Goal: Information Seeking & Learning: Learn about a topic

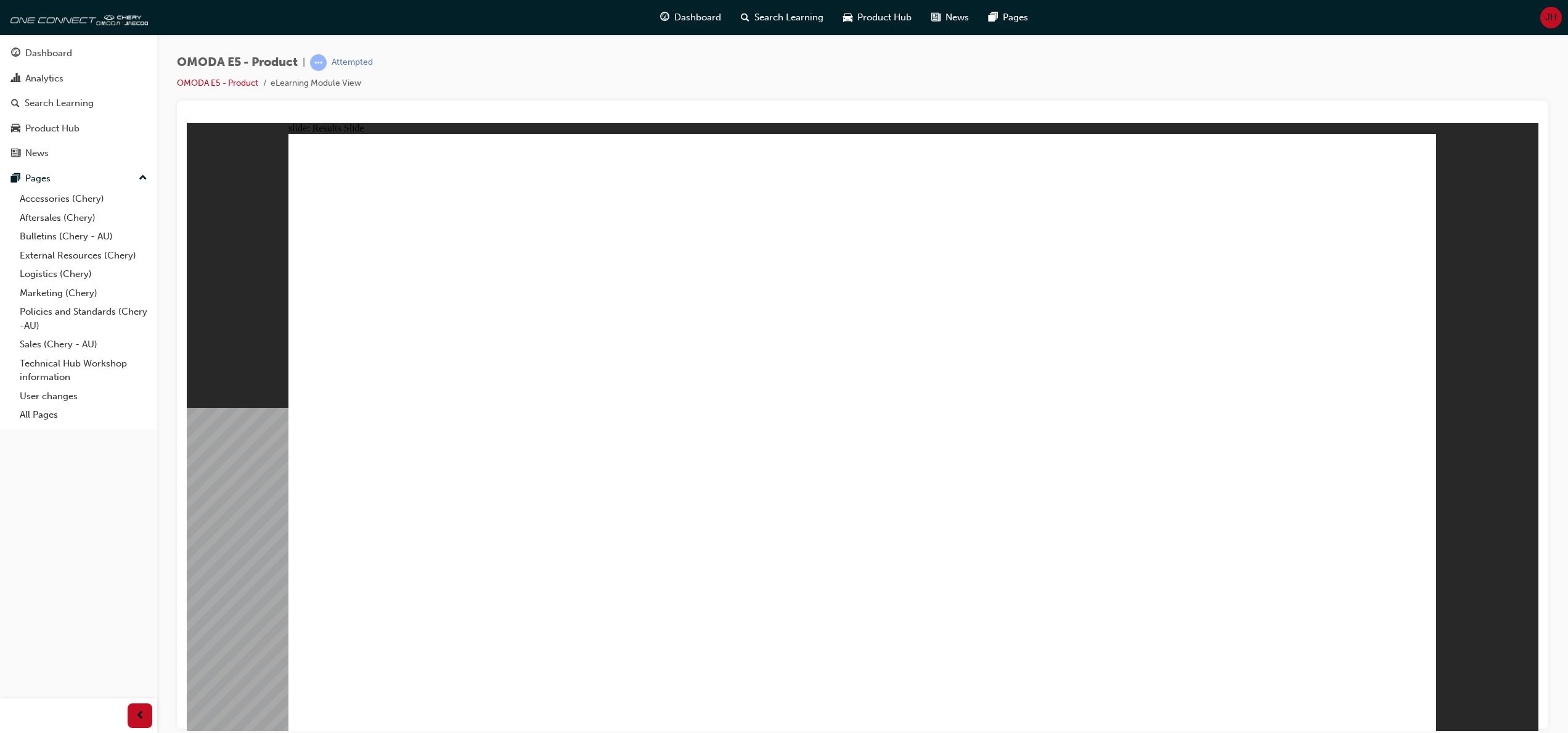
radio input "true"
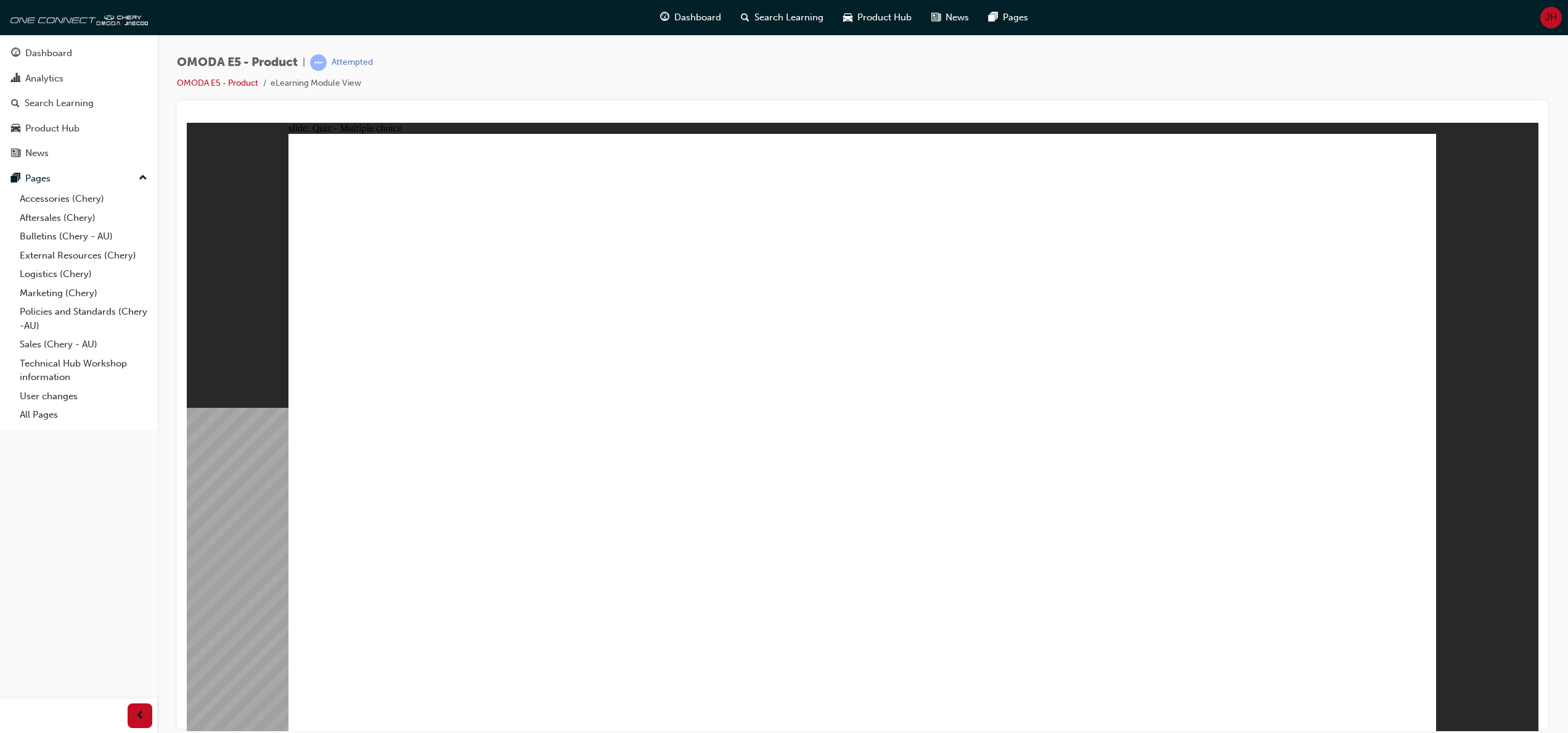
radio input "true"
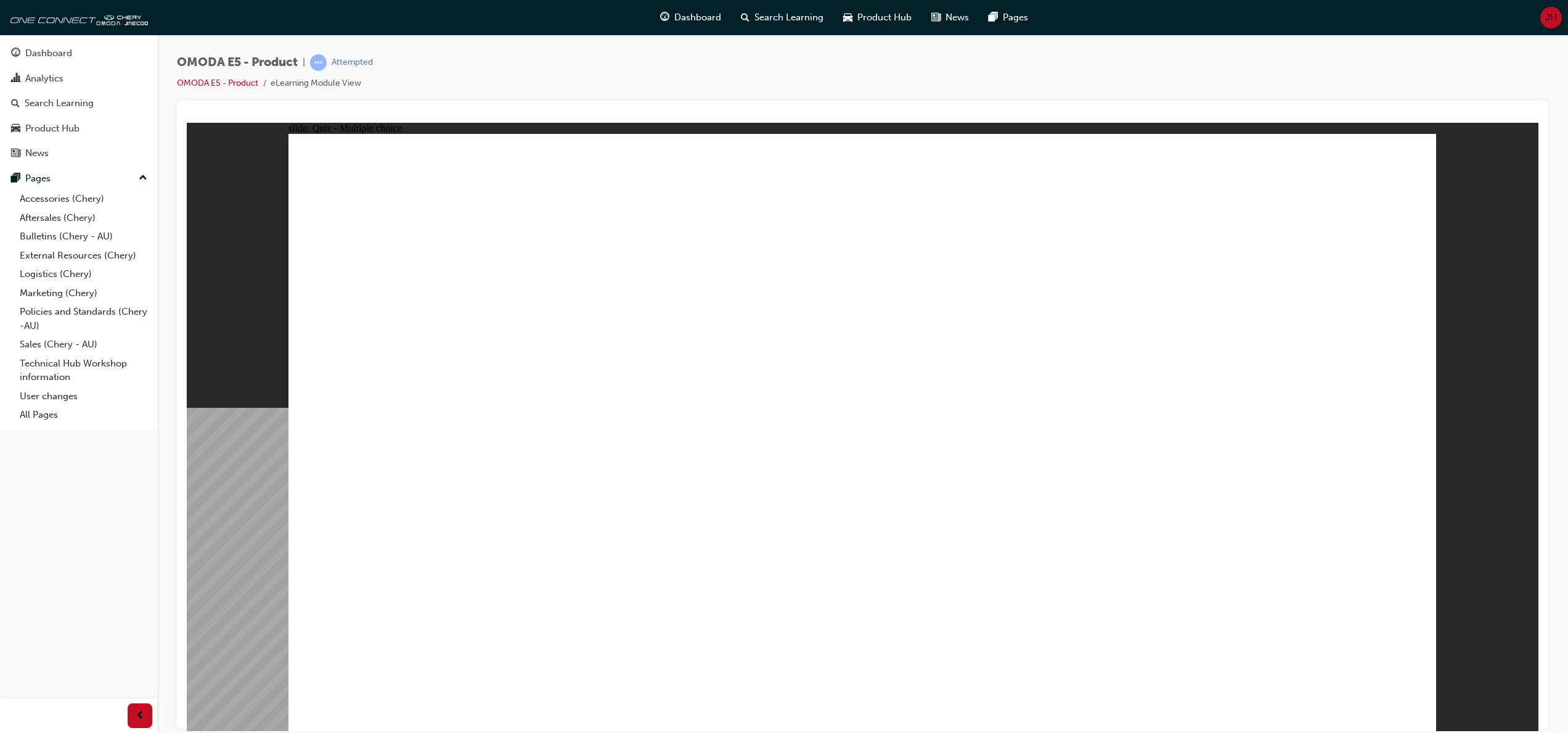
radio input "true"
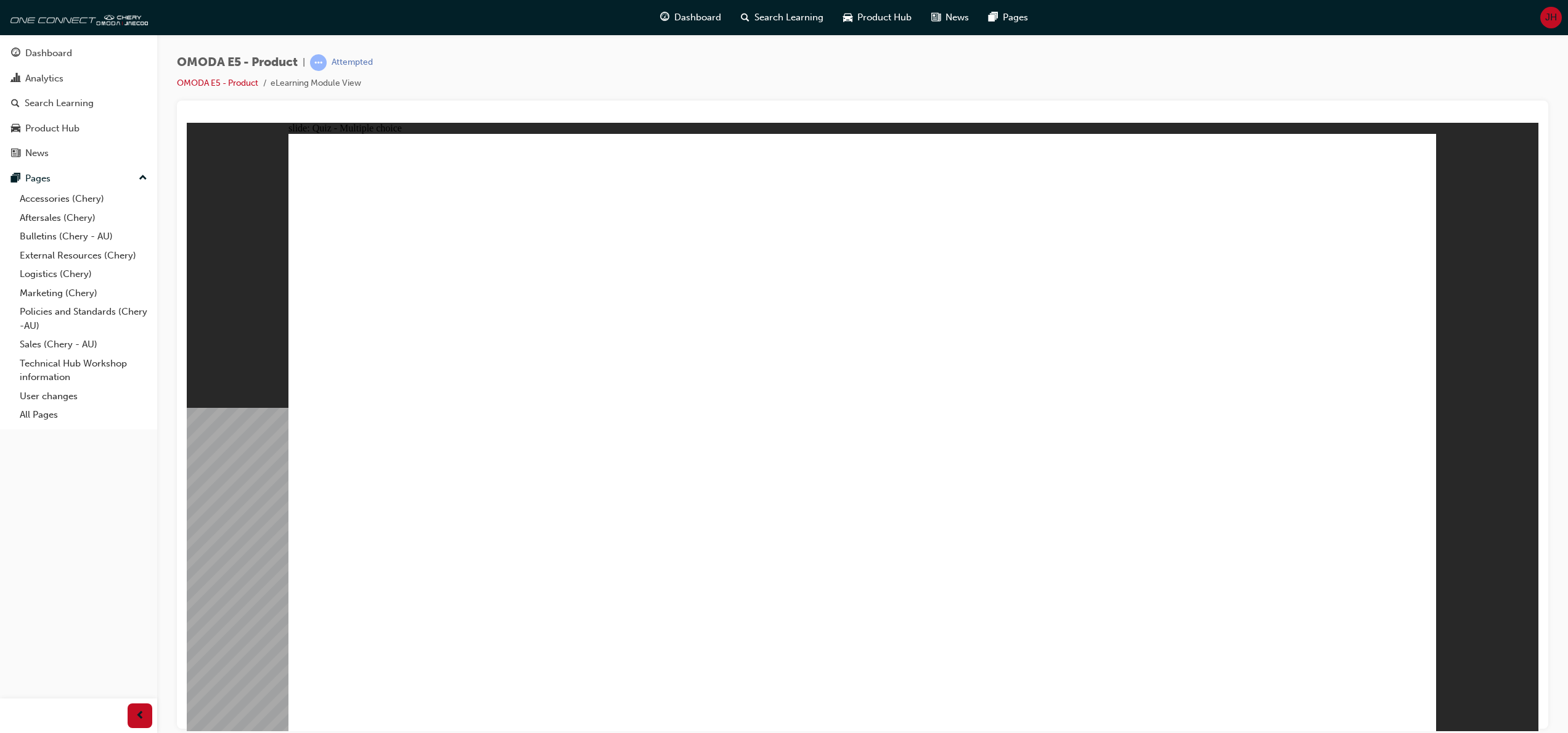
radio input "false"
radio input "true"
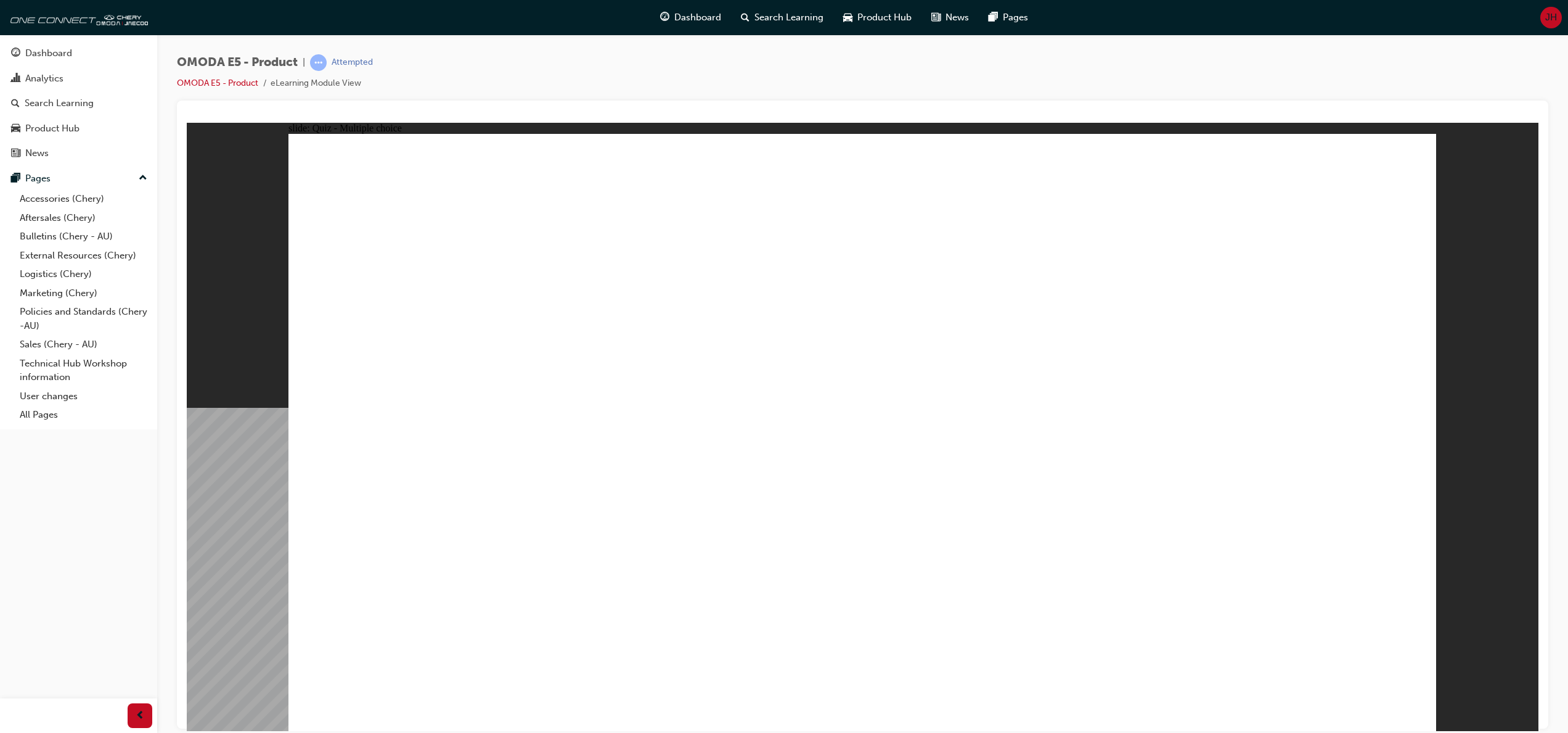
radio input "true"
drag, startPoint x: 812, startPoint y: 542, endPoint x: 865, endPoint y: 533, distance: 53.8
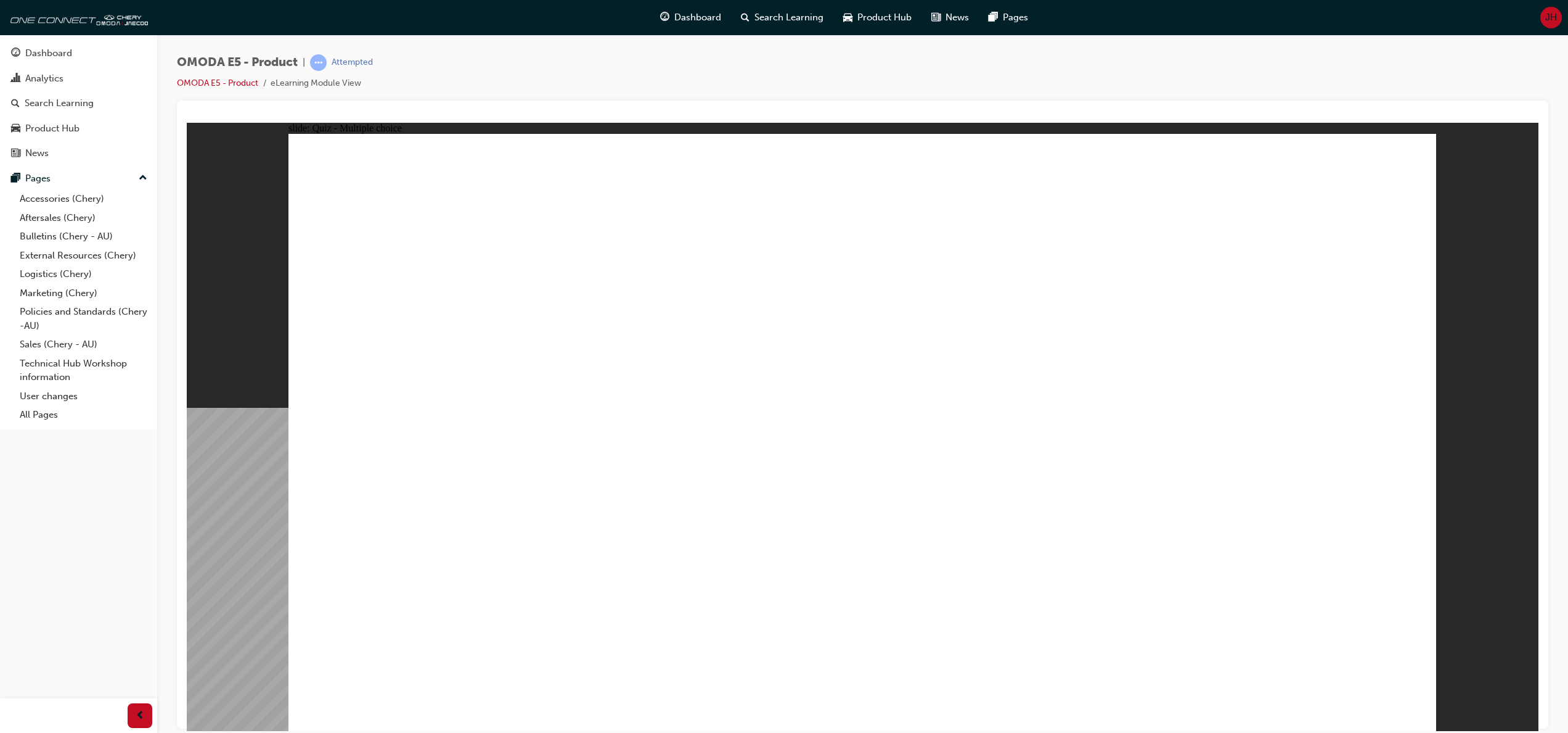
radio input "true"
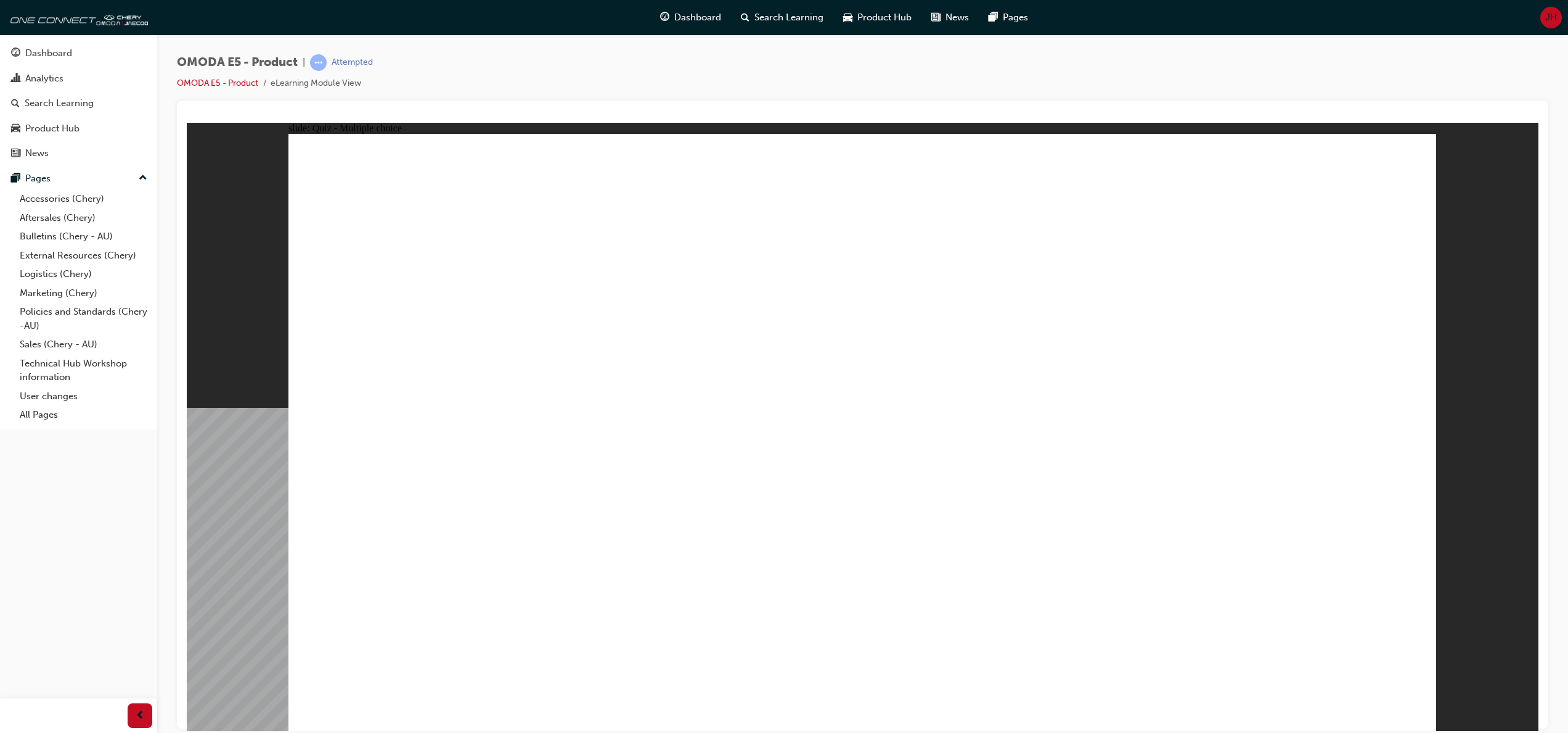
radio input "true"
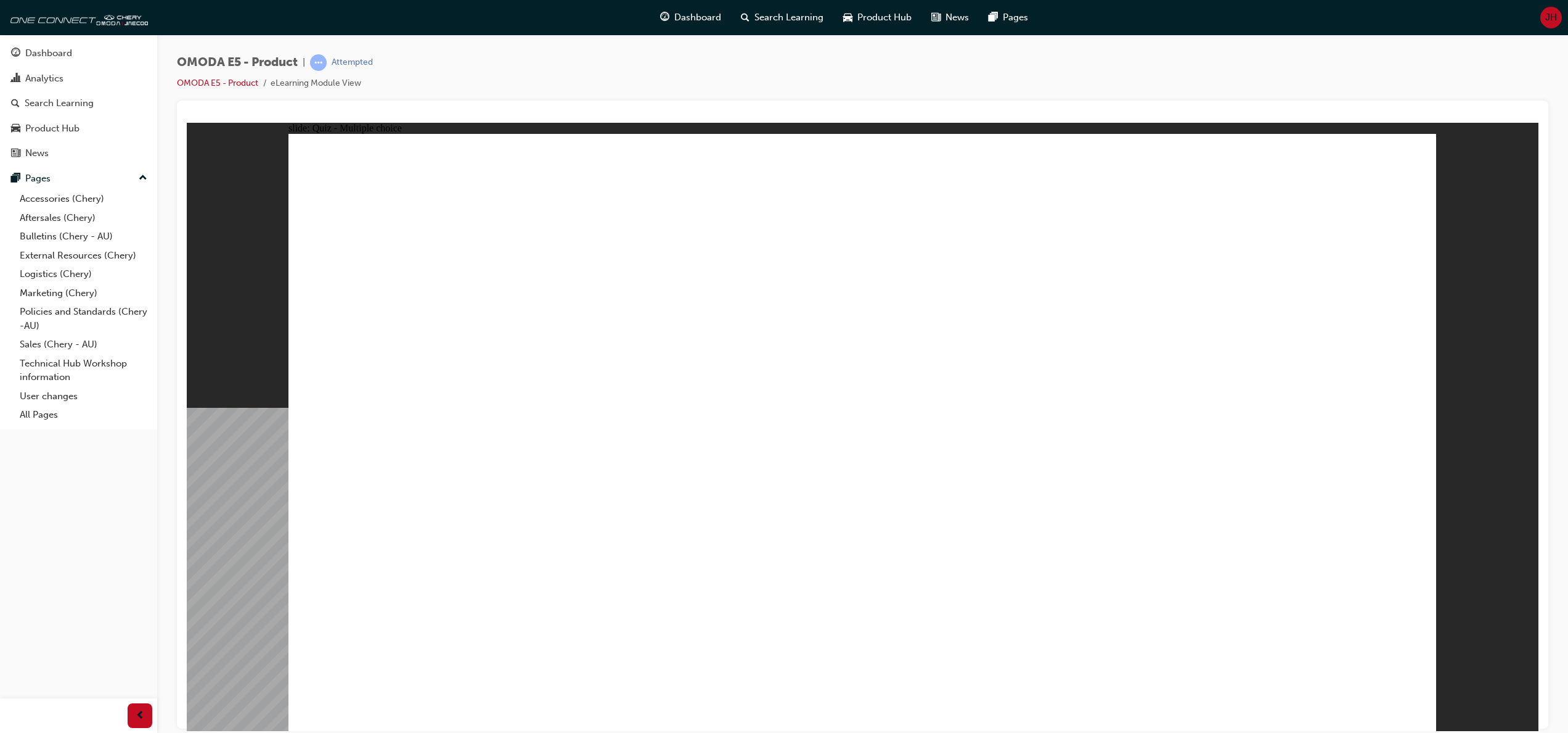
drag, startPoint x: 742, startPoint y: 632, endPoint x: 706, endPoint y: 659, distance: 45.0
radio input "true"
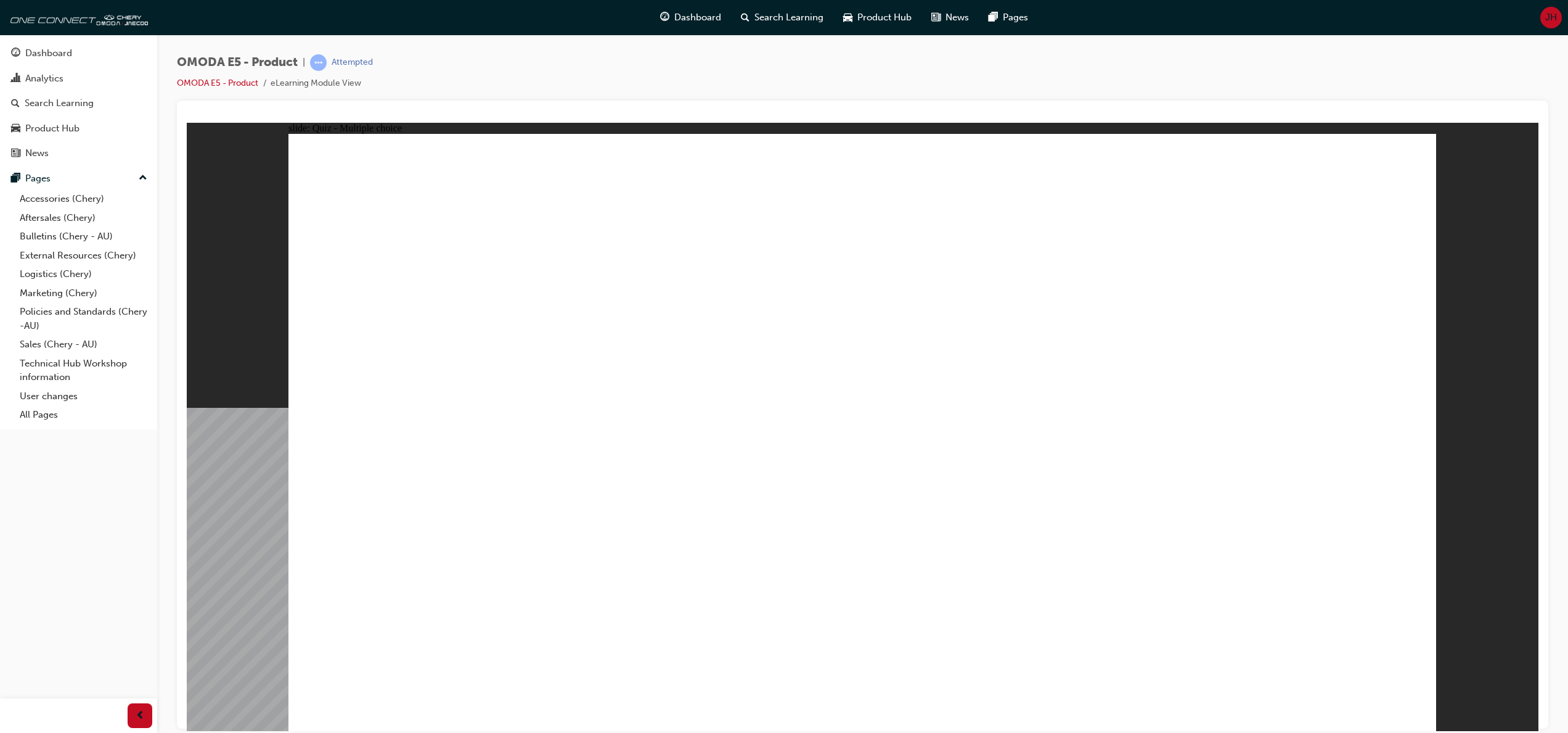
radio input "true"
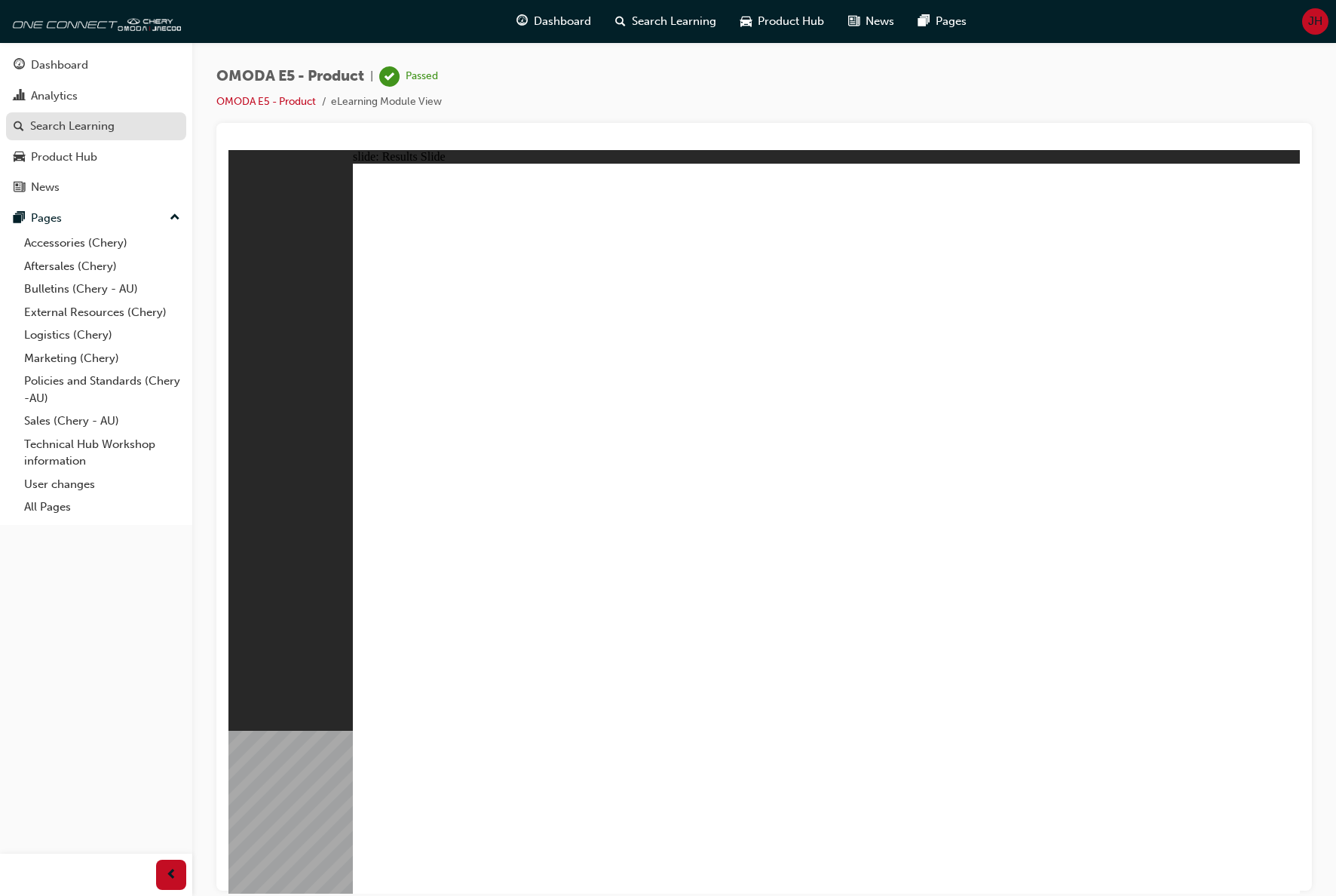
click at [58, 130] on div "Search Learning" at bounding box center [72, 127] width 85 height 17
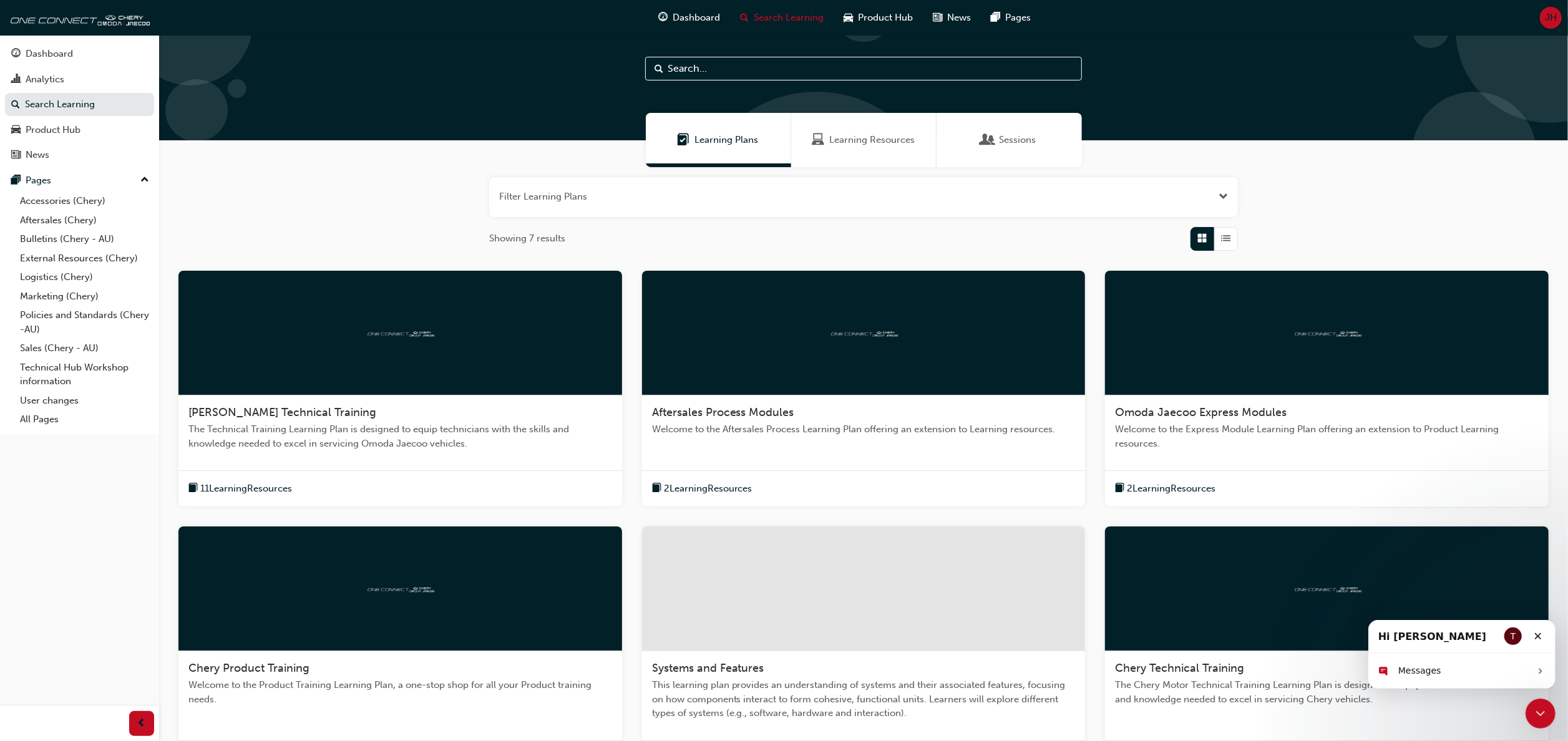
scroll to position [204, 0]
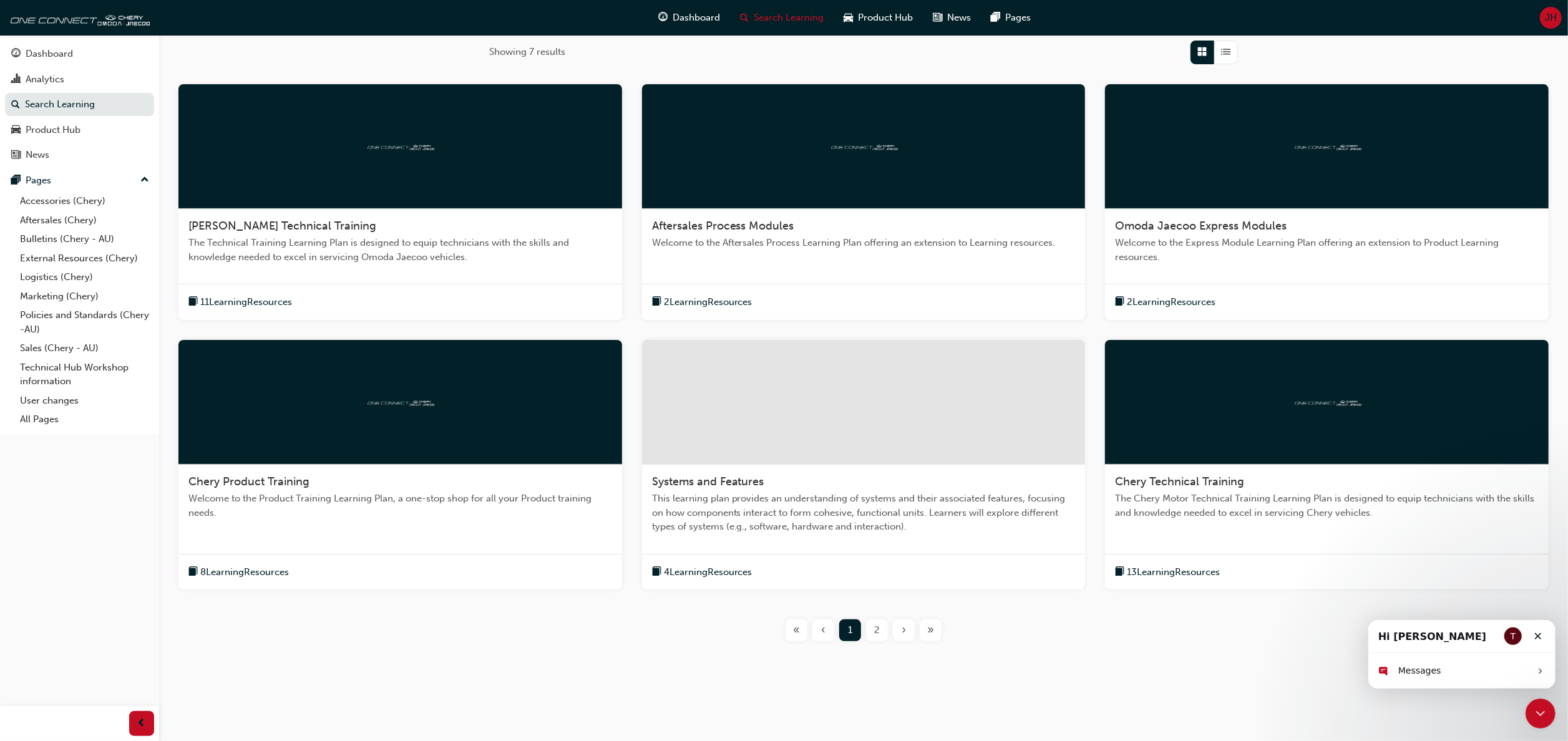
click at [240, 572] on span "8 Learning Resources" at bounding box center [244, 572] width 89 height 14
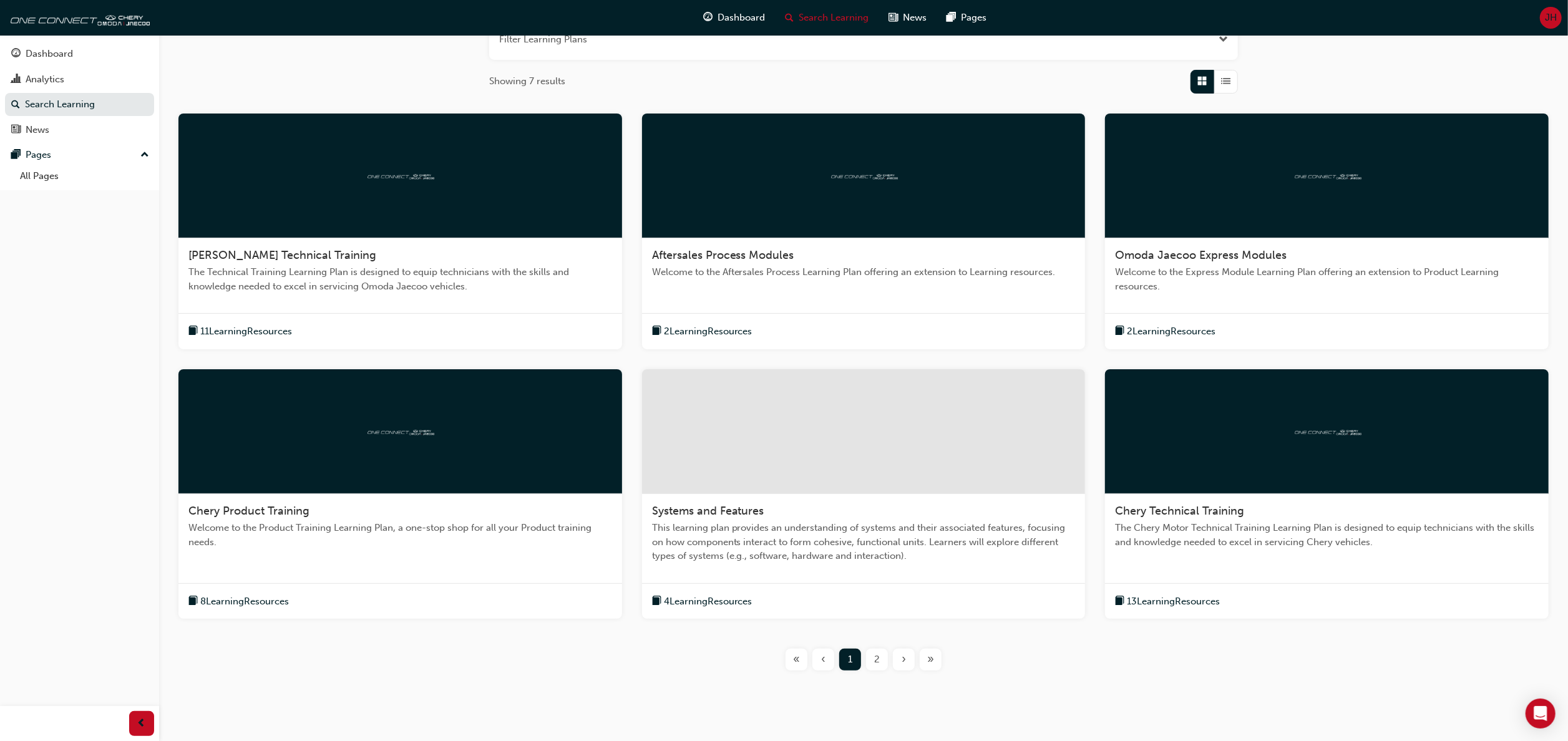
scroll to position [204, 0]
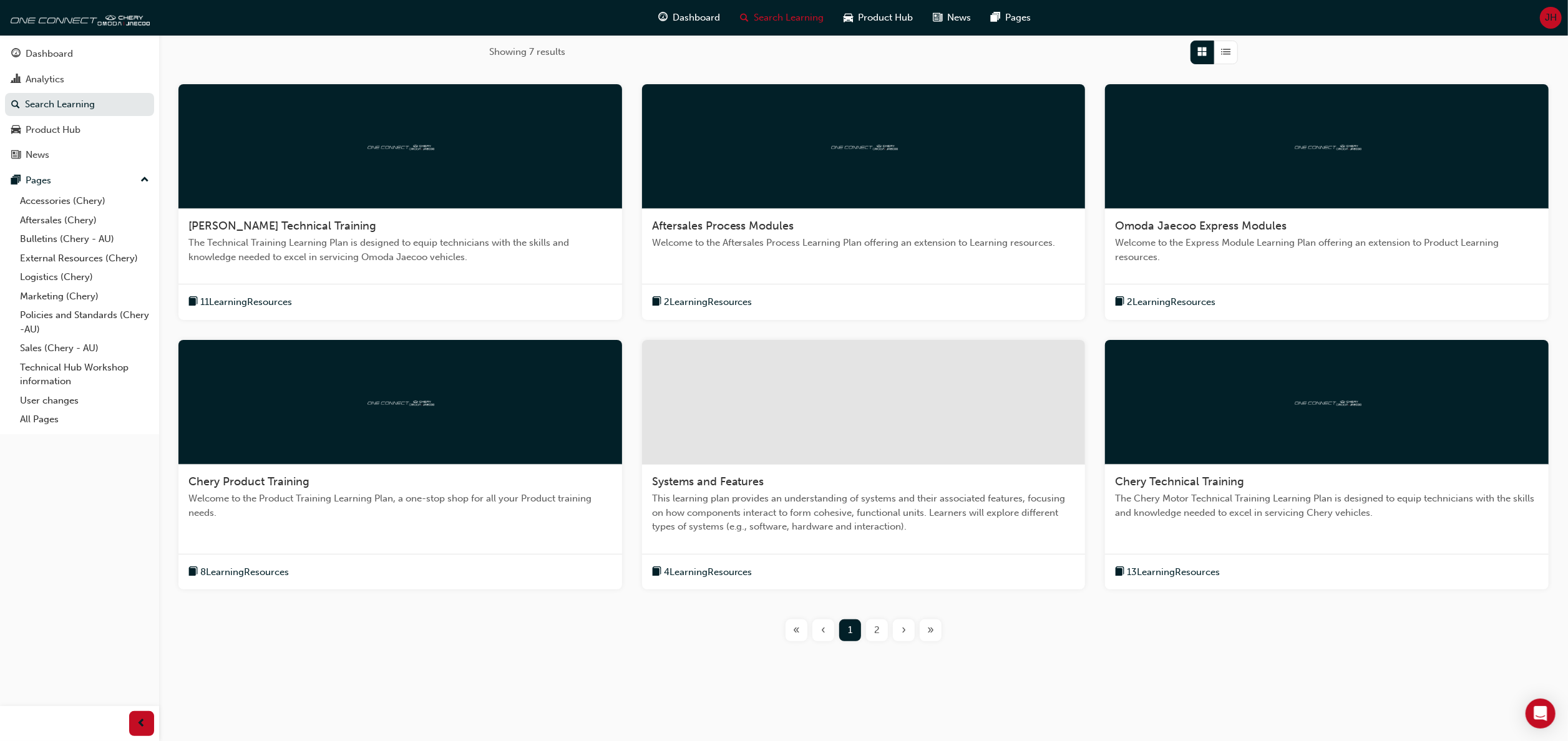
click at [277, 478] on span "Chery Product Training" at bounding box center [249, 481] width 121 height 14
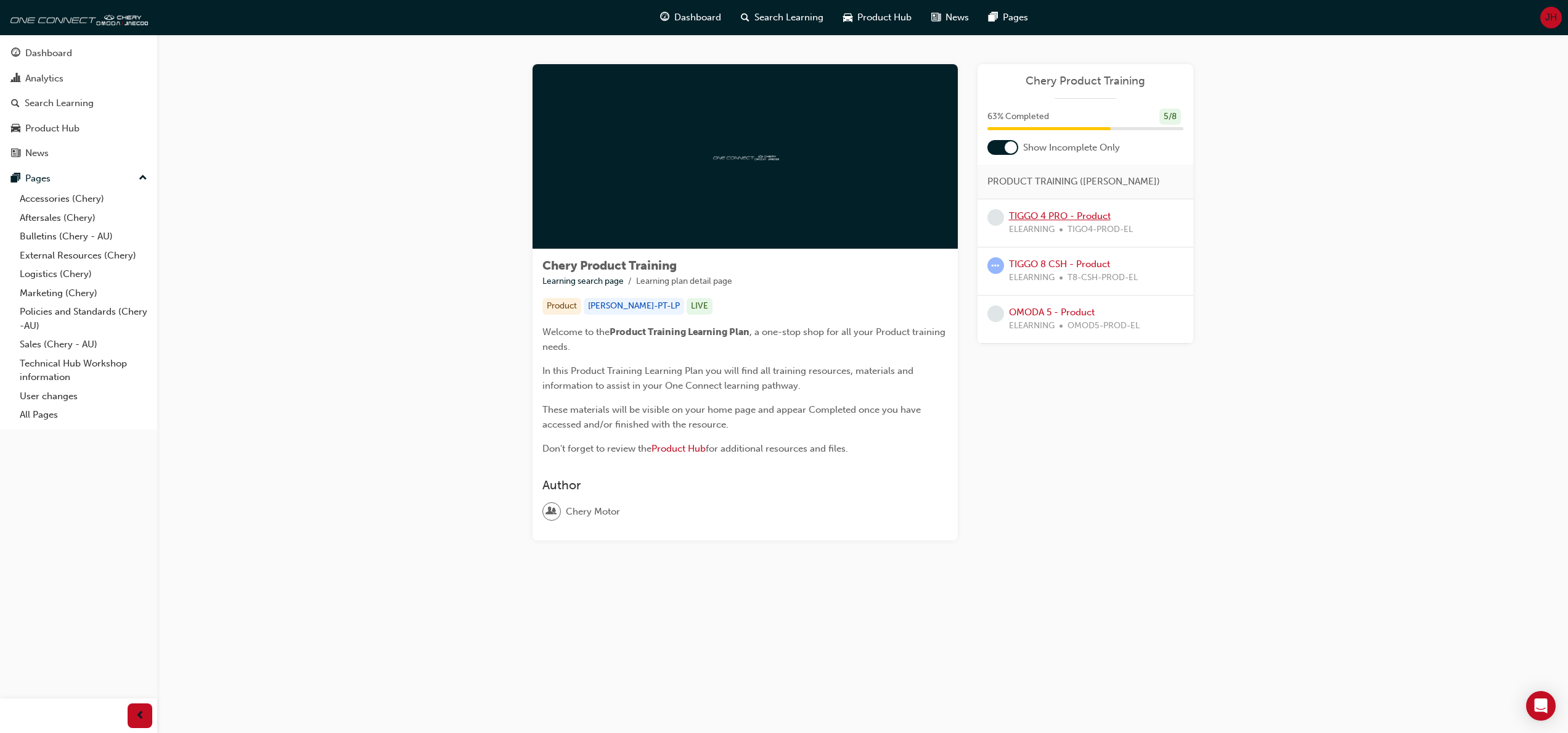
click at [1054, 217] on link "TIGGO 4 PRO - Product" at bounding box center [1060, 216] width 102 height 11
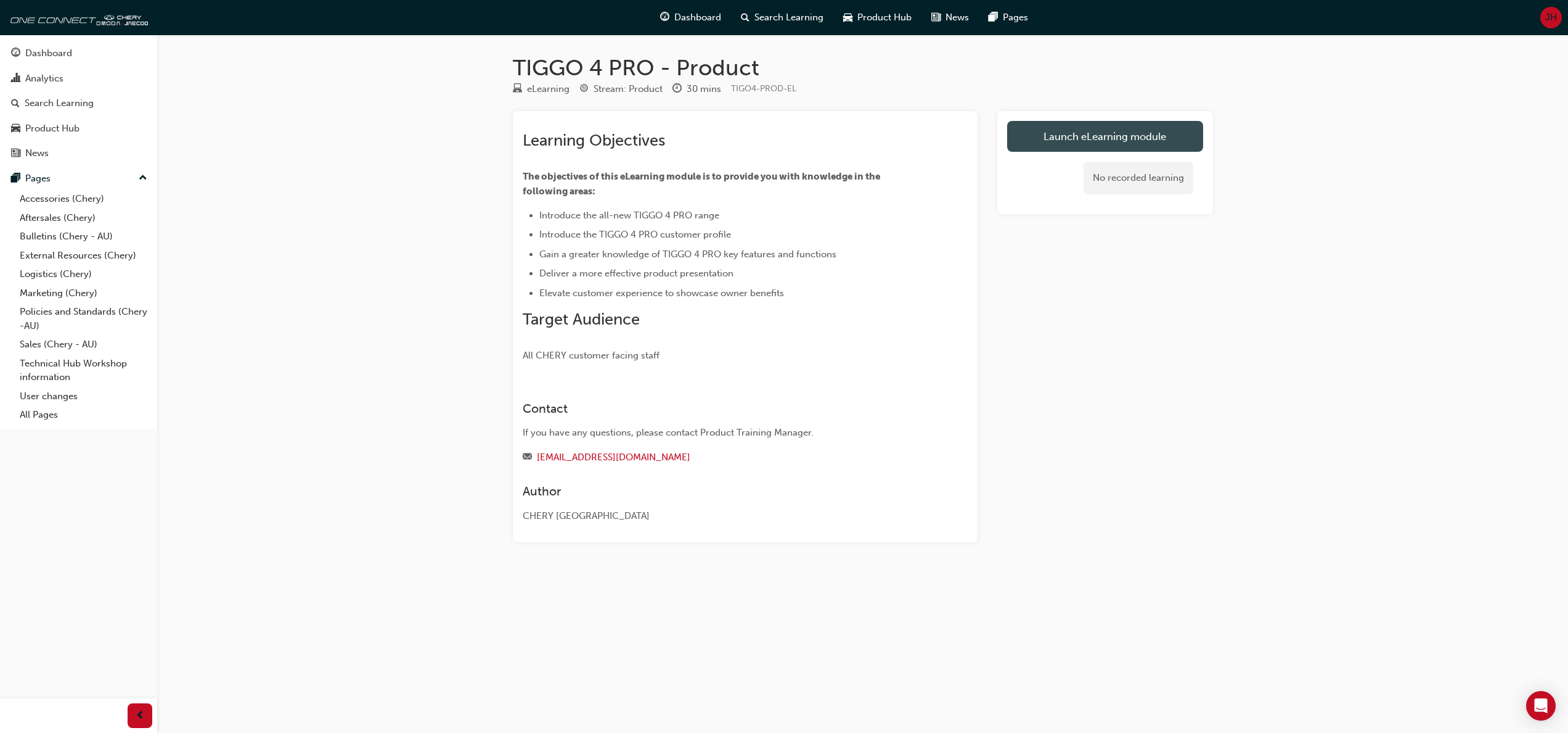
click at [1090, 136] on link "Launch eLearning module" at bounding box center [1105, 136] width 196 height 31
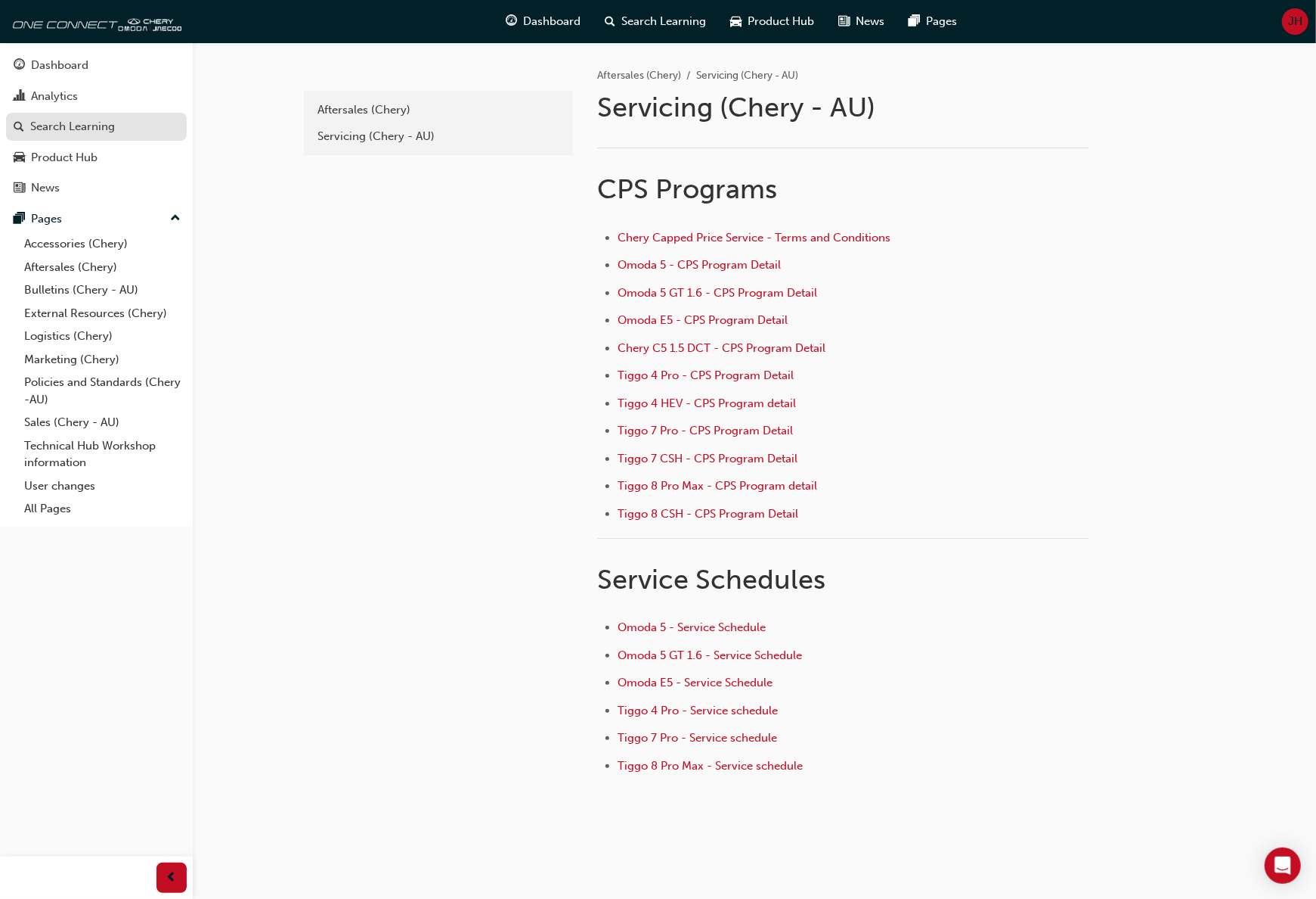
click at [80, 130] on div "Search Learning" at bounding box center [73, 127] width 85 height 18
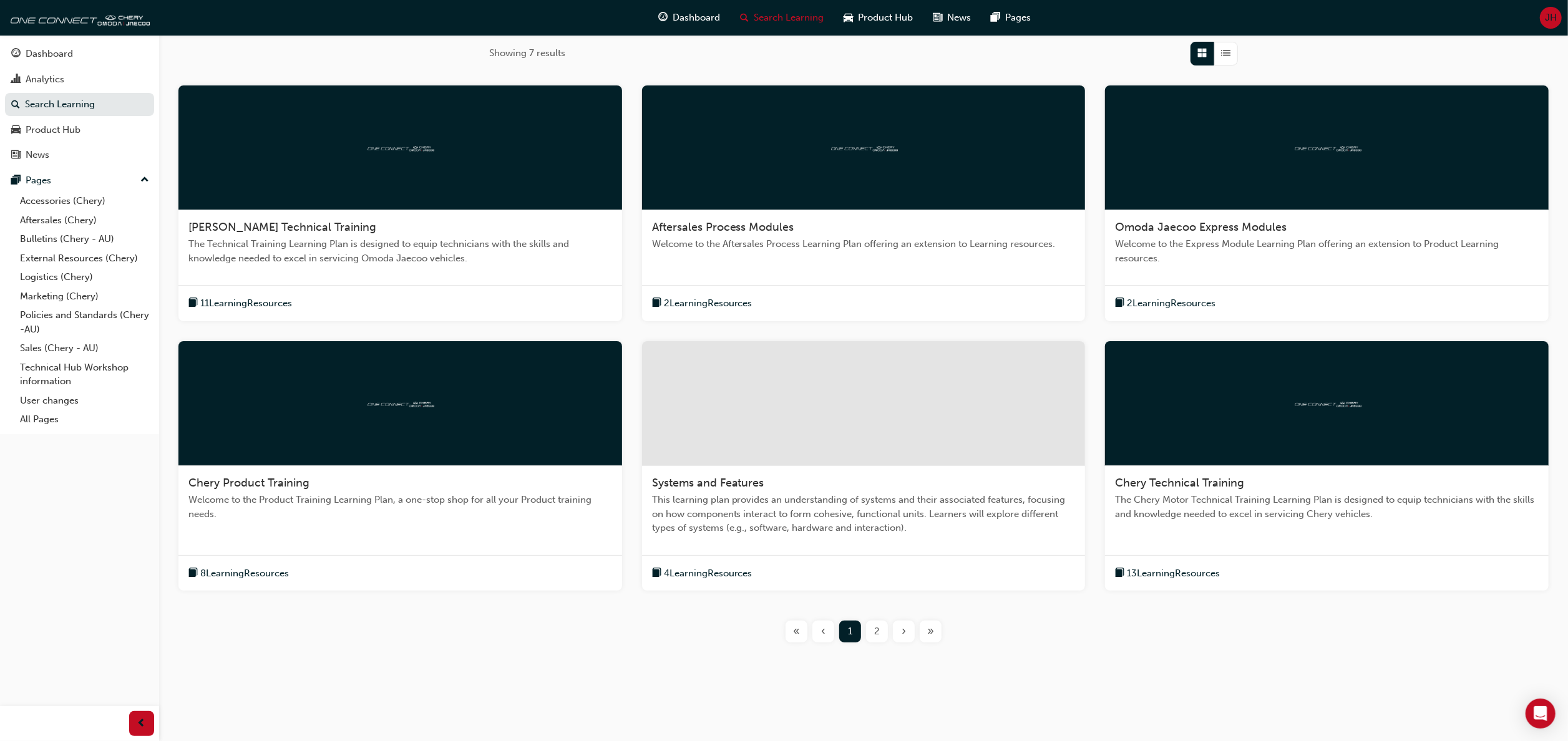
scroll to position [204, 0]
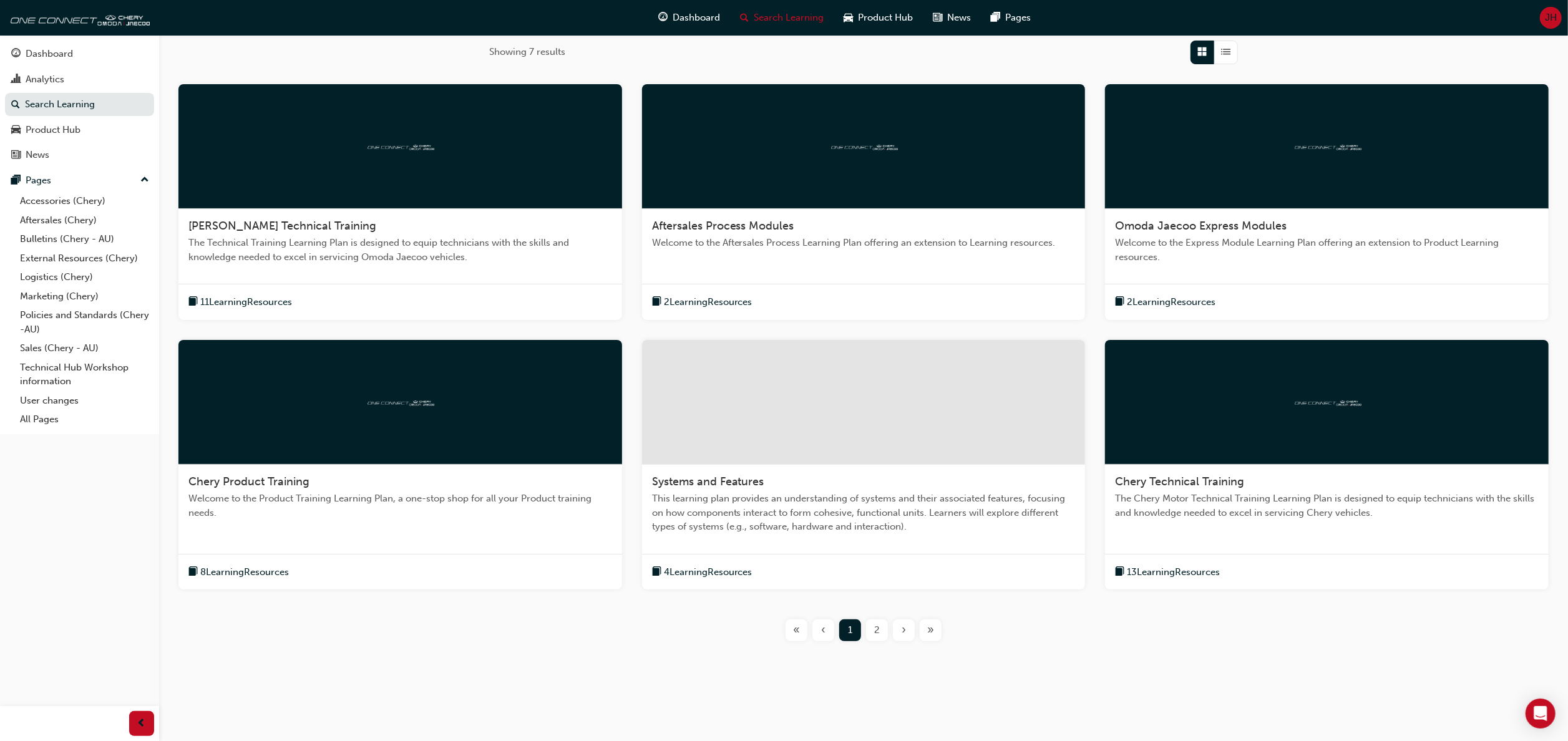
click at [235, 570] on span "8 Learning Resources" at bounding box center [244, 572] width 89 height 14
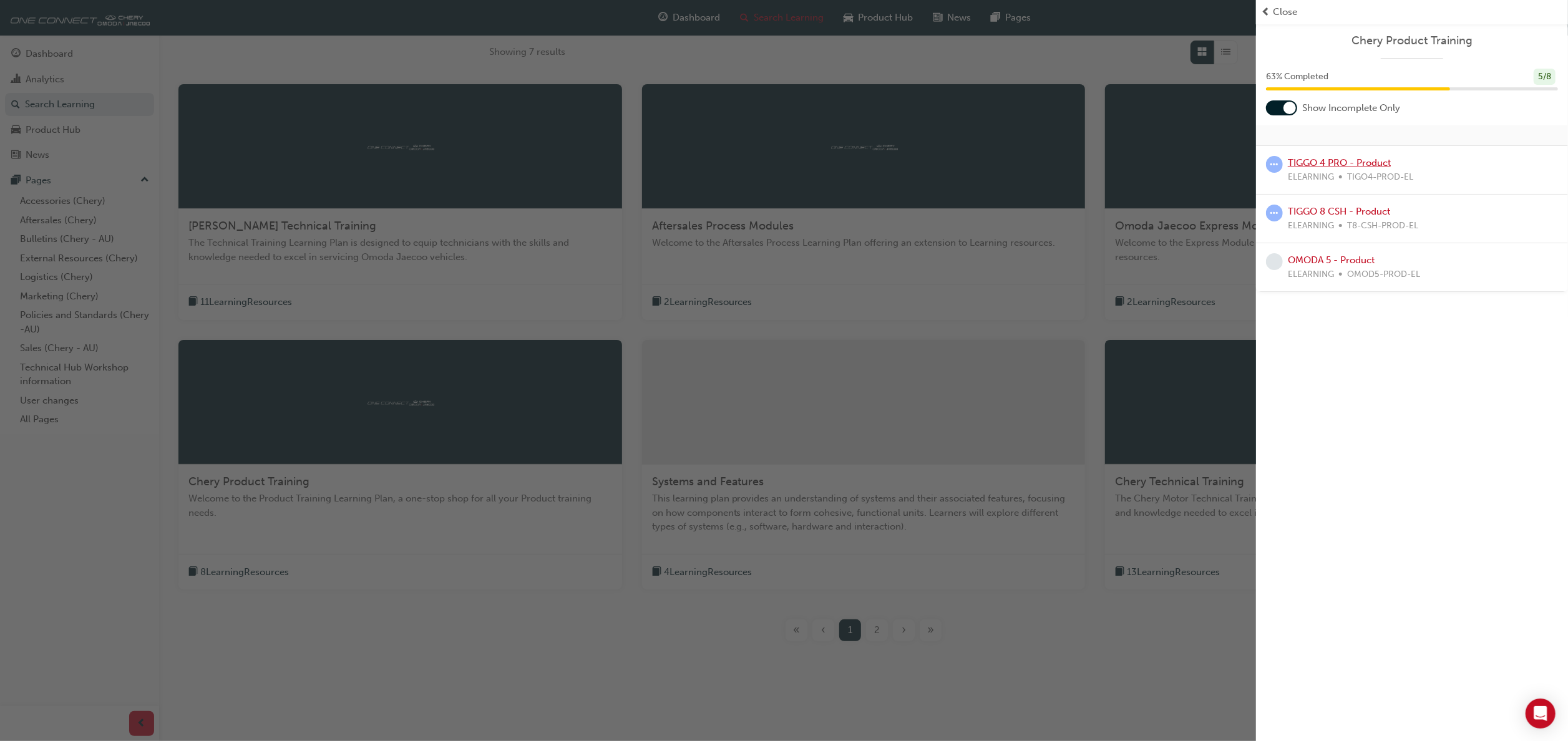
click at [1105, 161] on link "TIGGO 4 PRO - Product" at bounding box center [1339, 163] width 103 height 12
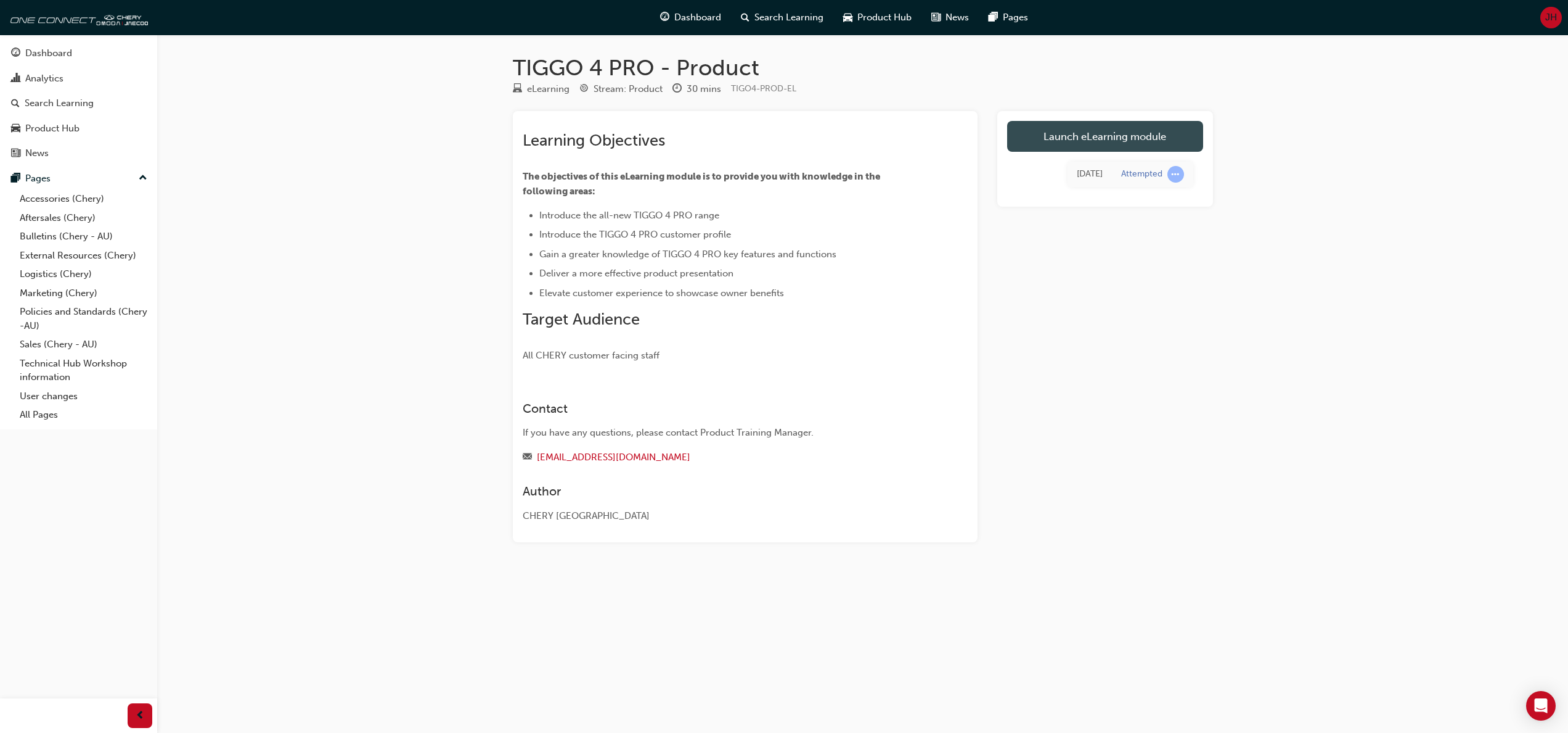
click at [1073, 121] on link "Launch eLearning module" at bounding box center [1105, 136] width 196 height 31
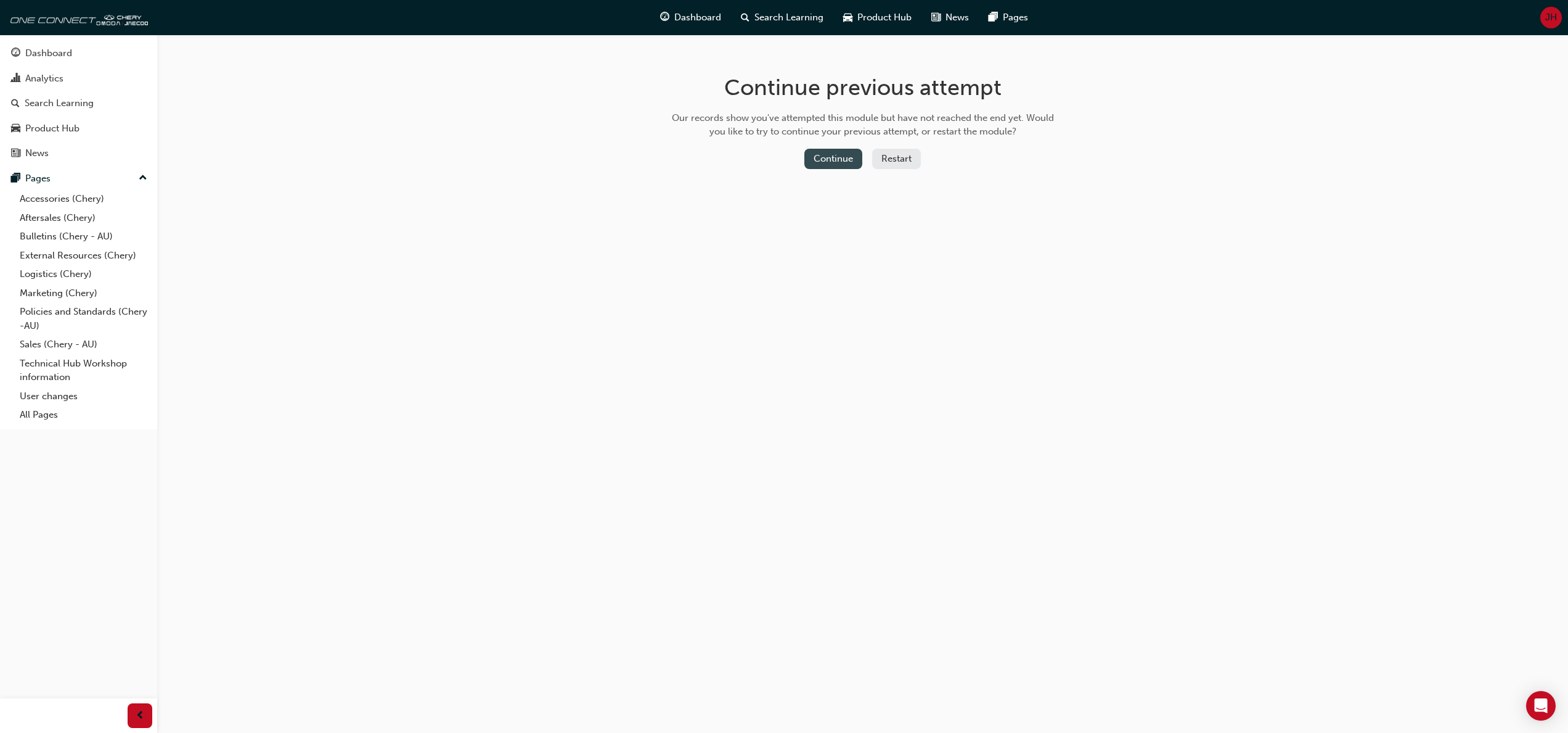
click at [834, 148] on button "Continue" at bounding box center [833, 158] width 58 height 21
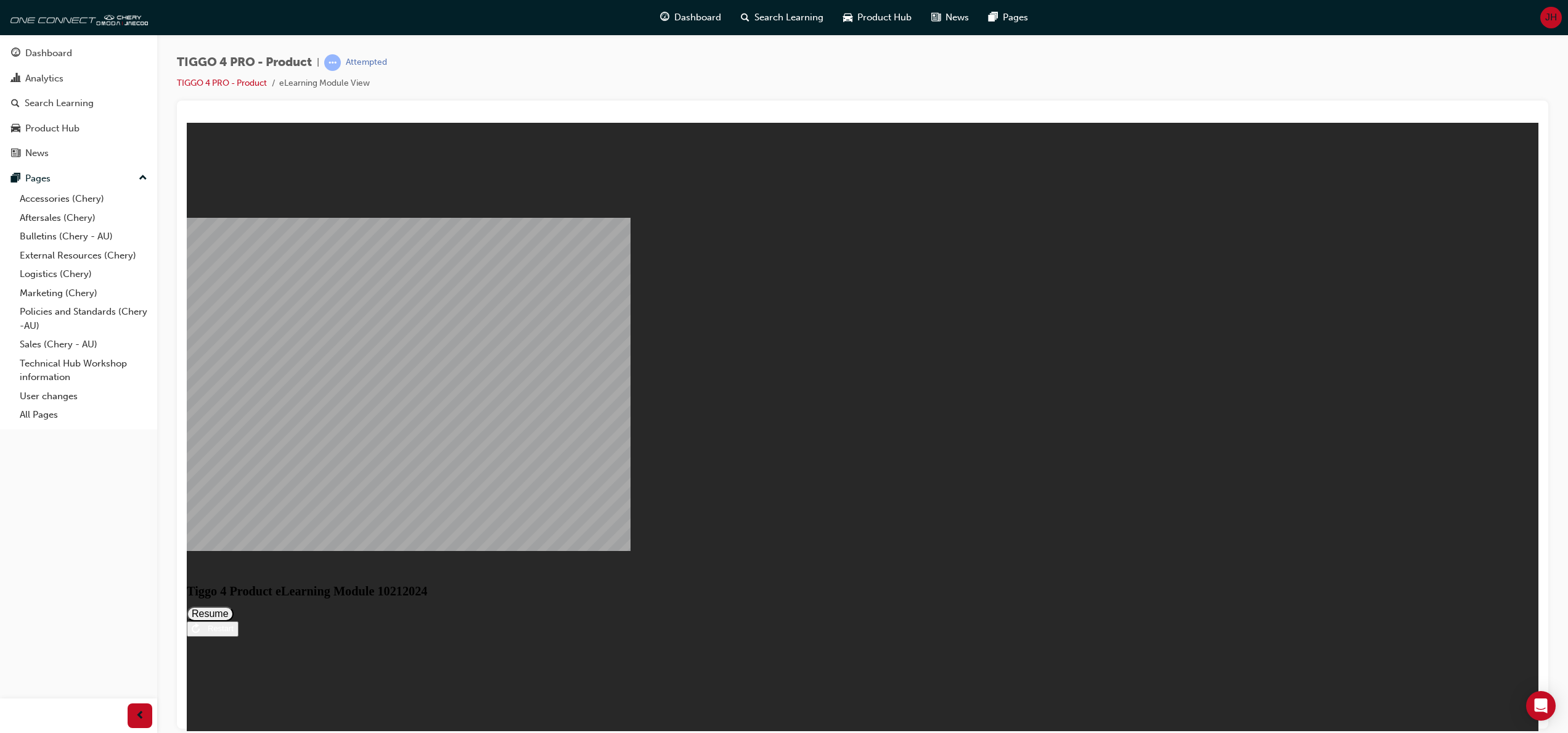
click at [234, 606] on button "Resume" at bounding box center [210, 613] width 47 height 15
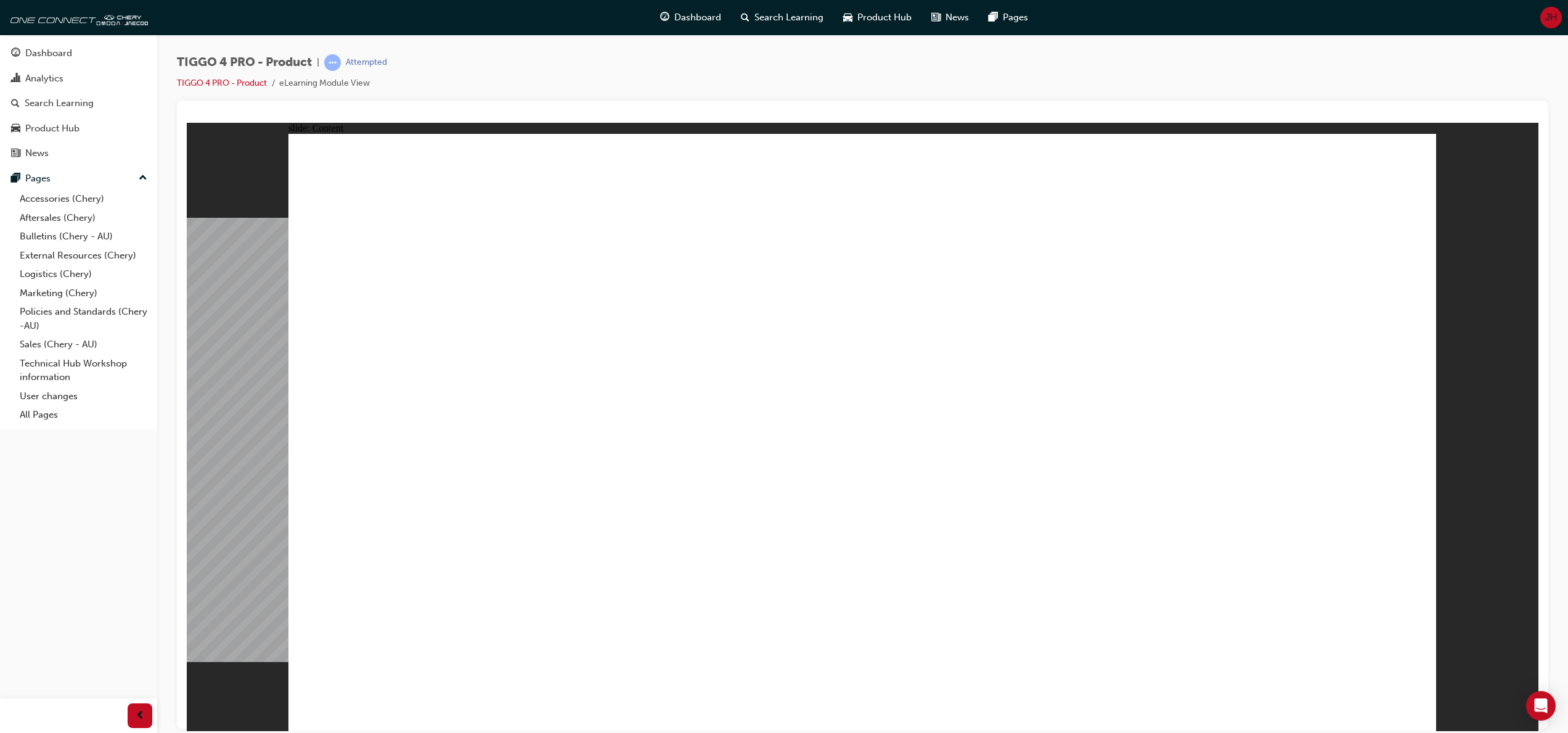
drag, startPoint x: 733, startPoint y: 304, endPoint x: 745, endPoint y: 302, distance: 12.2
drag, startPoint x: 860, startPoint y: 281, endPoint x: 972, endPoint y: 302, distance: 114.0
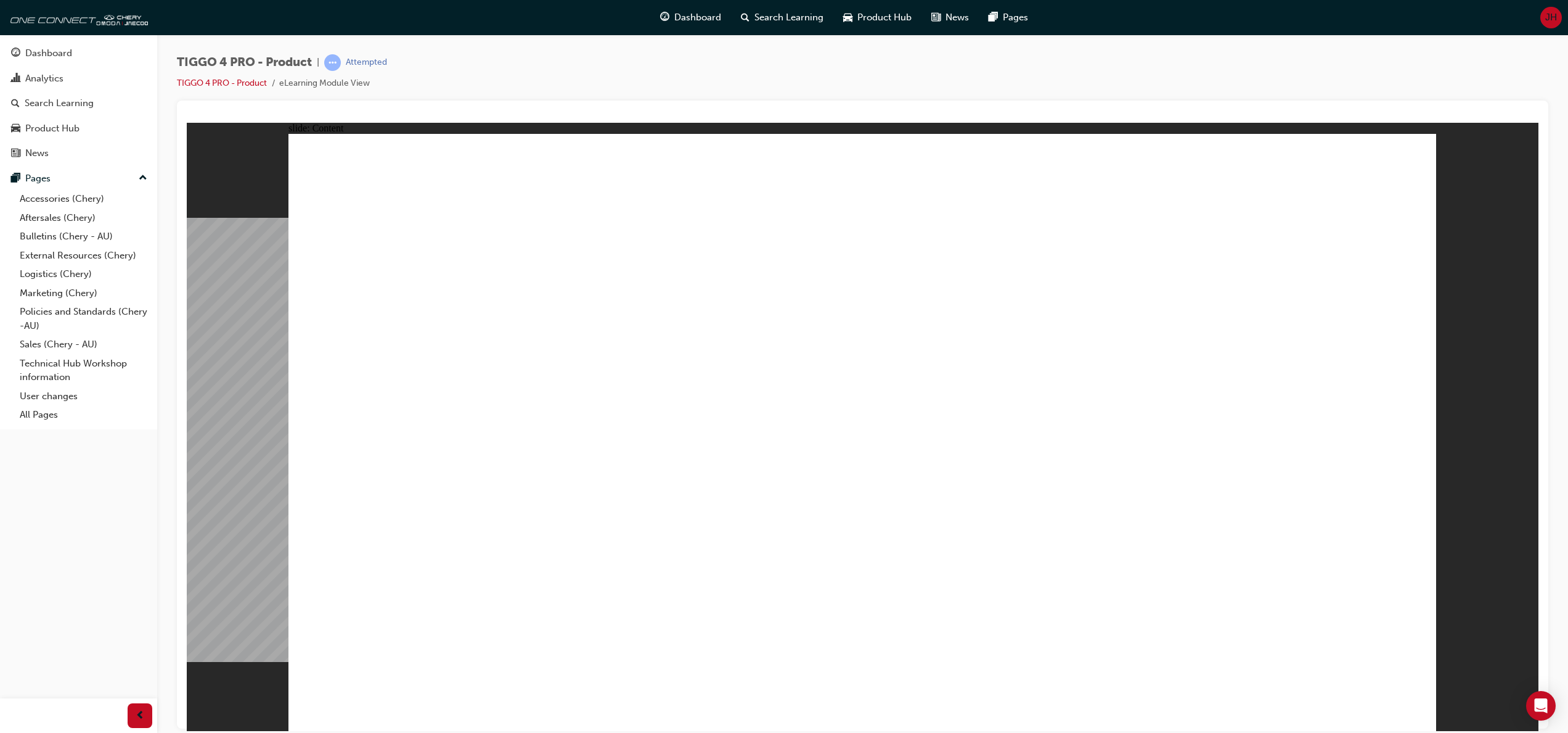
drag, startPoint x: 977, startPoint y: 303, endPoint x: 1031, endPoint y: 302, distance: 54.0
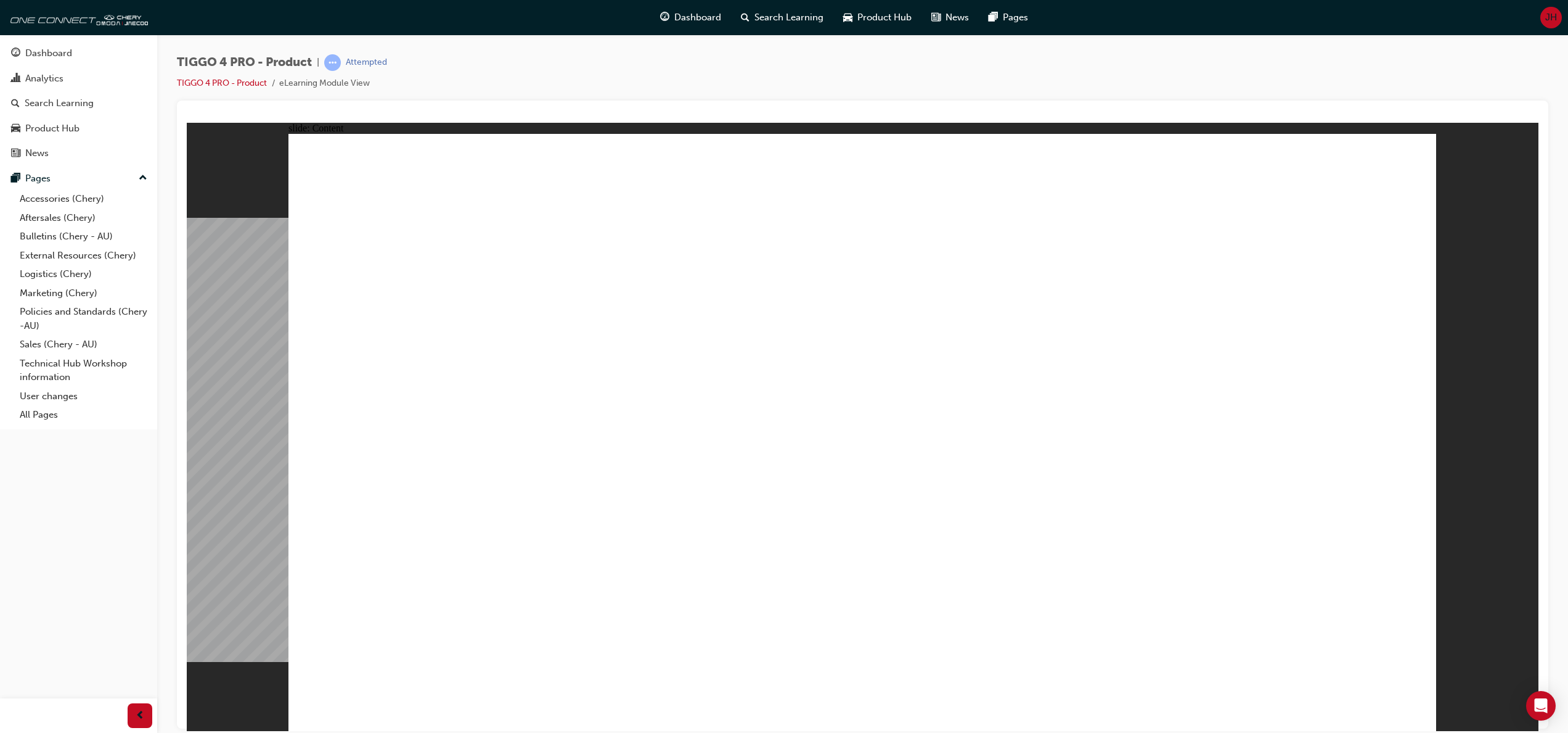
drag, startPoint x: 552, startPoint y: 542, endPoint x: 560, endPoint y: 538, distance: 8.9
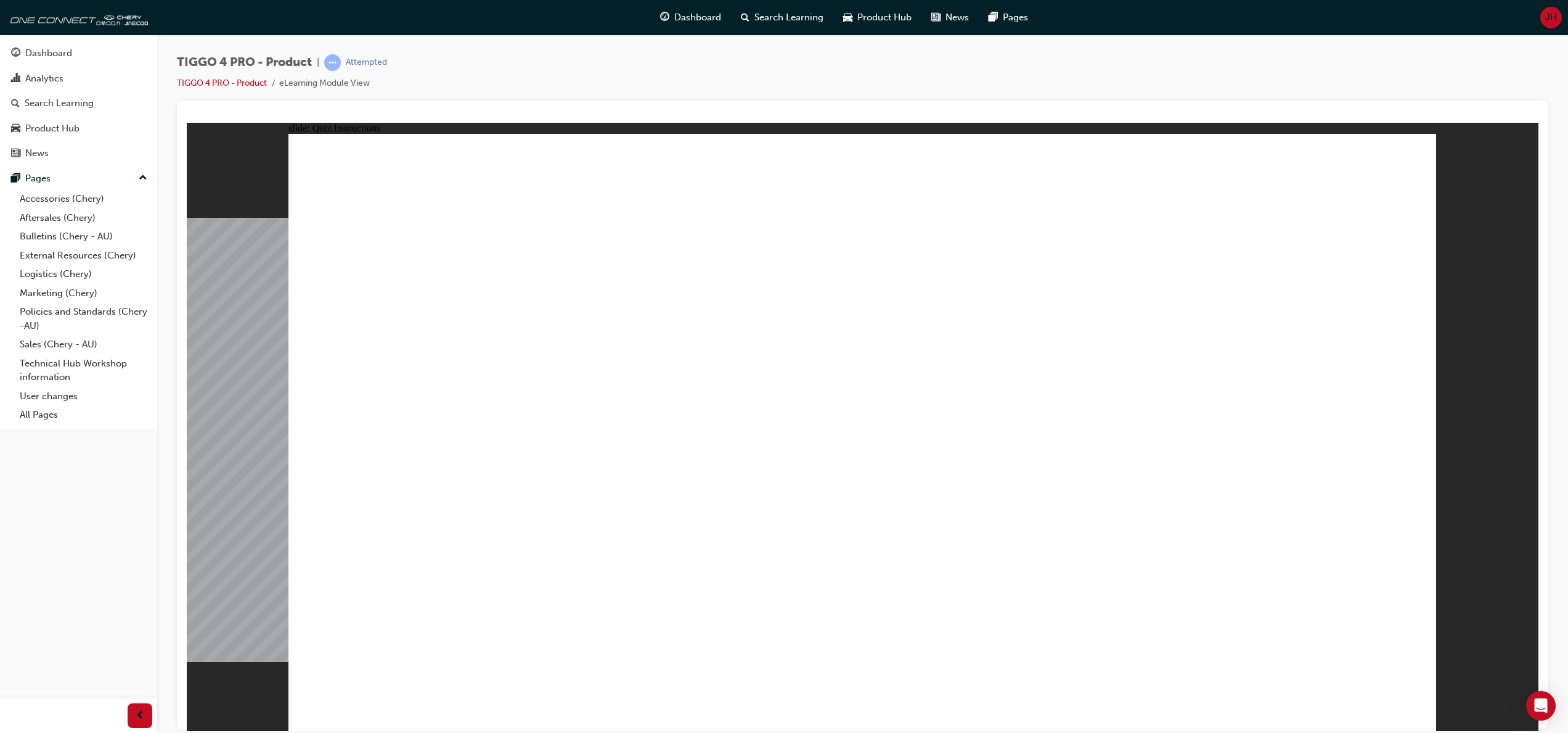
radio input "true"
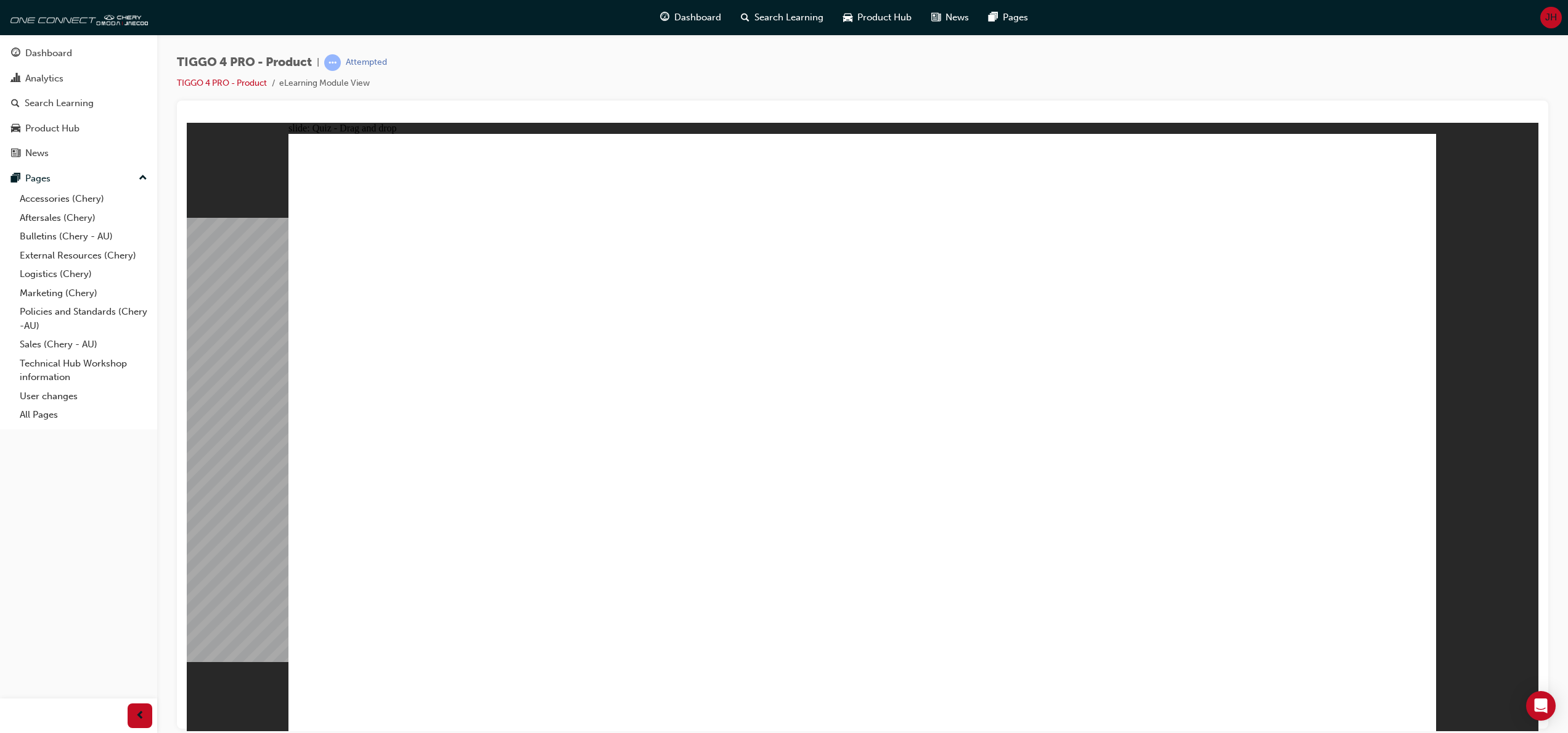
drag, startPoint x: 1032, startPoint y: 345, endPoint x: 348, endPoint y: 577, distance: 722.3
drag, startPoint x: 594, startPoint y: 343, endPoint x: 582, endPoint y: 575, distance: 232.3
drag, startPoint x: 442, startPoint y: 357, endPoint x: 823, endPoint y: 562, distance: 432.6
drag, startPoint x: 894, startPoint y: 323, endPoint x: 1106, endPoint y: 557, distance: 315.8
drag, startPoint x: 1351, startPoint y: 328, endPoint x: 1353, endPoint y: 558, distance: 230.0
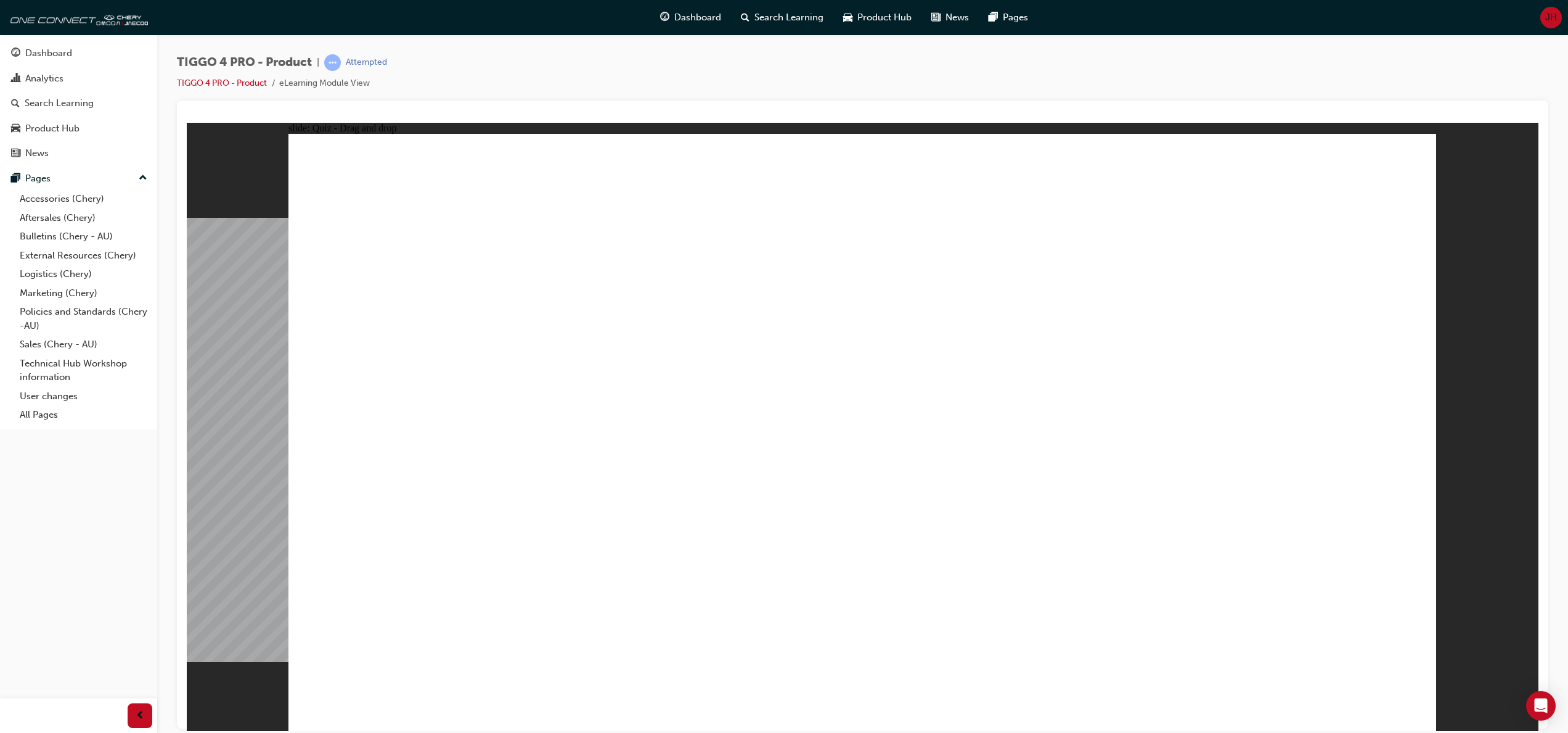
radio input "false"
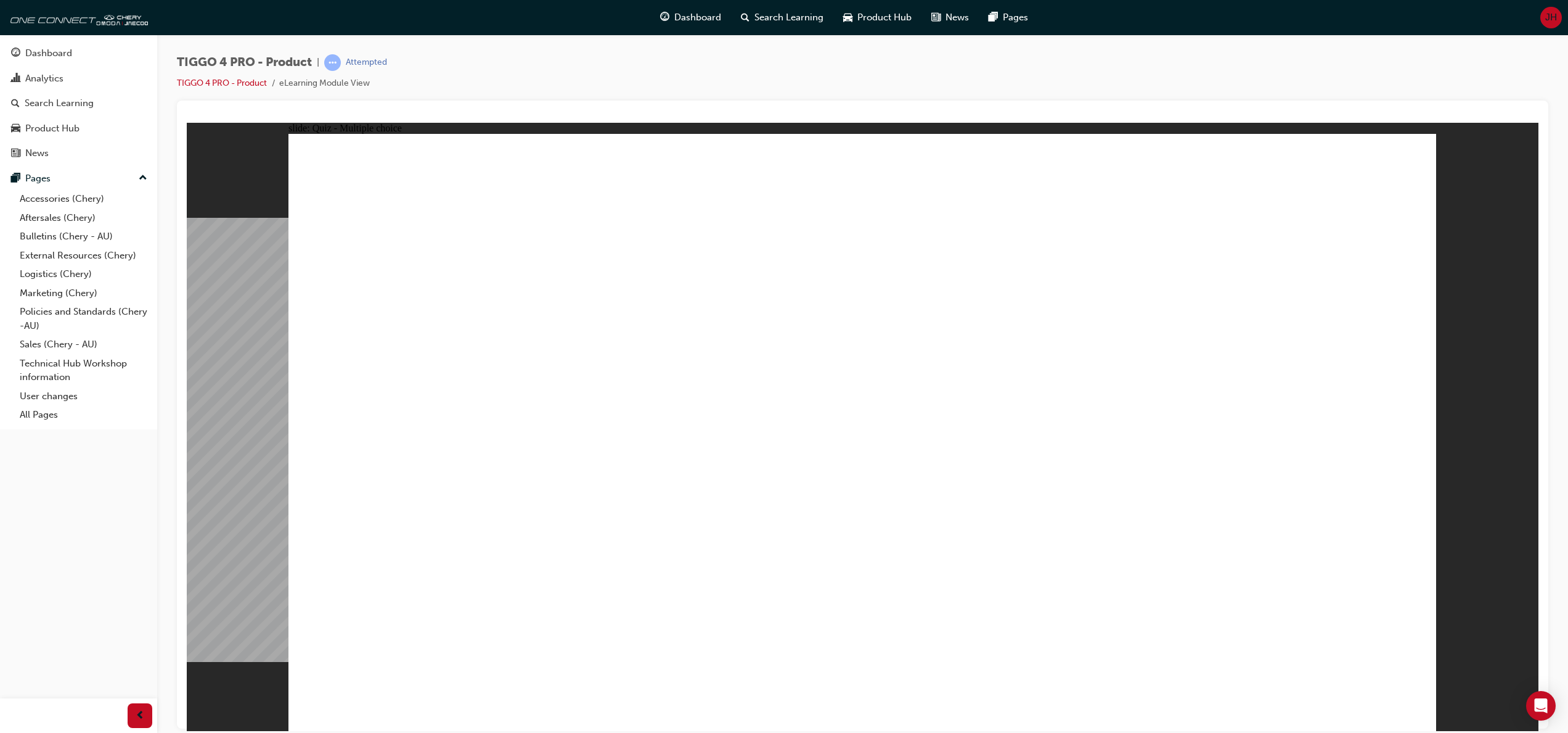
radio input "true"
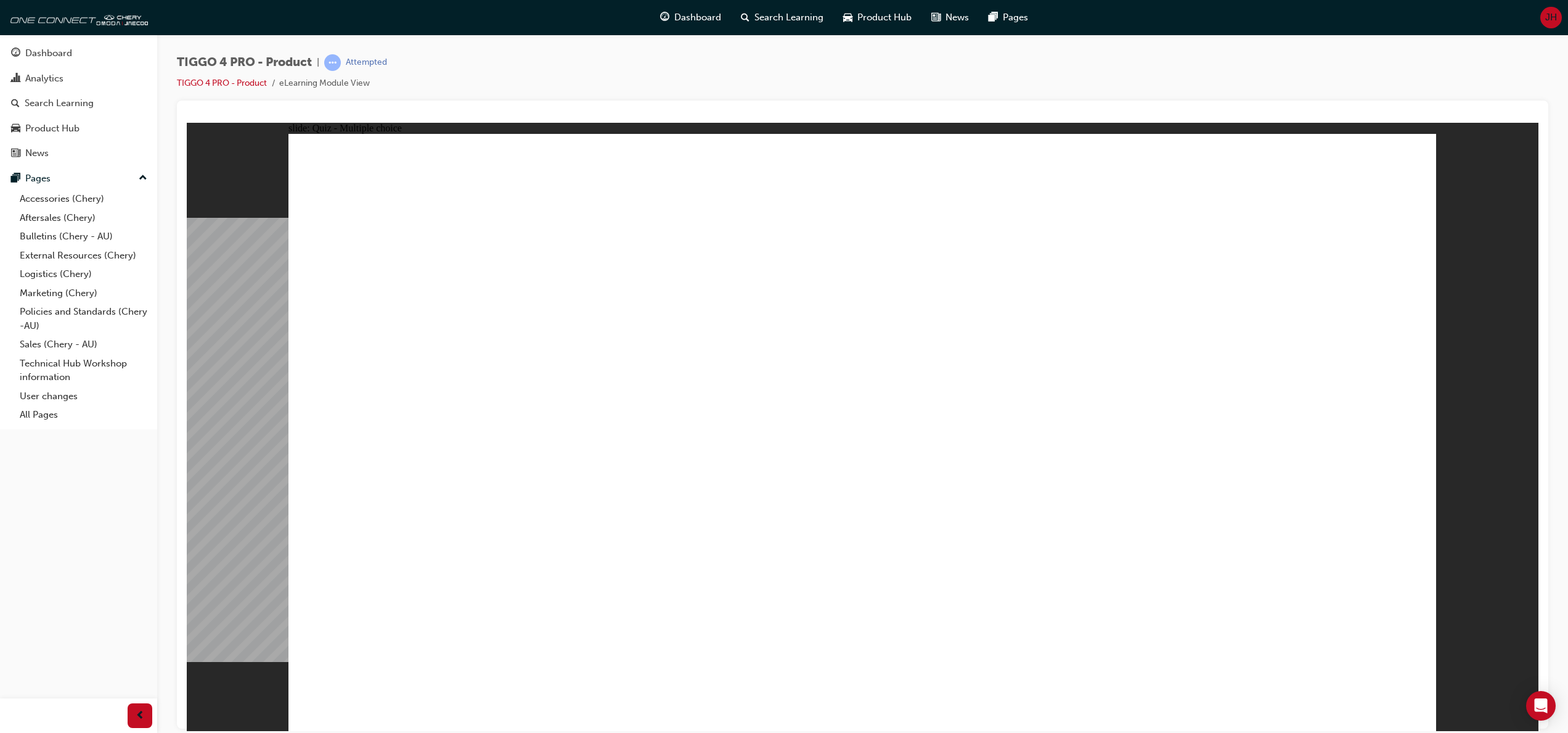
drag, startPoint x: 469, startPoint y: 370, endPoint x: 1268, endPoint y: 275, distance: 804.6
drag, startPoint x: 666, startPoint y: 355, endPoint x: 788, endPoint y: 360, distance: 122.1
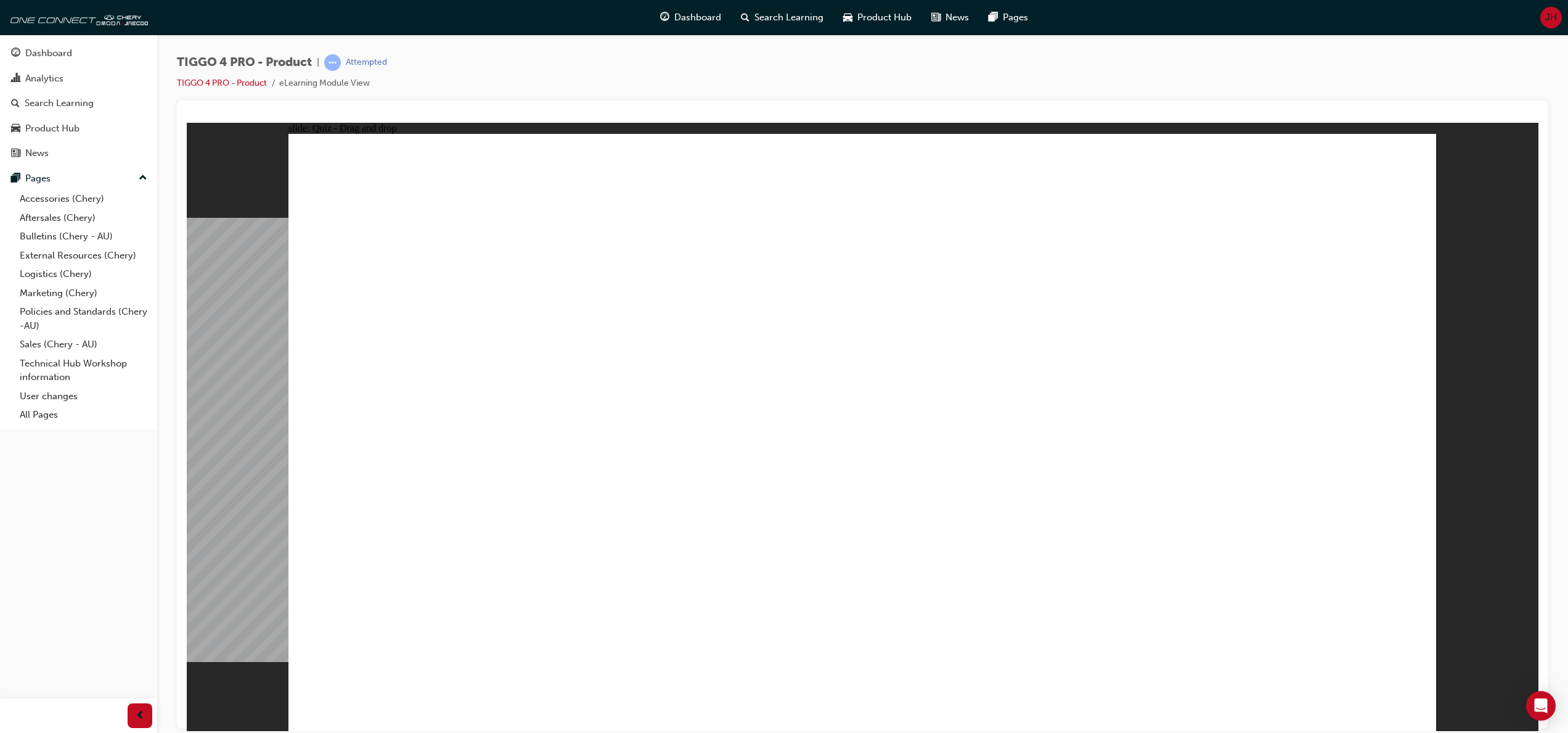
drag, startPoint x: 708, startPoint y: 368, endPoint x: 1007, endPoint y: 279, distance: 312.0
drag, startPoint x: 711, startPoint y: 419, endPoint x: 1293, endPoint y: 318, distance: 590.7
drag, startPoint x: 661, startPoint y: 498, endPoint x: 1243, endPoint y: 330, distance: 605.8
drag, startPoint x: 413, startPoint y: 500, endPoint x: 952, endPoint y: 363, distance: 556.1
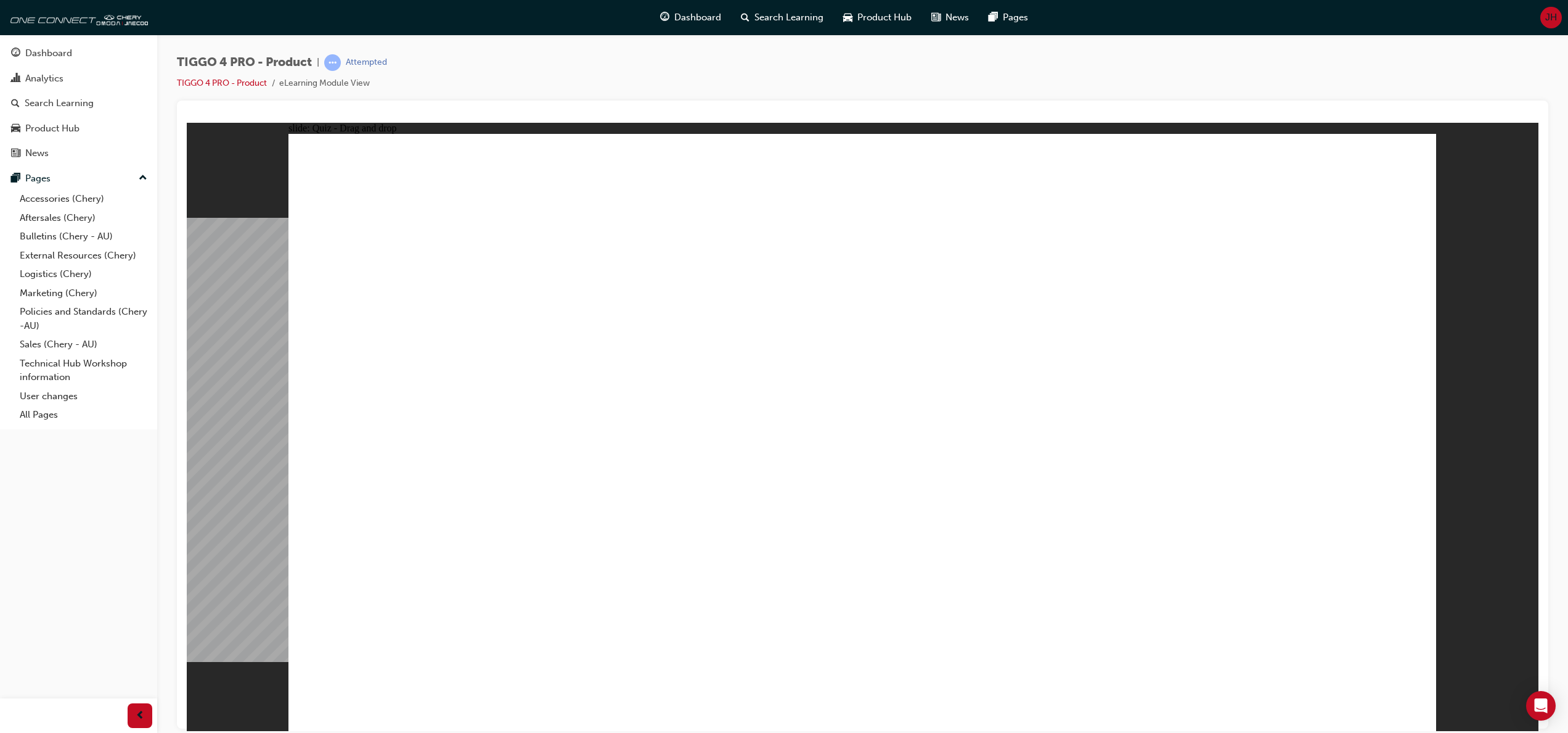
drag, startPoint x: 493, startPoint y: 442, endPoint x: 1300, endPoint y: 422, distance: 807.2
drag, startPoint x: 392, startPoint y: 567, endPoint x: 1211, endPoint y: 479, distance: 823.7
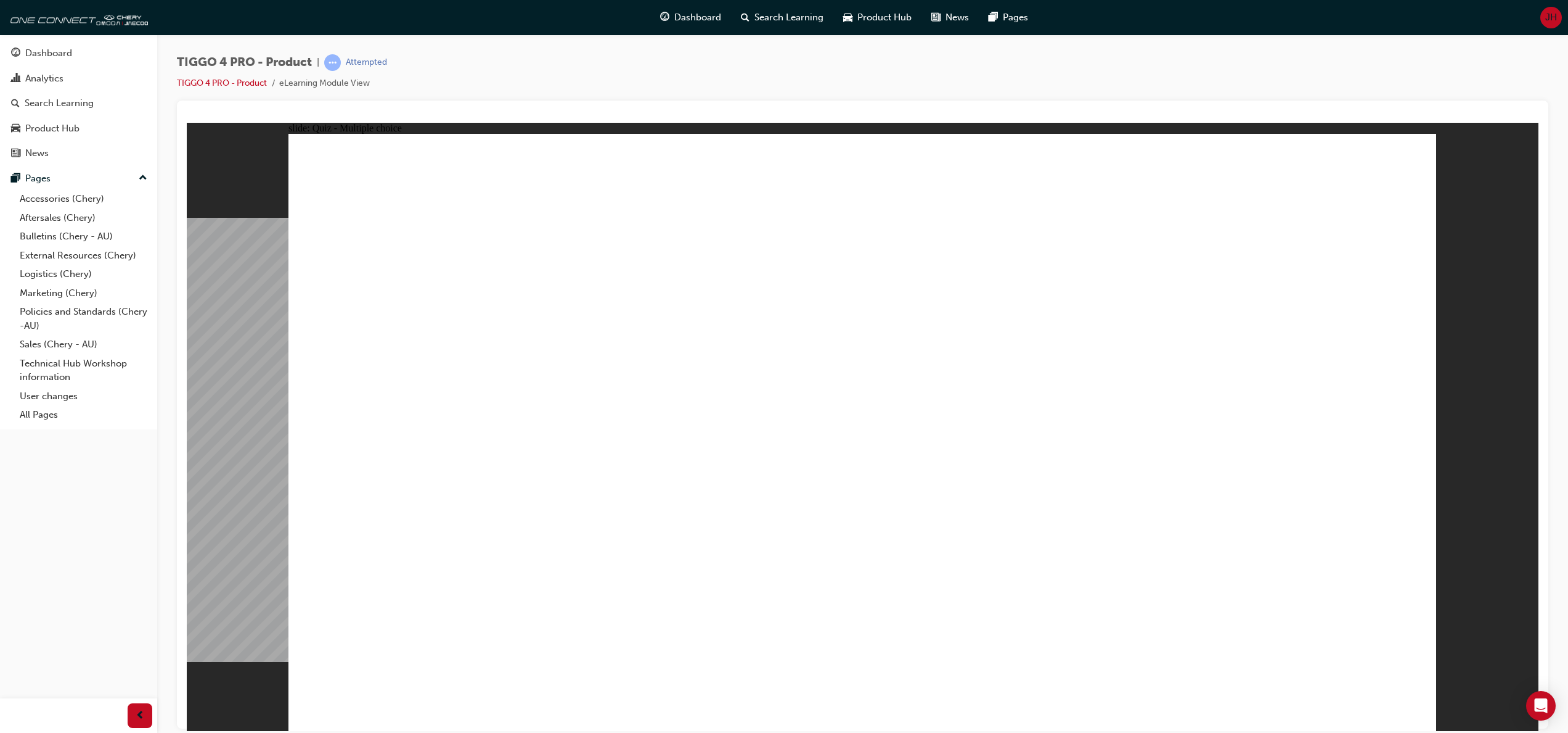
radio input "true"
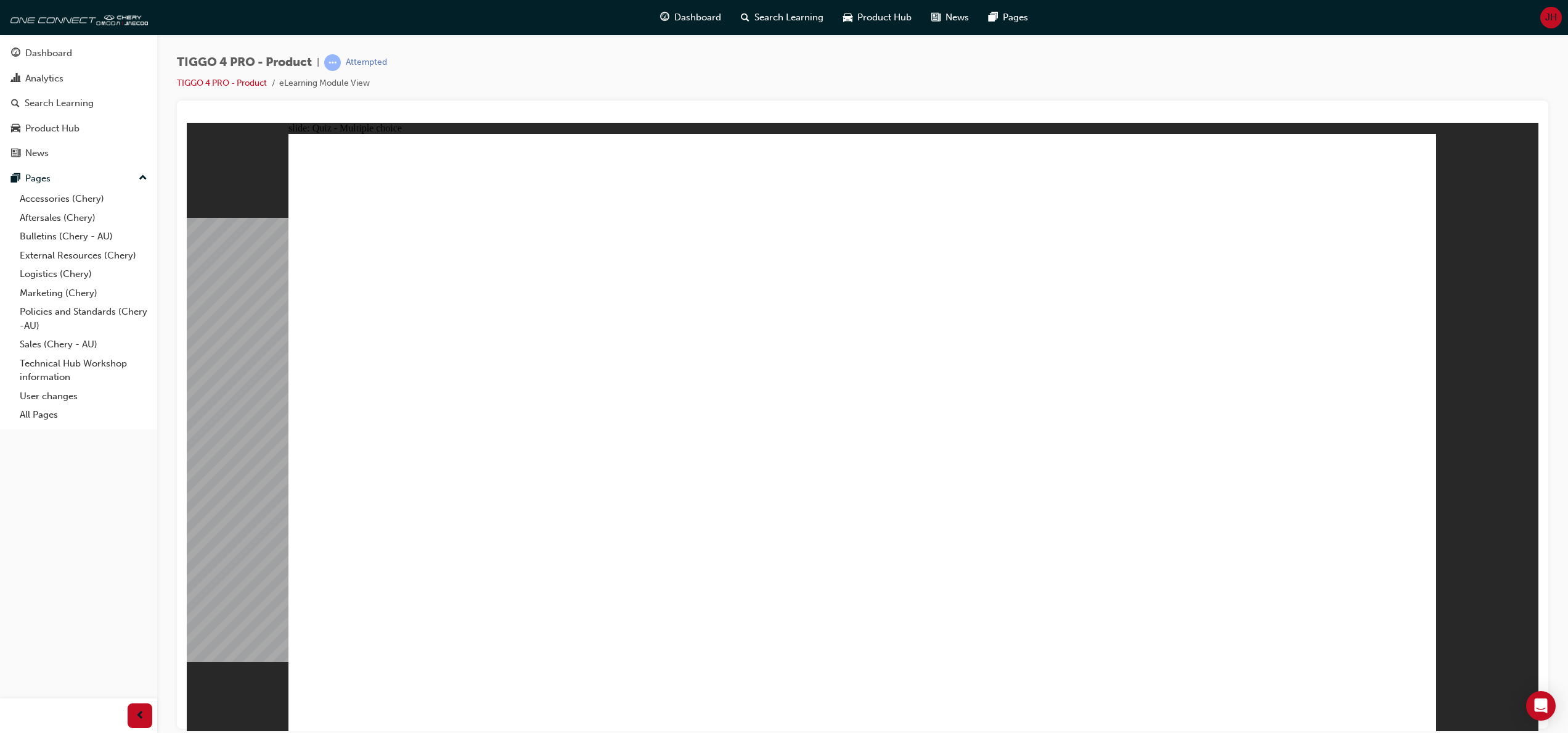
radio input "true"
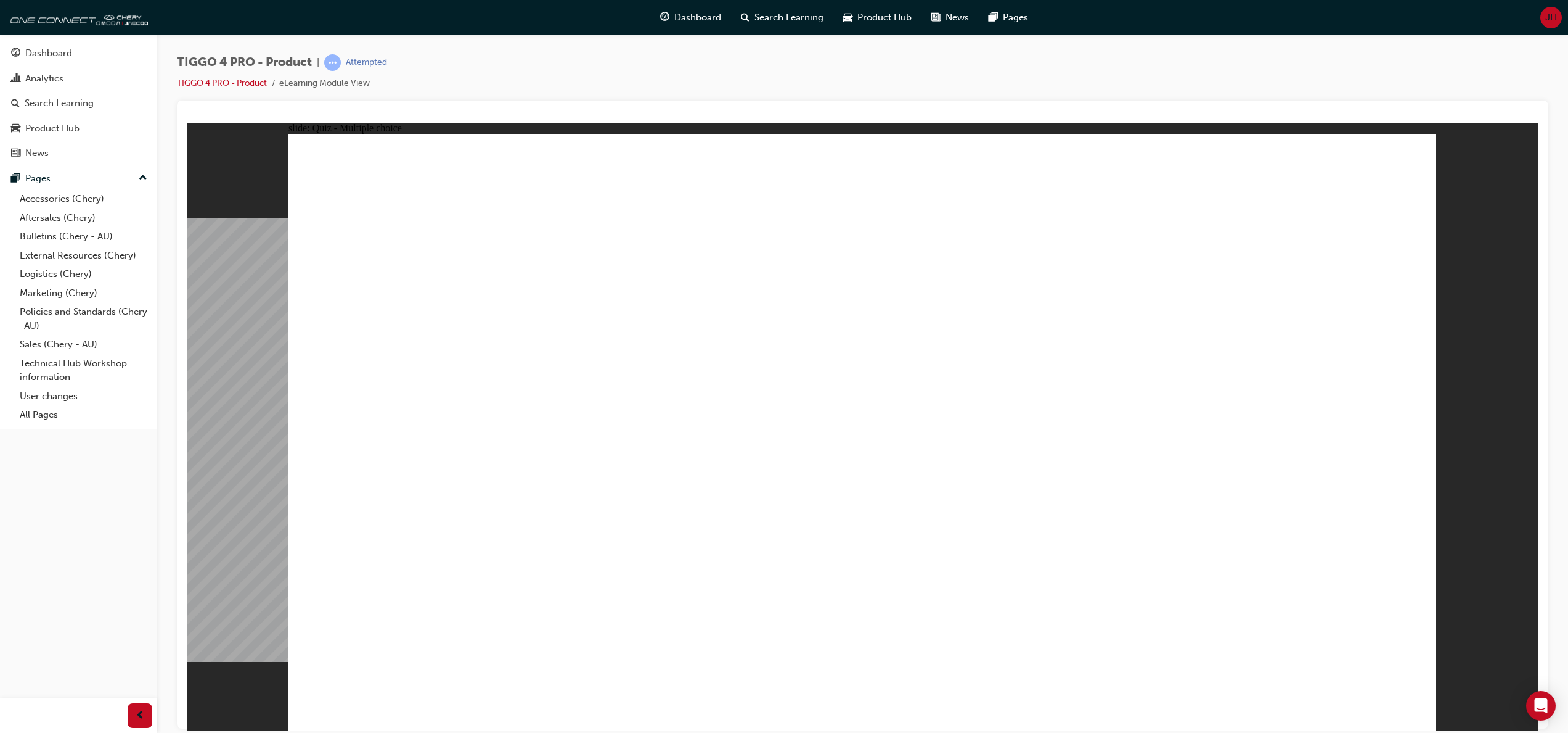
radio input "true"
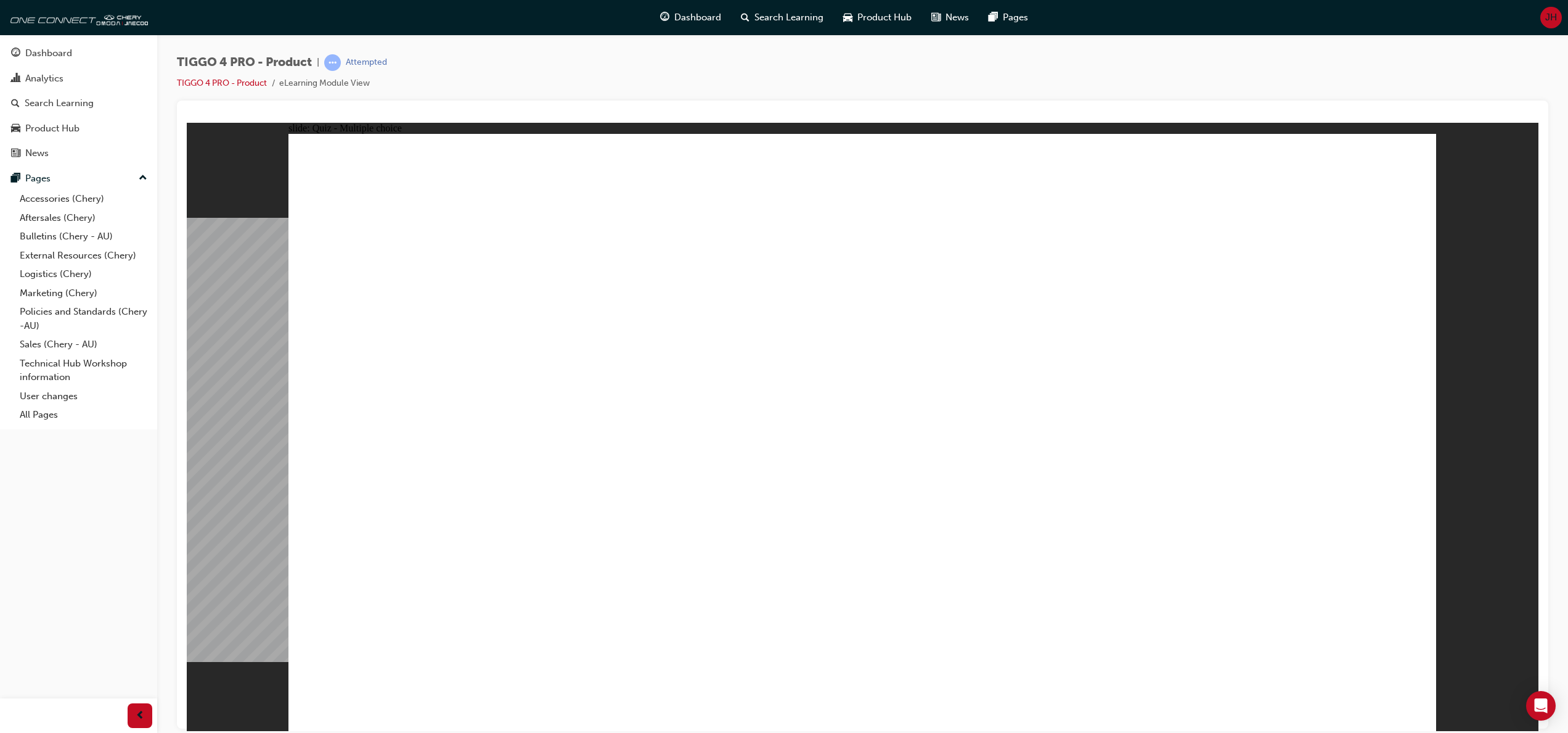
radio input "true"
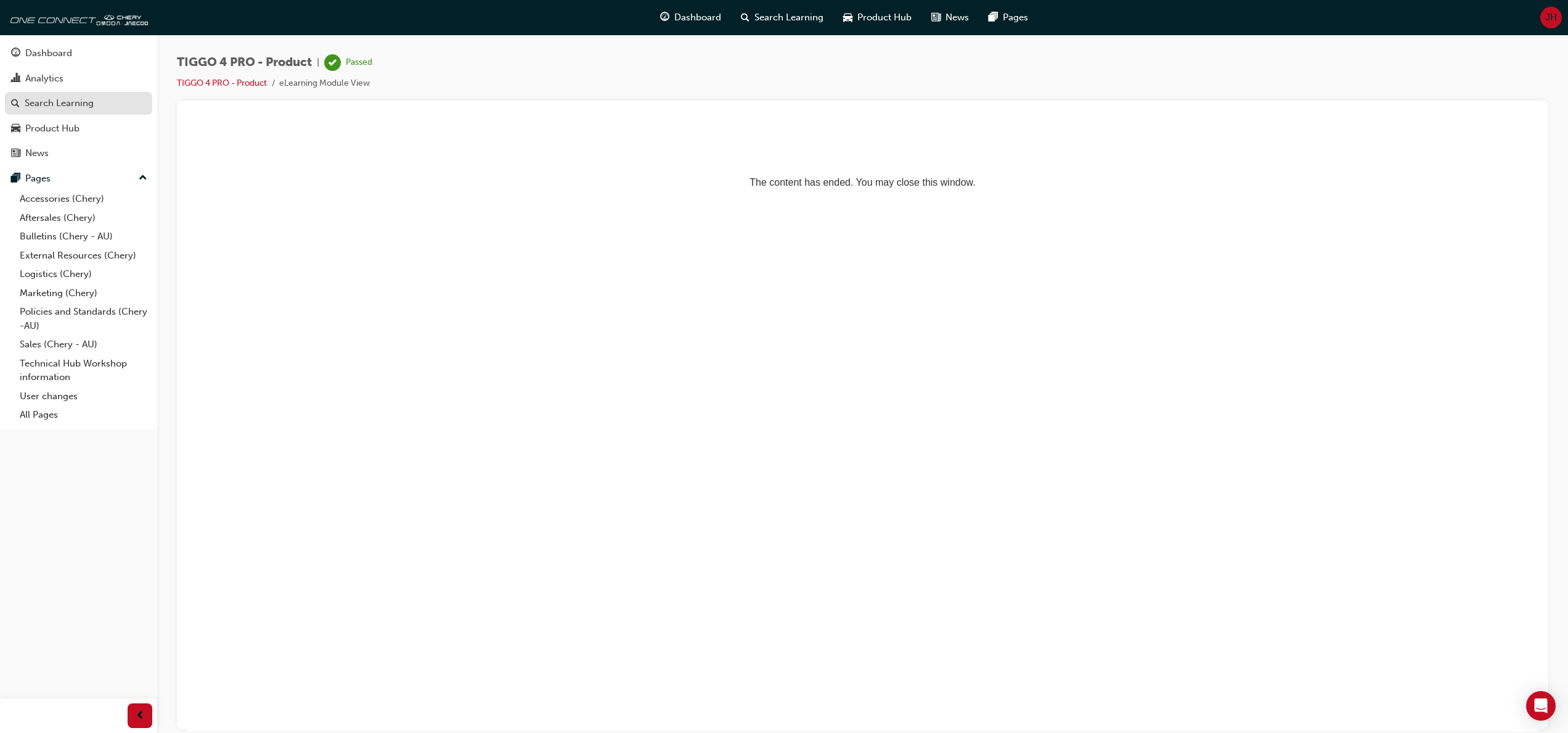
click at [79, 108] on div "Search Learning" at bounding box center [59, 103] width 69 height 14
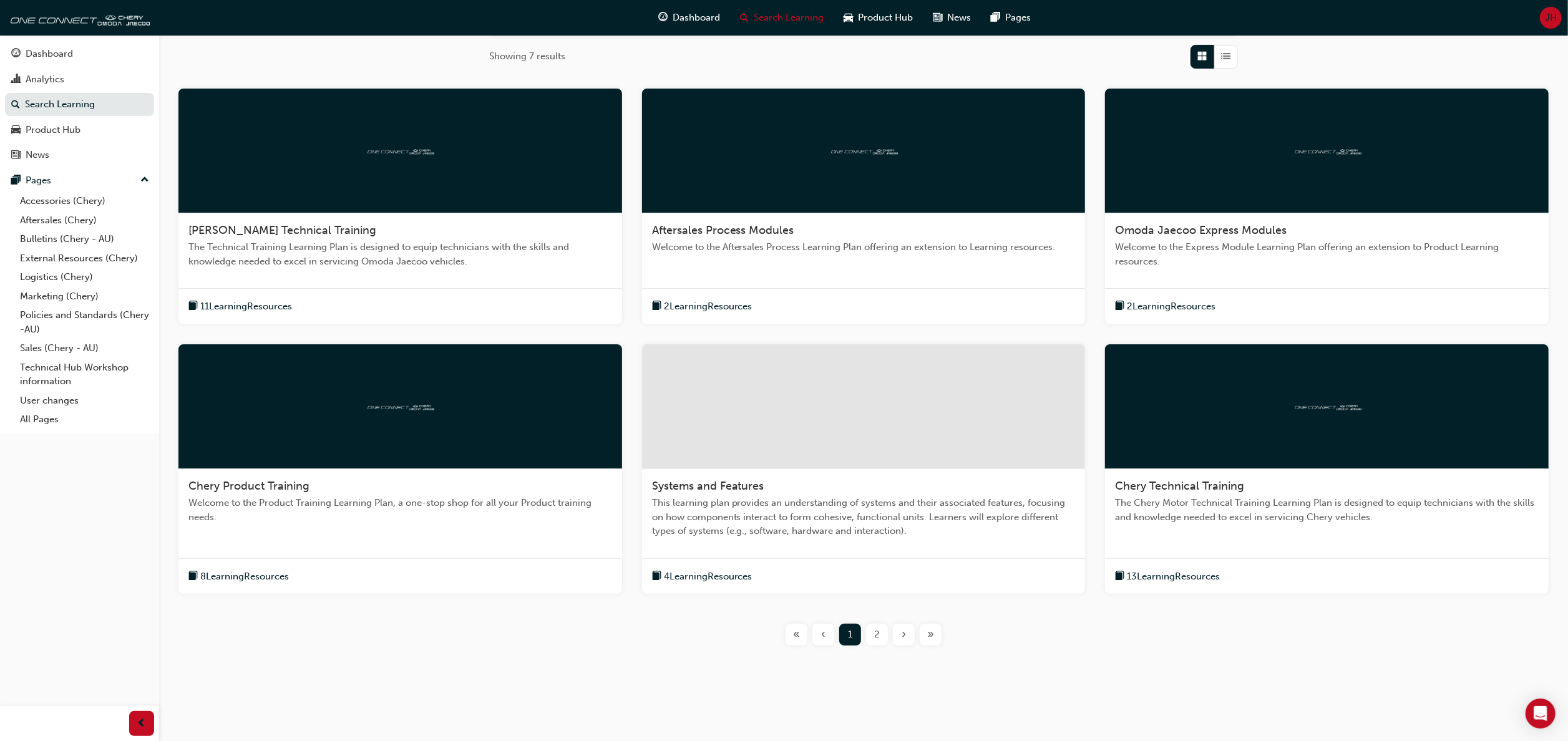
scroll to position [204, 0]
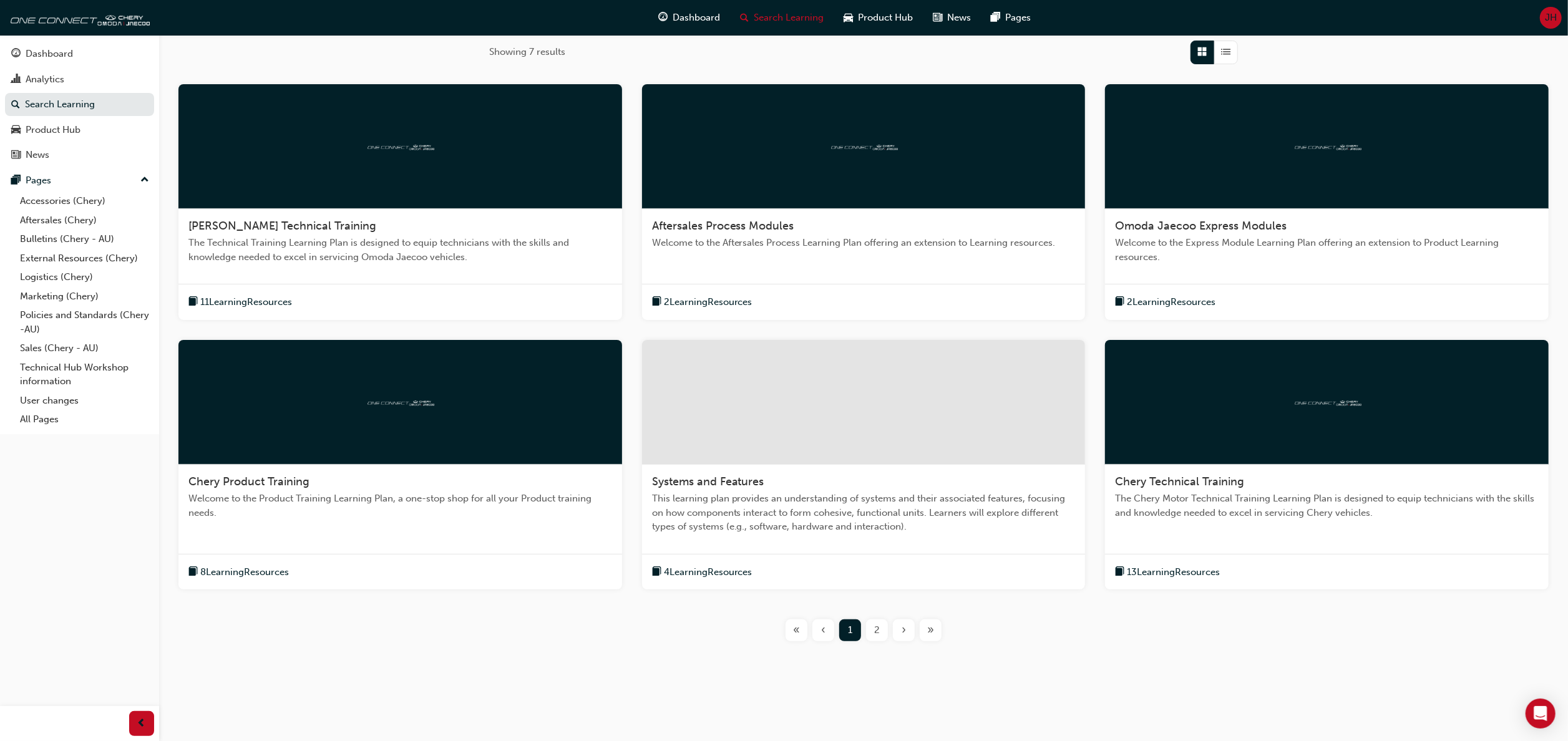
click at [252, 565] on span "8 Learning Resources" at bounding box center [244, 572] width 89 height 14
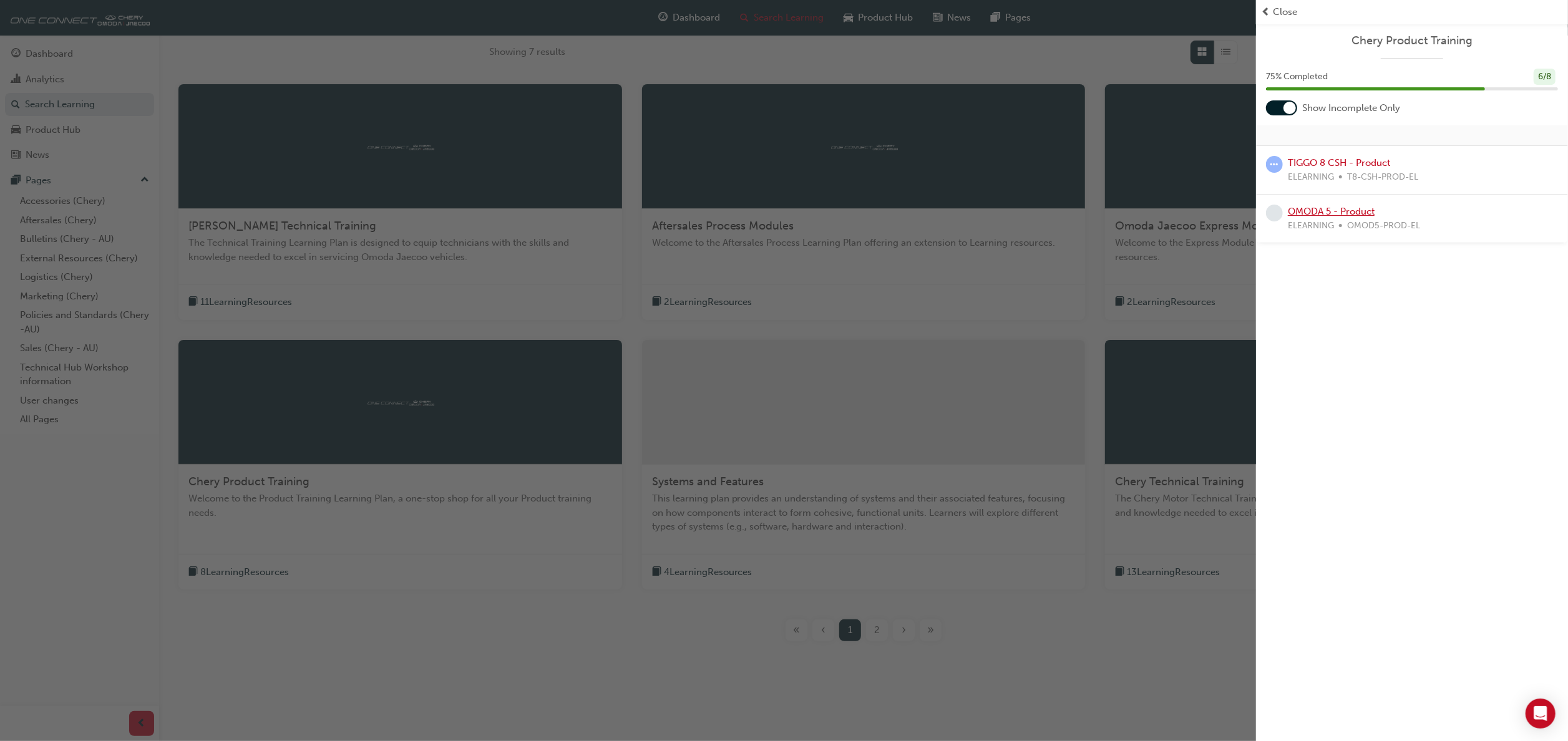
click at [1105, 213] on link "OMODA 5 - Product" at bounding box center [1331, 211] width 87 height 12
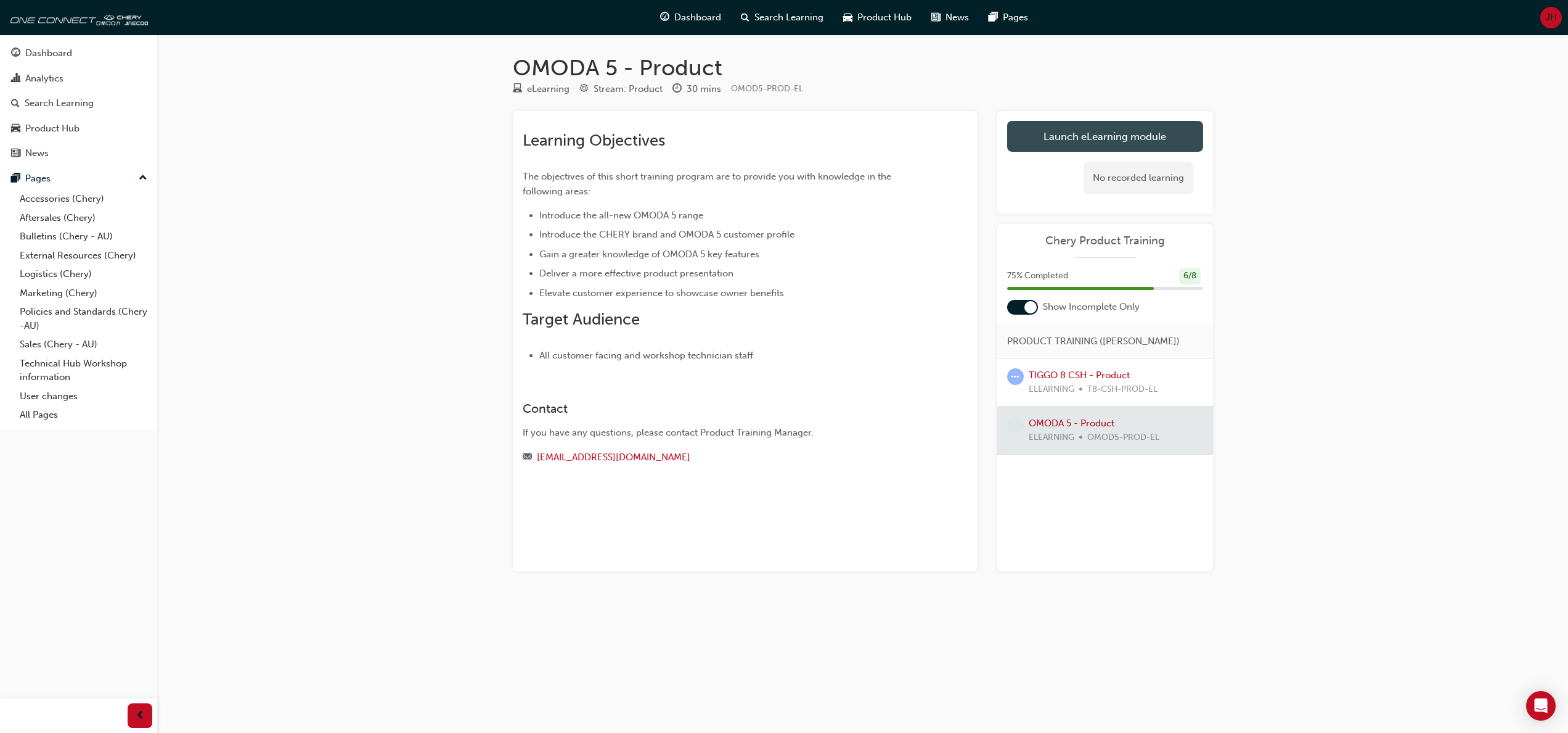
click at [1078, 127] on link "Launch eLearning module" at bounding box center [1105, 136] width 196 height 31
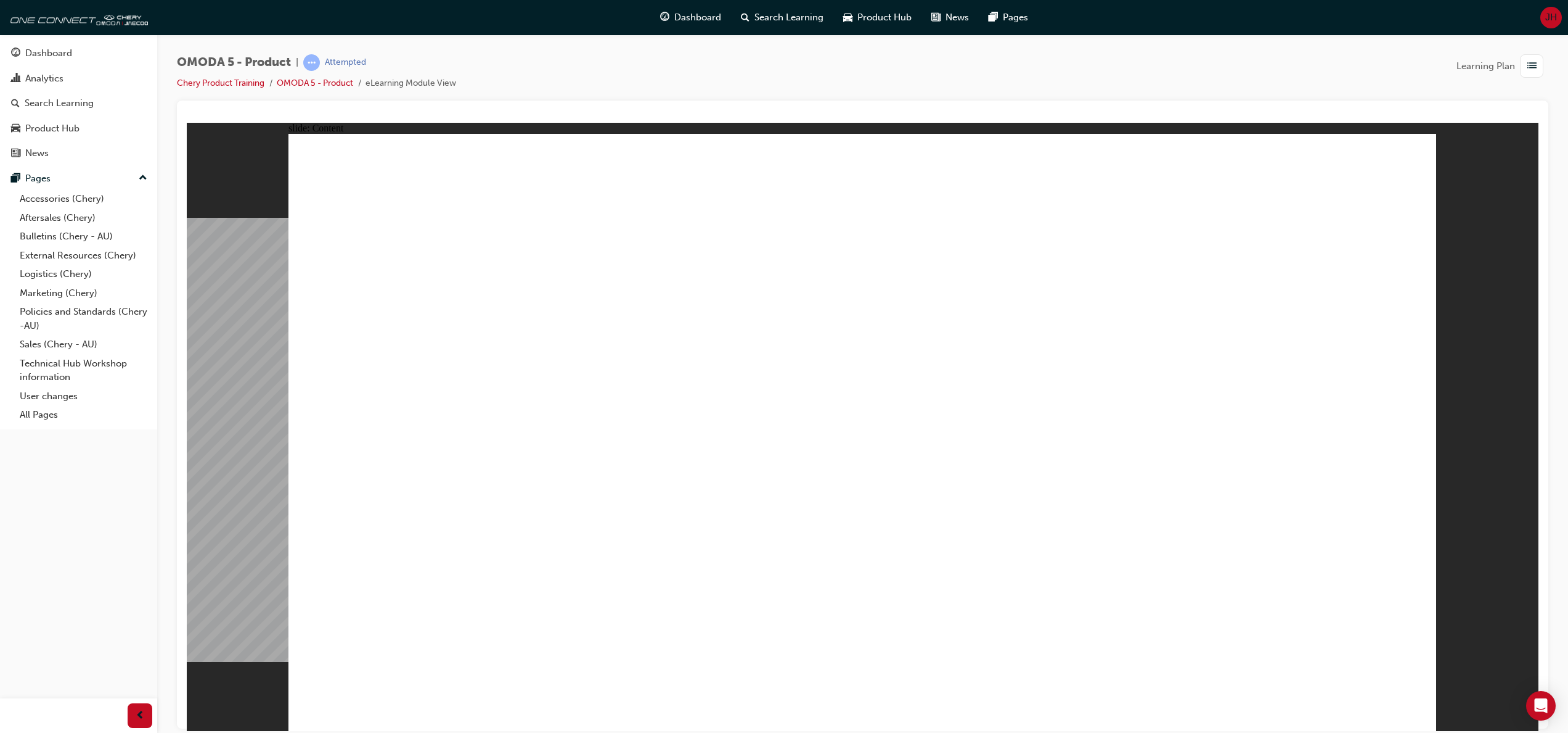
drag, startPoint x: 1209, startPoint y: 199, endPoint x: 1199, endPoint y: 204, distance: 11.2
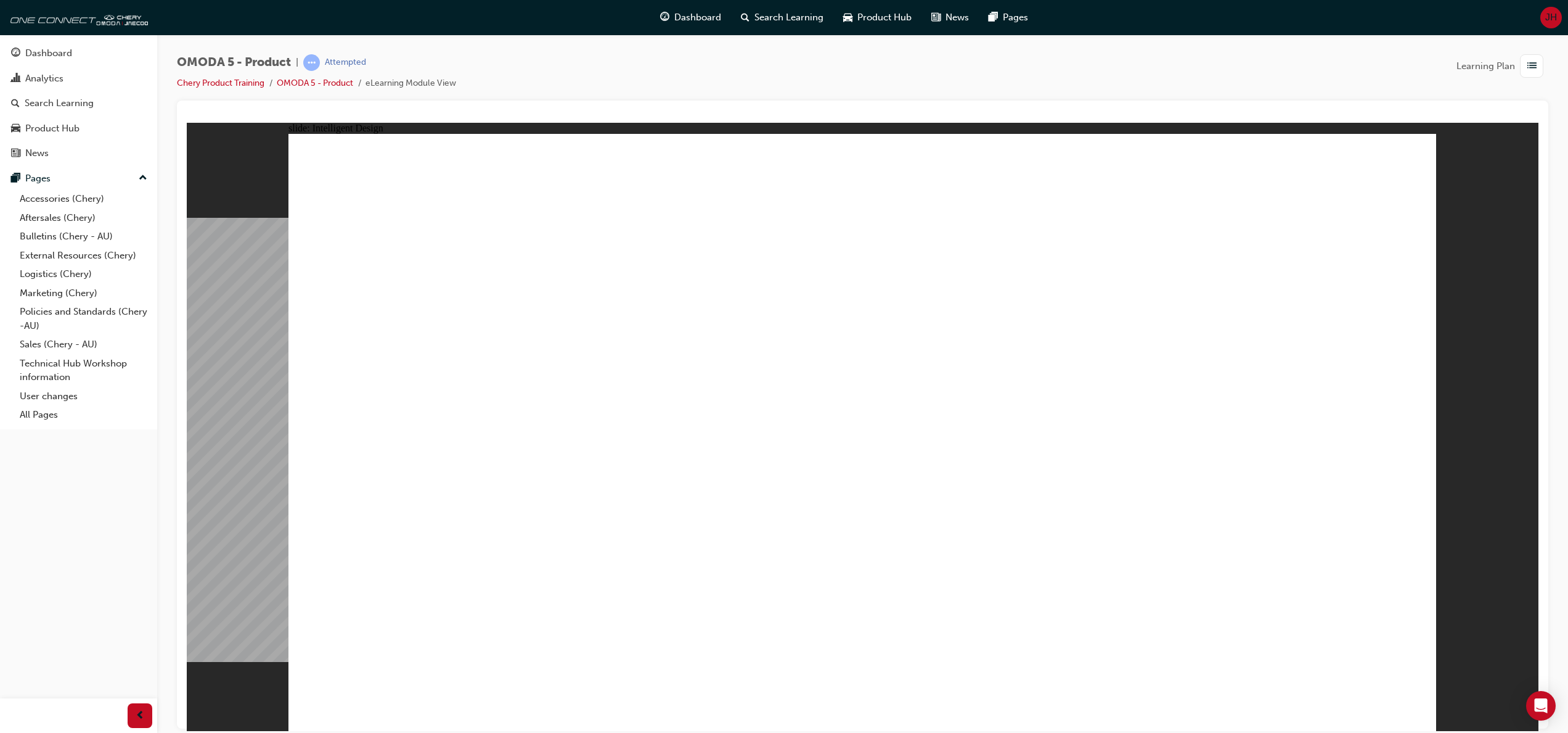
drag, startPoint x: 548, startPoint y: 267, endPoint x: 541, endPoint y: 306, distance: 39.6
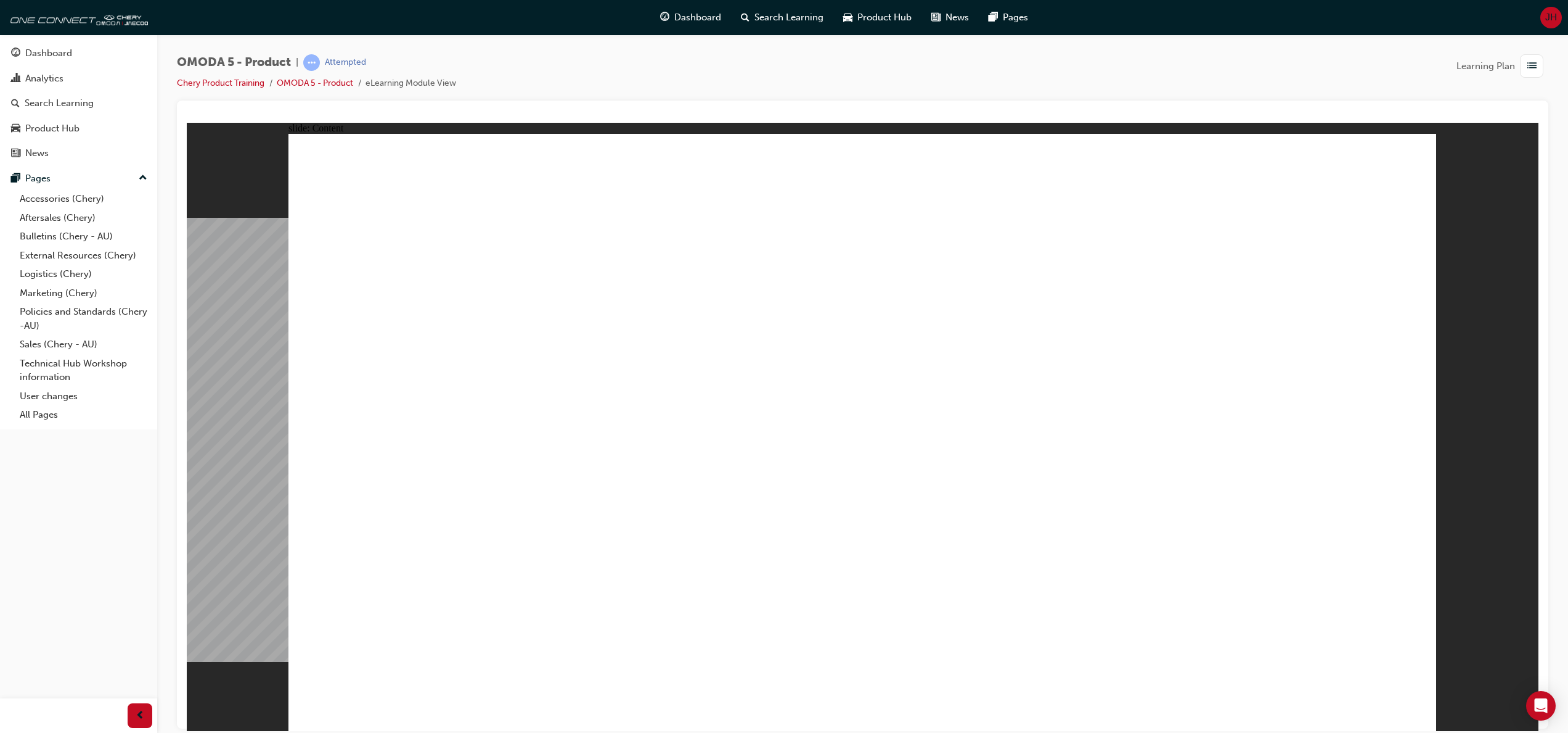
type input "0"
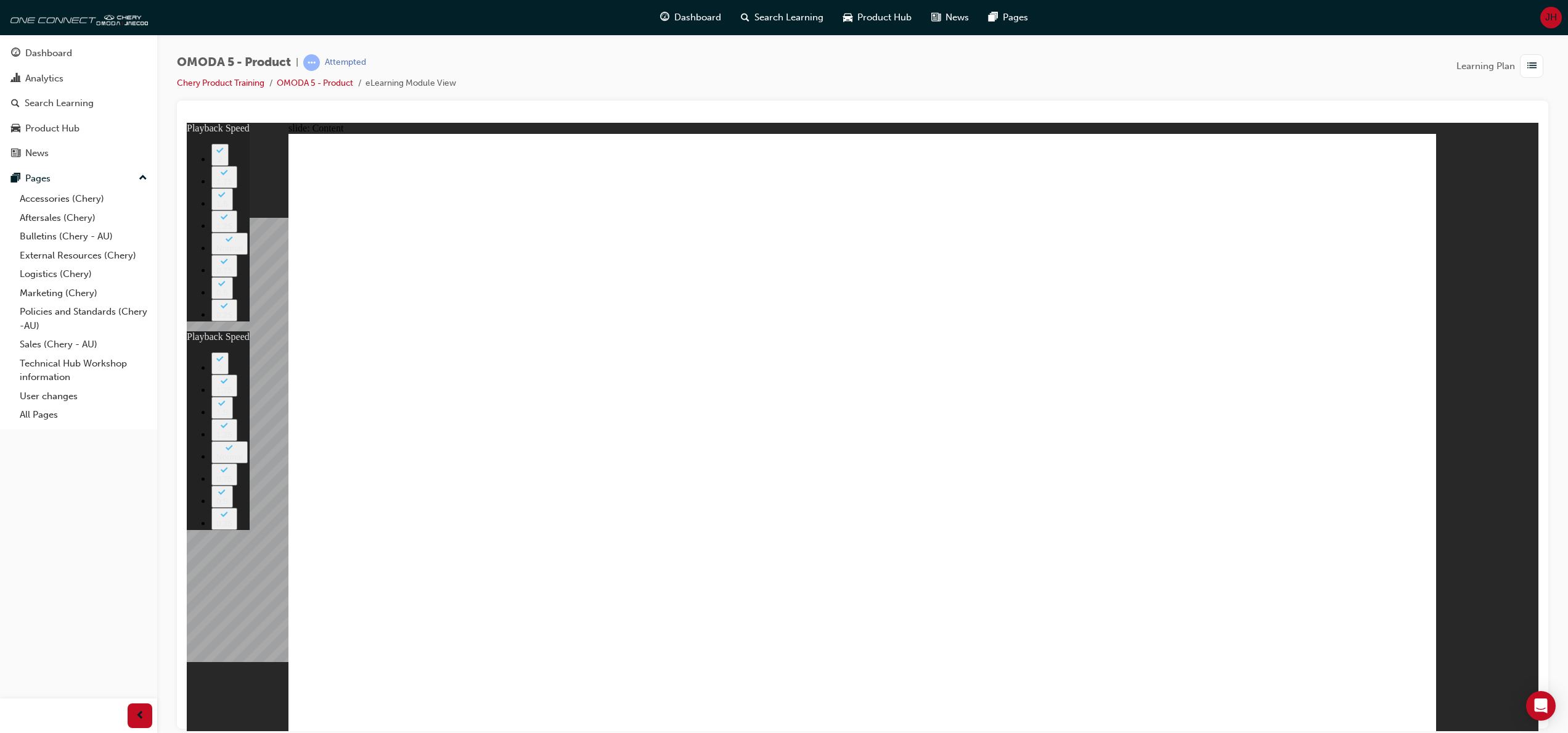
type input "0"
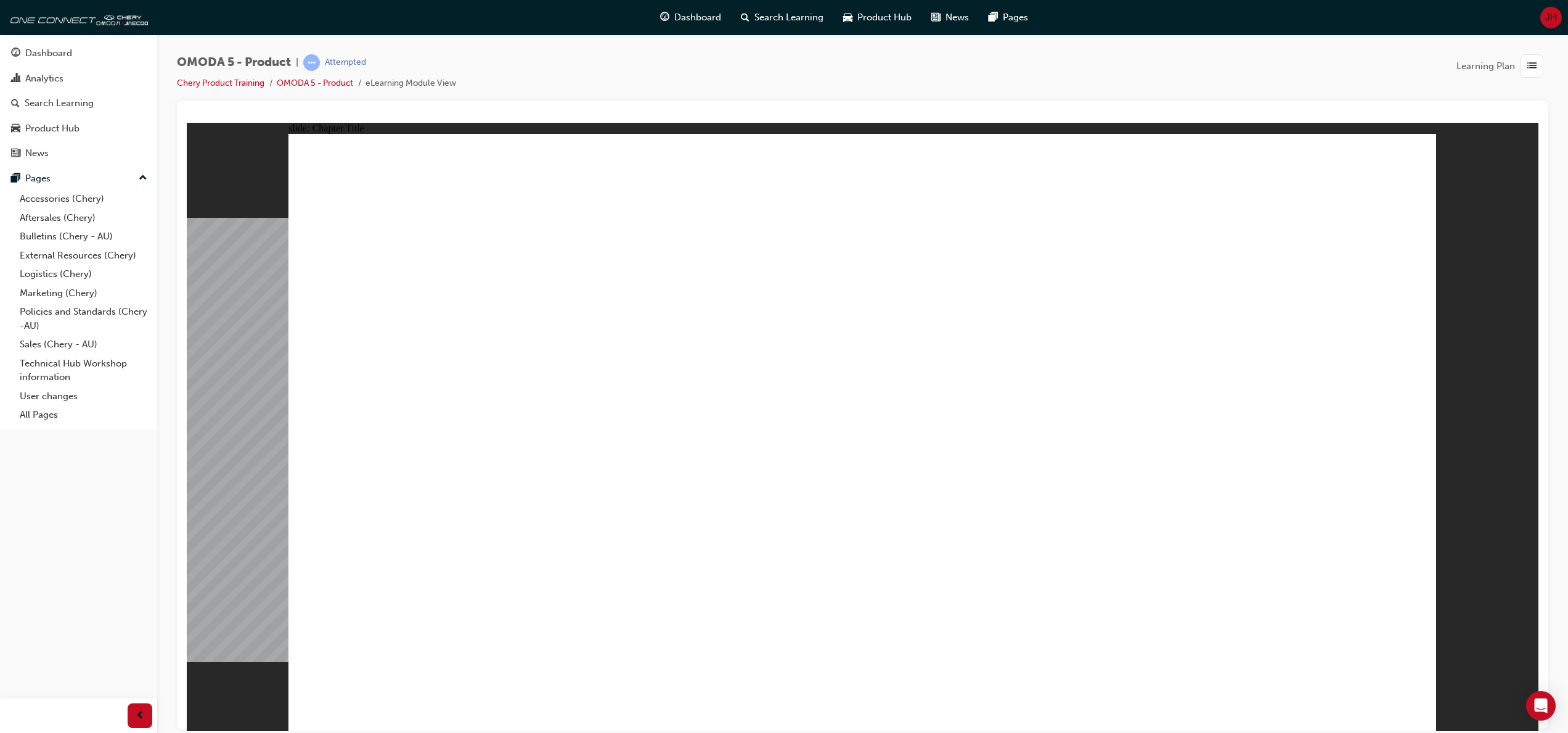
radio input "true"
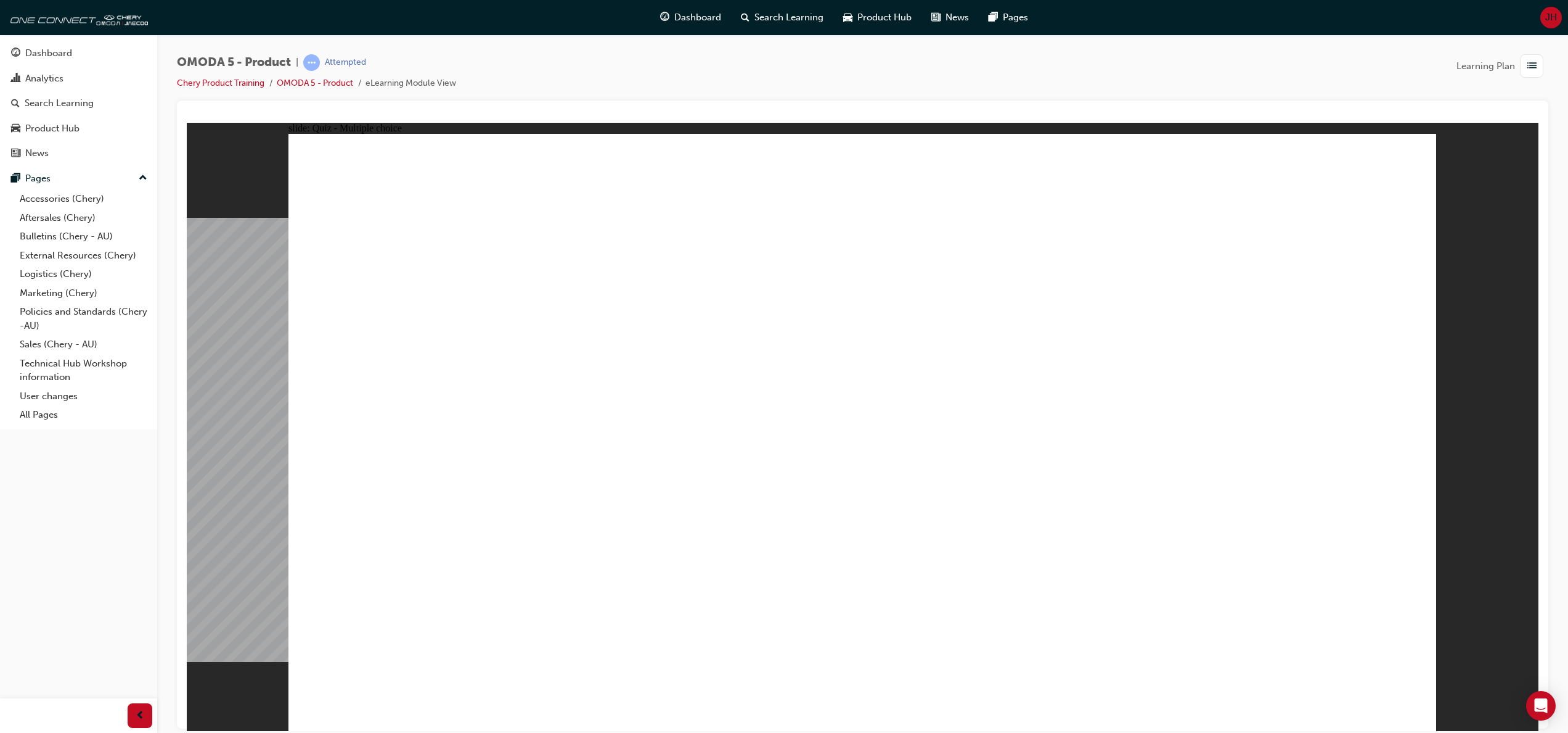
radio input "true"
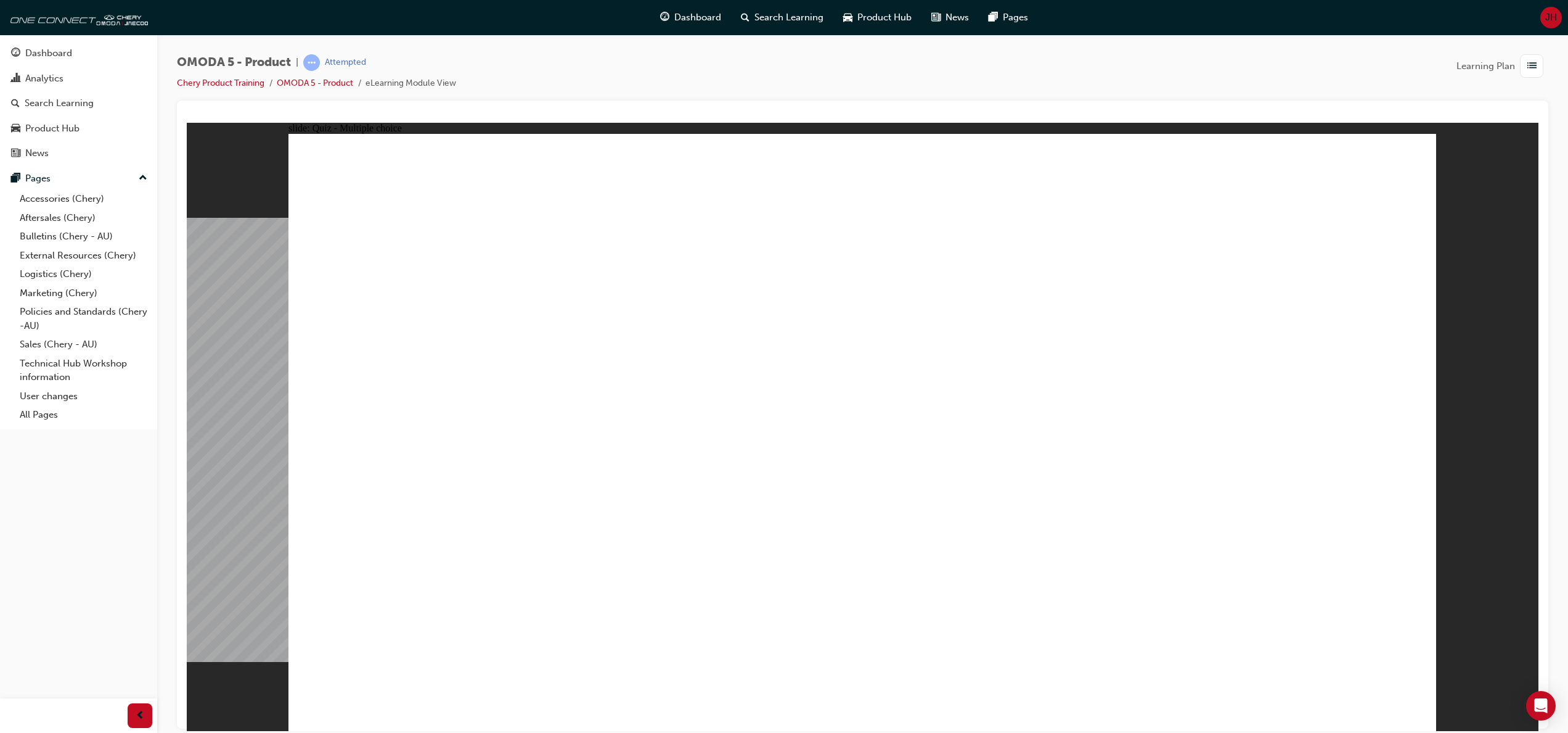
radio input "true"
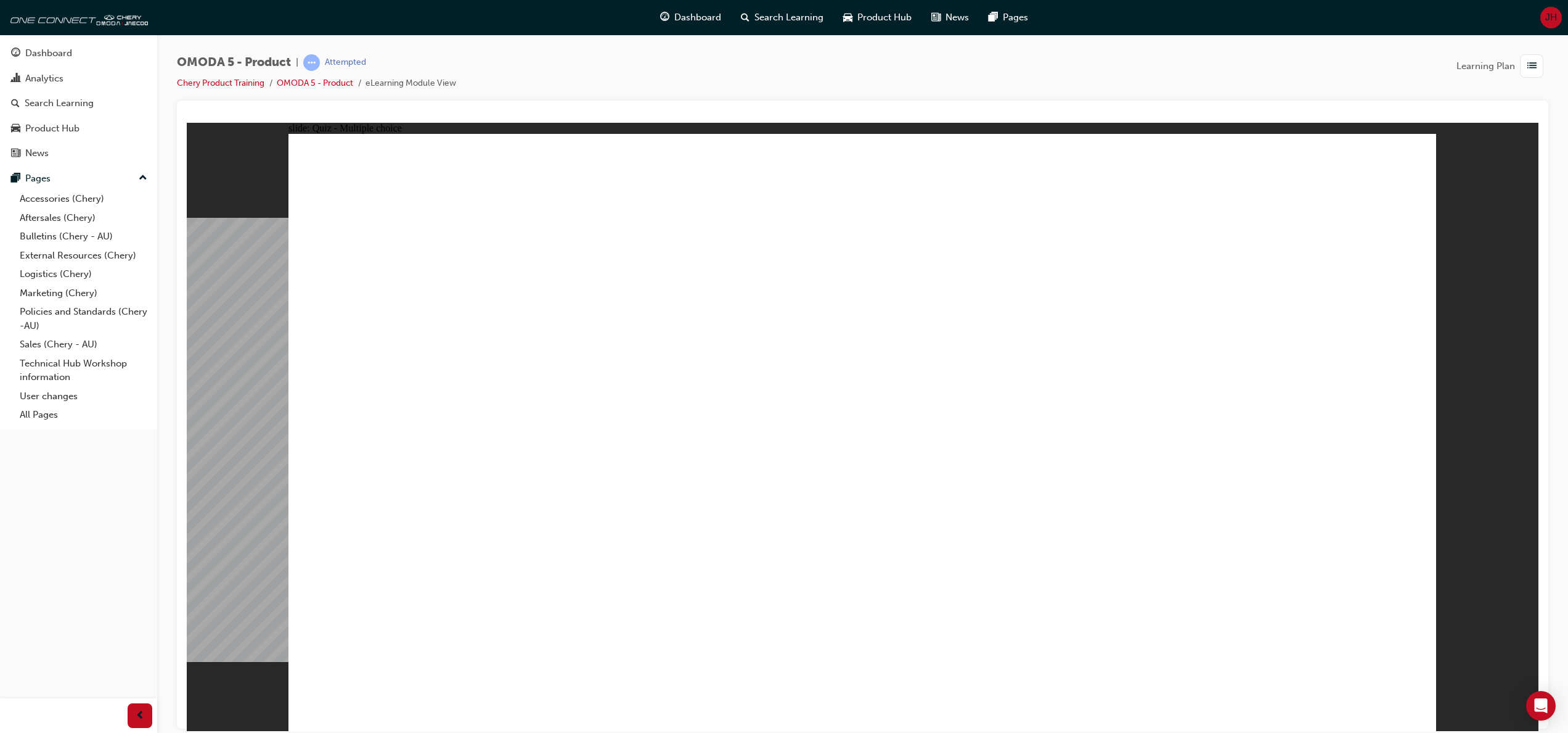
radio input "true"
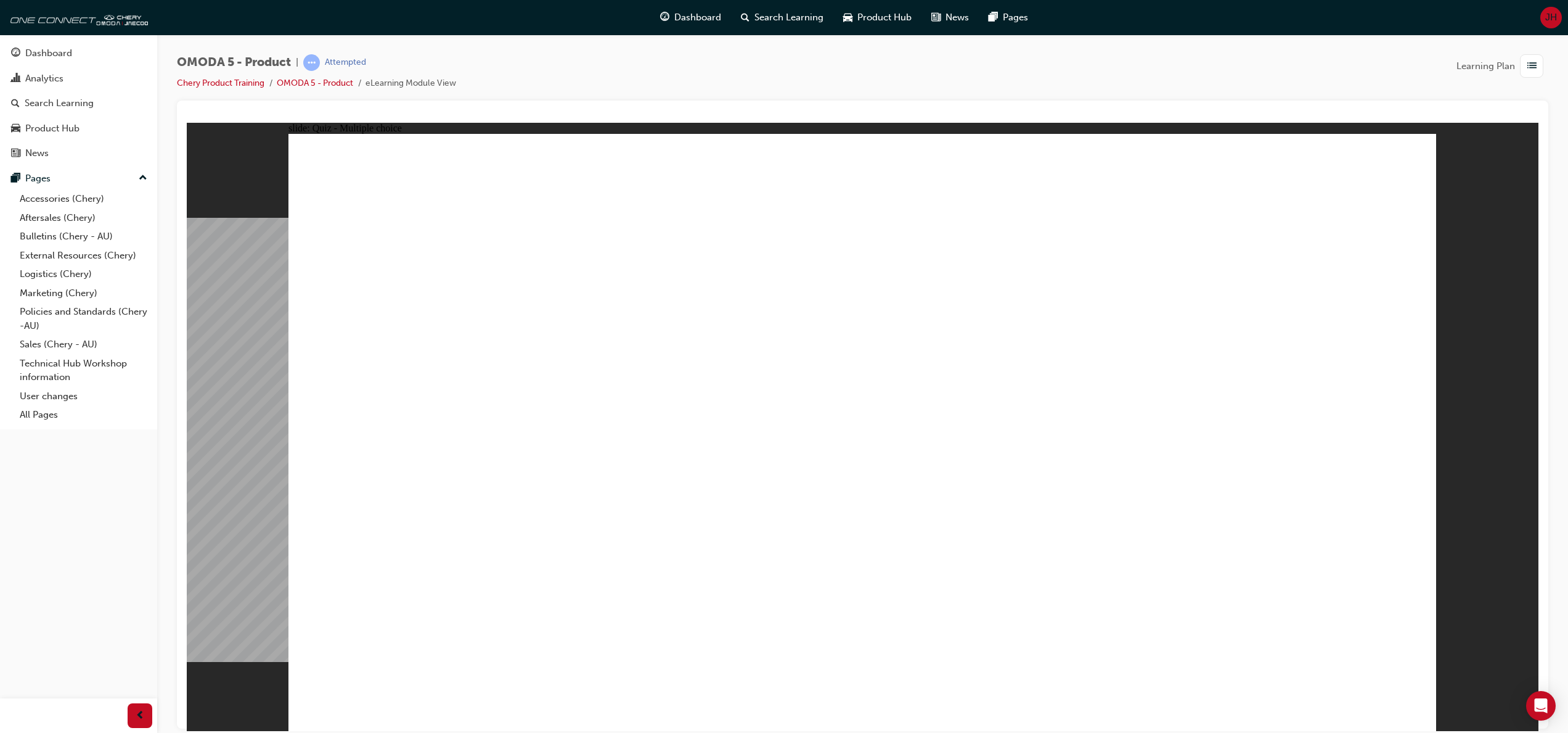
drag, startPoint x: 833, startPoint y: 168, endPoint x: 376, endPoint y: 555, distance: 598.8
drag, startPoint x: 1105, startPoint y: 183, endPoint x: 1155, endPoint y: 563, distance: 383.3
drag, startPoint x: 1071, startPoint y: 410, endPoint x: 879, endPoint y: 552, distance: 238.8
drag, startPoint x: 887, startPoint y: 399, endPoint x: 906, endPoint y: 540, distance: 142.3
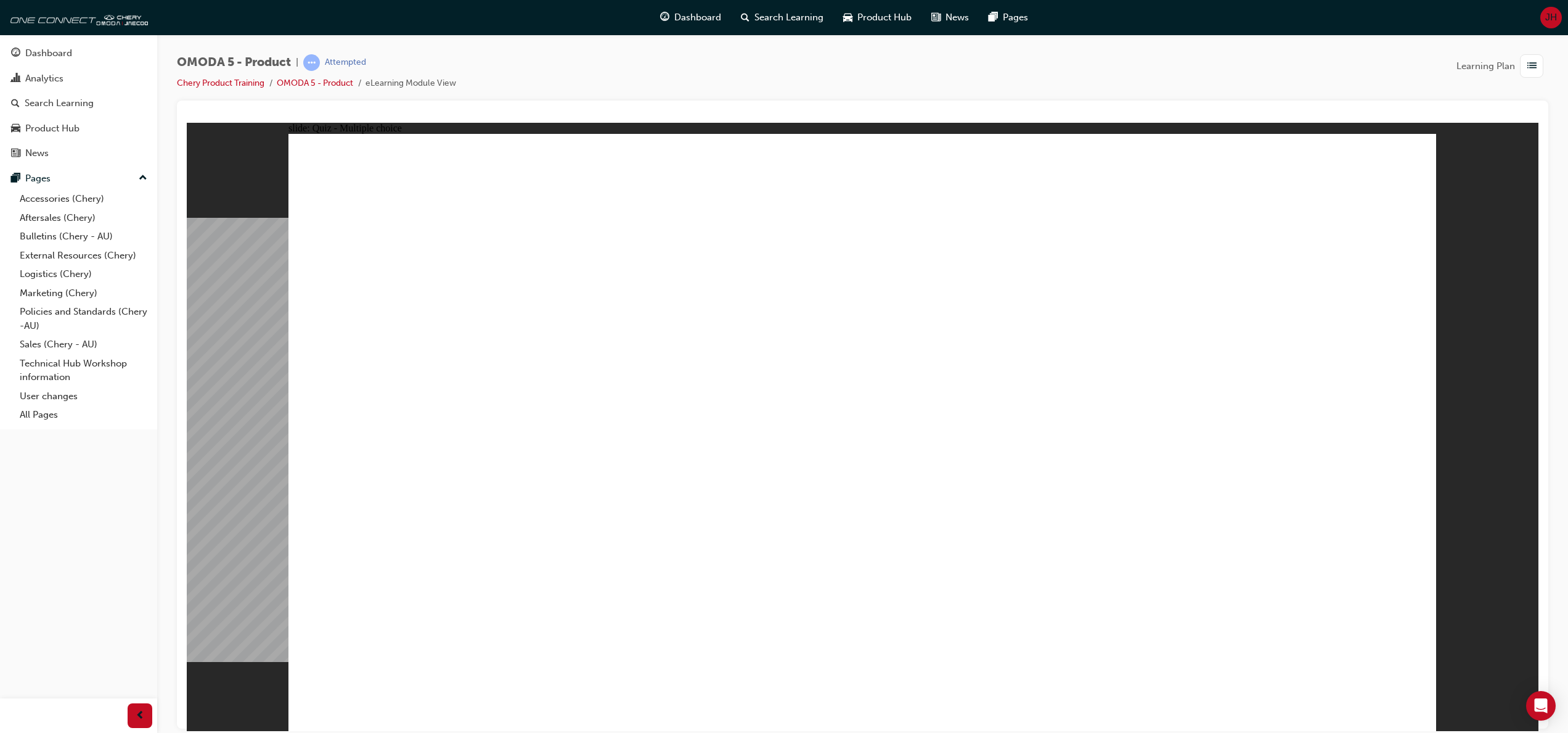
drag, startPoint x: 889, startPoint y: 355, endPoint x: 674, endPoint y: 560, distance: 297.1
drag, startPoint x: 863, startPoint y: 289, endPoint x: 420, endPoint y: 545, distance: 511.6
drag, startPoint x: 922, startPoint y: 258, endPoint x: 696, endPoint y: 573, distance: 387.7
drag, startPoint x: 1073, startPoint y: 223, endPoint x: 644, endPoint y: 535, distance: 530.5
drag, startPoint x: 1318, startPoint y: 353, endPoint x: 472, endPoint y: 543, distance: 867.1
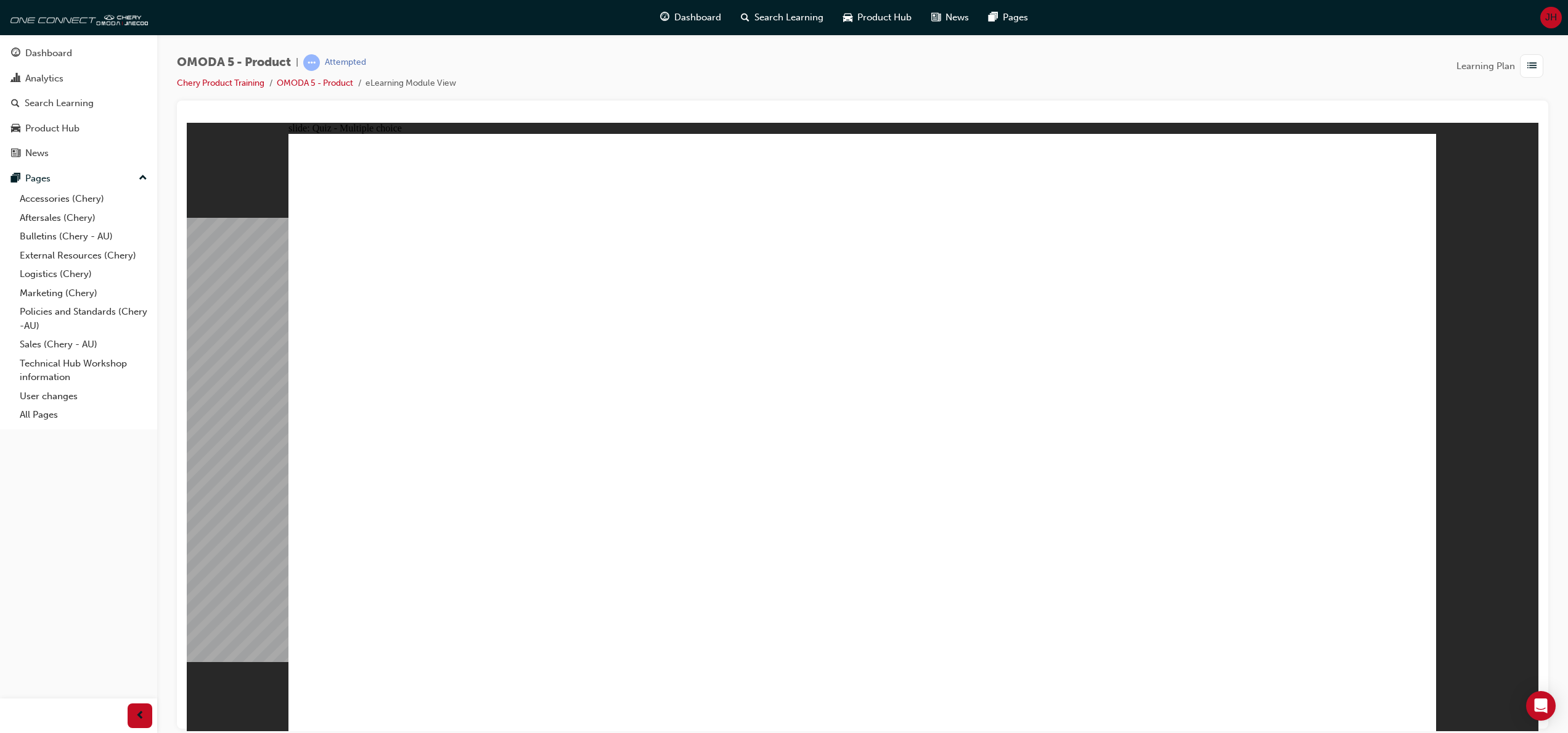
drag, startPoint x: 1293, startPoint y: 291, endPoint x: 918, endPoint y: 547, distance: 454.0
drag, startPoint x: 1310, startPoint y: 162, endPoint x: 701, endPoint y: 530, distance: 711.6
drag, startPoint x: 1078, startPoint y: 293, endPoint x: 892, endPoint y: 552, distance: 318.9
drag, startPoint x: 1078, startPoint y: 355, endPoint x: 728, endPoint y: 533, distance: 392.7
drag, startPoint x: 1346, startPoint y: 235, endPoint x: 755, endPoint y: 550, distance: 669.7
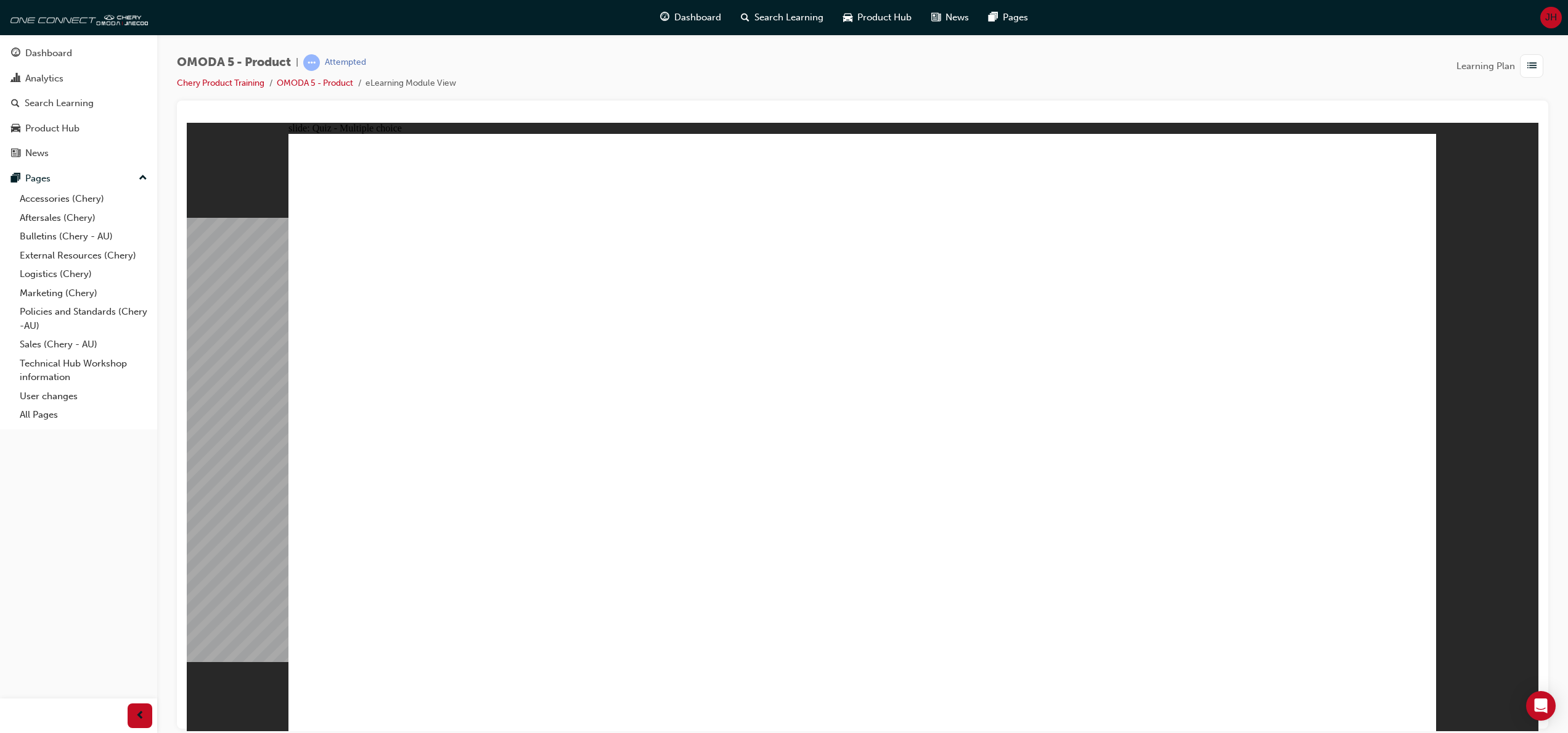
radio input "true"
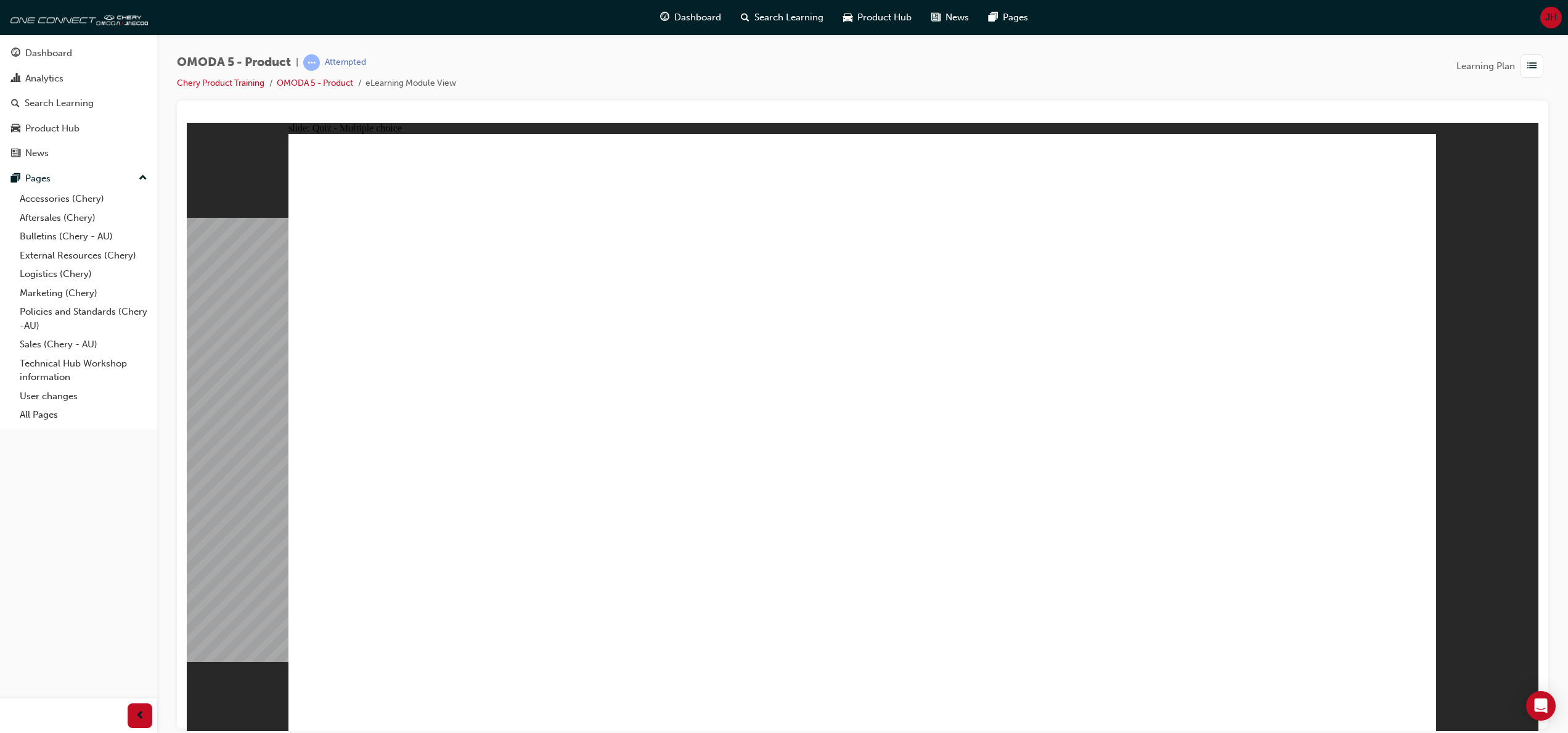
drag, startPoint x: 1201, startPoint y: 323, endPoint x: 402, endPoint y: 474, distance: 813.1
drag, startPoint x: 1163, startPoint y: 235, endPoint x: 608, endPoint y: 472, distance: 603.5
drag, startPoint x: 657, startPoint y: 488, endPoint x: 1132, endPoint y: 498, distance: 475.1
drag, startPoint x: 937, startPoint y: 235, endPoint x: 888, endPoint y: 475, distance: 245.0
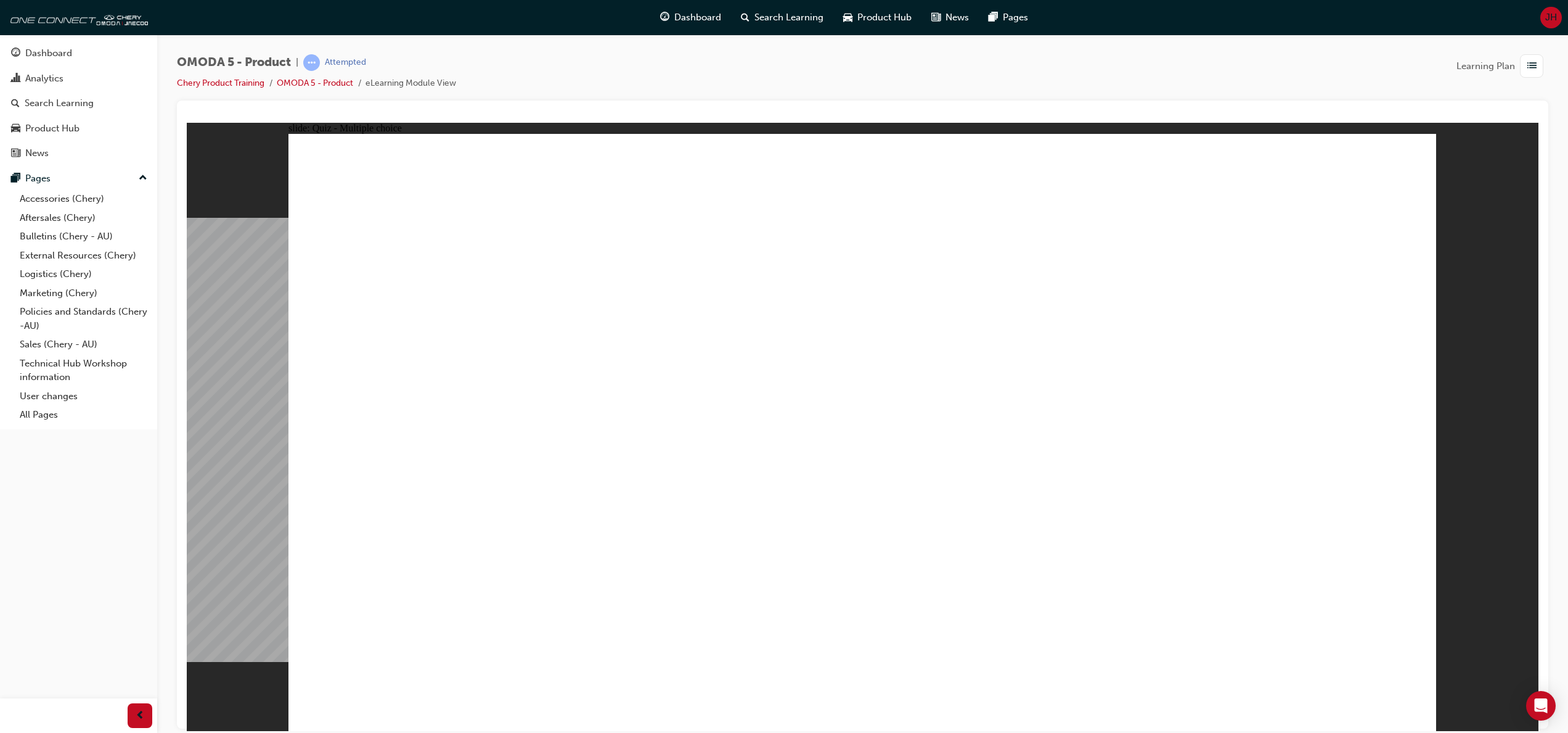
drag, startPoint x: 962, startPoint y: 348, endPoint x: 650, endPoint y: 505, distance: 349.3
radio input "true"
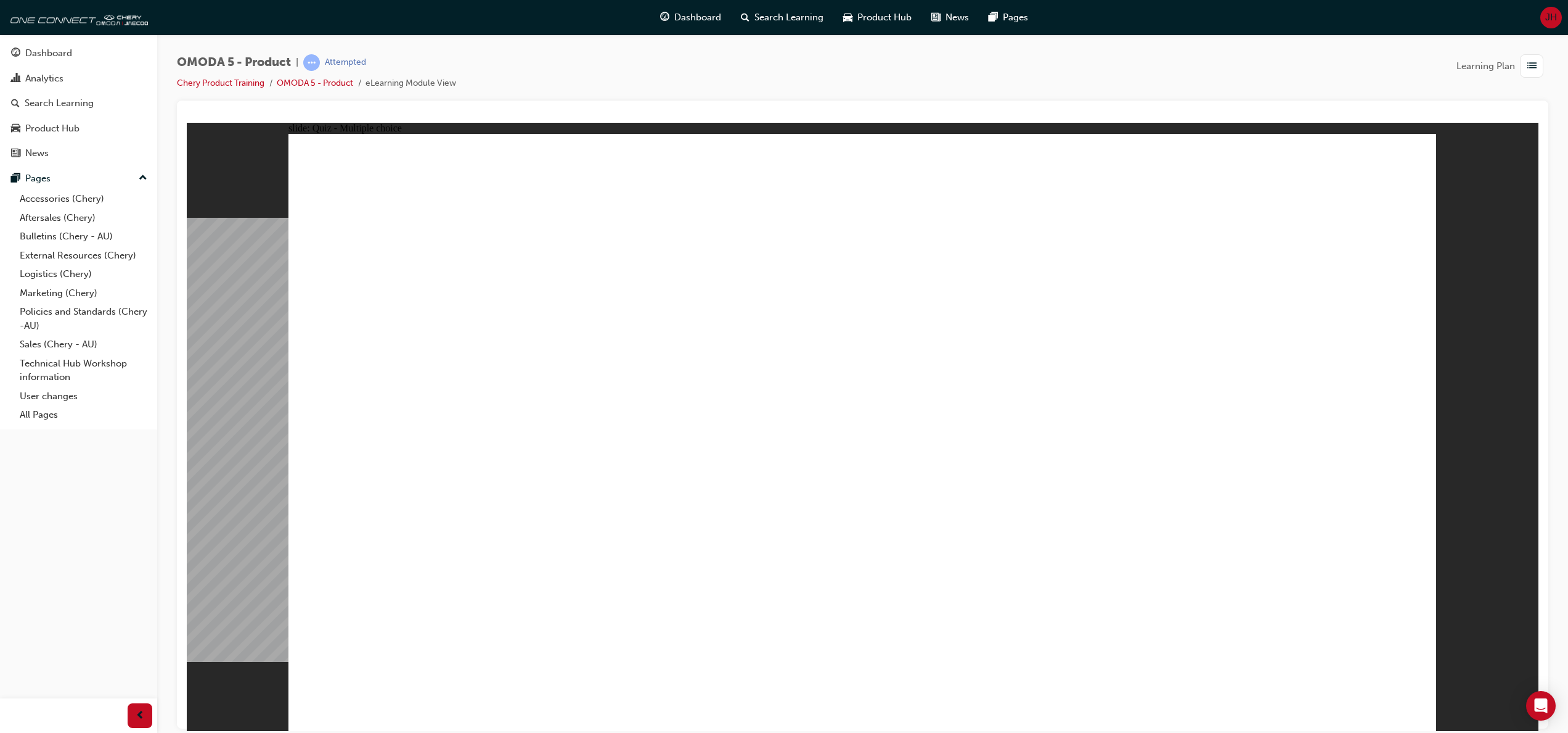
drag, startPoint x: 1024, startPoint y: 247, endPoint x: 651, endPoint y: 425, distance: 413.3
drag, startPoint x: 1009, startPoint y: 375, endPoint x: 992, endPoint y: 390, distance: 22.7
drag, startPoint x: 427, startPoint y: 424, endPoint x: 1048, endPoint y: 289, distance: 635.5
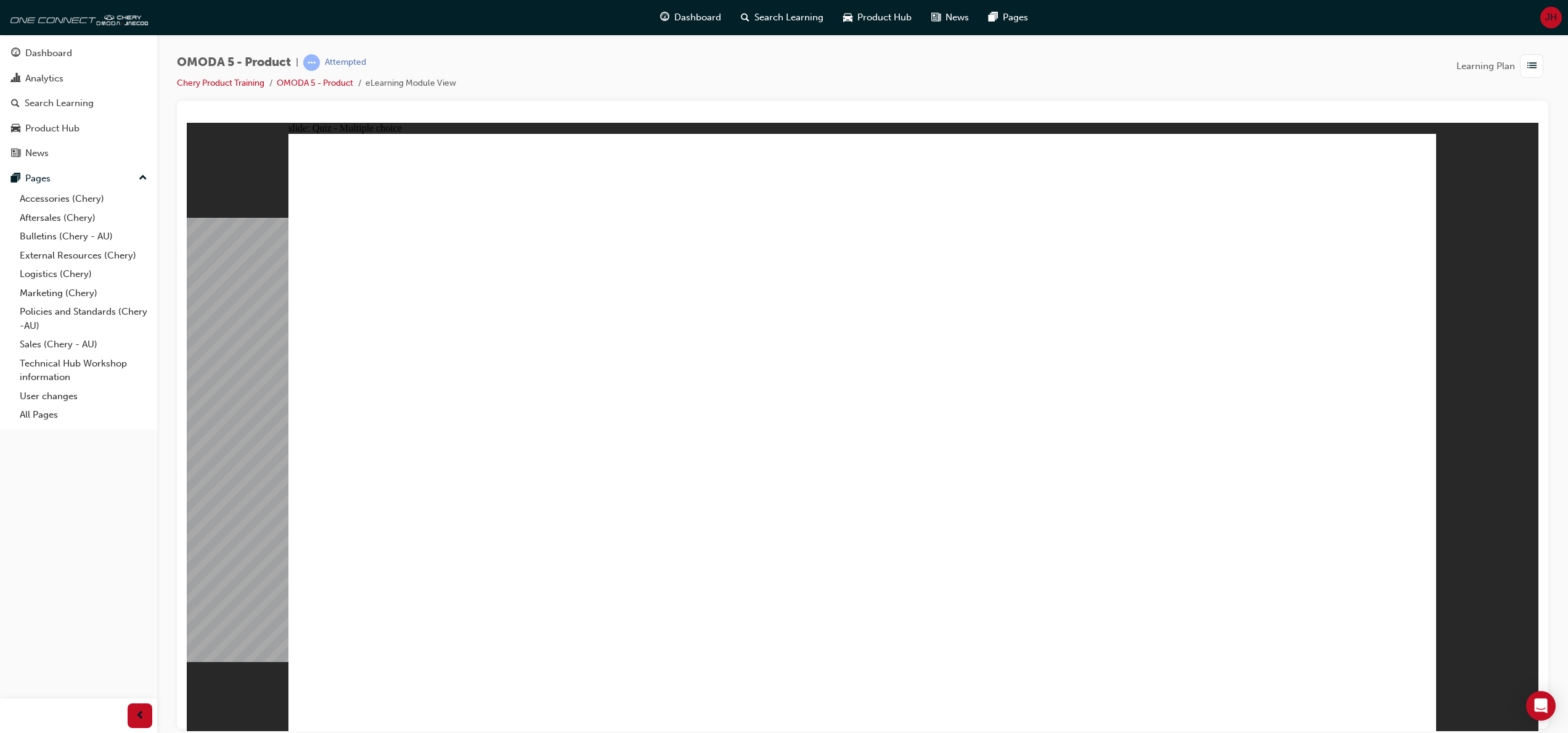
drag, startPoint x: 1034, startPoint y: 378, endPoint x: 576, endPoint y: 432, distance: 461.2
radio input "true"
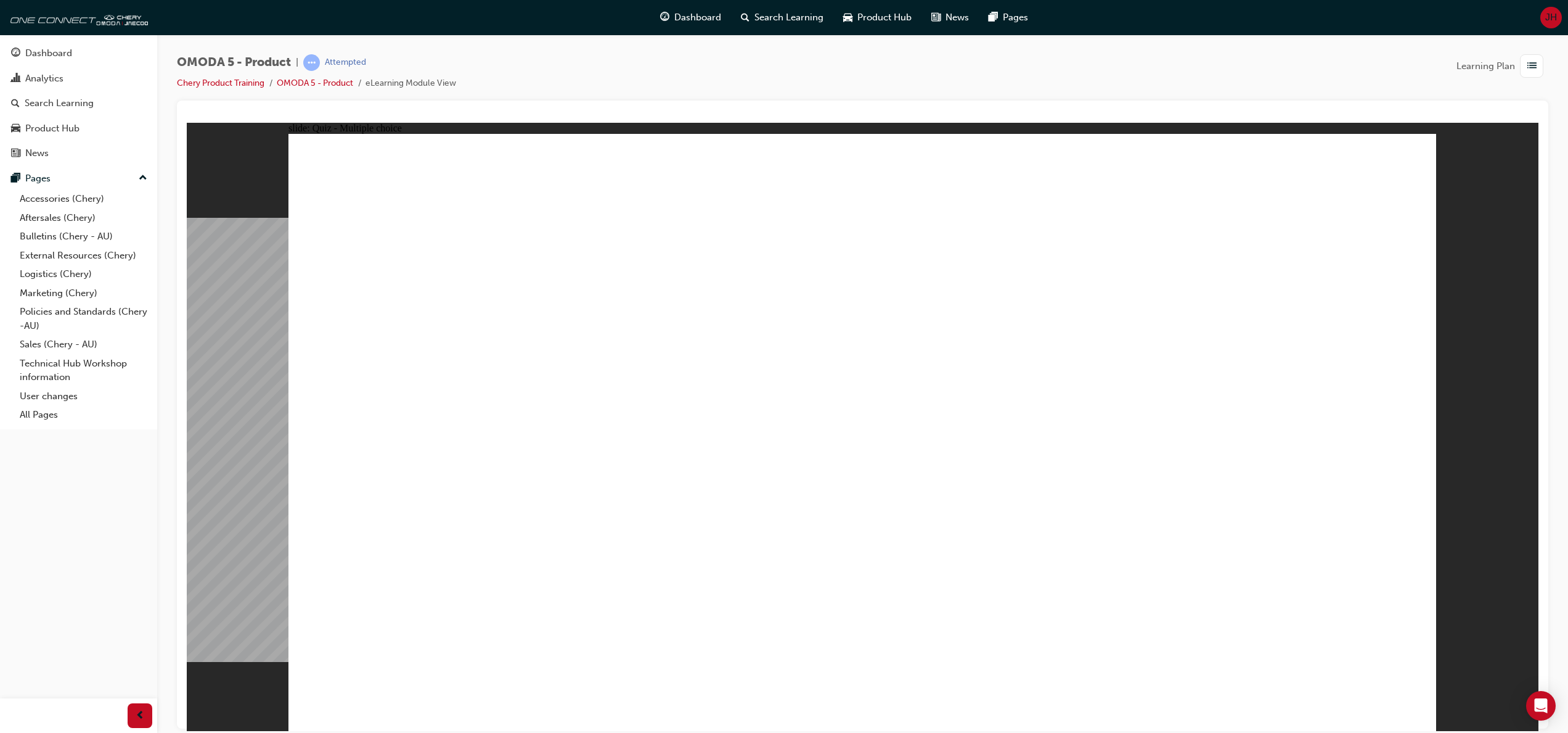
radio input "true"
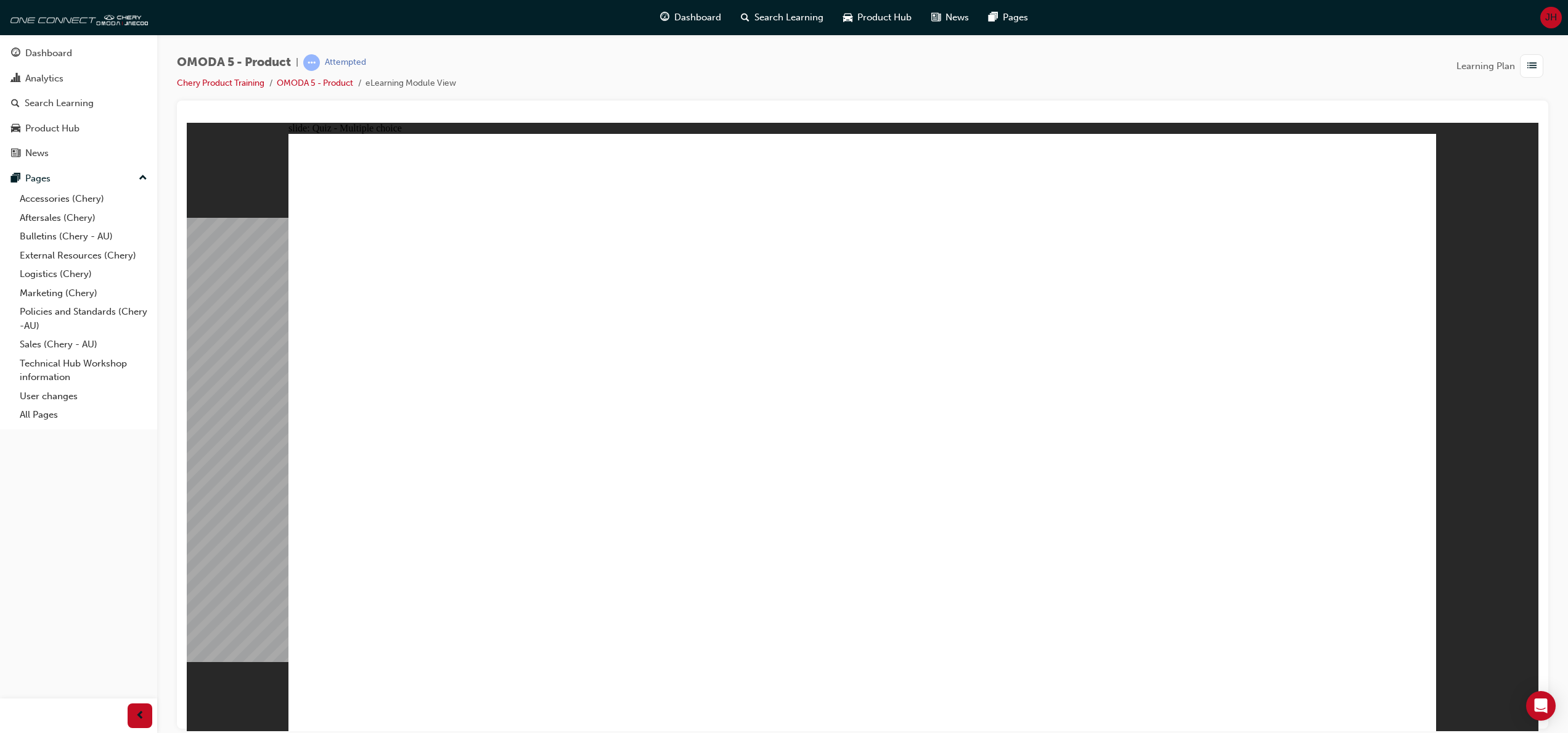
radio input "true"
drag, startPoint x: 884, startPoint y: 543, endPoint x: 878, endPoint y: 555, distance: 13.4
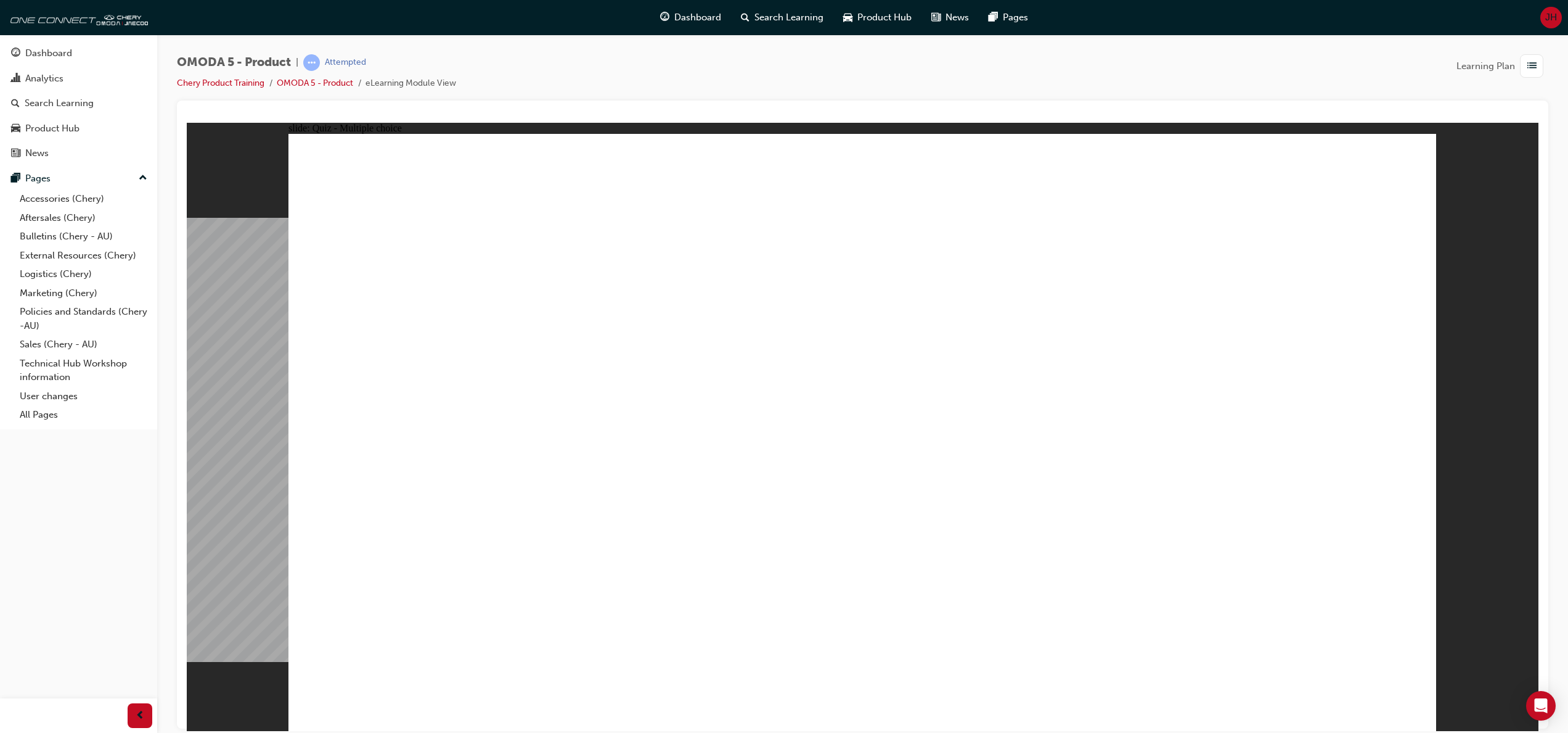
radio input "true"
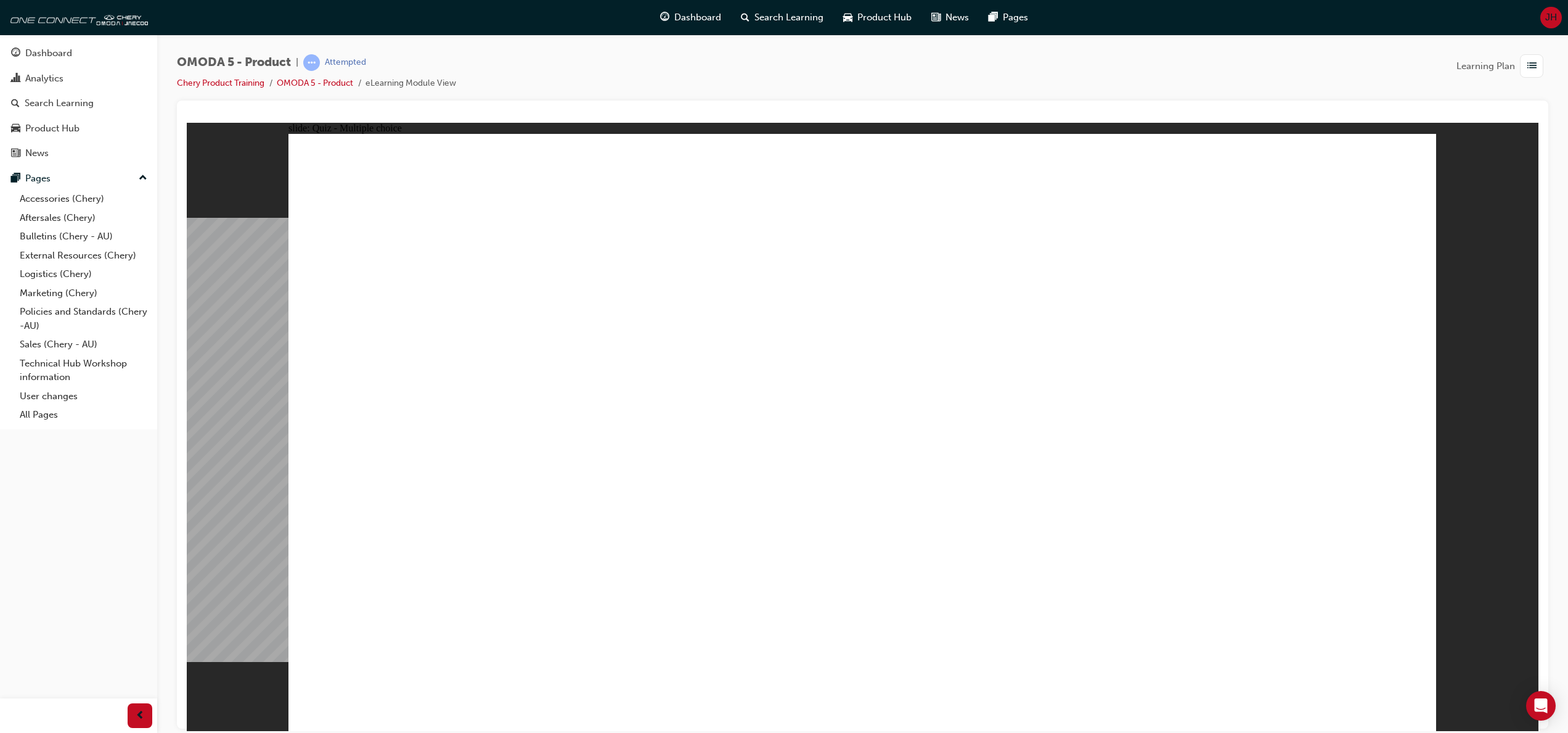
radio input "true"
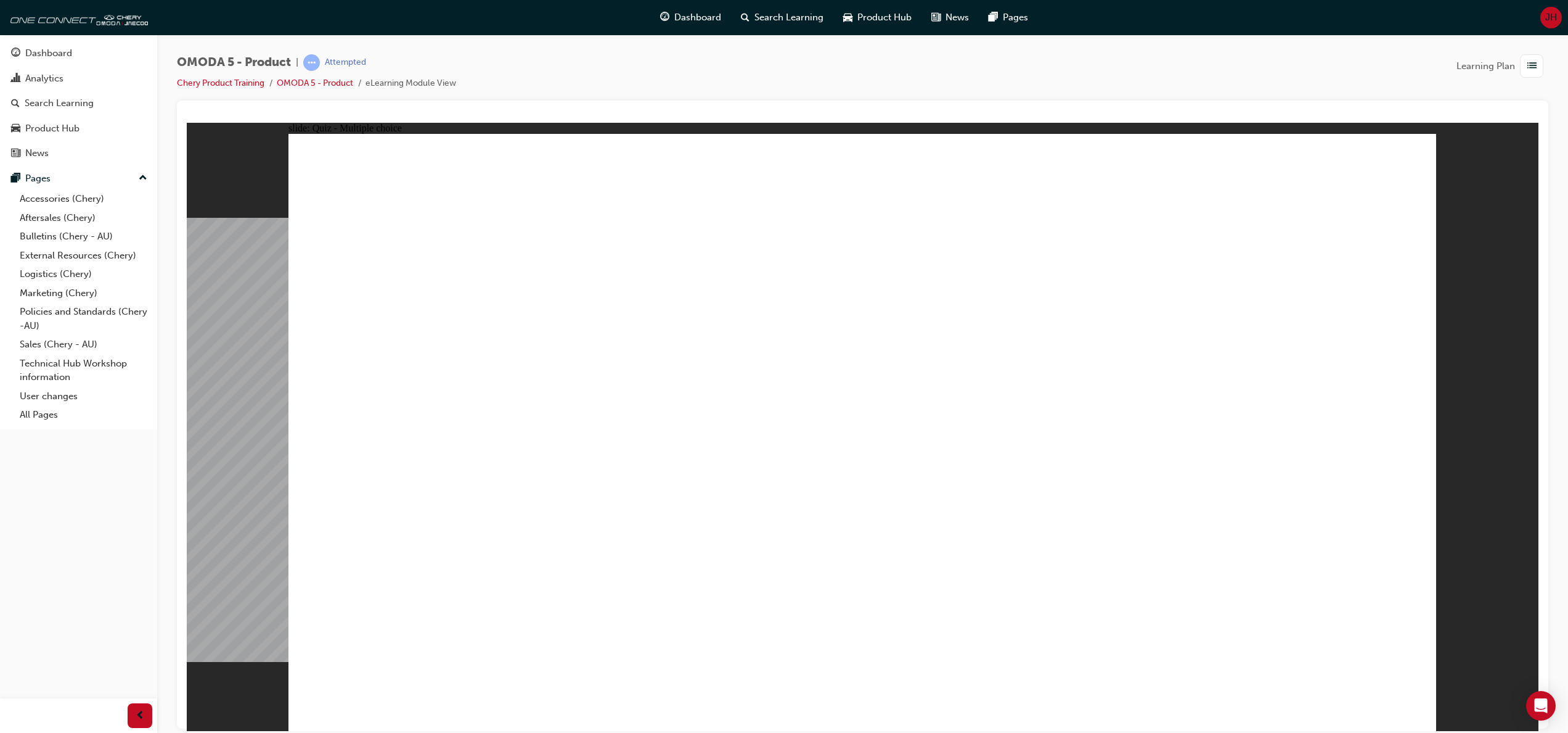
drag, startPoint x: 1059, startPoint y: 216, endPoint x: 409, endPoint y: 526, distance: 720.1
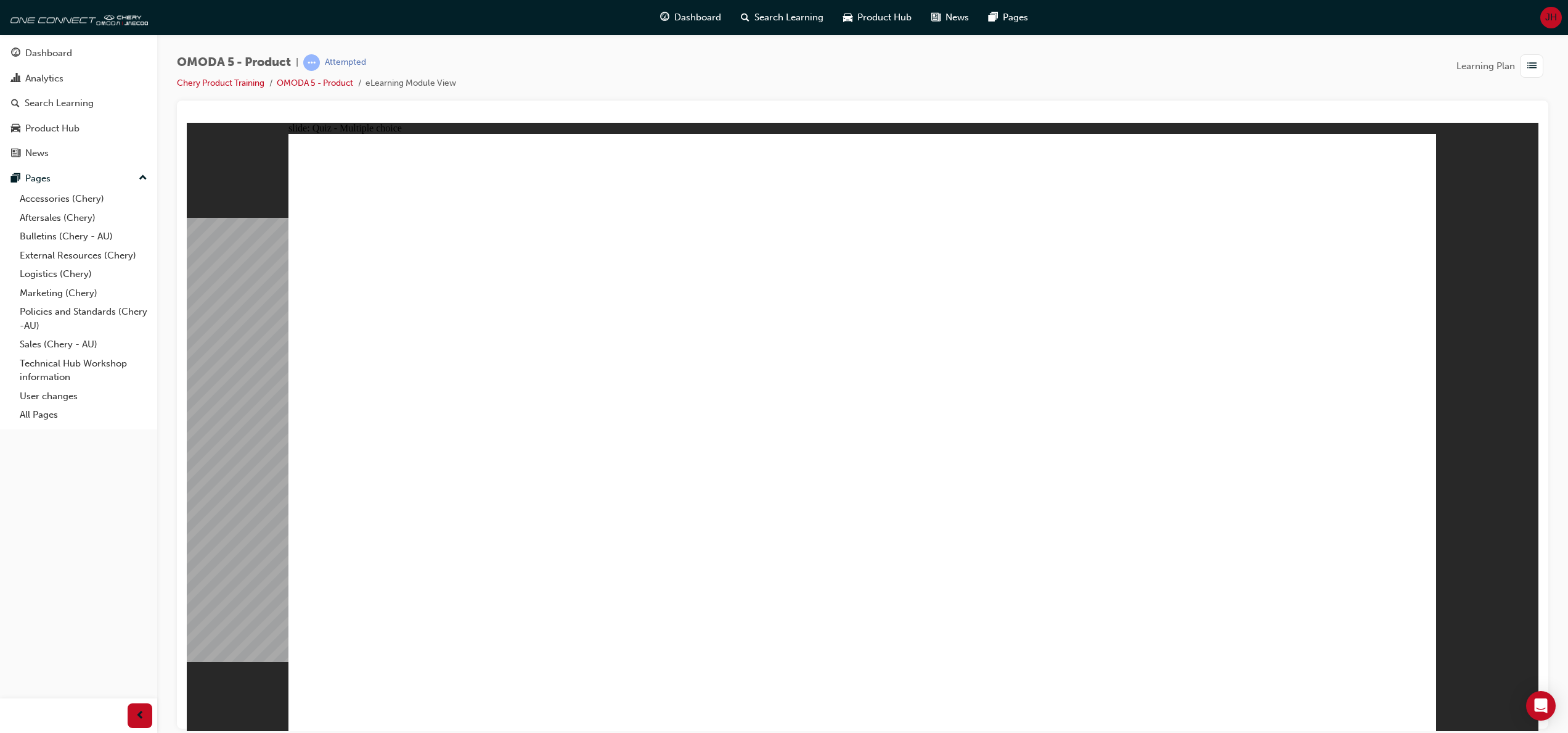
drag, startPoint x: 937, startPoint y: 279, endPoint x: 484, endPoint y: 525, distance: 515.5
drag, startPoint x: 840, startPoint y: 166, endPoint x: 391, endPoint y: 546, distance: 588.2
drag, startPoint x: 897, startPoint y: 238, endPoint x: 678, endPoint y: 556, distance: 386.1
drag, startPoint x: 1253, startPoint y: 163, endPoint x: 628, endPoint y: 545, distance: 732.5
drag, startPoint x: 899, startPoint y: 417, endPoint x: 667, endPoint y: 555, distance: 269.9
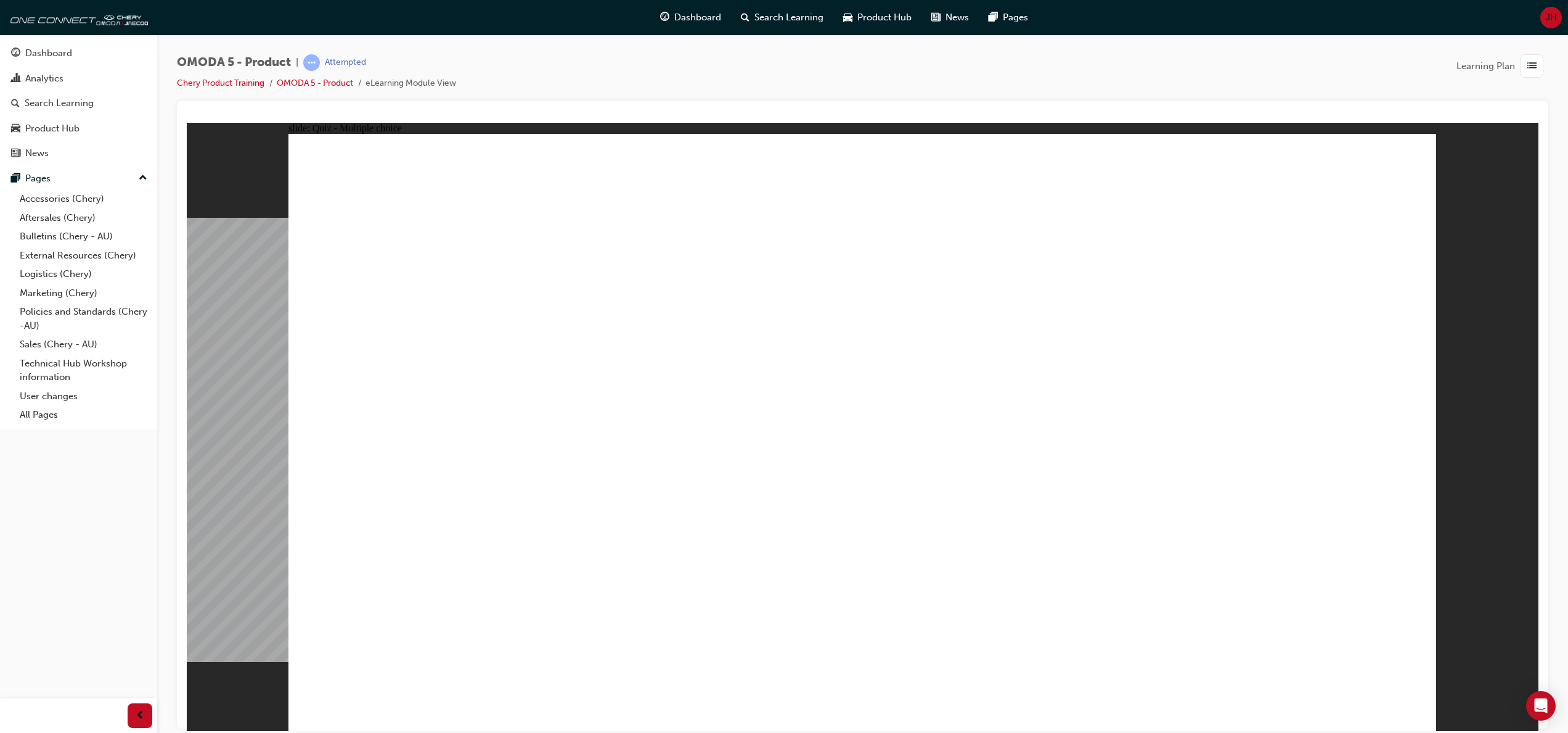
drag, startPoint x: 1076, startPoint y: 297, endPoint x: 650, endPoint y: 553, distance: 497.0
drag, startPoint x: 1271, startPoint y: 220, endPoint x: 896, endPoint y: 542, distance: 494.3
drag, startPoint x: 888, startPoint y: 353, endPoint x: 909, endPoint y: 562, distance: 210.1
drag, startPoint x: 1305, startPoint y: 284, endPoint x: 930, endPoint y: 543, distance: 455.7
drag, startPoint x: 1055, startPoint y: 441, endPoint x: 984, endPoint y: 520, distance: 106.2
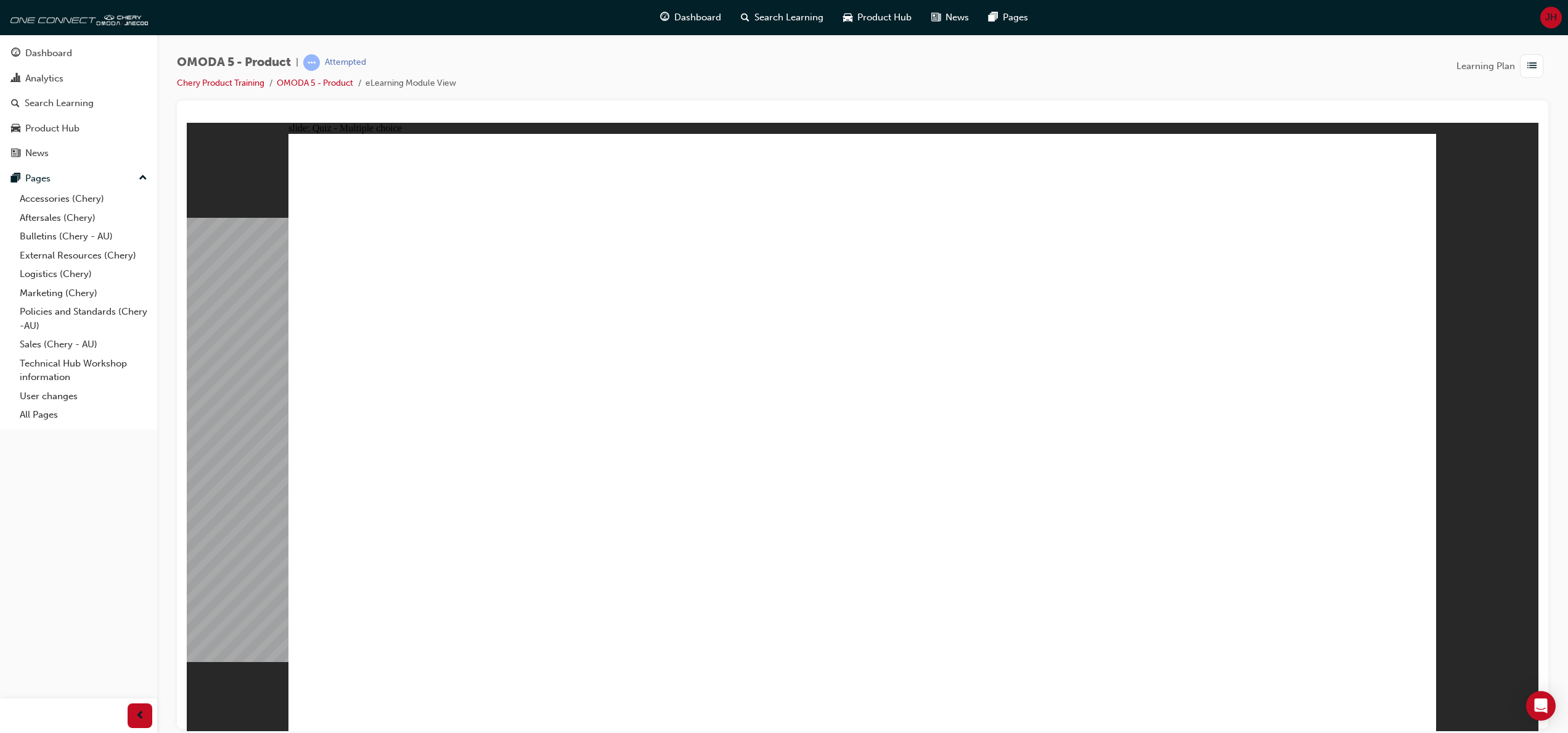
drag, startPoint x: 1037, startPoint y: 397, endPoint x: 906, endPoint y: 537, distance: 191.7
drag, startPoint x: 1096, startPoint y: 178, endPoint x: 1147, endPoint y: 550, distance: 375.5
drag, startPoint x: 1087, startPoint y: 355, endPoint x: 1130, endPoint y: 560, distance: 209.5
drag, startPoint x: 1278, startPoint y: 356, endPoint x: 1131, endPoint y: 550, distance: 243.4
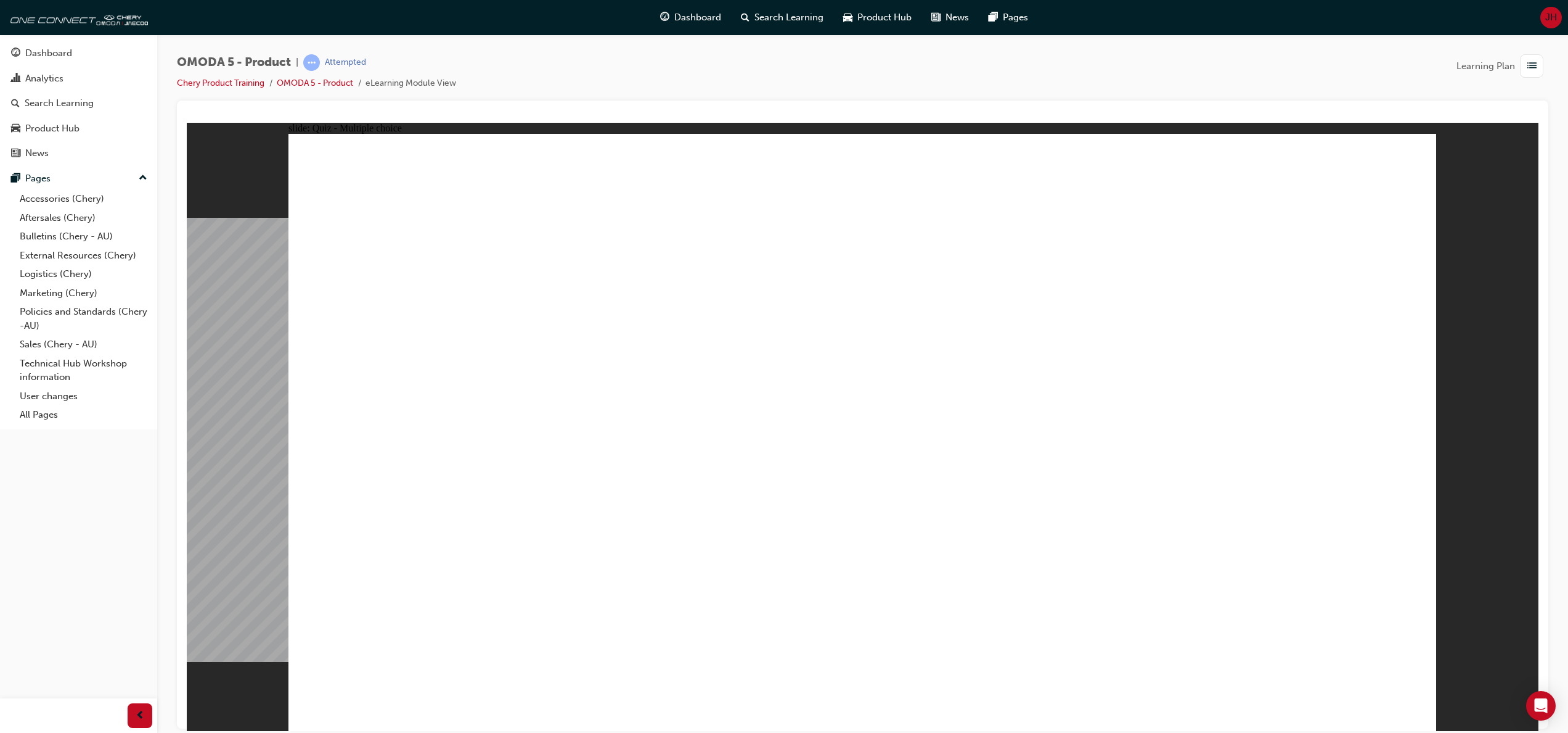
radio input "true"
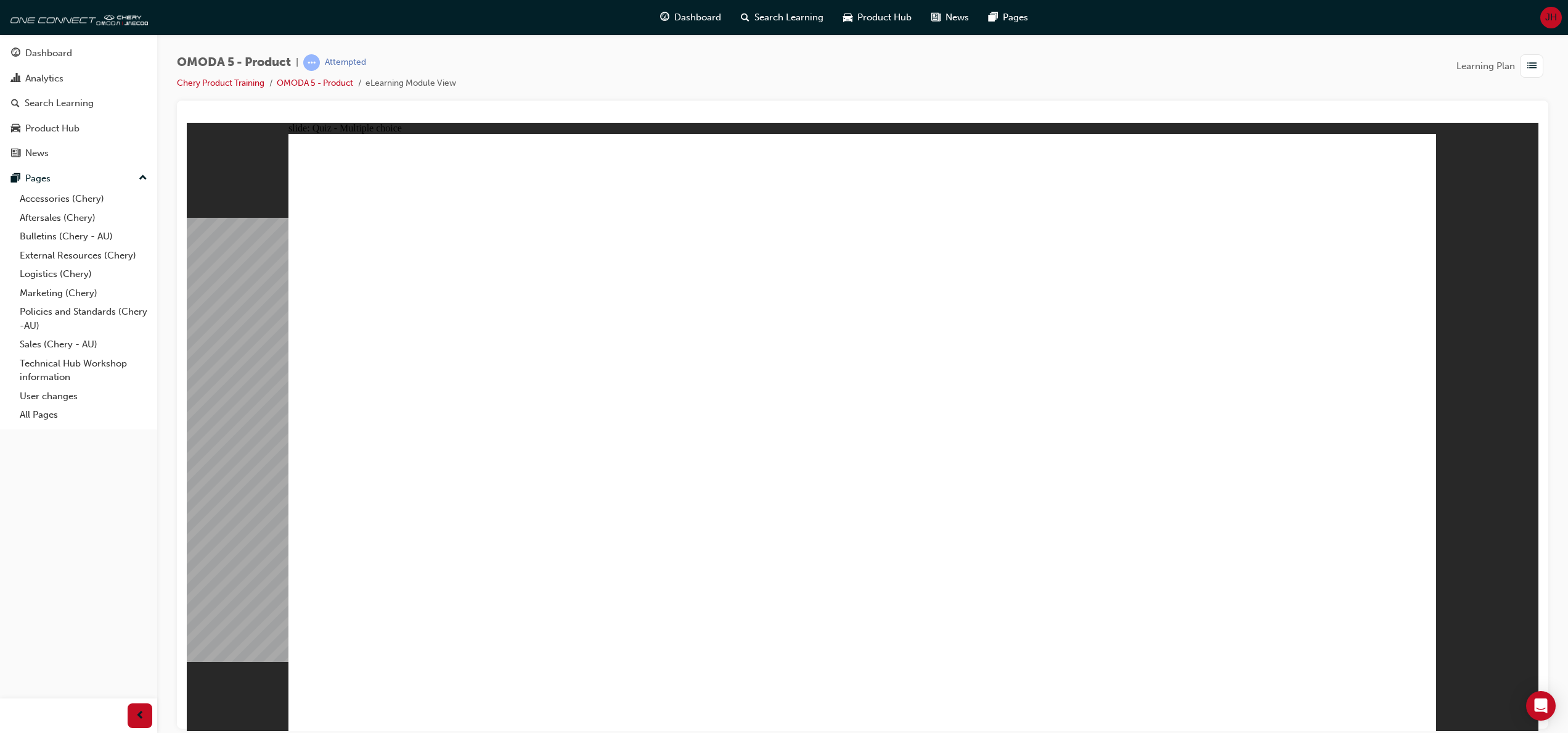
drag, startPoint x: 1214, startPoint y: 340, endPoint x: 425, endPoint y: 500, distance: 805.1
drag, startPoint x: 1007, startPoint y: 343, endPoint x: 692, endPoint y: 492, distance: 348.5
drag, startPoint x: 977, startPoint y: 238, endPoint x: 901, endPoint y: 483, distance: 256.5
drag, startPoint x: 1148, startPoint y: 254, endPoint x: 1066, endPoint y: 500, distance: 259.3
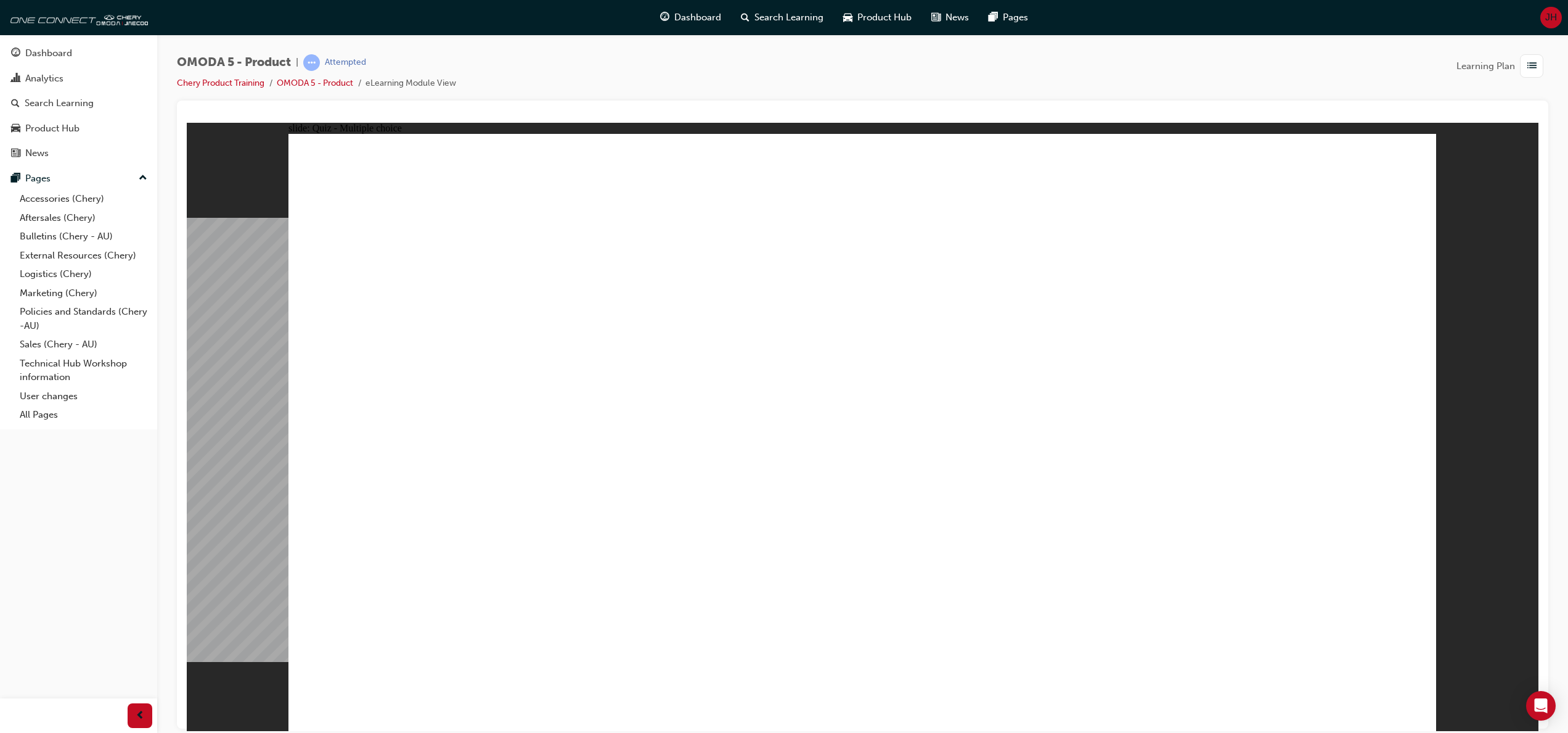
radio input "true"
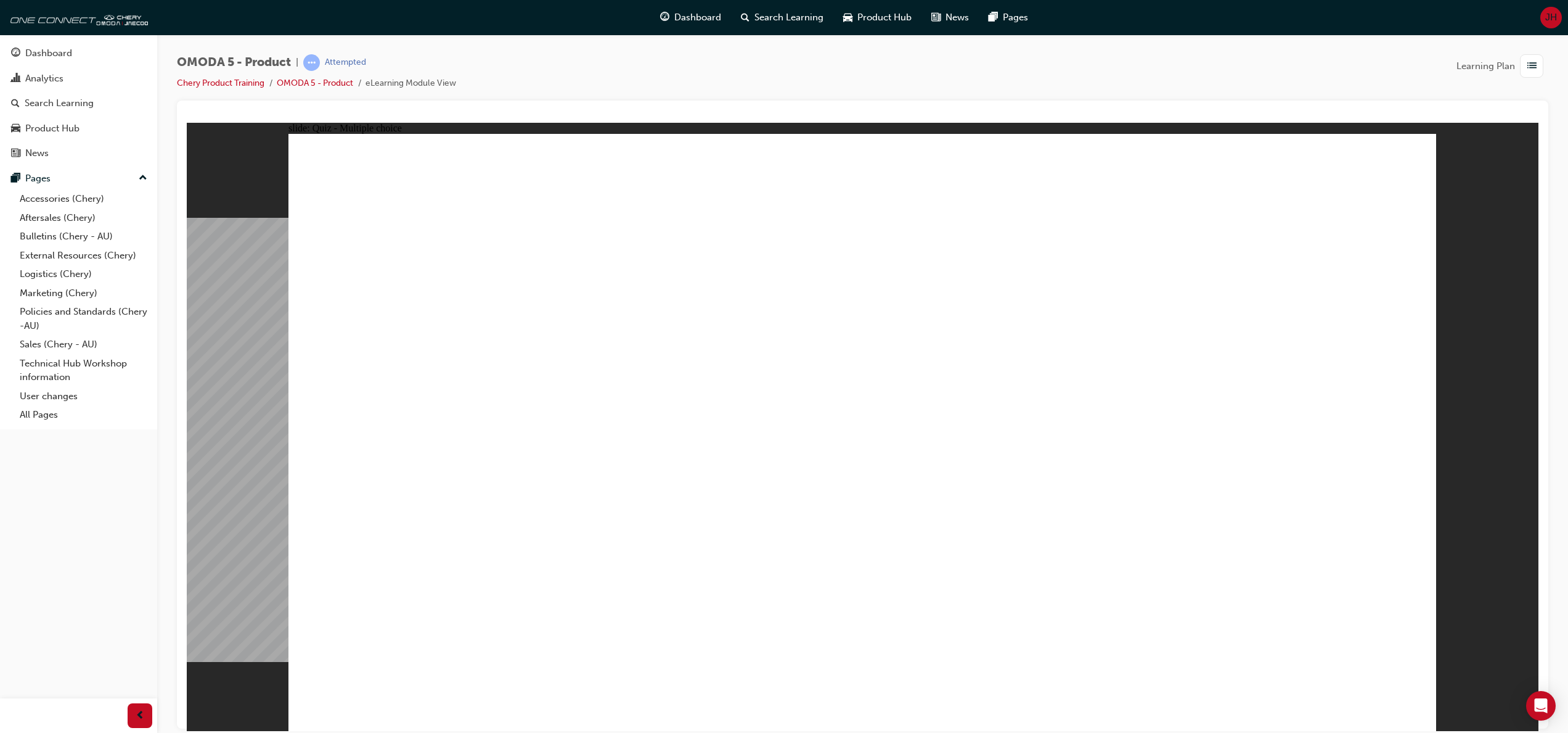
drag, startPoint x: 1160, startPoint y: 191, endPoint x: 516, endPoint y: 423, distance: 684.5
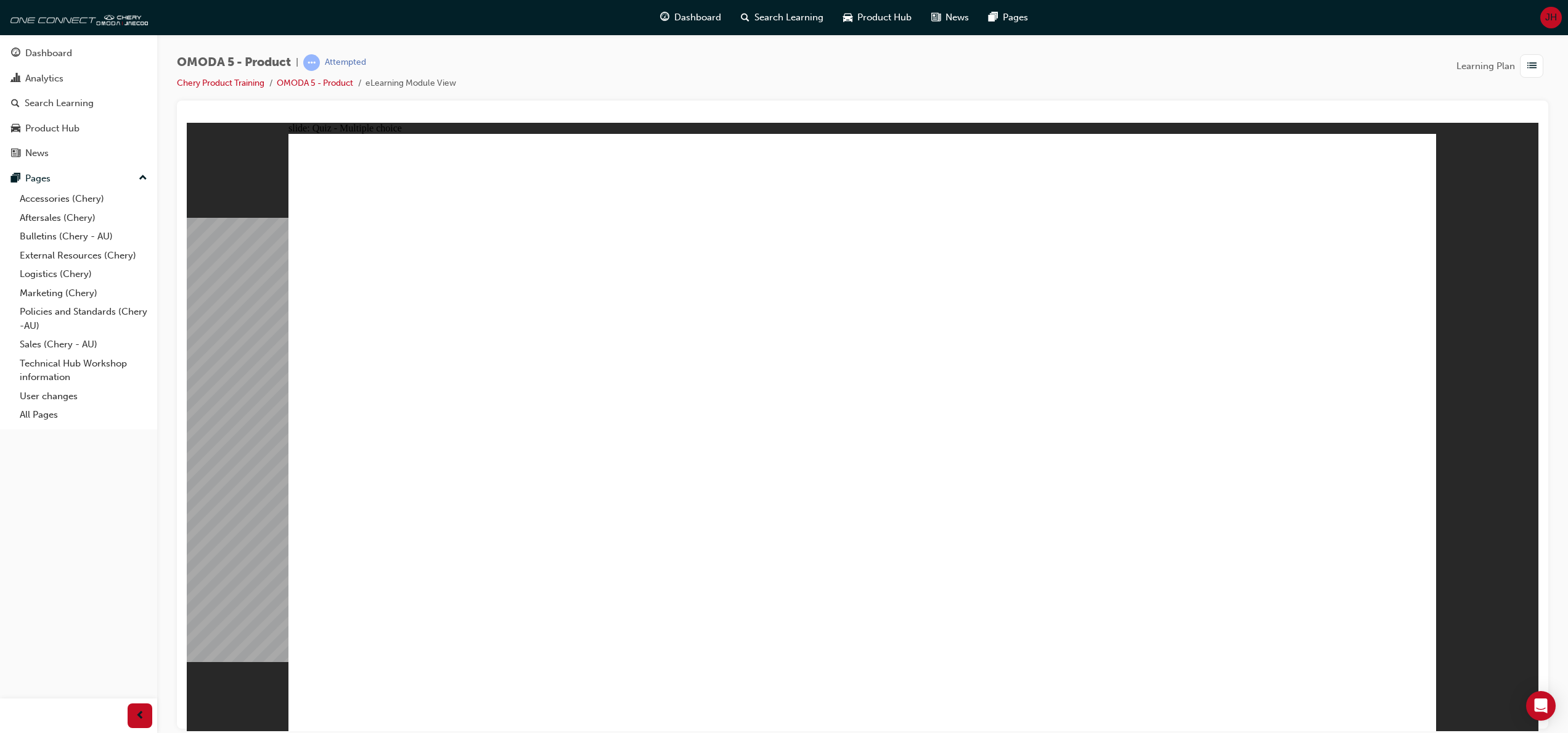
radio input "true"
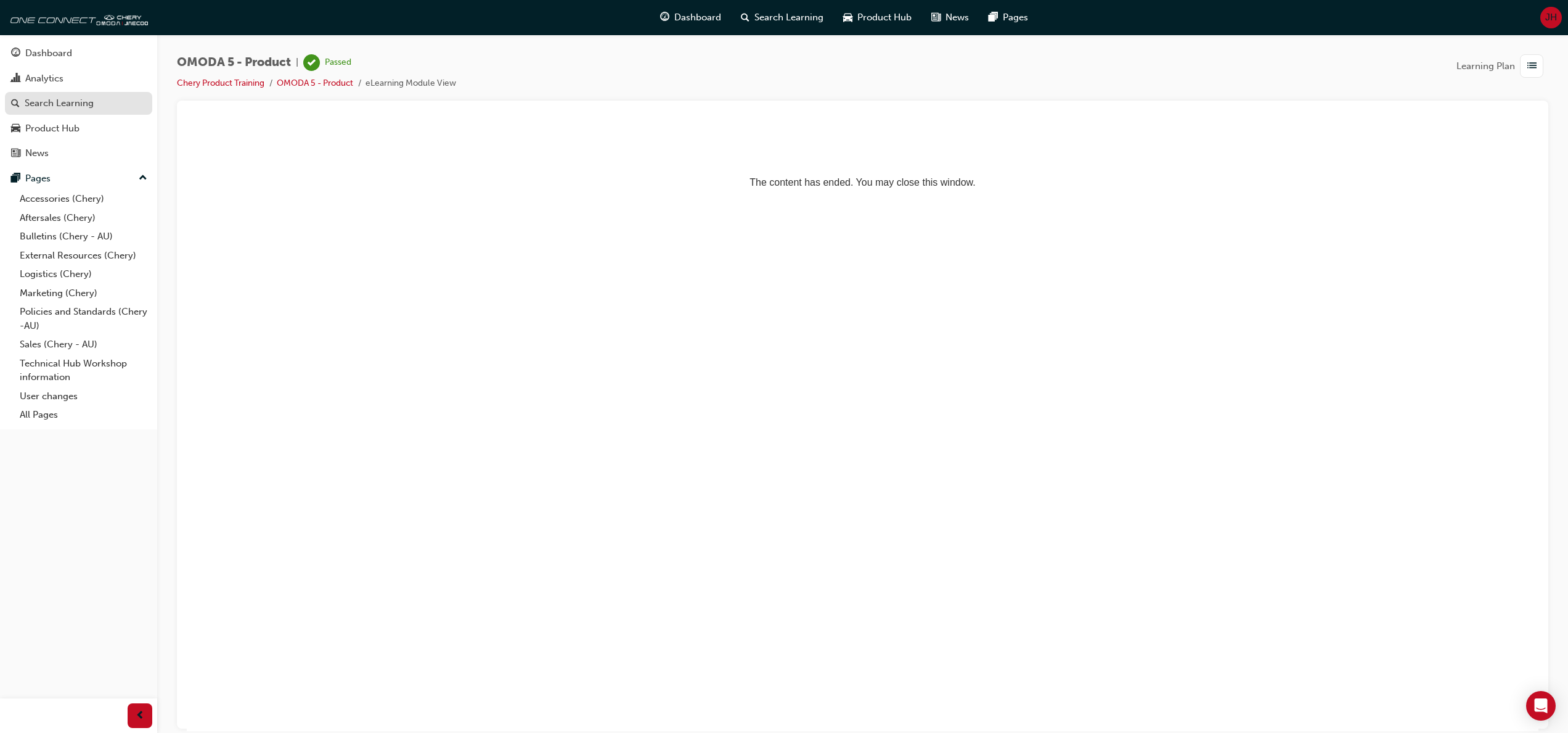
click at [75, 103] on div "Search Learning" at bounding box center [59, 103] width 69 height 14
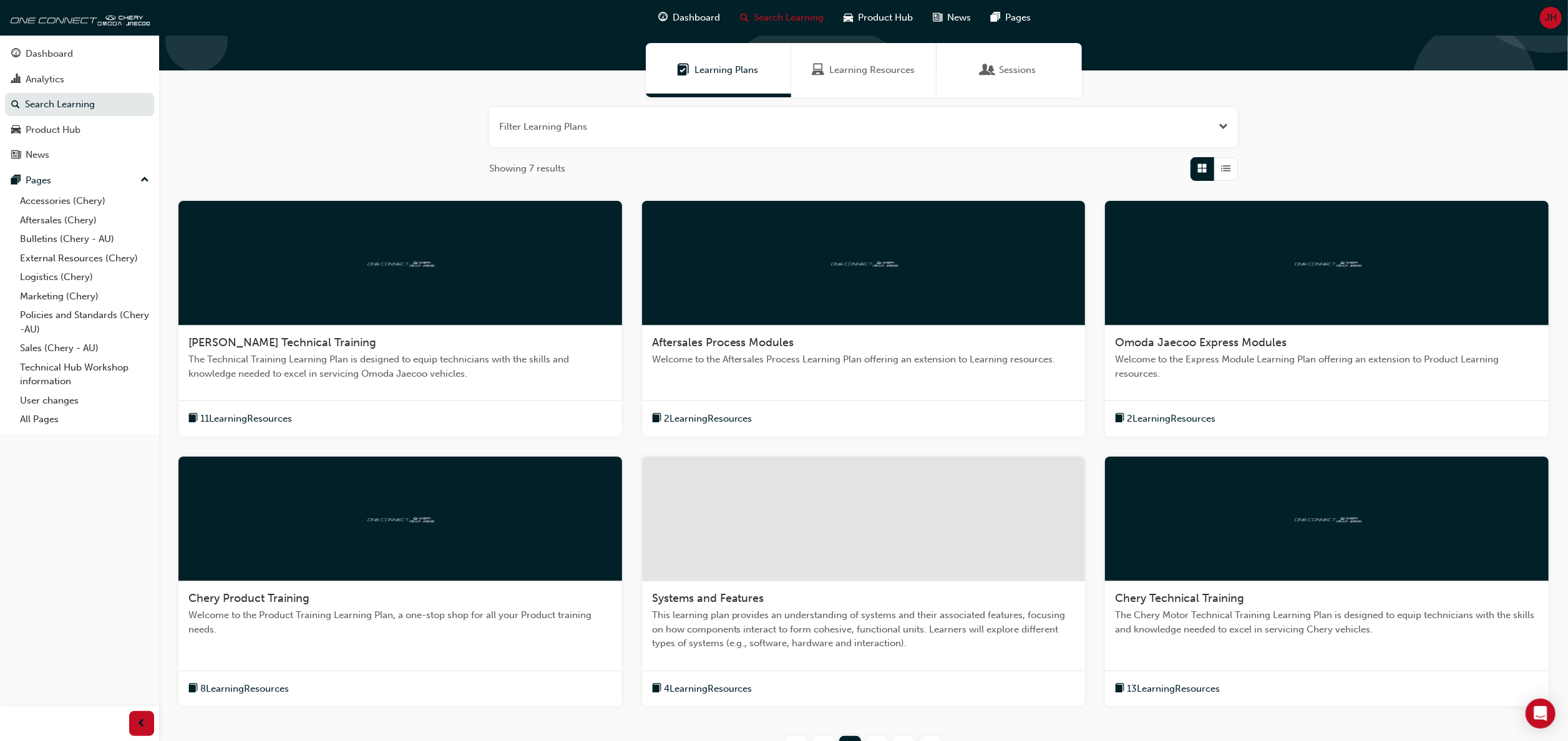
scroll to position [204, 0]
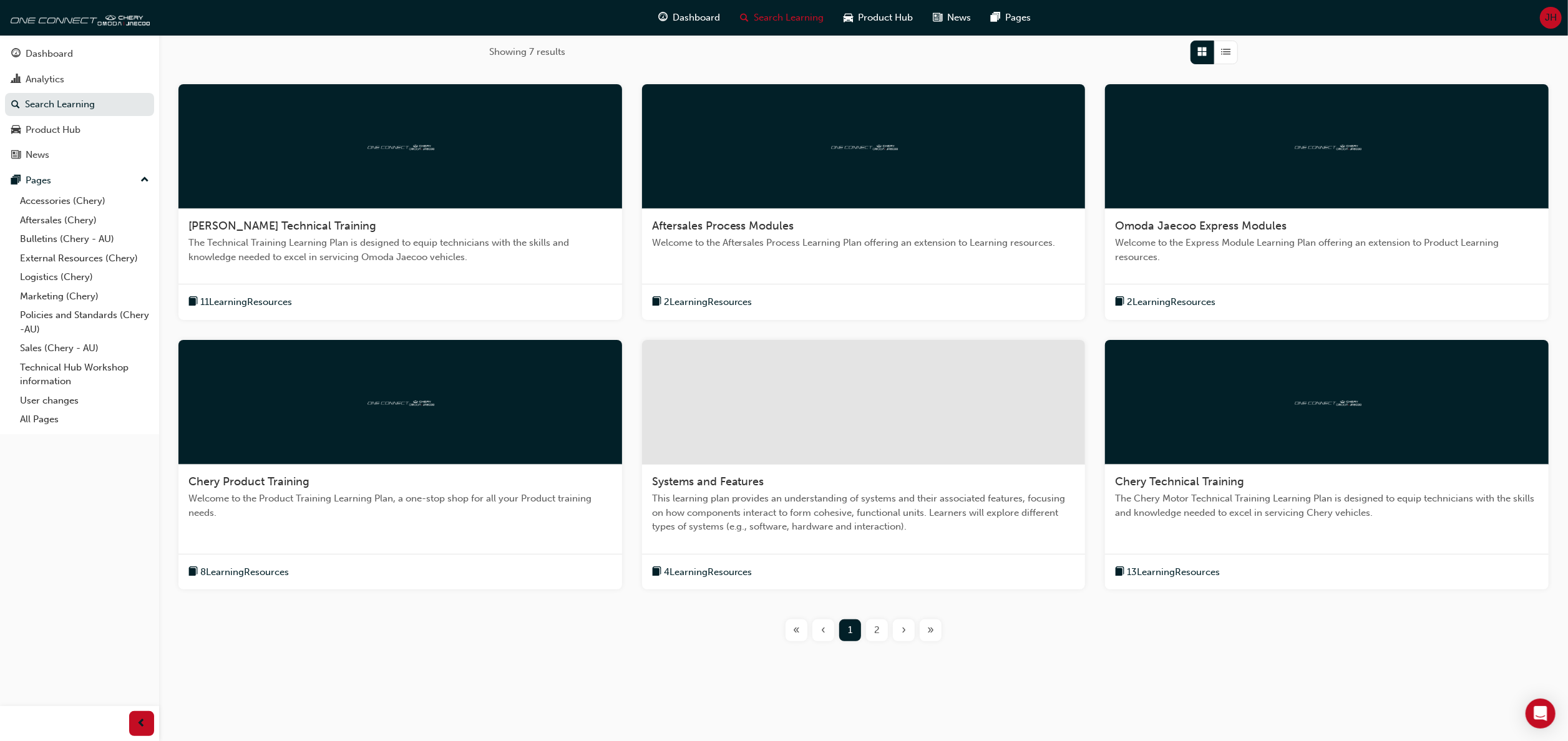
click at [272, 566] on span "8 Learning Resources" at bounding box center [244, 572] width 89 height 14
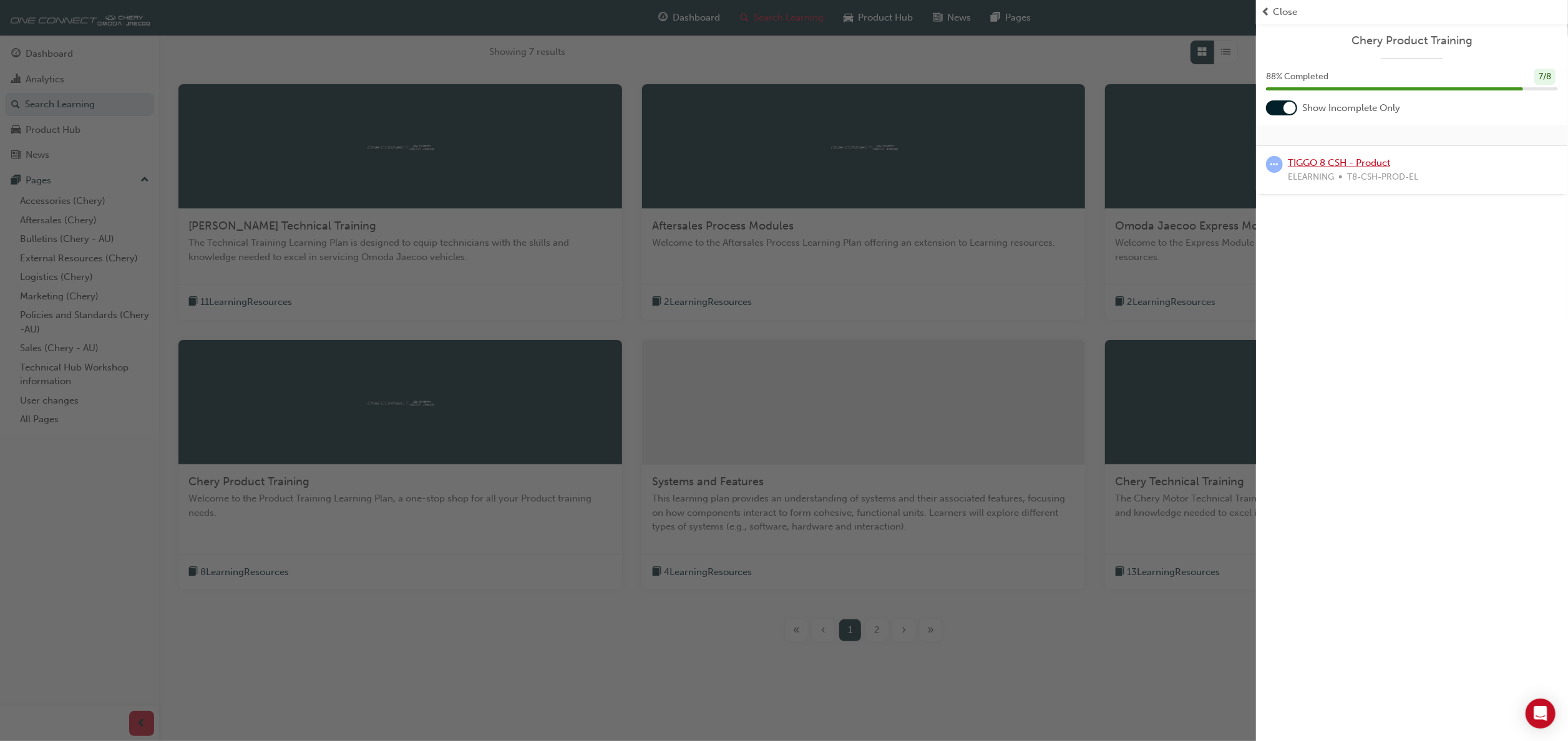
click at [1105, 160] on link "TIGGO 8 CSH - Product" at bounding box center [1339, 163] width 103 height 12
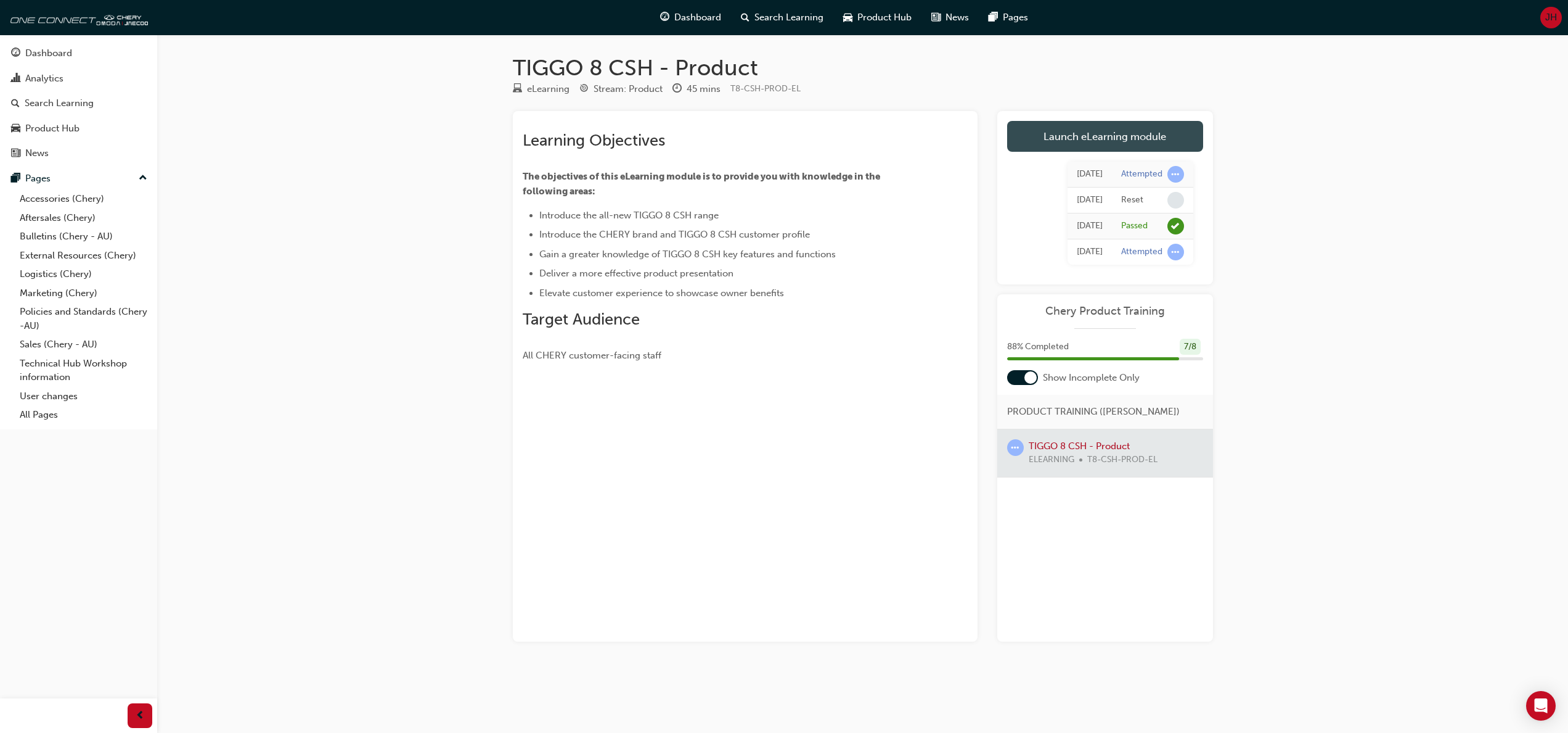
click at [1085, 126] on link "Launch eLearning module" at bounding box center [1105, 136] width 196 height 31
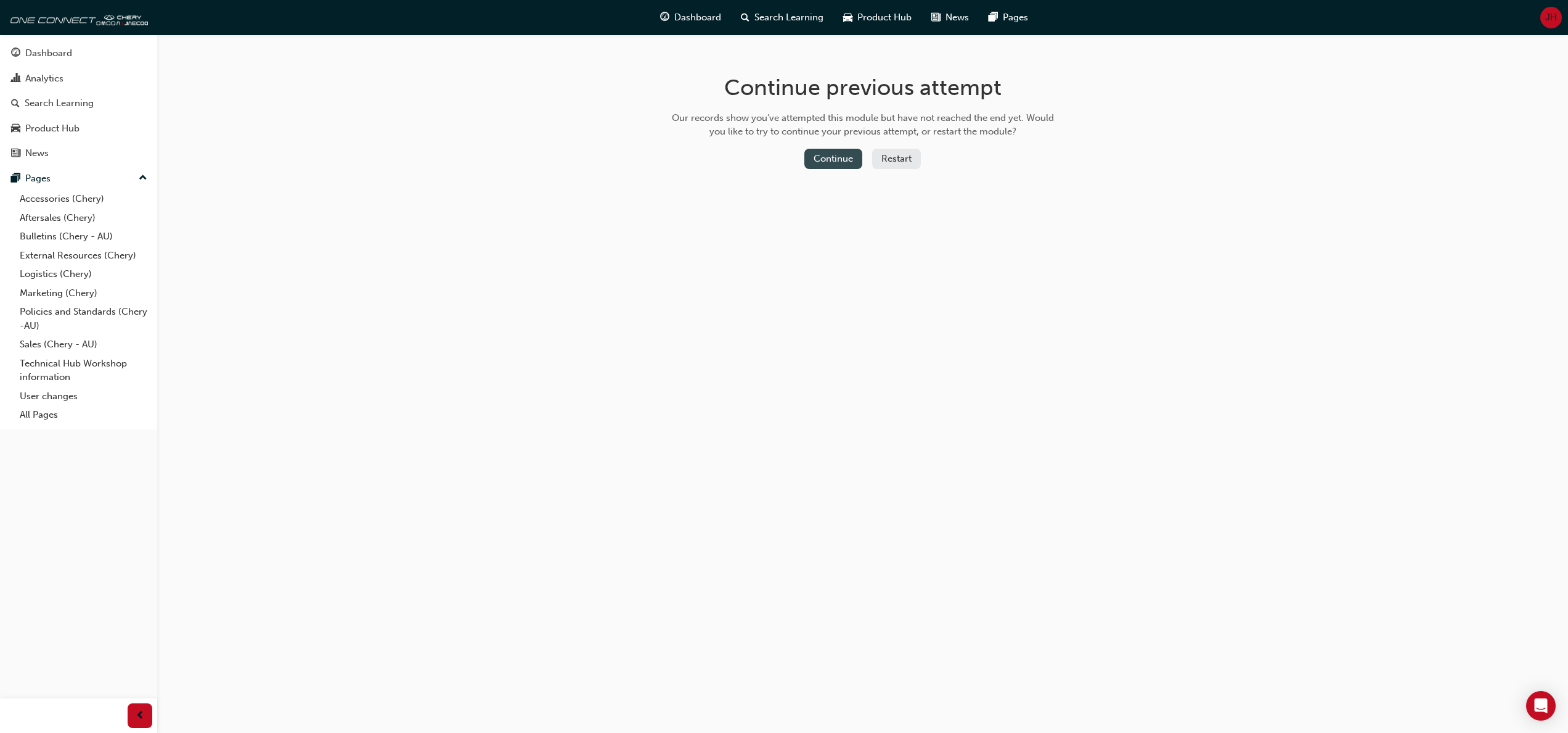
click at [819, 154] on button "Continue" at bounding box center [833, 158] width 58 height 21
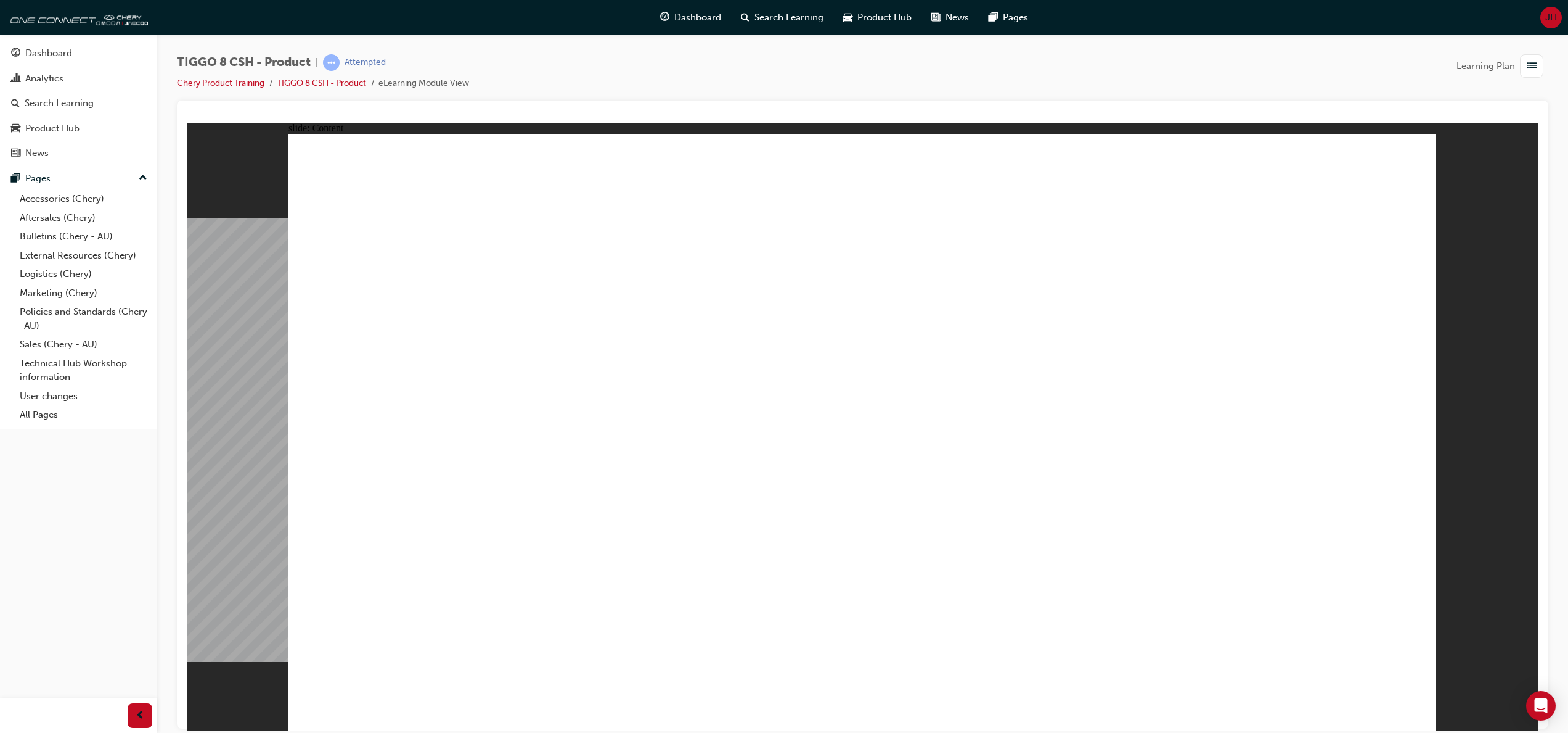
drag, startPoint x: 1404, startPoint y: 691, endPoint x: 1398, endPoint y: 700, distance: 10.8
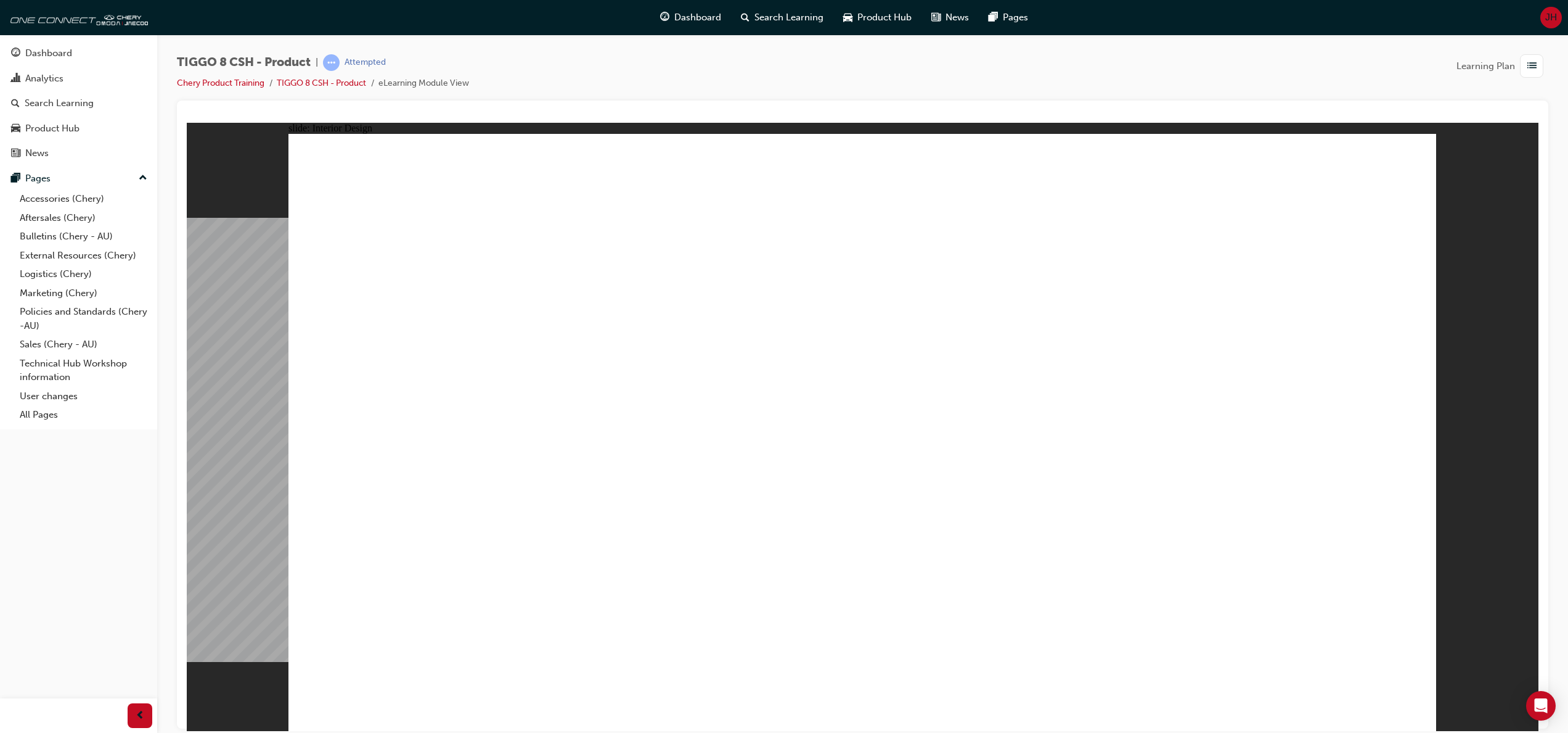
drag, startPoint x: 1263, startPoint y: 575, endPoint x: 1273, endPoint y: 575, distance: 10.0
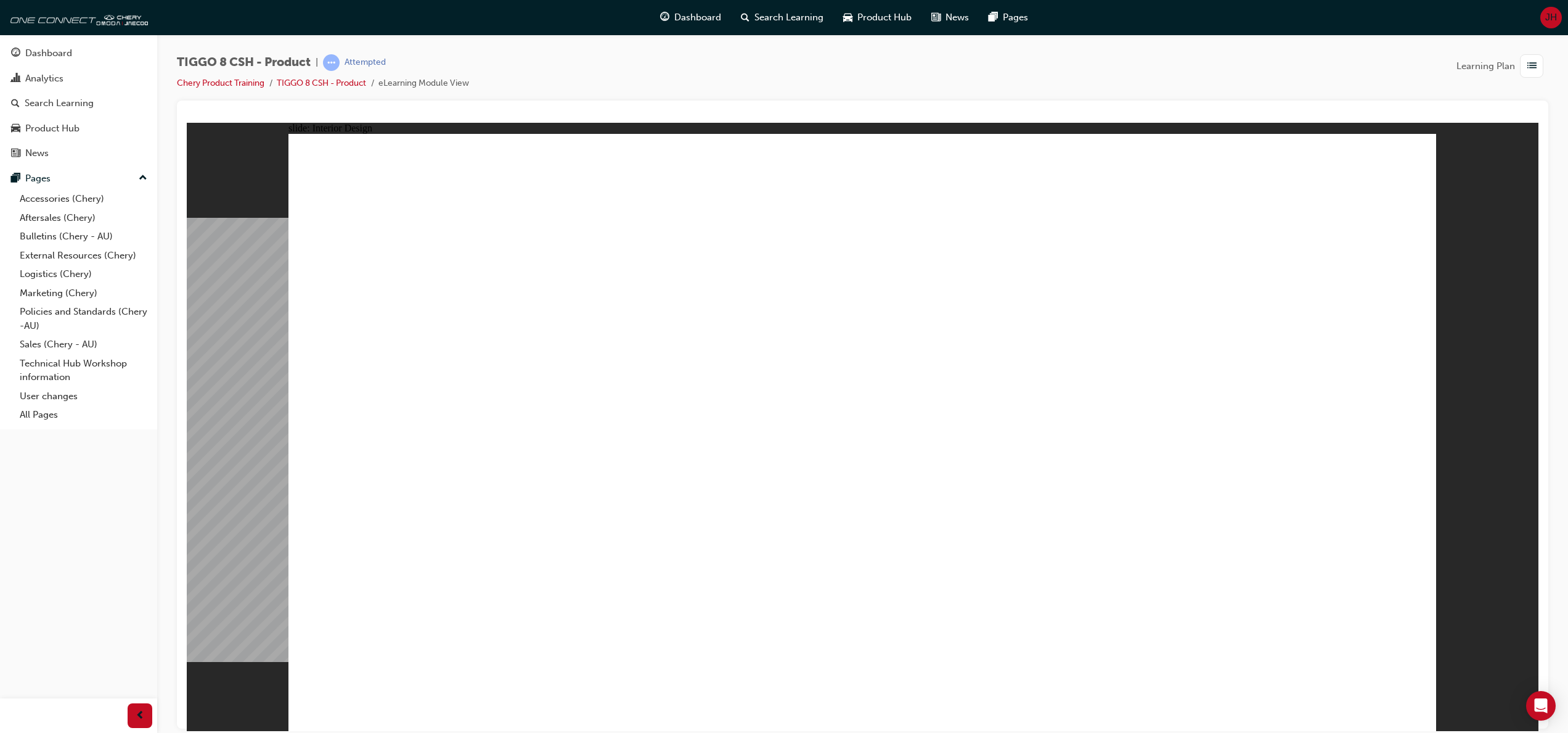
drag, startPoint x: 1261, startPoint y: 582, endPoint x: 1089, endPoint y: 573, distance: 172.2
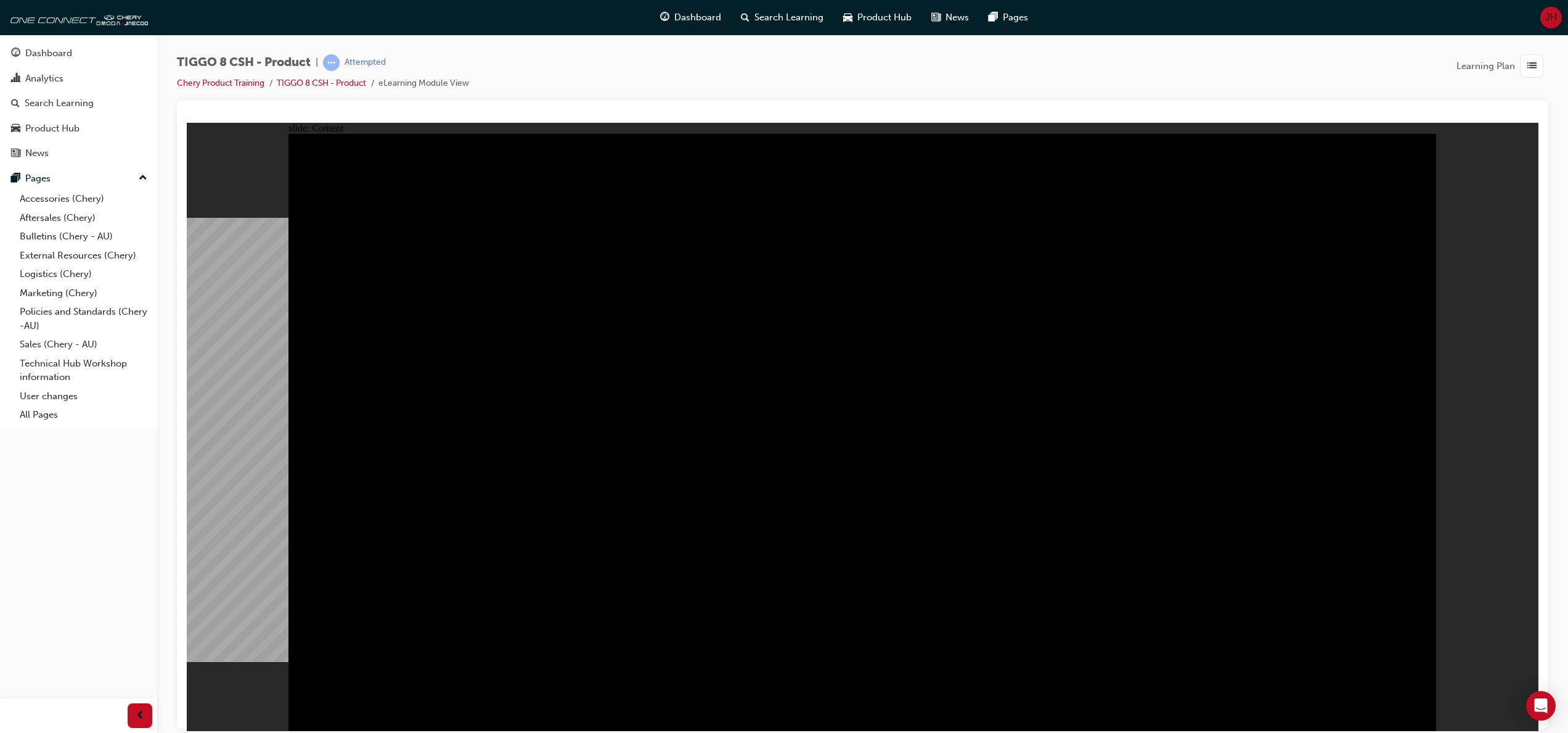
click at [1466, 507] on div "slide: Content Rectangle 1 TIGGO 8 7 seats 7 SEATS STANDARD Third-row seats off…" at bounding box center [862, 426] width 1352 height 608
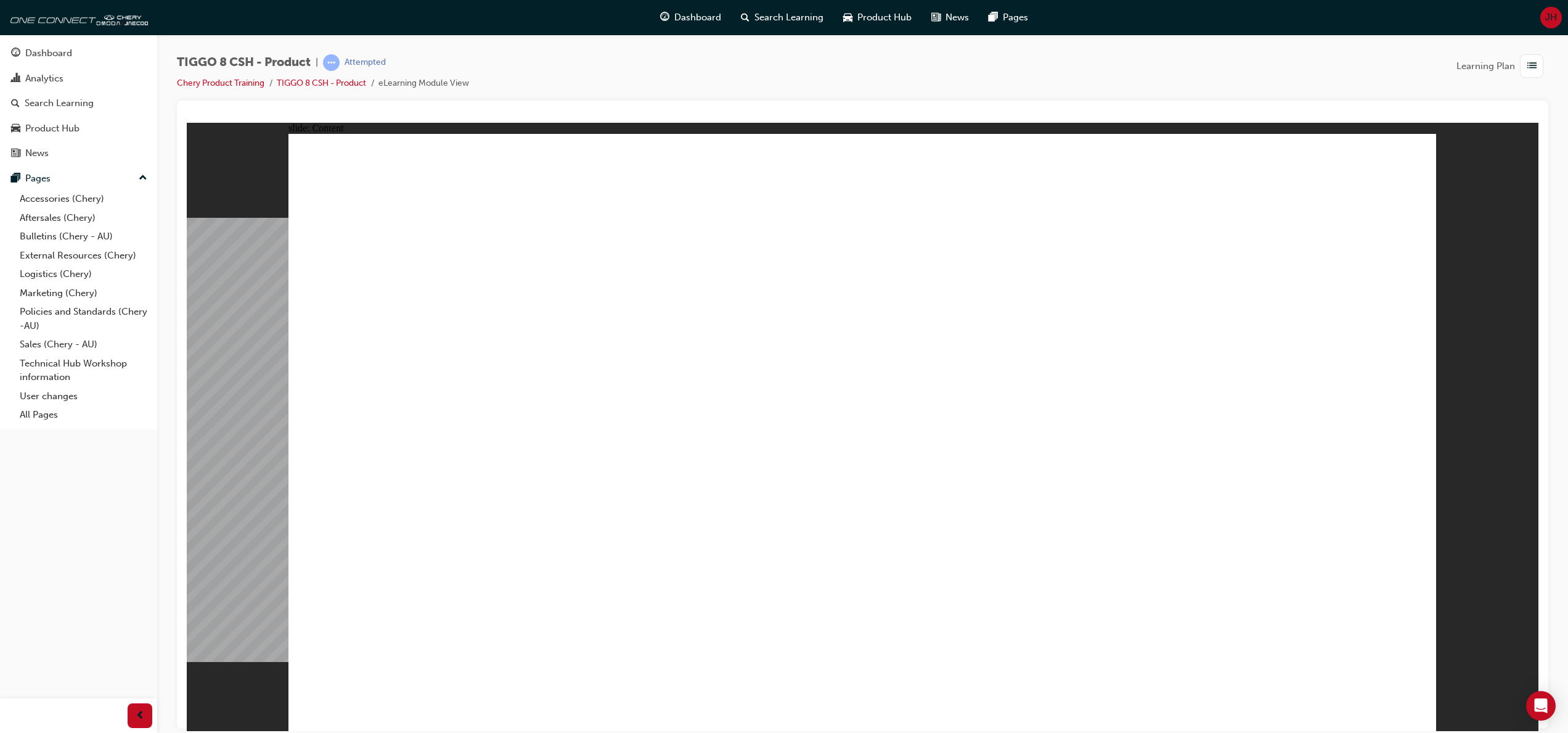
drag, startPoint x: 1116, startPoint y: 625, endPoint x: 1126, endPoint y: 604, distance: 23.3
drag, startPoint x: 1288, startPoint y: 633, endPoint x: 1300, endPoint y: 588, distance: 46.6
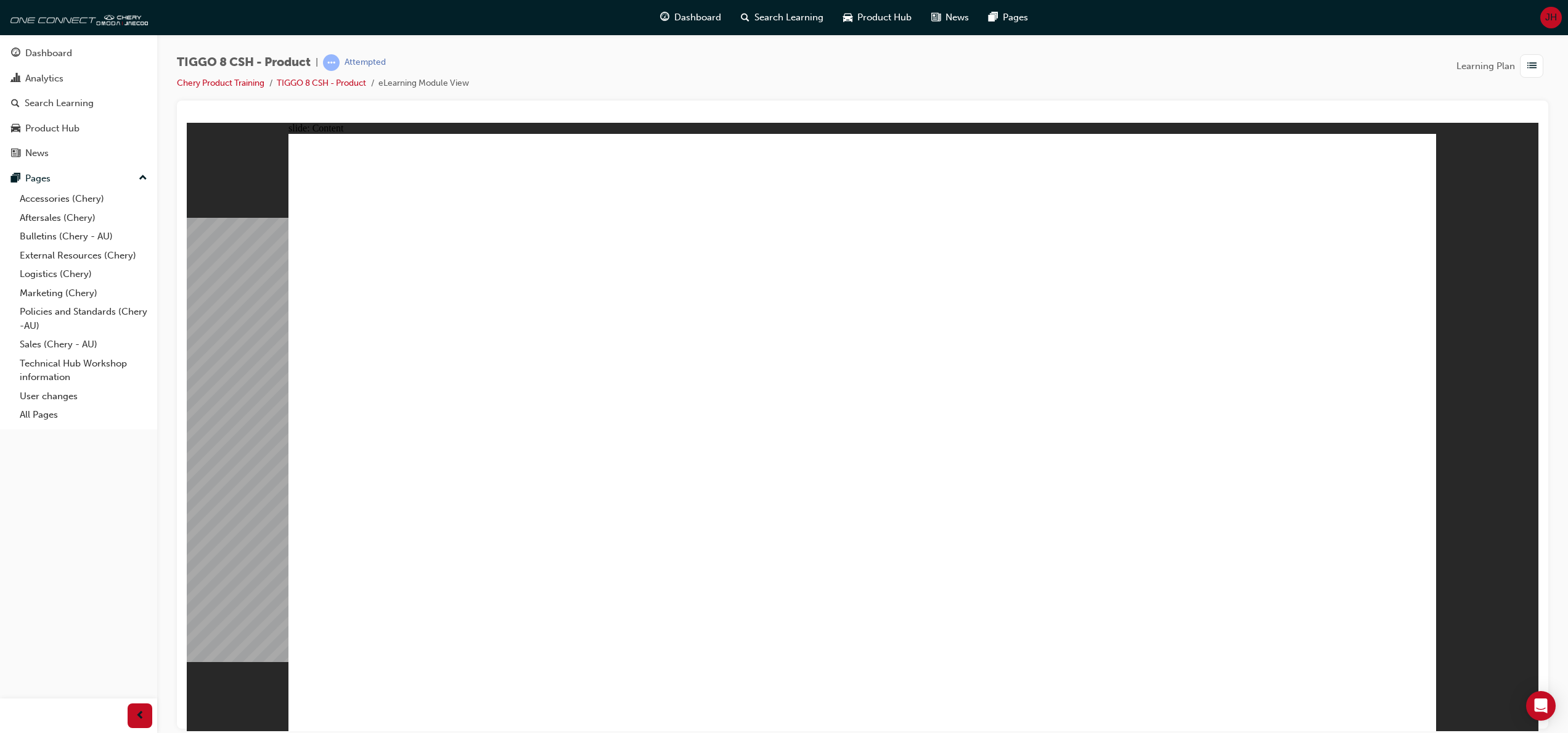
drag, startPoint x: 658, startPoint y: 558, endPoint x: 674, endPoint y: 556, distance: 16.1
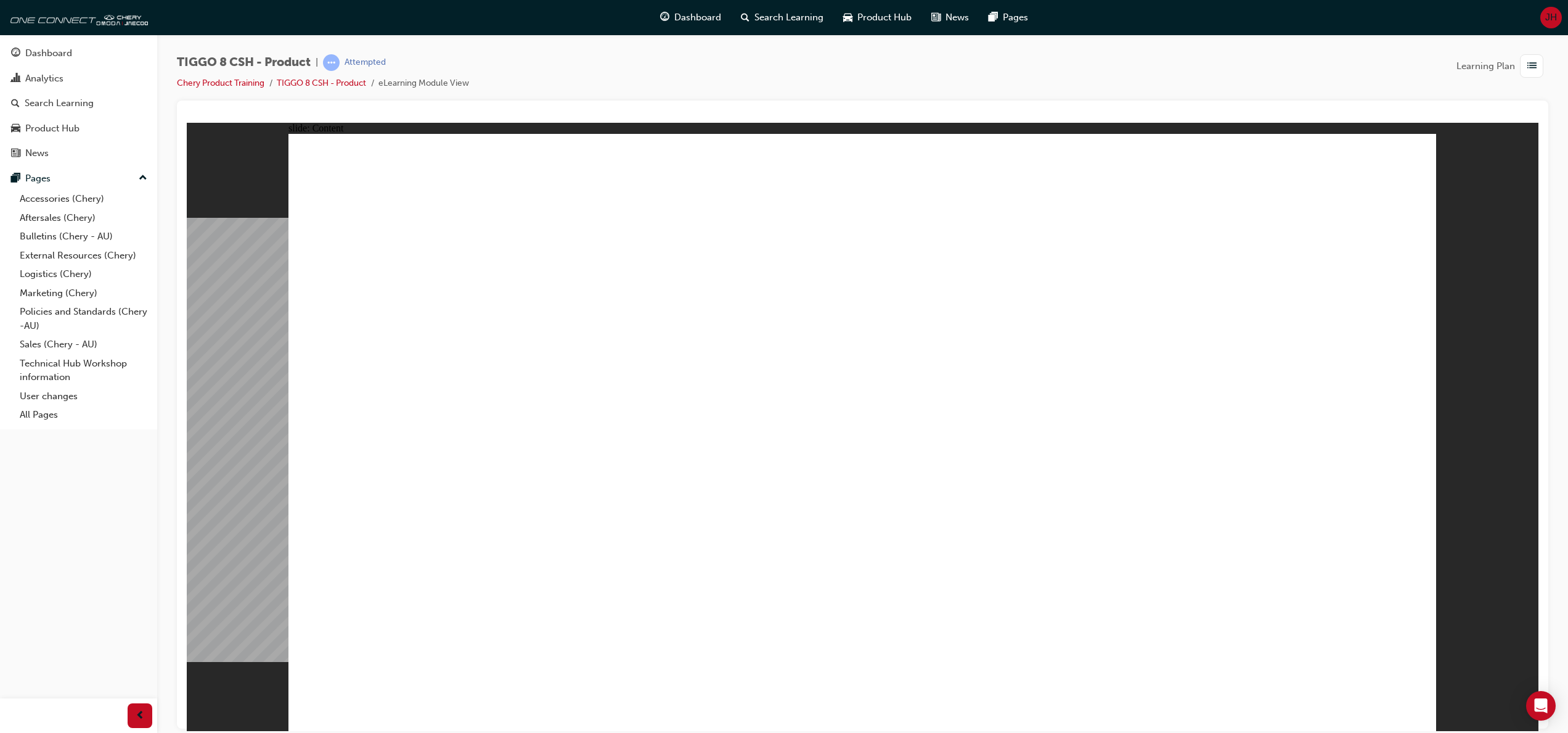
drag, startPoint x: 1408, startPoint y: 693, endPoint x: 1401, endPoint y: 696, distance: 7.6
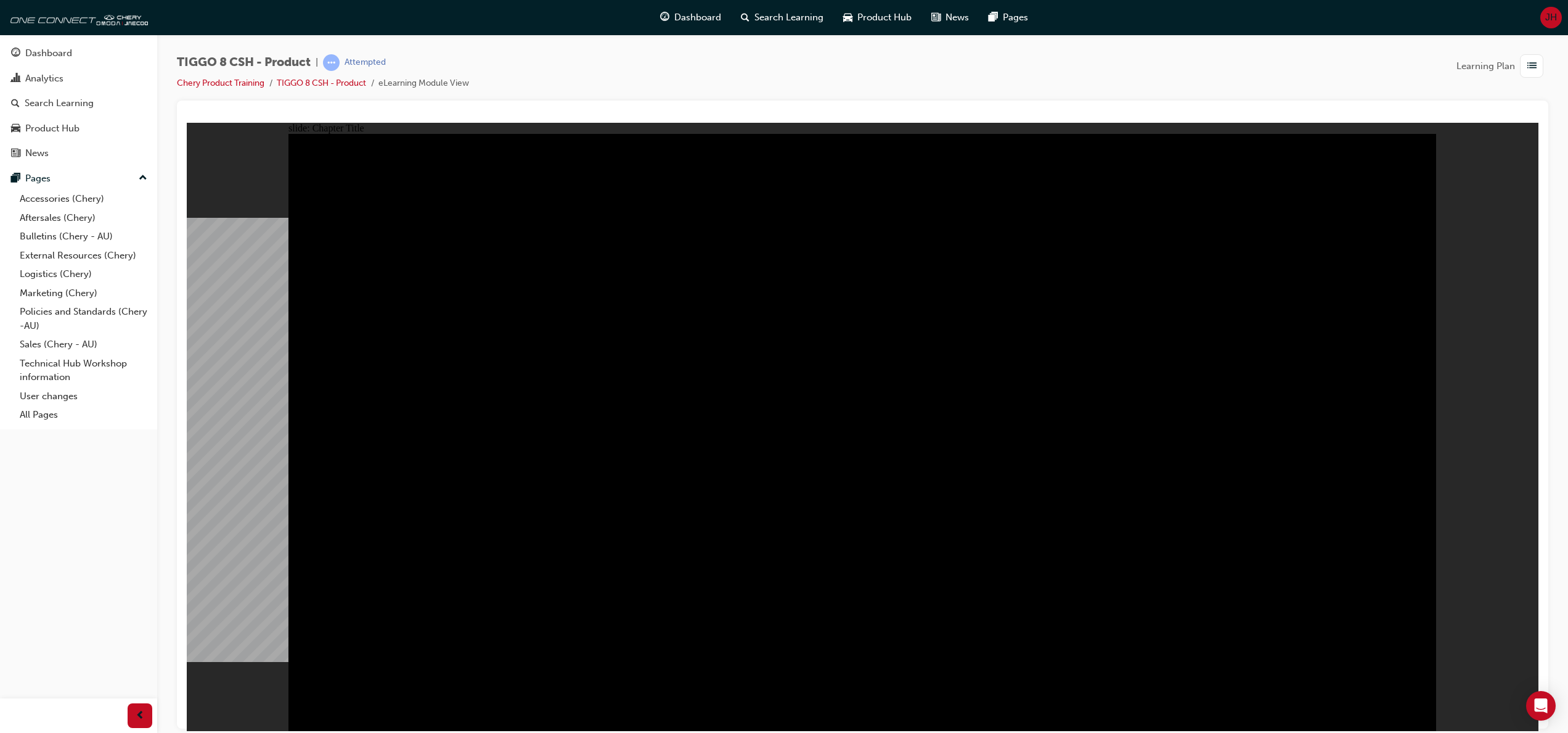
radio input "true"
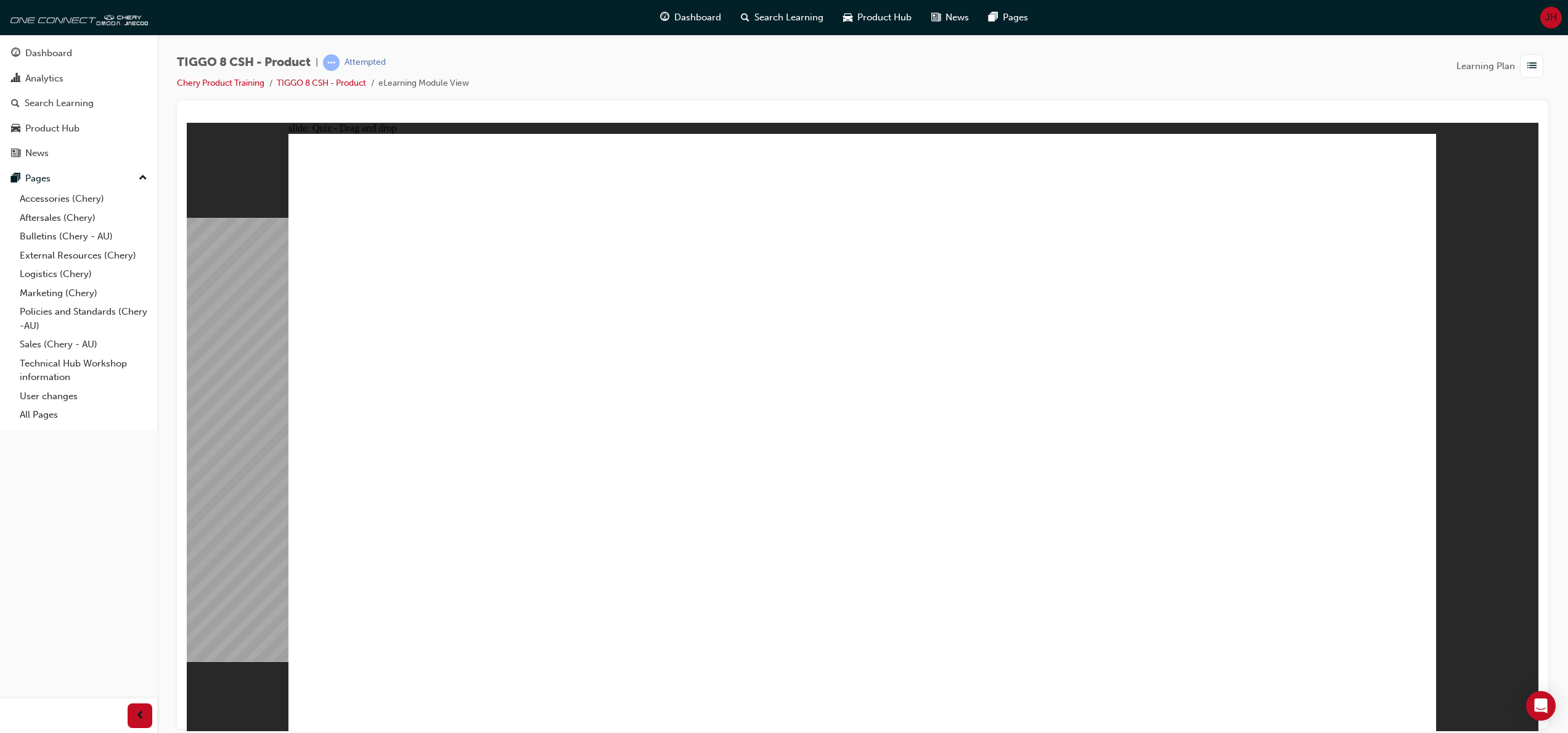
drag, startPoint x: 1091, startPoint y: 210, endPoint x: 684, endPoint y: 479, distance: 487.9
drag, startPoint x: 870, startPoint y: 206, endPoint x: 1116, endPoint y: 471, distance: 361.6
drag, startPoint x: 982, startPoint y: 325, endPoint x: 464, endPoint y: 472, distance: 538.5
drag, startPoint x: 433, startPoint y: 469, endPoint x: 887, endPoint y: 466, distance: 454.0
drag, startPoint x: 1258, startPoint y: 197, endPoint x: 377, endPoint y: 464, distance: 920.6
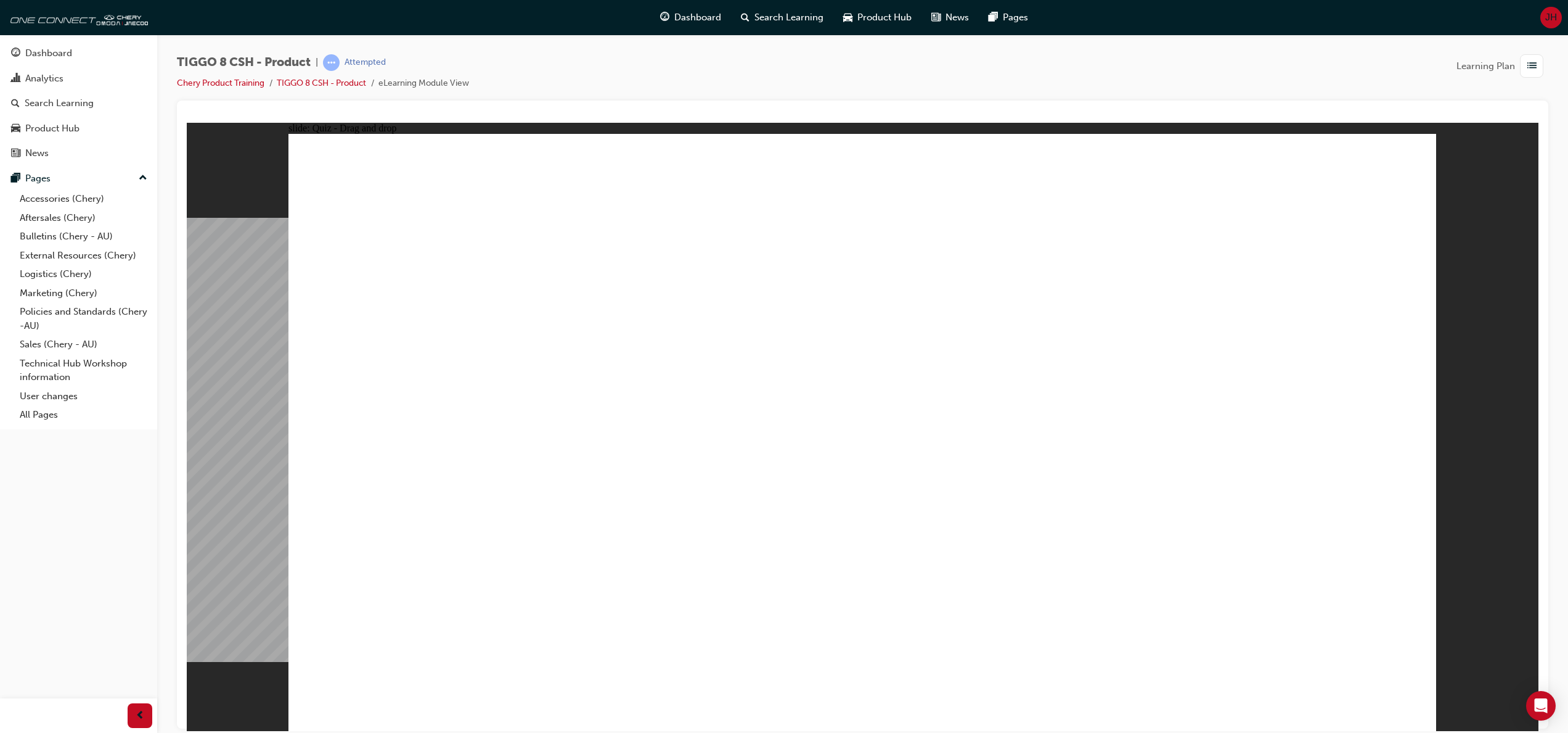
drag, startPoint x: 1105, startPoint y: 313, endPoint x: 1238, endPoint y: 459, distance: 197.5
checkbox input "true"
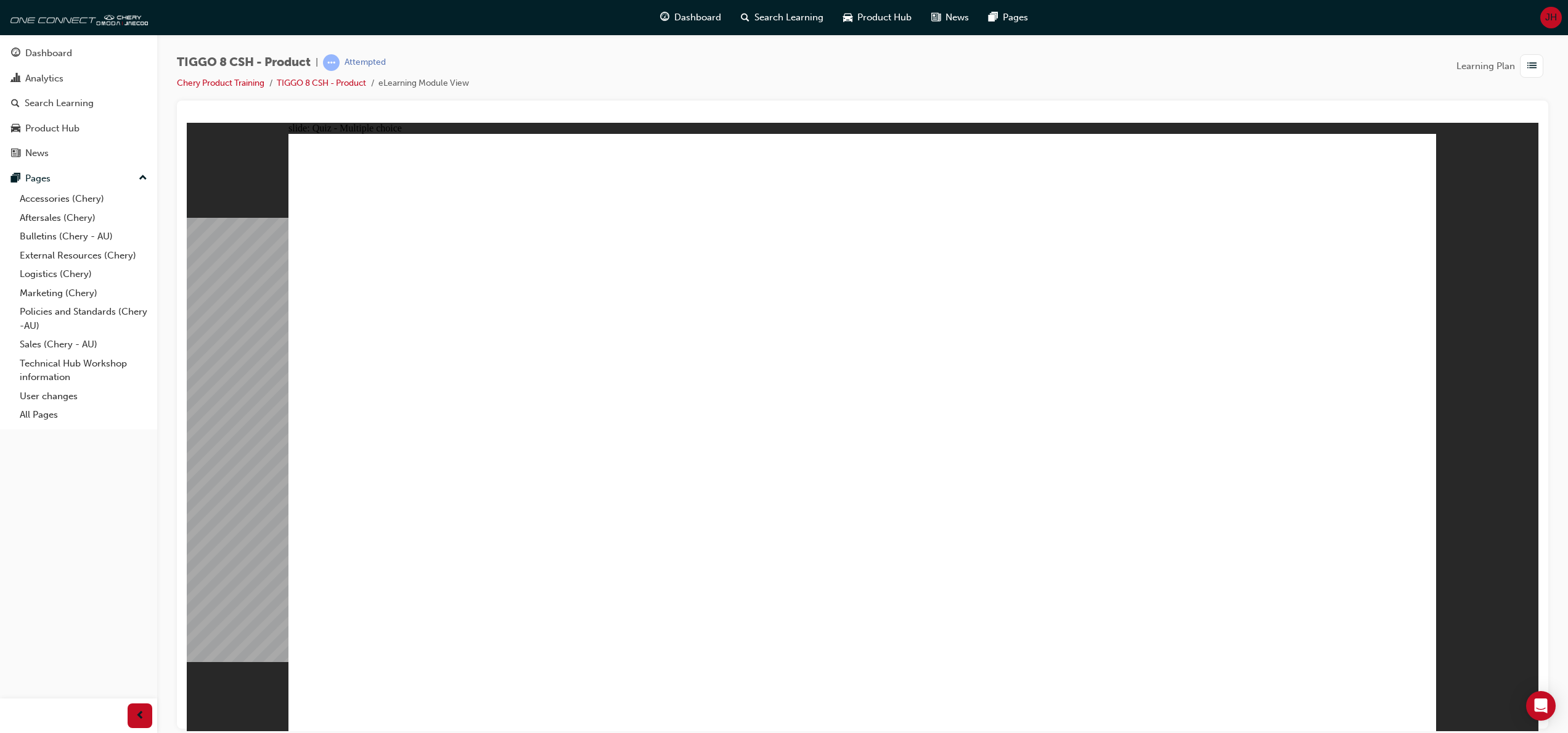
radio input "true"
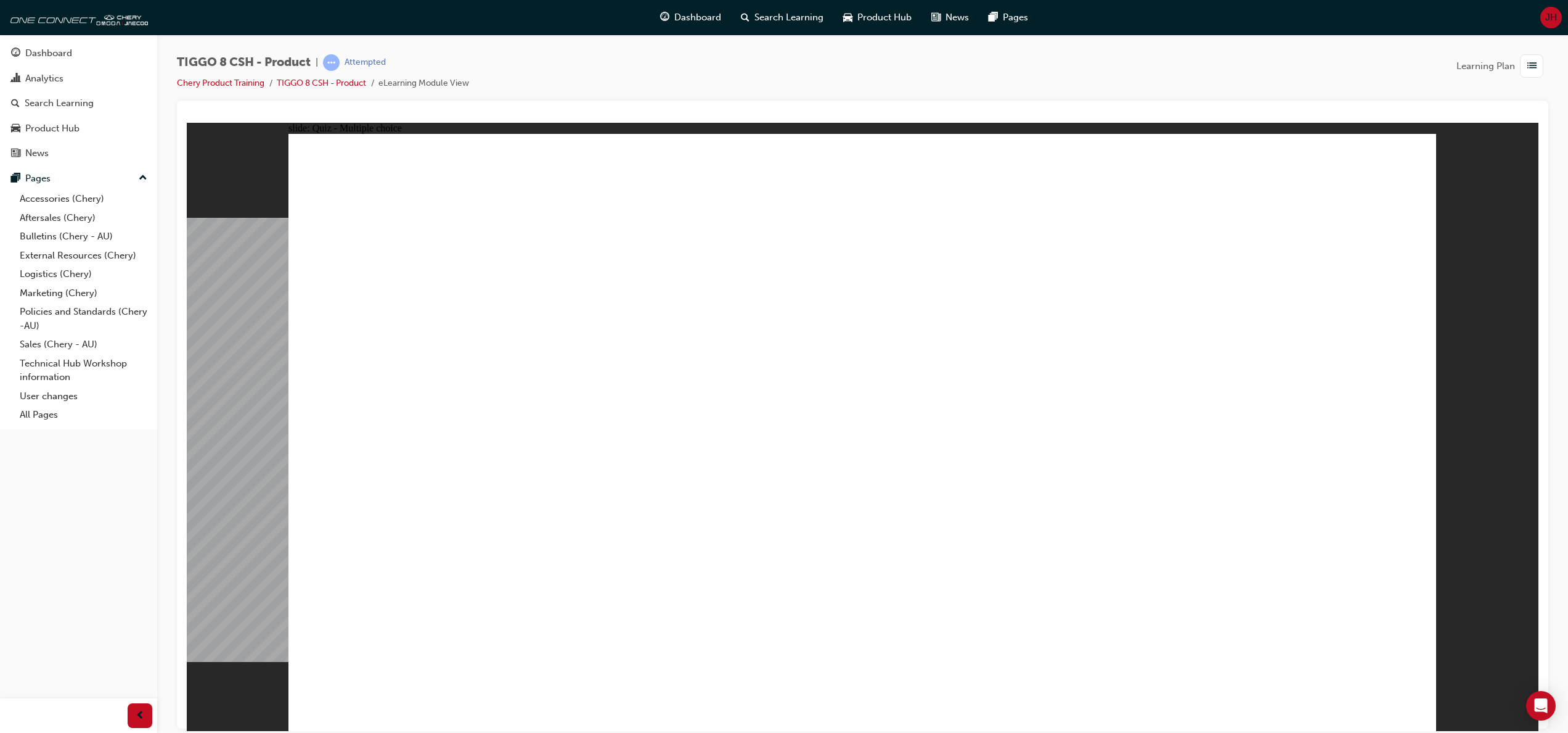
drag, startPoint x: 845, startPoint y: 203, endPoint x: 898, endPoint y: 478, distance: 280.1
drag, startPoint x: 860, startPoint y: 235, endPoint x: 454, endPoint y: 474, distance: 471.1
drag, startPoint x: 896, startPoint y: 257, endPoint x: 502, endPoint y: 478, distance: 451.7
drag, startPoint x: 880, startPoint y: 240, endPoint x: 638, endPoint y: 503, distance: 357.4
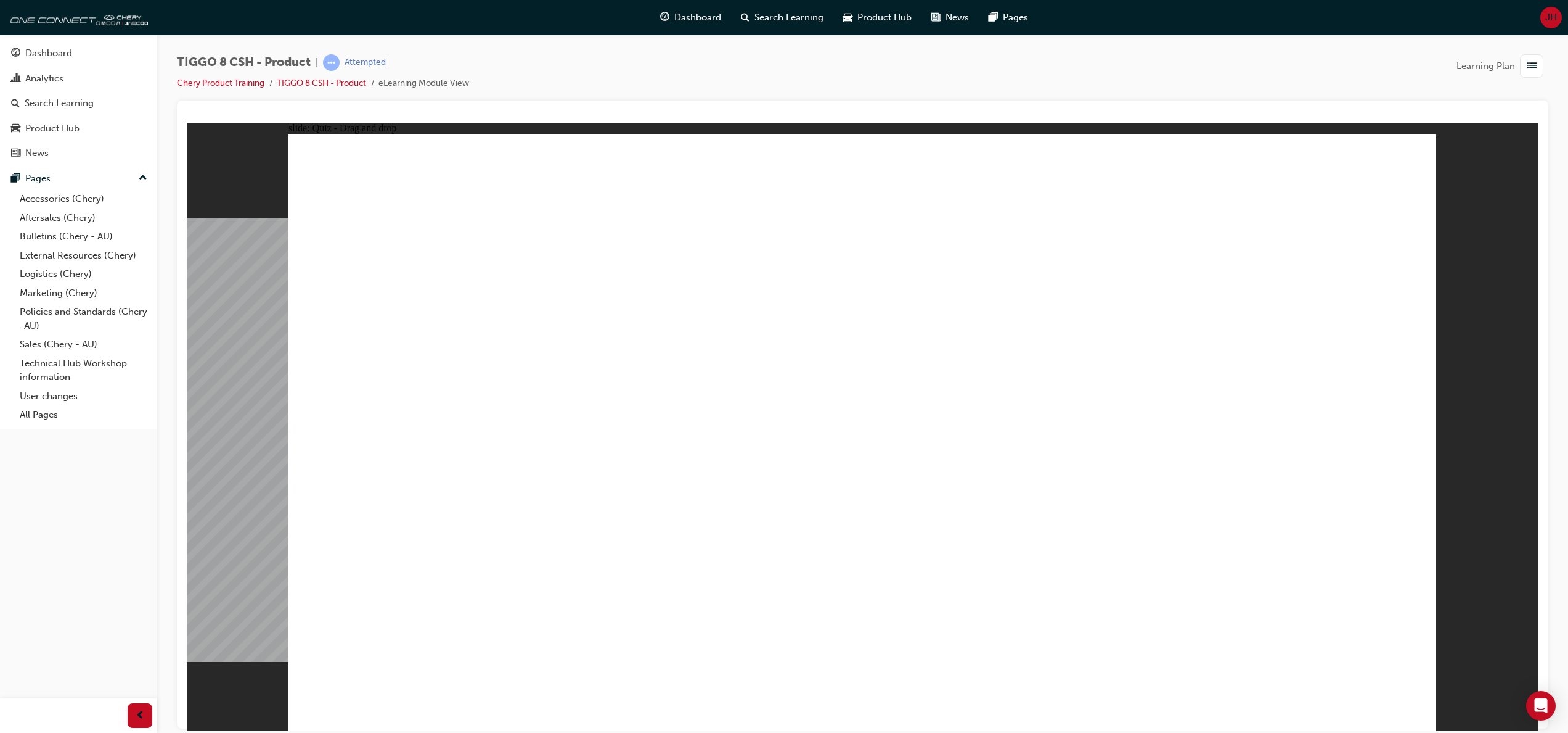
drag, startPoint x: 1113, startPoint y: 202, endPoint x: 955, endPoint y: 516, distance: 351.5
drag, startPoint x: 1083, startPoint y: 241, endPoint x: 925, endPoint y: 506, distance: 308.5
drag, startPoint x: 1106, startPoint y: 289, endPoint x: 1147, endPoint y: 513, distance: 227.7
drag, startPoint x: 1266, startPoint y: 249, endPoint x: 1090, endPoint y: 572, distance: 367.8
drag, startPoint x: 1295, startPoint y: 209, endPoint x: 1126, endPoint y: 555, distance: 385.1
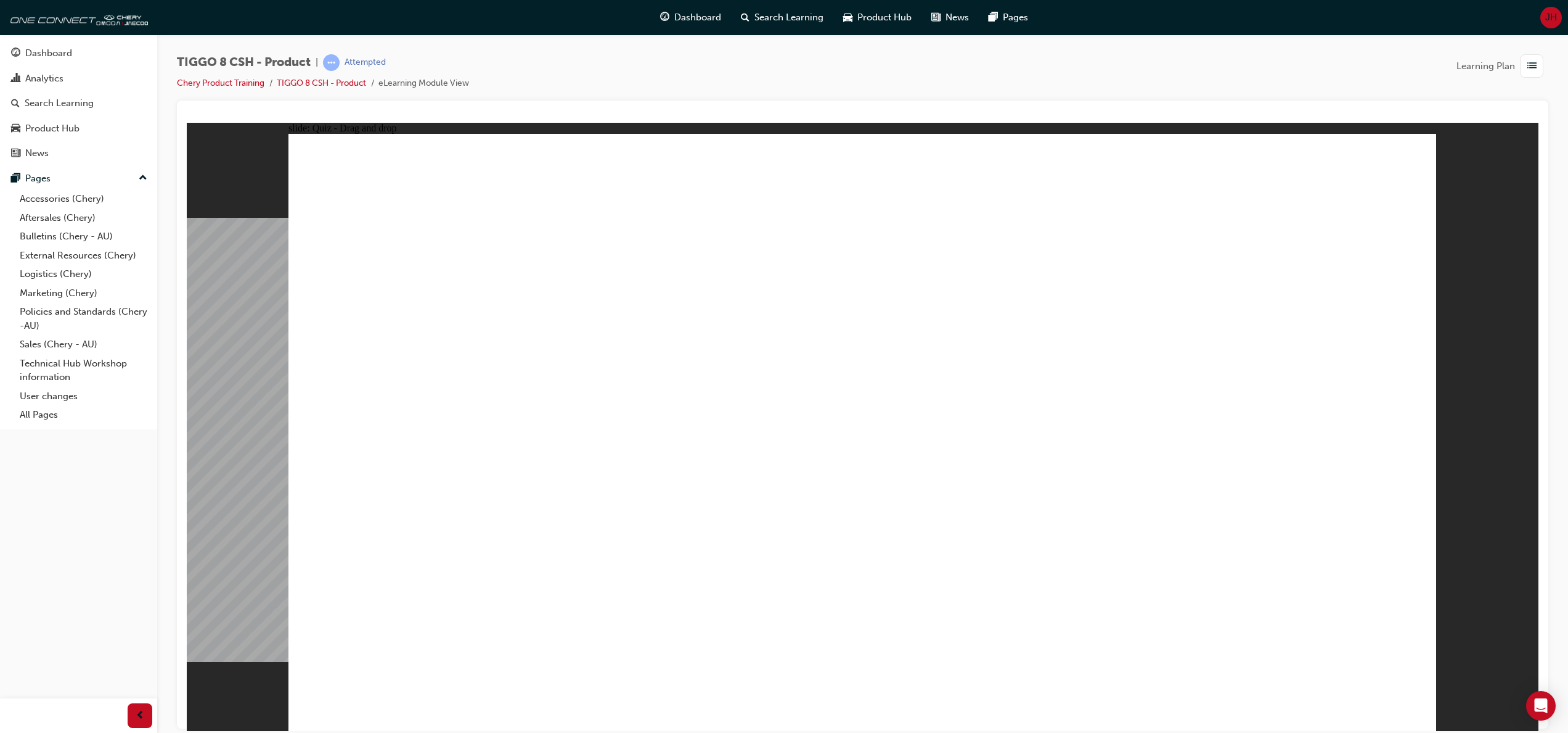
drag, startPoint x: 918, startPoint y: 248, endPoint x: 508, endPoint y: 478, distance: 470.1
drag, startPoint x: 881, startPoint y: 249, endPoint x: 591, endPoint y: 556, distance: 422.3
drag, startPoint x: 866, startPoint y: 248, endPoint x: 460, endPoint y: 579, distance: 523.8
drag, startPoint x: 854, startPoint y: 233, endPoint x: 574, endPoint y: 579, distance: 445.1
drag, startPoint x: 843, startPoint y: 247, endPoint x: 432, endPoint y: 480, distance: 472.5
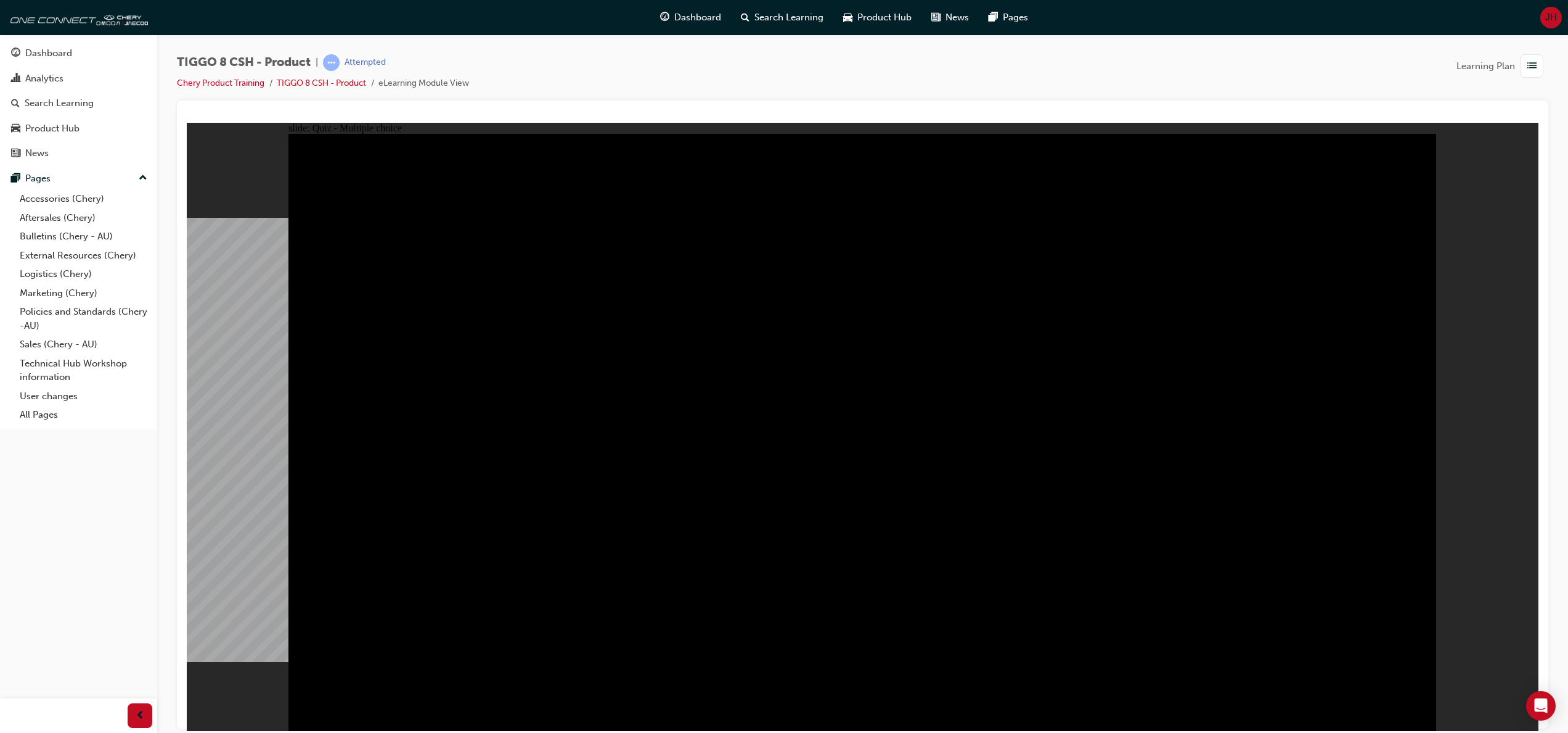
radio input "true"
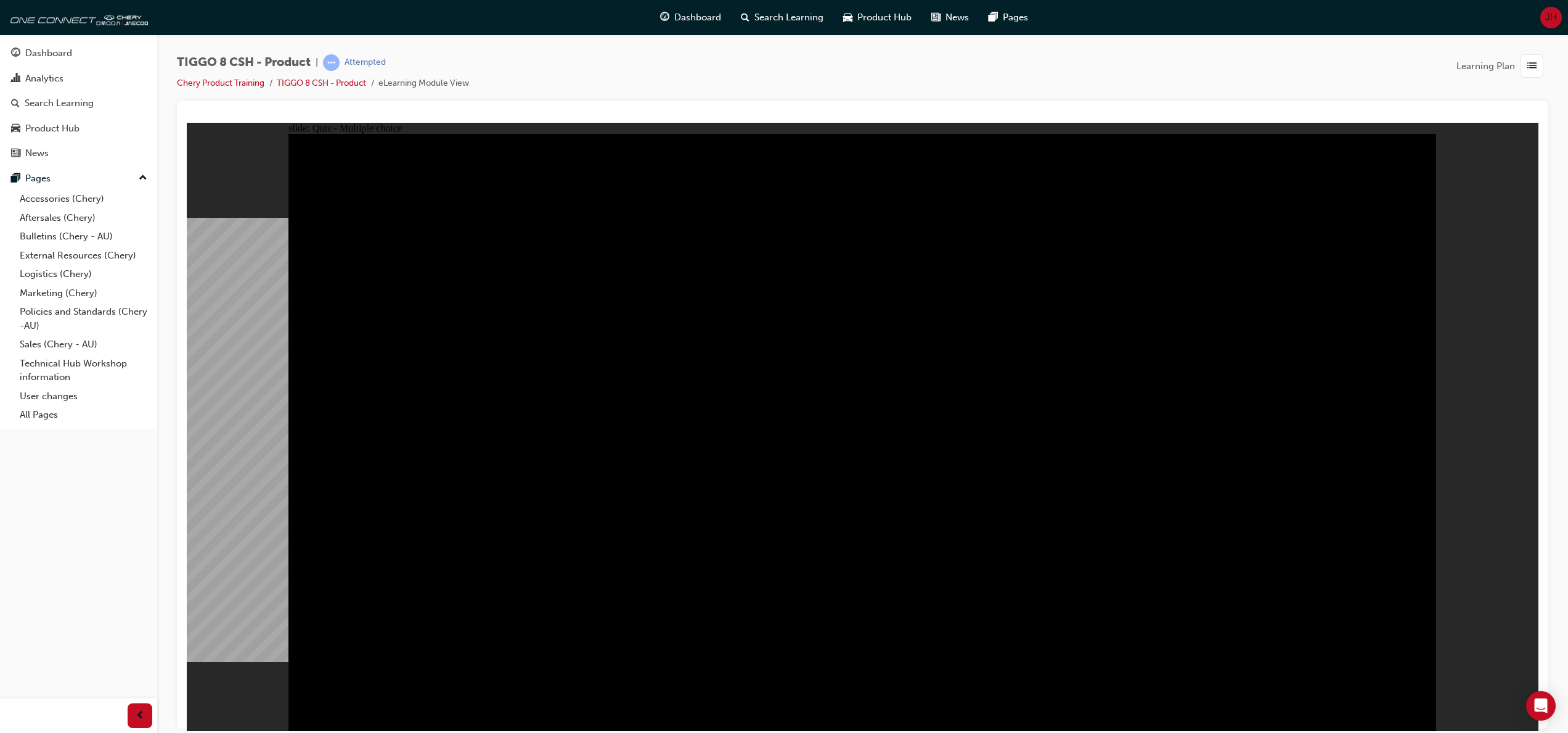
radio input "true"
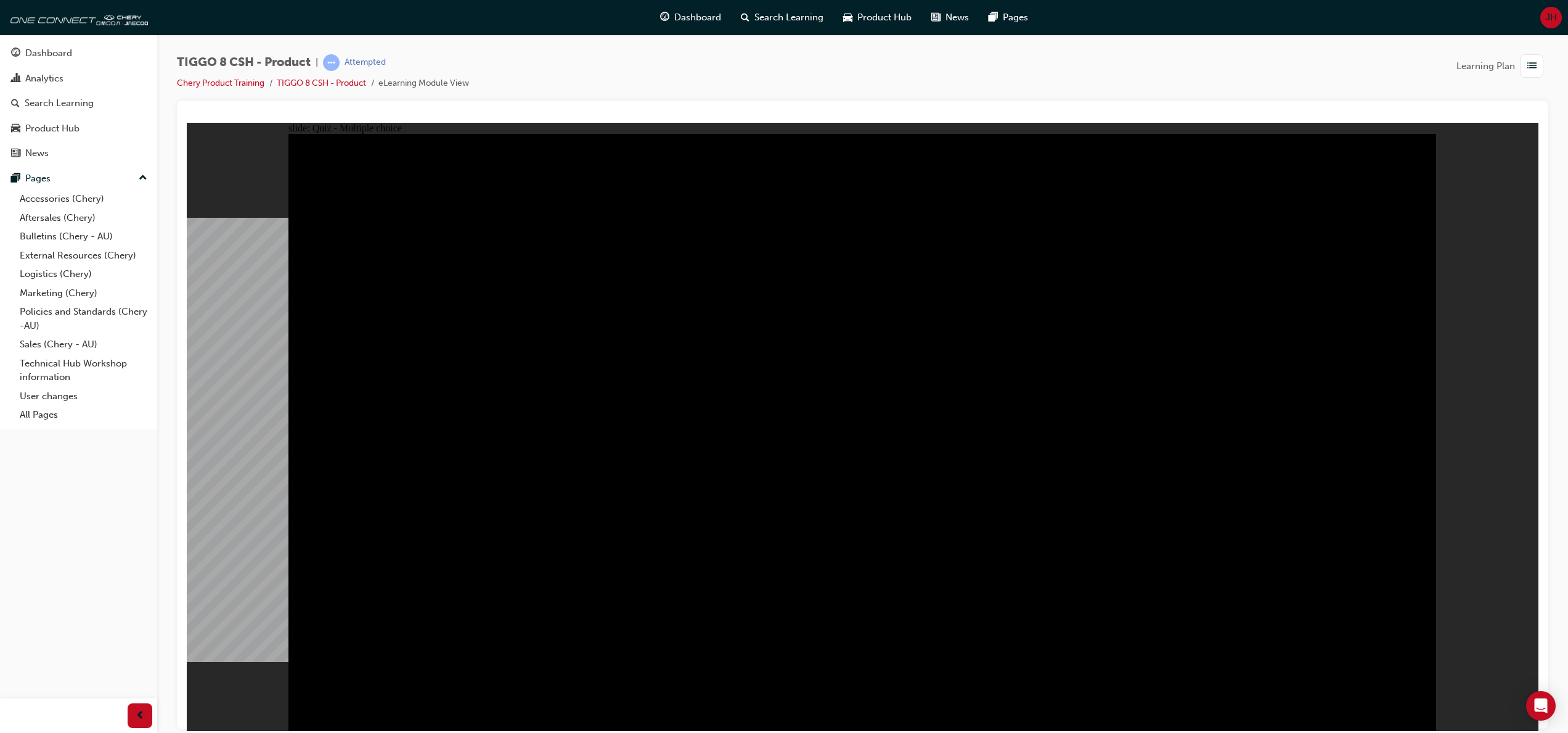
checkbox input "true"
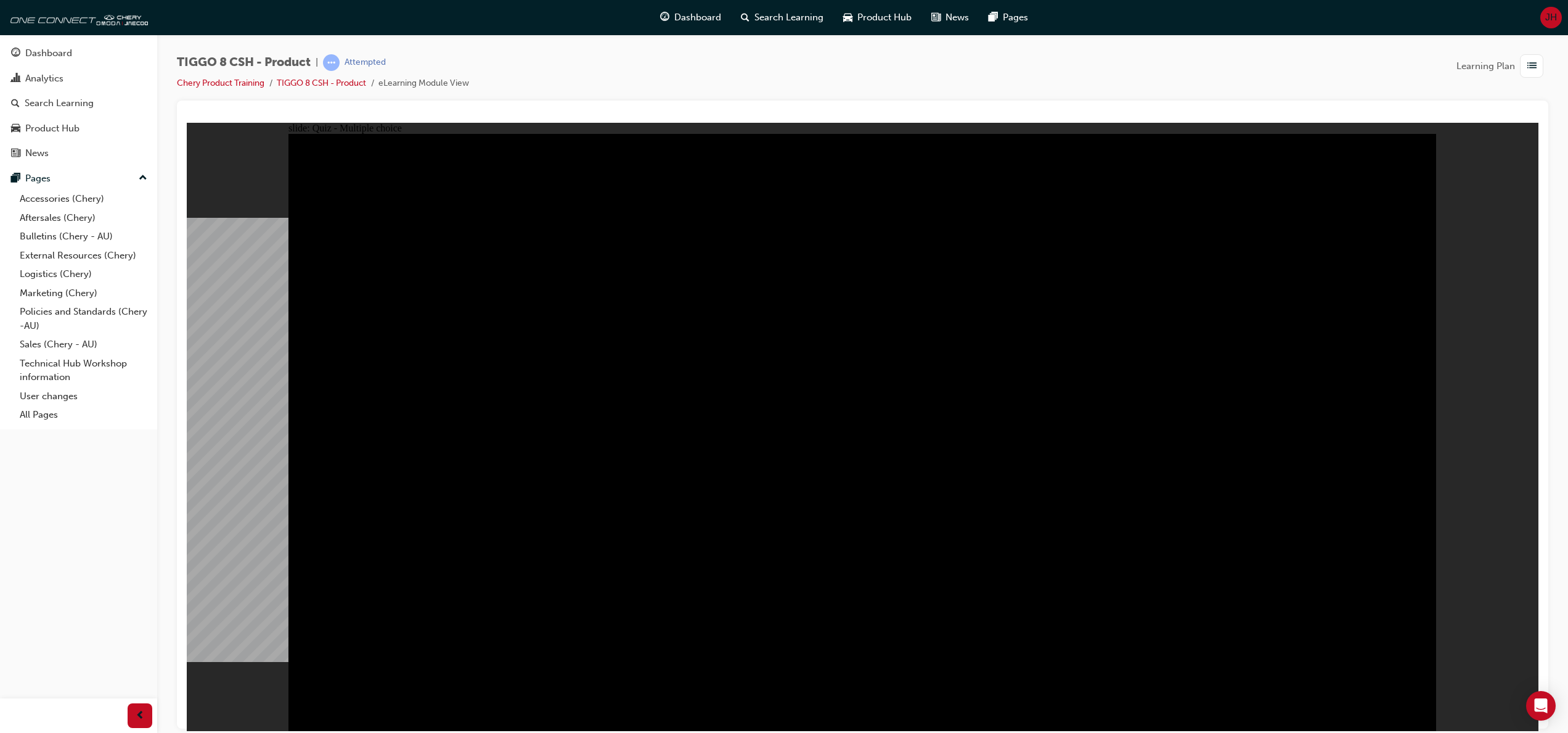
checkbox input "true"
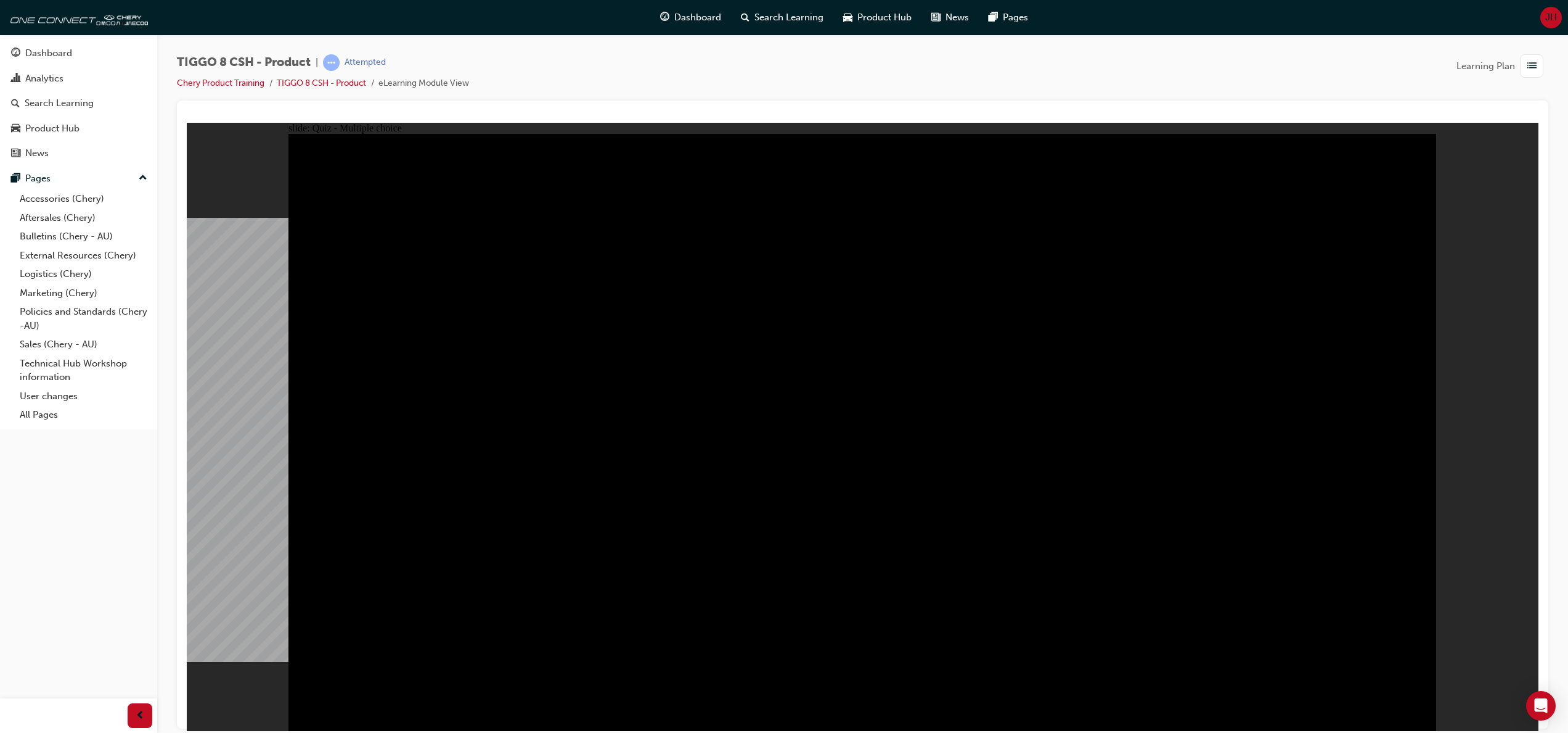
checkbox input "true"
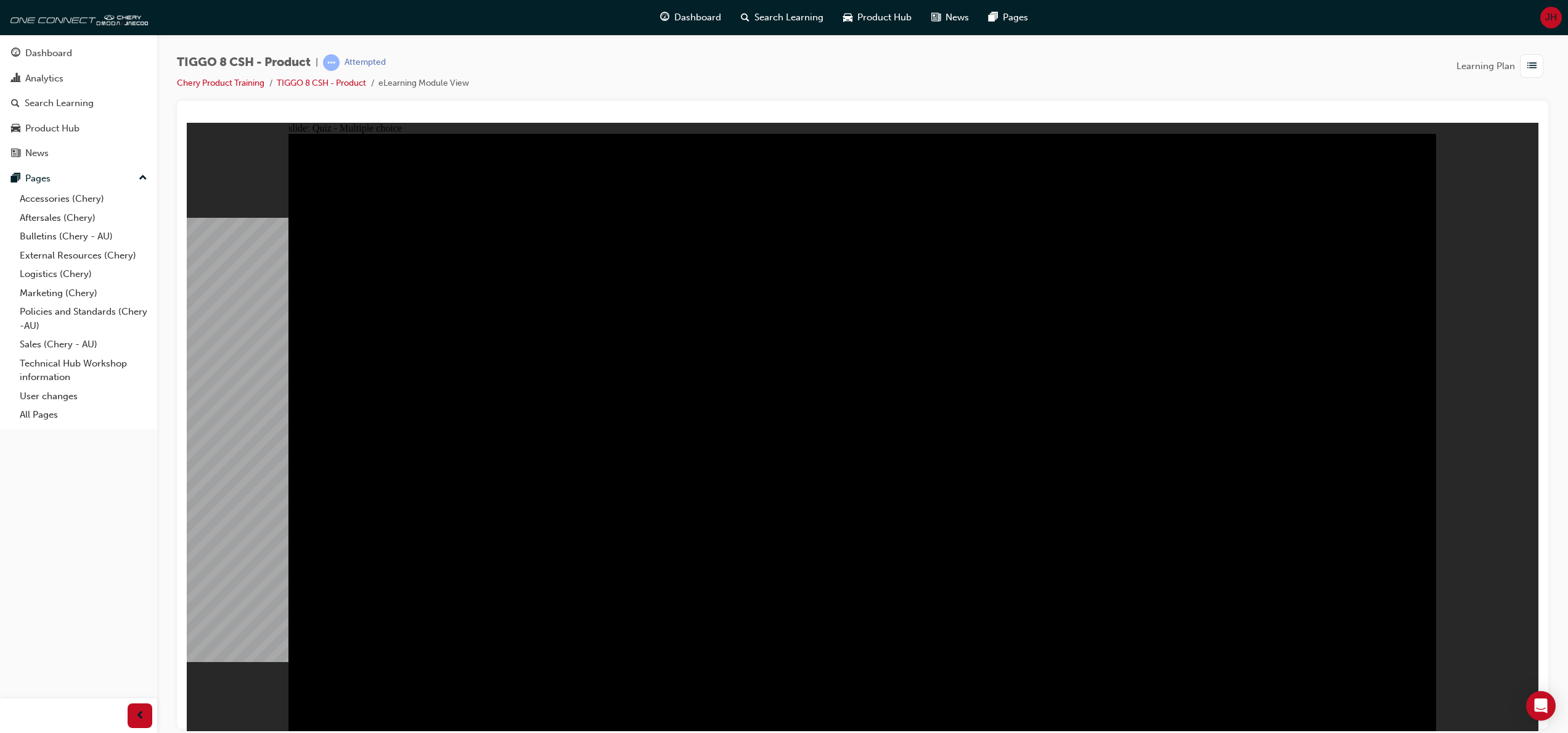
checkbox input "true"
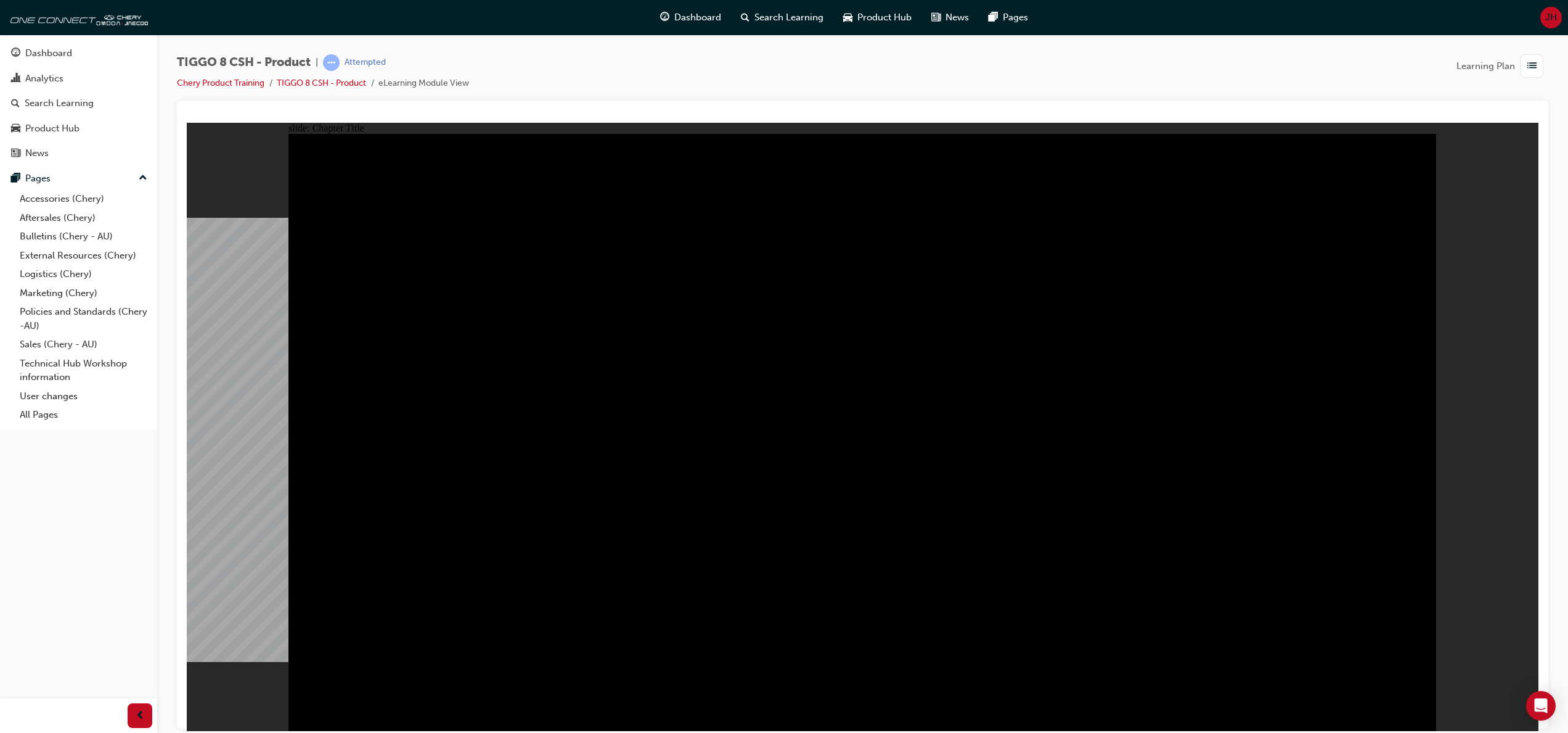
radio input "true"
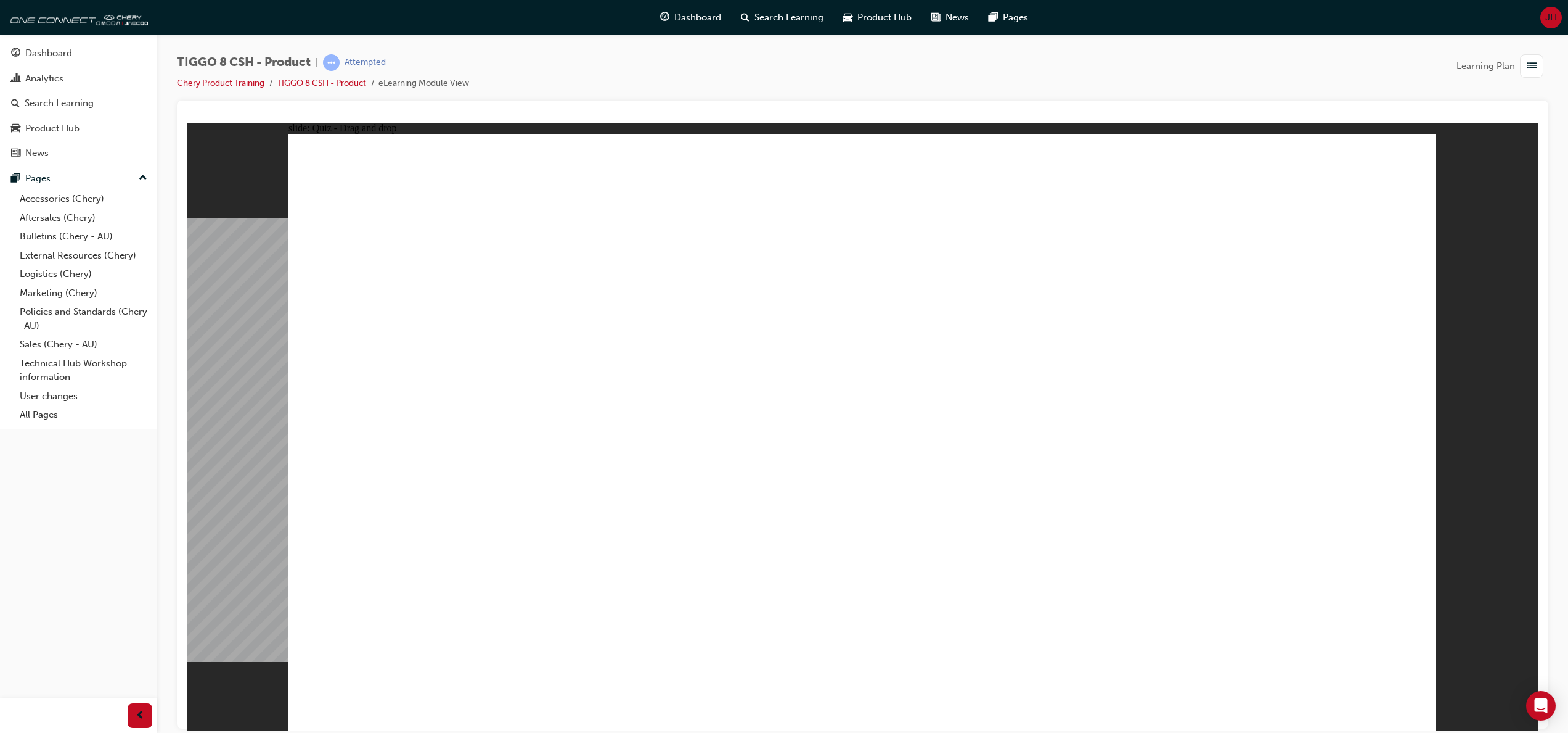
drag, startPoint x: 1134, startPoint y: 329, endPoint x: 1258, endPoint y: 480, distance: 195.4
drag, startPoint x: 920, startPoint y: 320, endPoint x: 849, endPoint y: 479, distance: 174.1
drag, startPoint x: 1014, startPoint y: 207, endPoint x: 614, endPoint y: 477, distance: 482.6
drag, startPoint x: 799, startPoint y: 212, endPoint x: 1061, endPoint y: 474, distance: 370.5
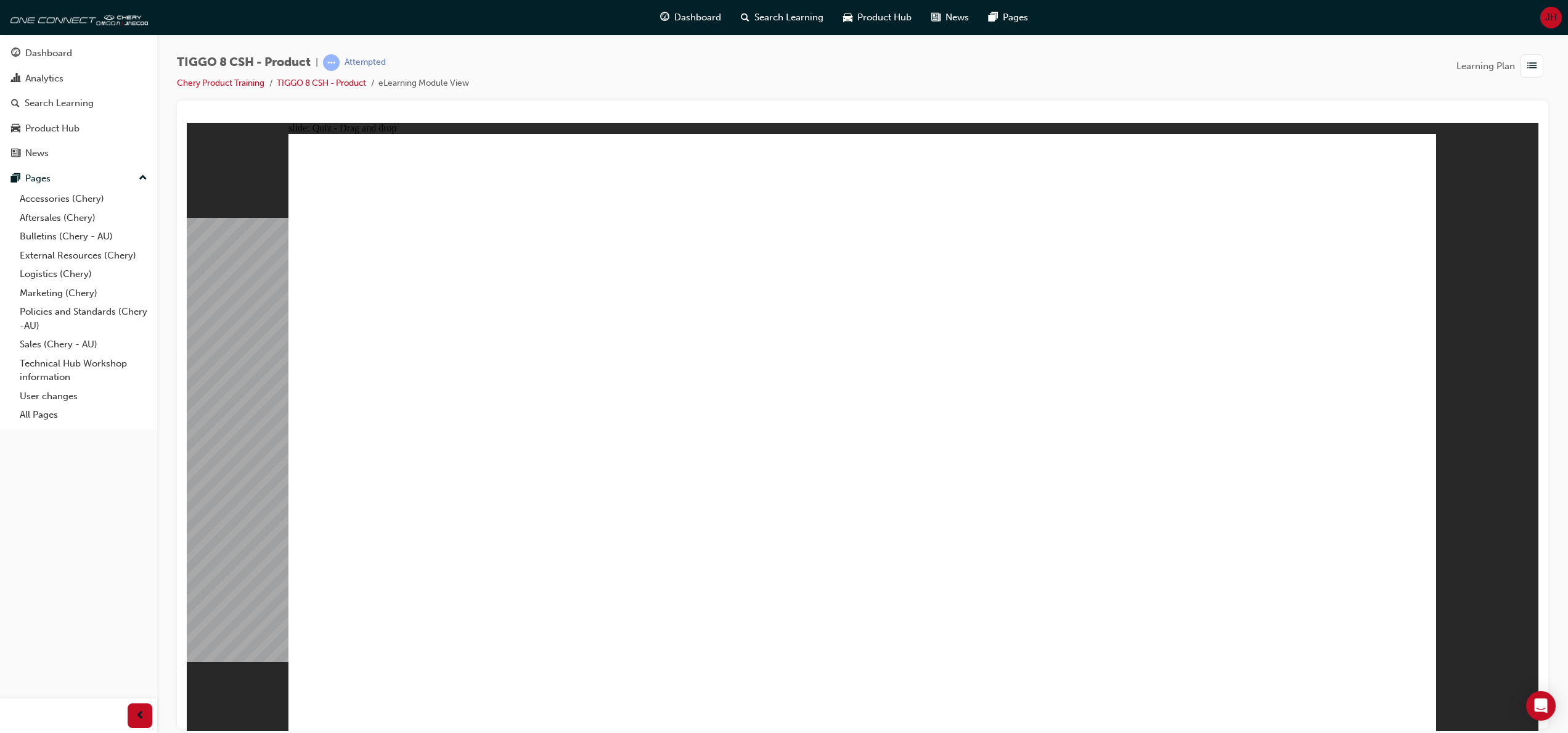
drag, startPoint x: 1256, startPoint y: 215, endPoint x: 385, endPoint y: 483, distance: 911.3
checkbox input "true"
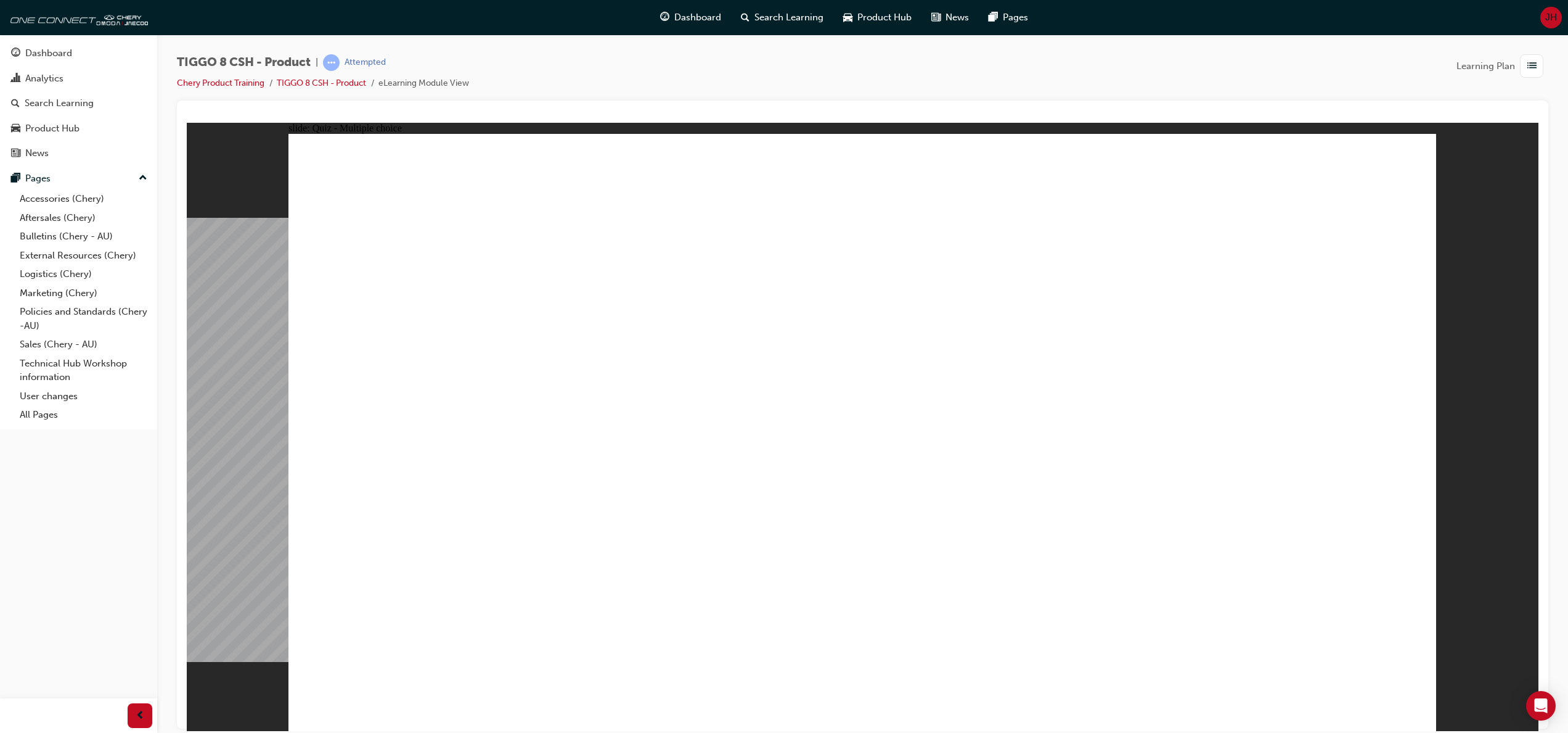
radio input "true"
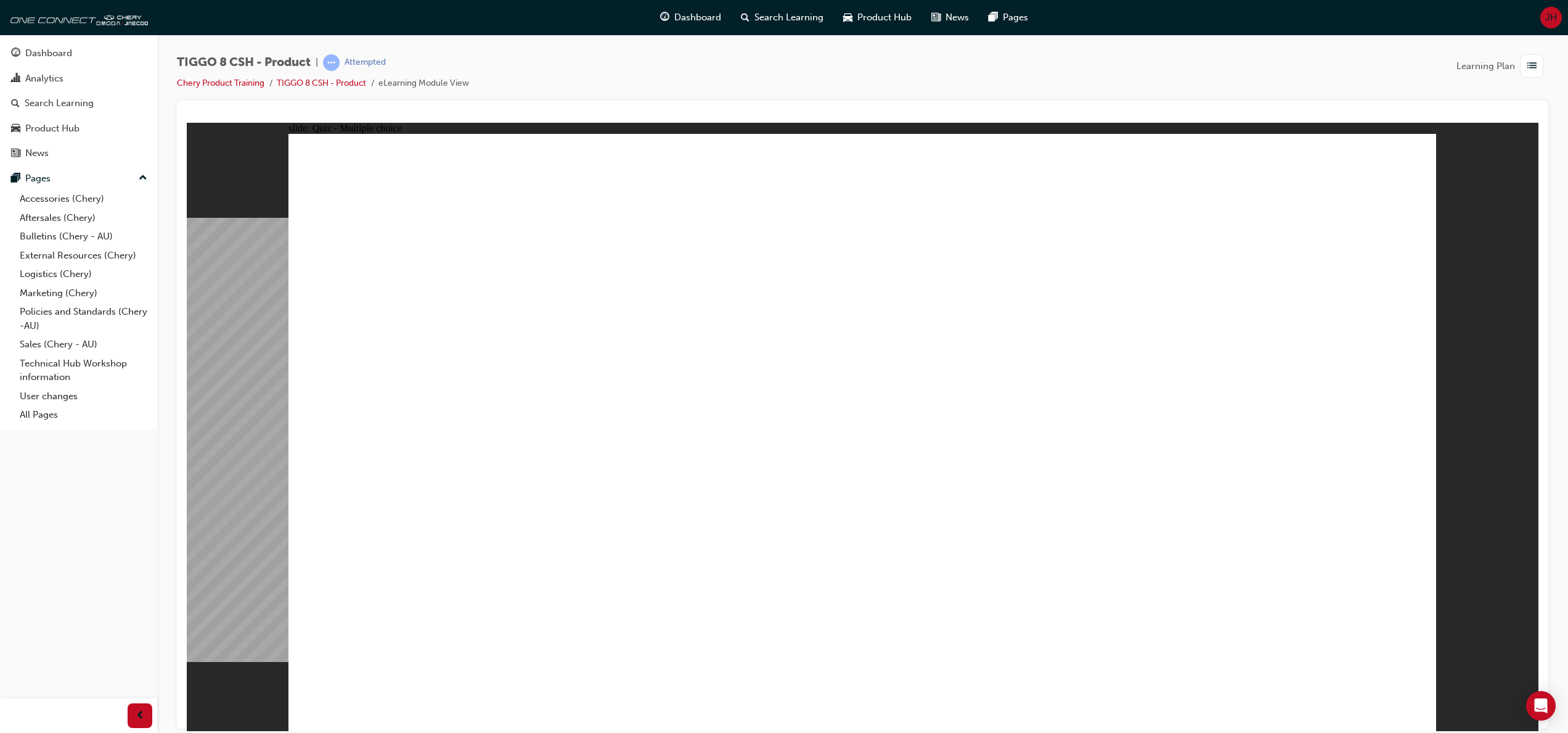
drag, startPoint x: 848, startPoint y: 205, endPoint x: 909, endPoint y: 482, distance: 283.6
drag, startPoint x: 1078, startPoint y: 240, endPoint x: 938, endPoint y: 515, distance: 308.6
drag, startPoint x: 1246, startPoint y: 201, endPoint x: 878, endPoint y: 507, distance: 478.6
drag, startPoint x: 1054, startPoint y: 285, endPoint x: 1092, endPoint y: 508, distance: 226.2
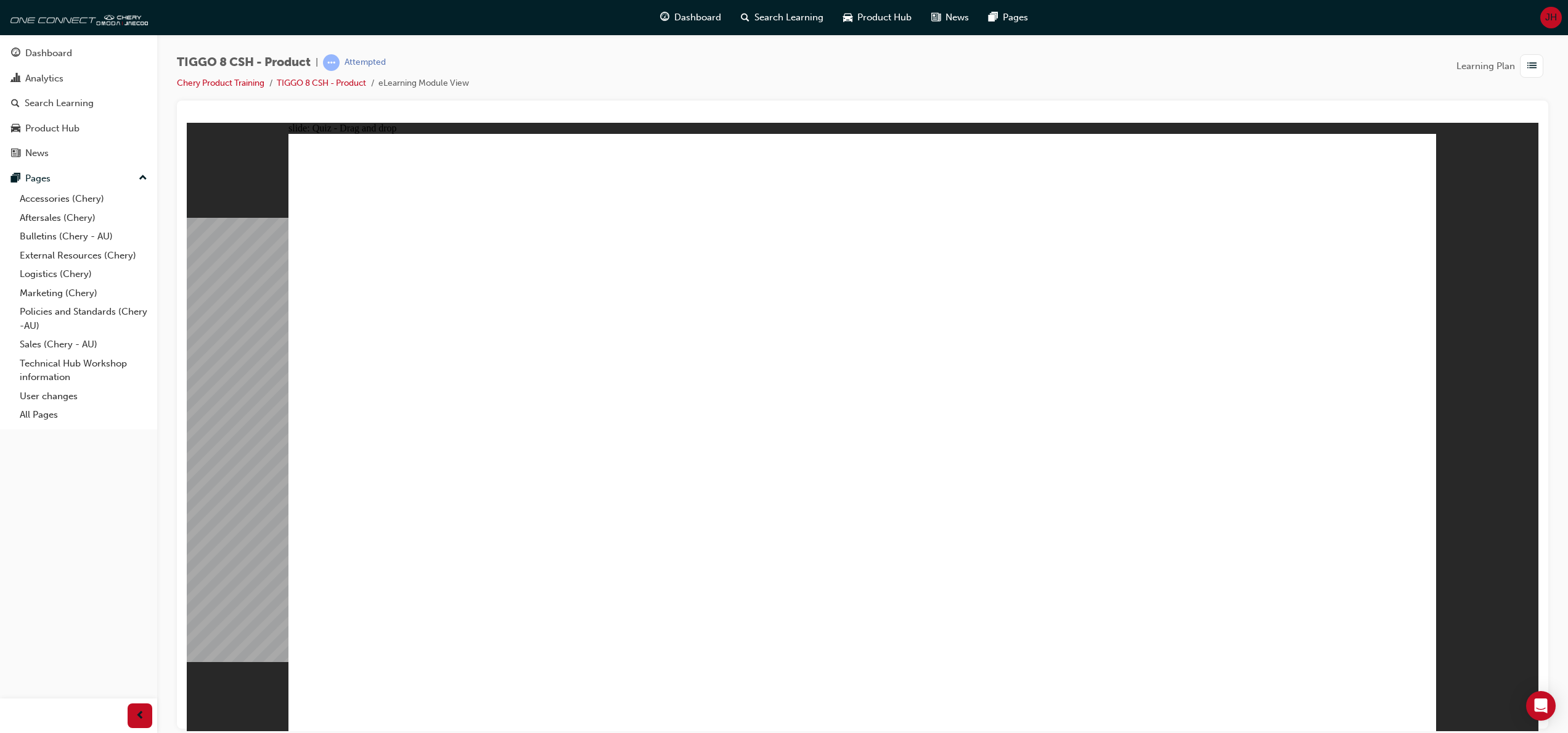
drag, startPoint x: 982, startPoint y: 512, endPoint x: 1141, endPoint y: 274, distance: 286.2
drag, startPoint x: 820, startPoint y: 245, endPoint x: 472, endPoint y: 565, distance: 472.8
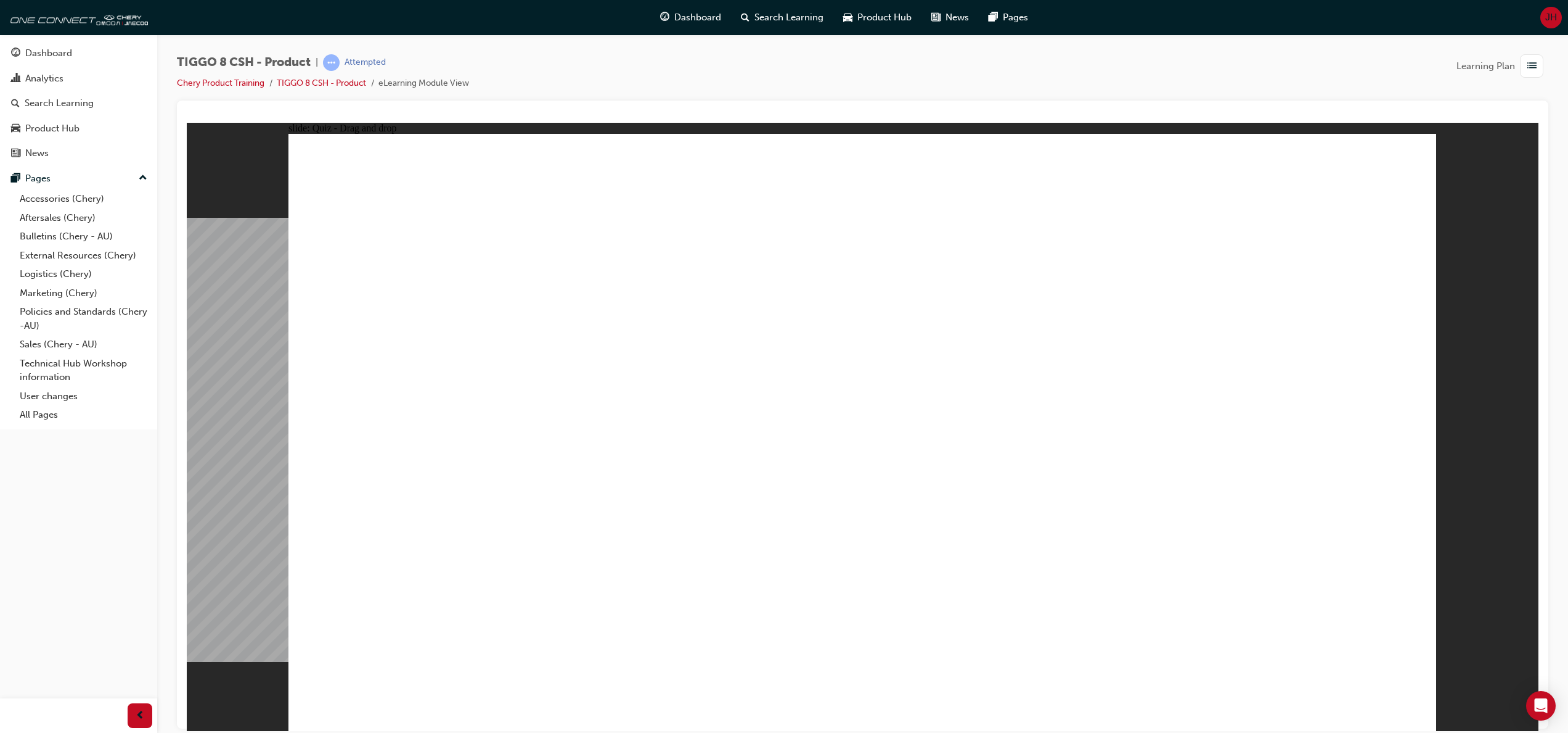
drag, startPoint x: 1283, startPoint y: 196, endPoint x: 609, endPoint y: 505, distance: 741.5
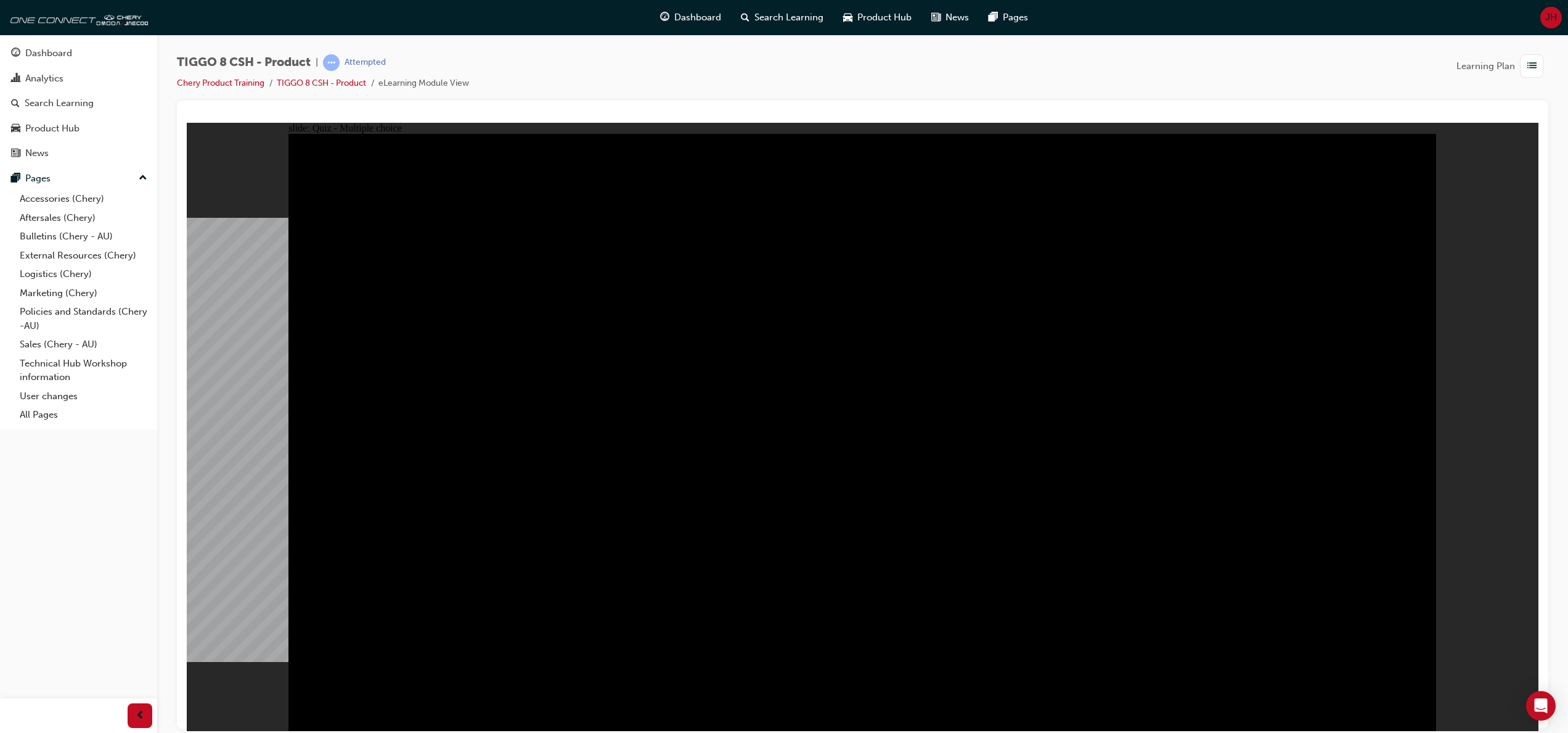
radio input "true"
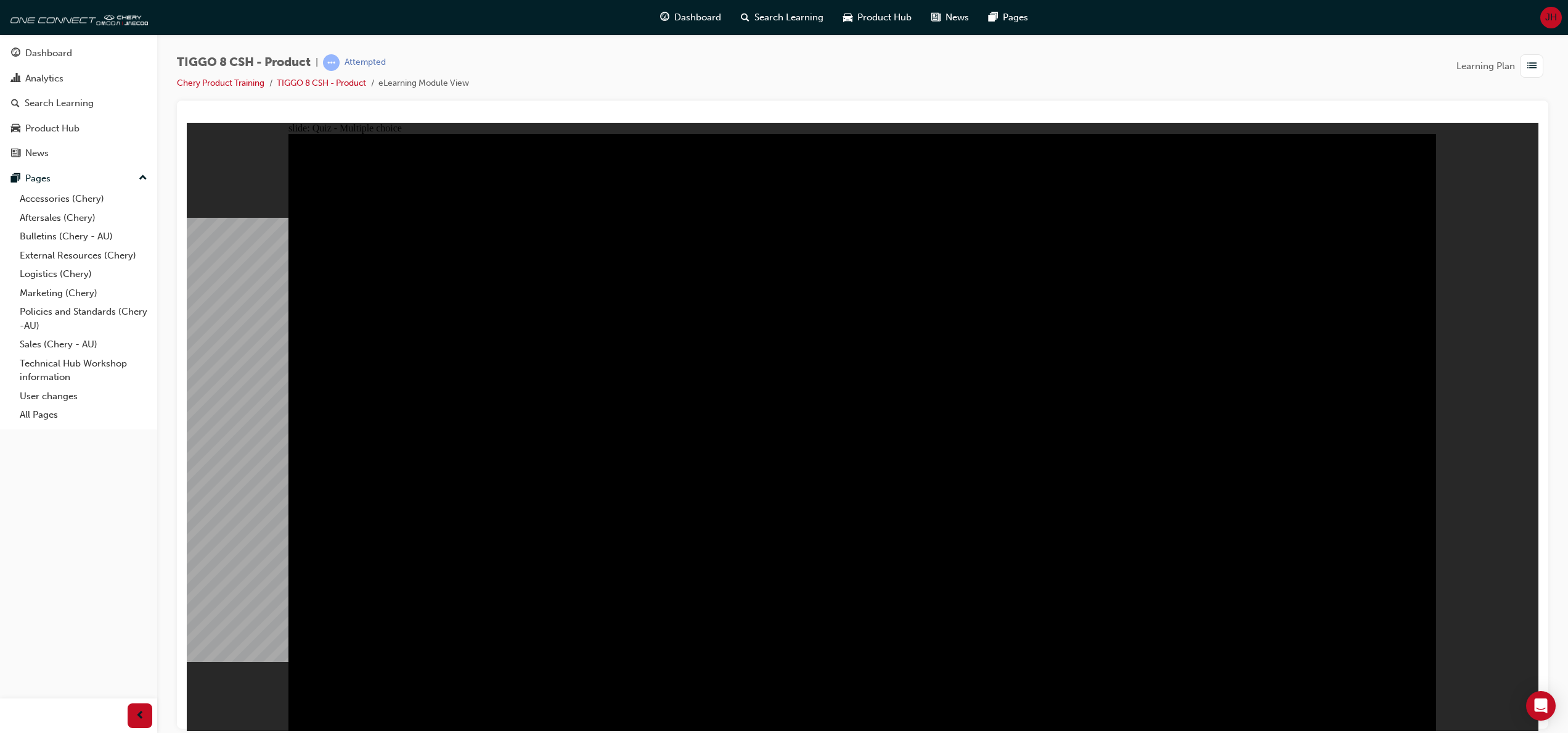
radio input "true"
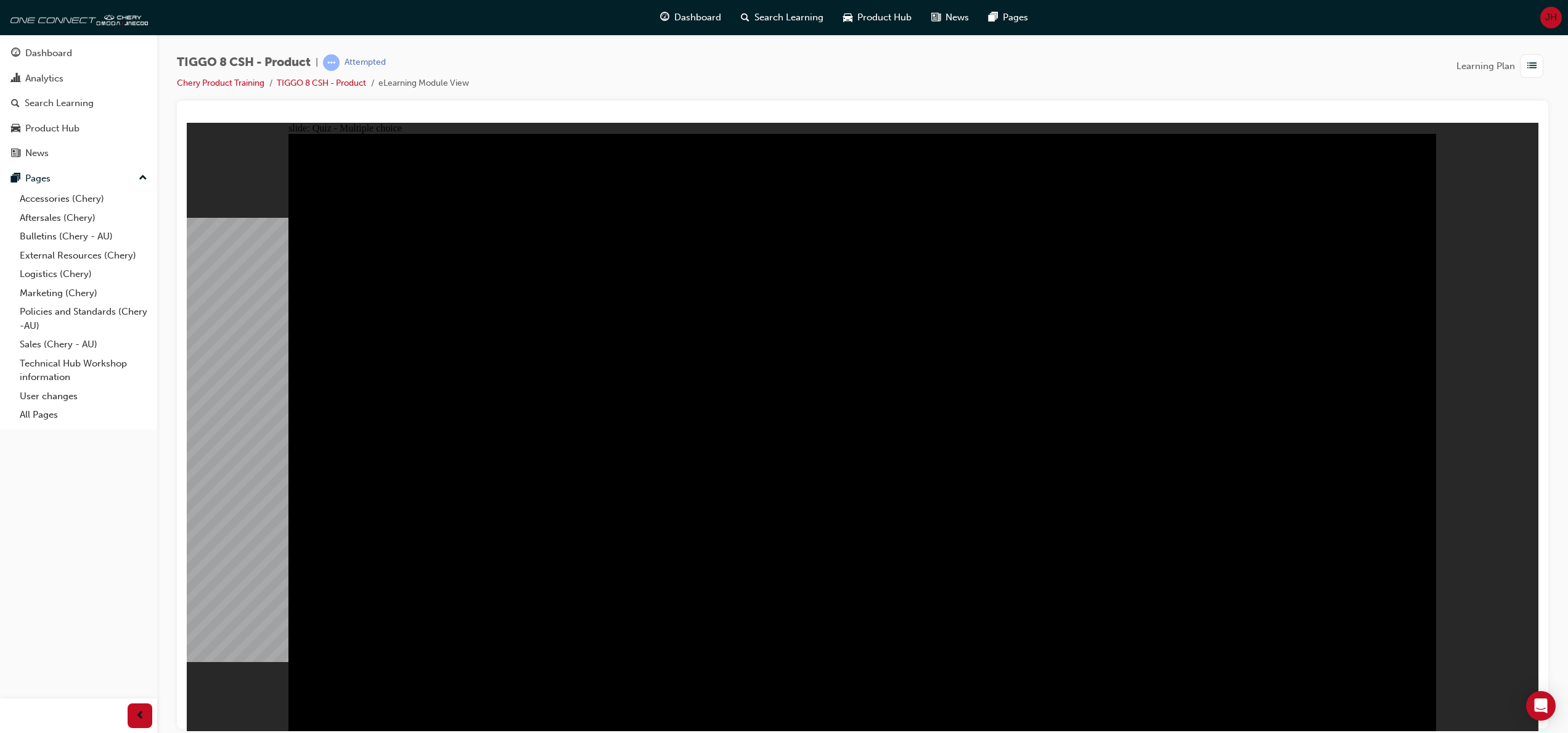
checkbox input "true"
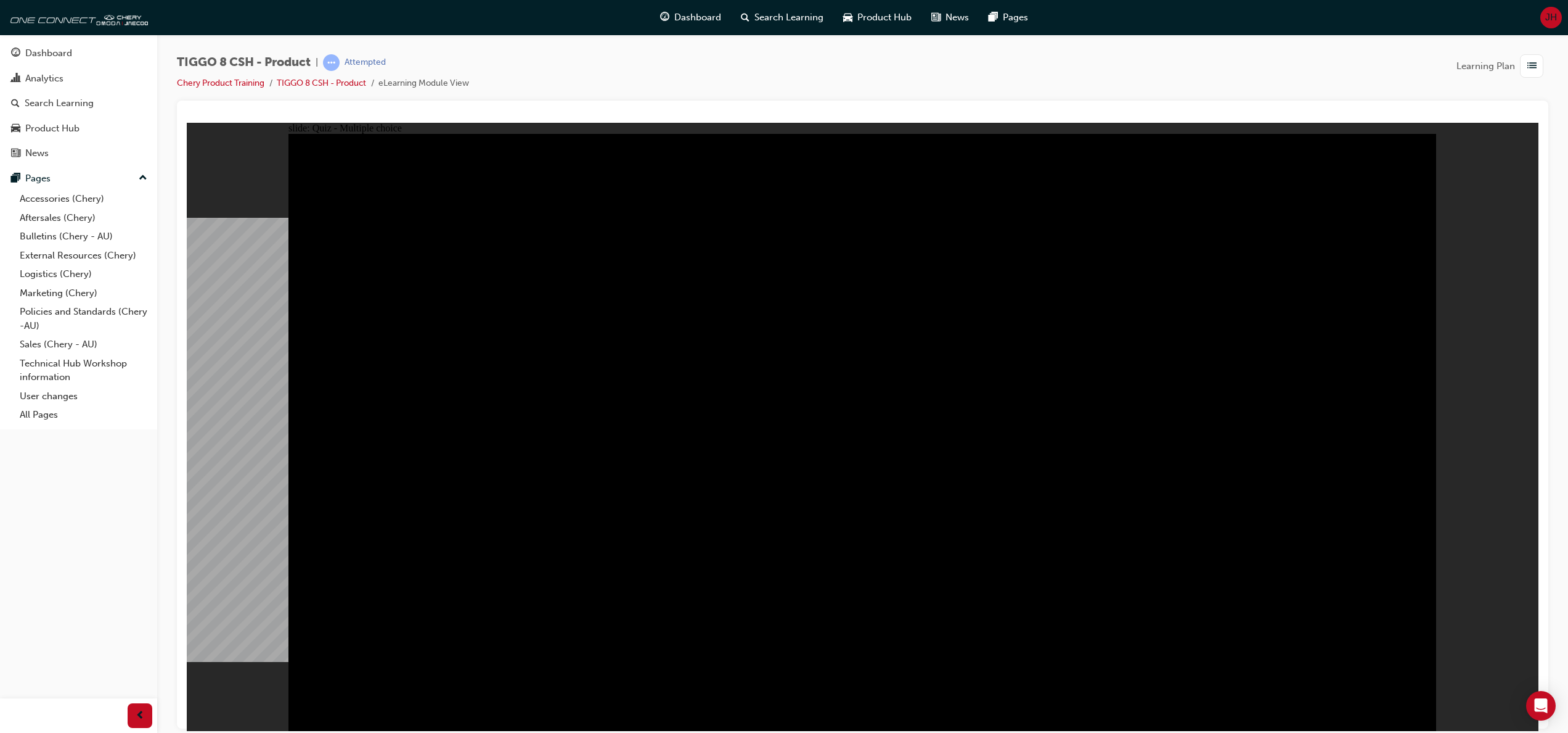
checkbox input "true"
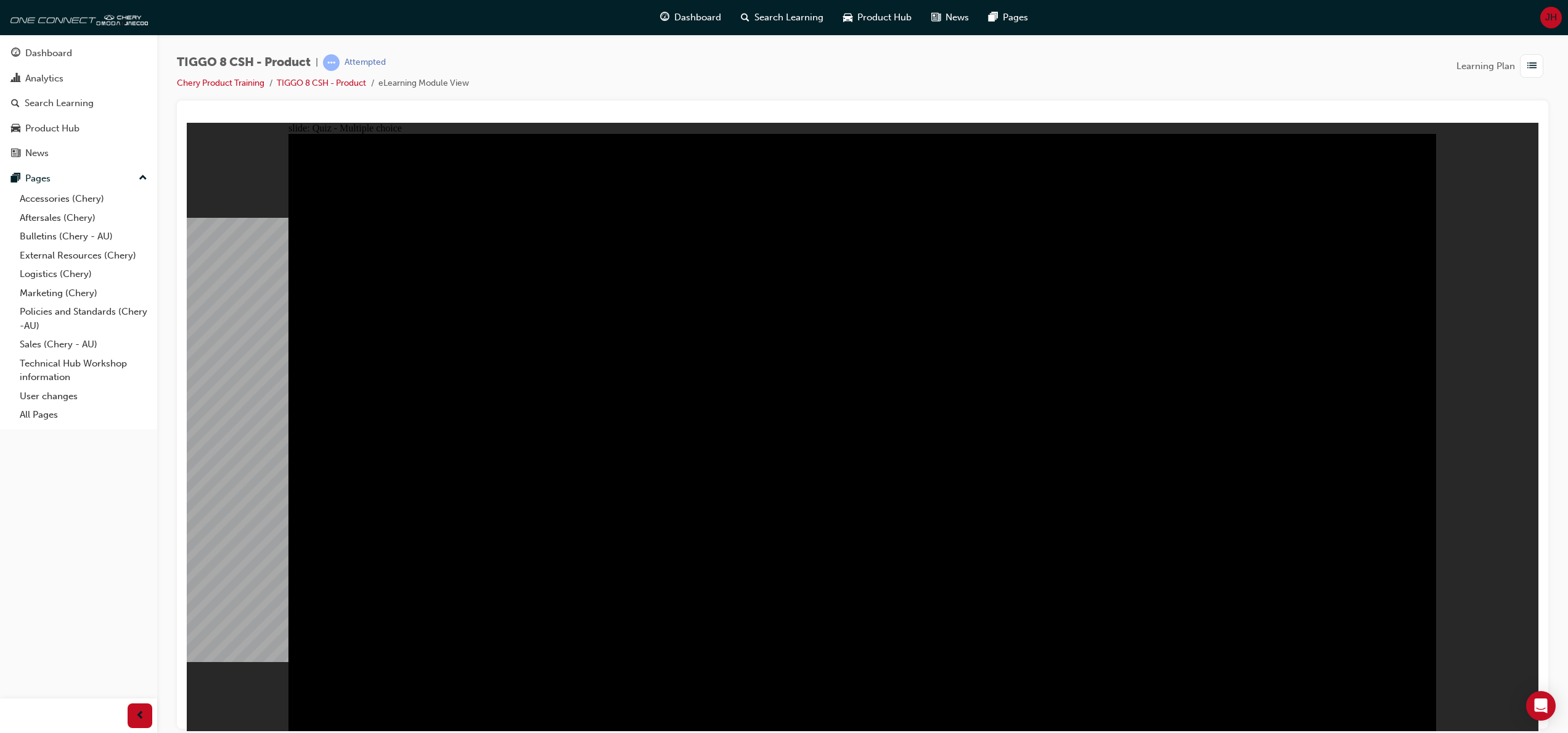
checkbox input "true"
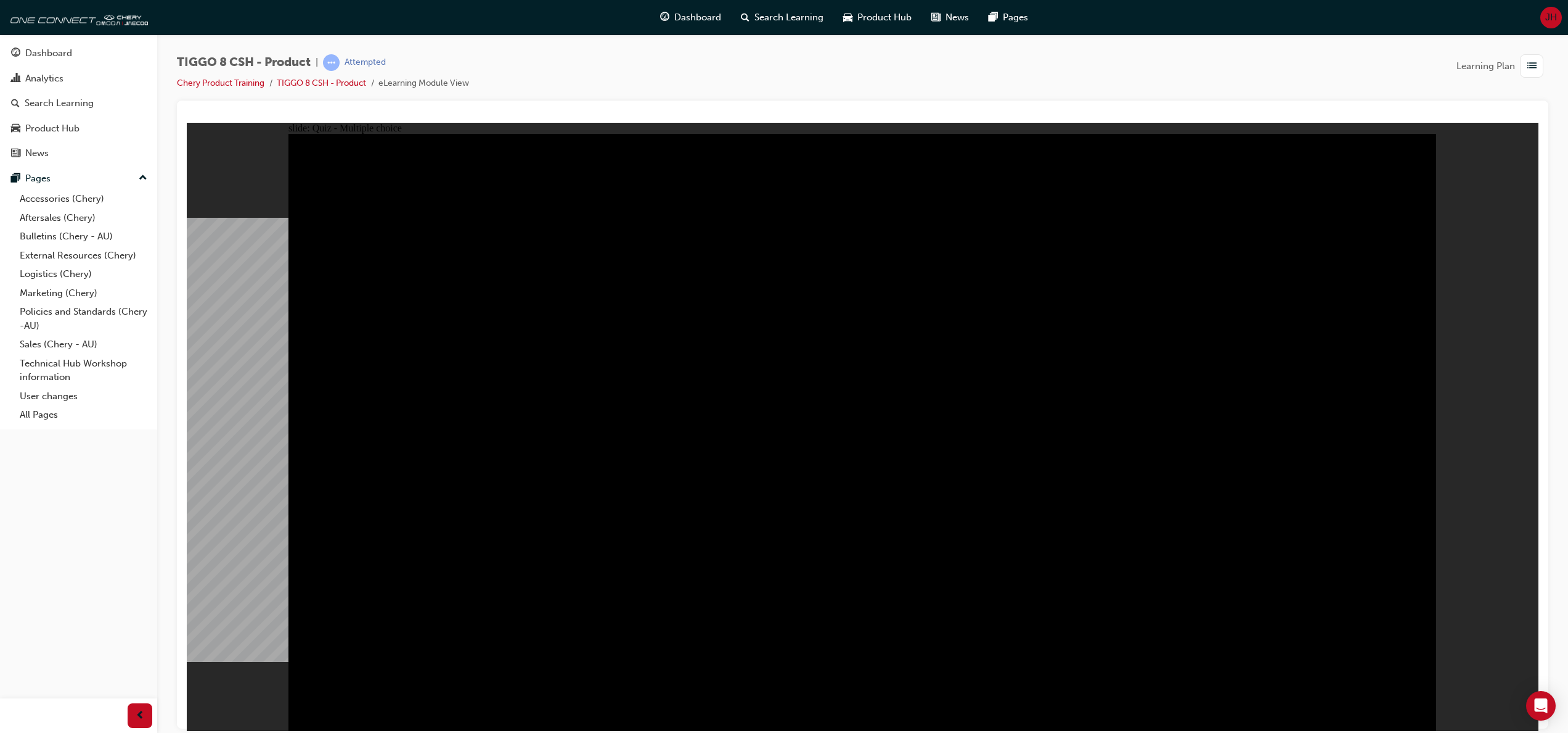
checkbox input "true"
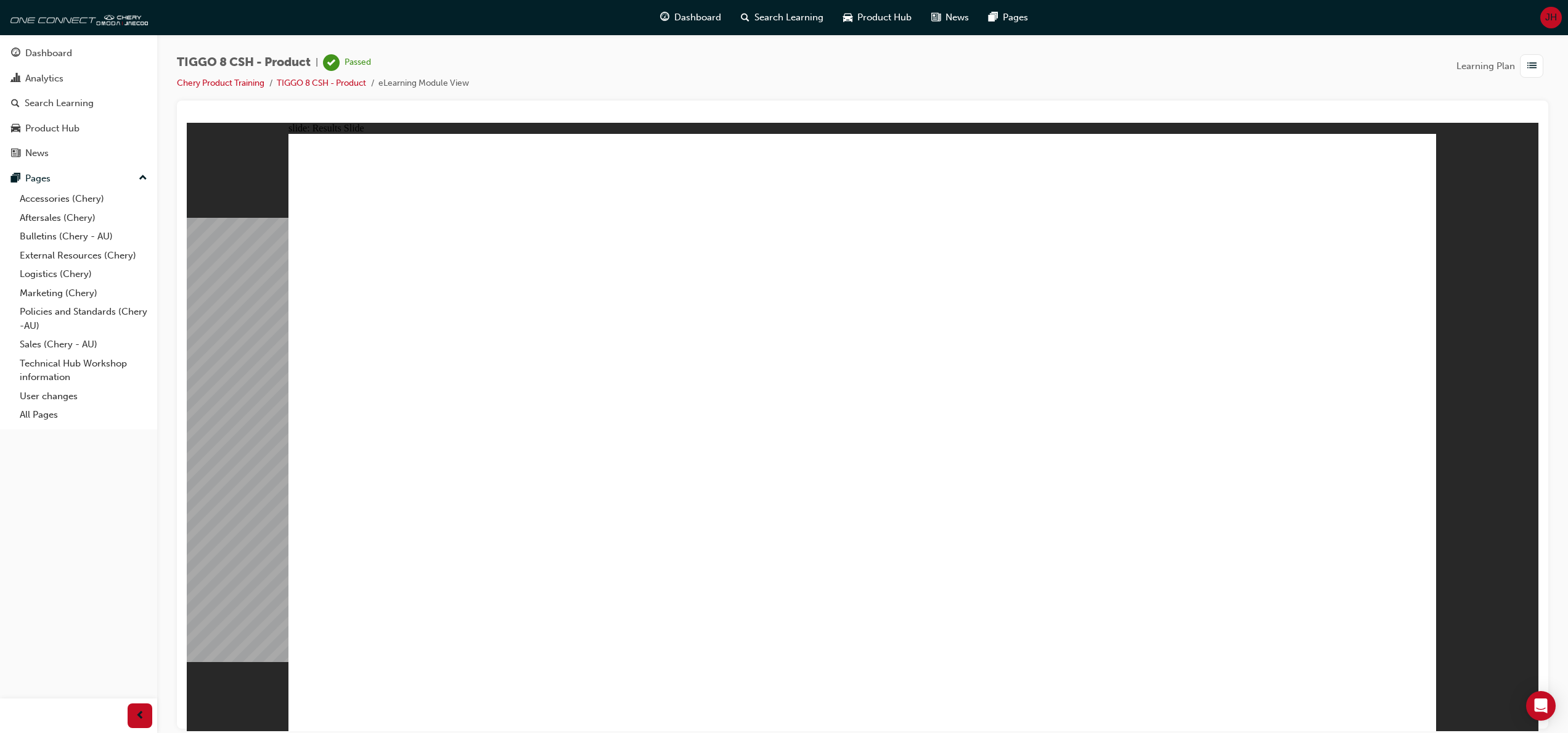
click at [70, 105] on div "Search Learning" at bounding box center [59, 103] width 69 height 14
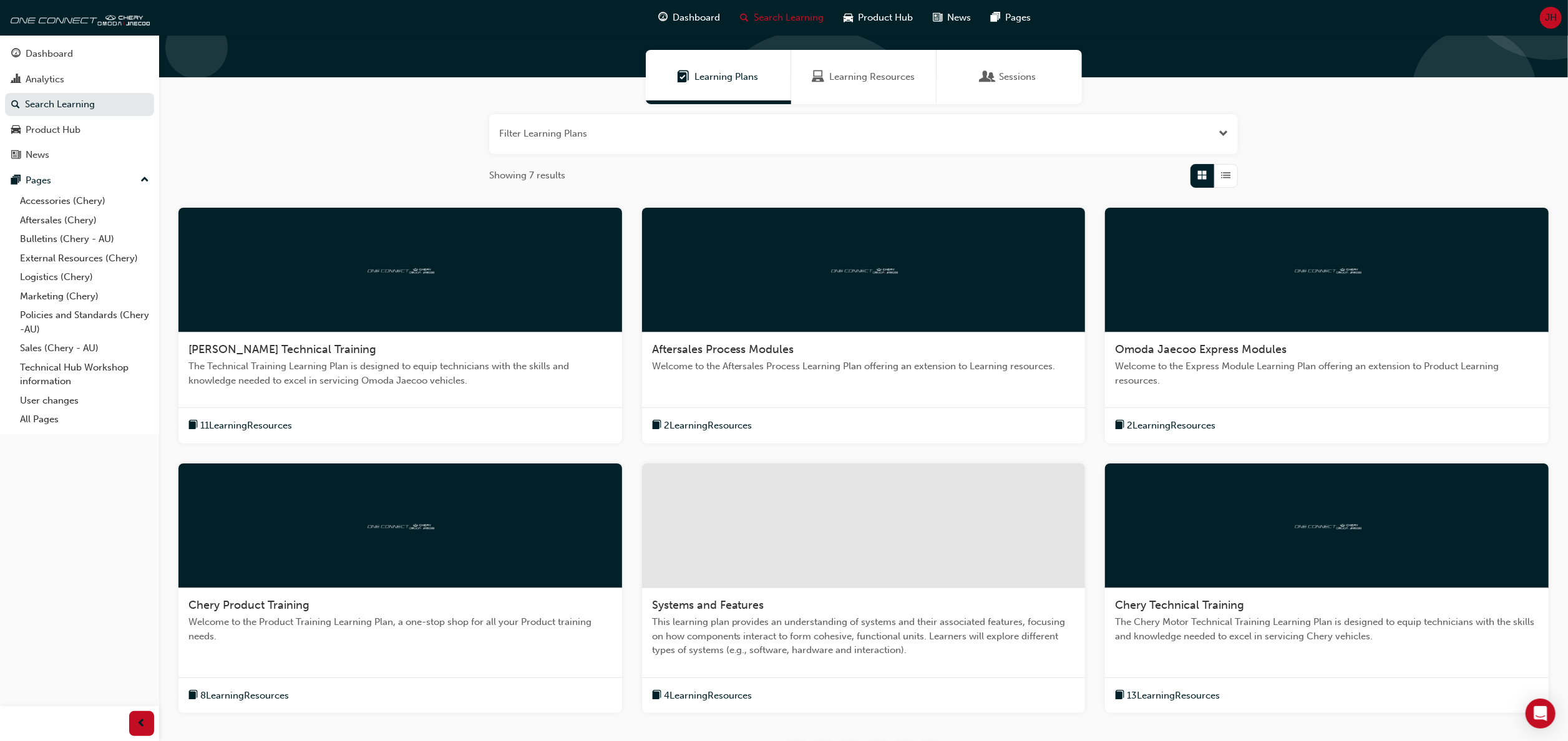
scroll to position [204, 0]
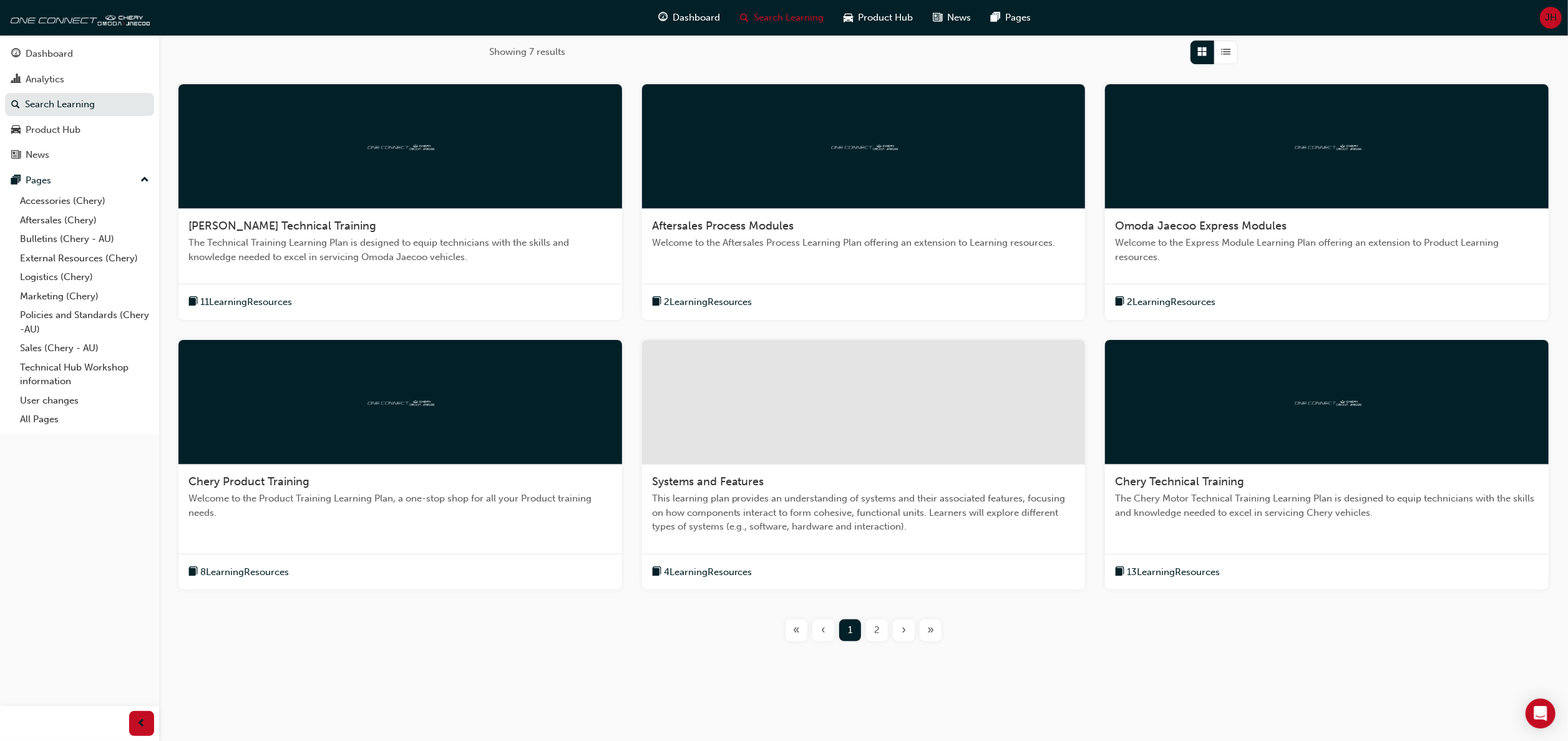
click at [251, 565] on span "8 Learning Resources" at bounding box center [244, 572] width 89 height 14
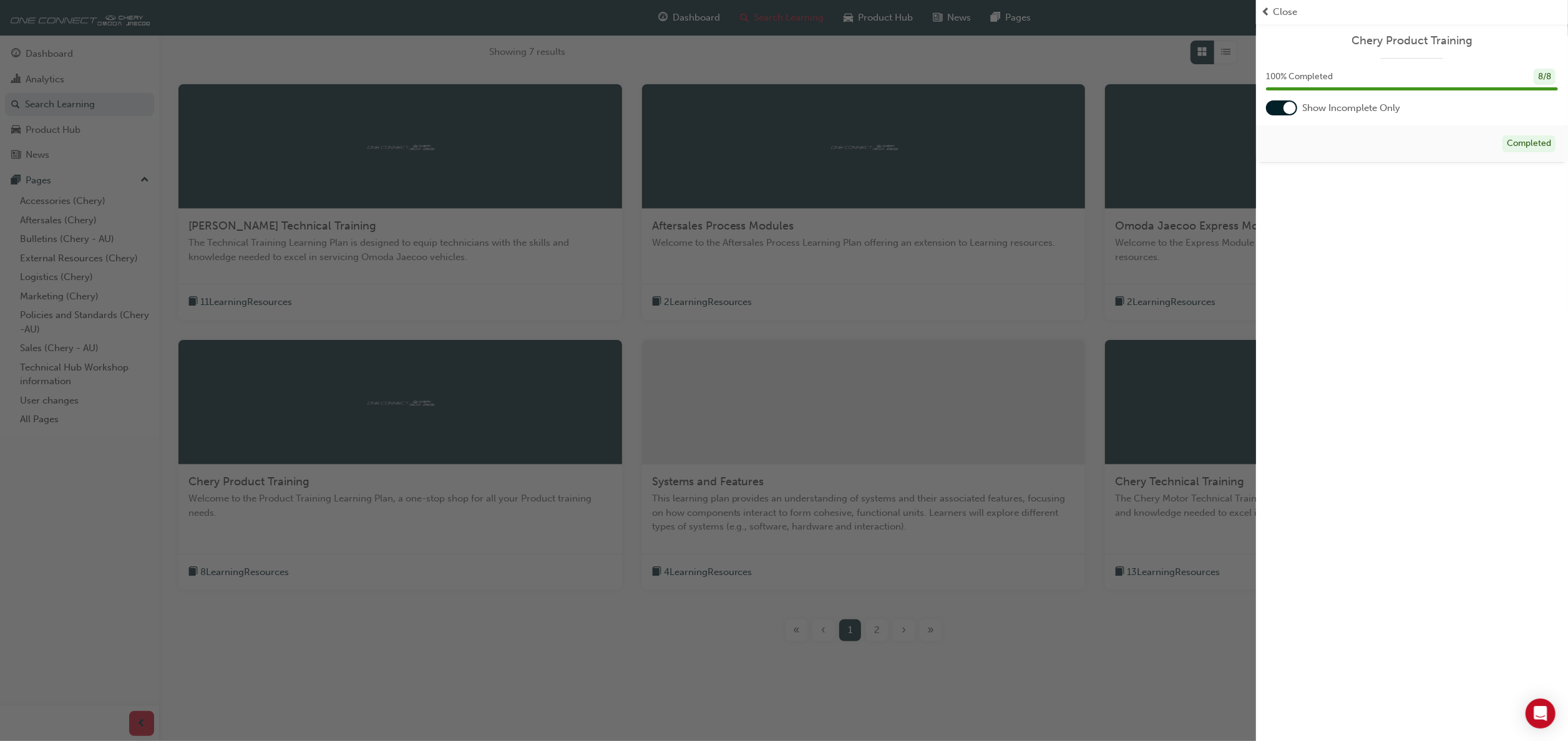
click at [819, 475] on div "button" at bounding box center [628, 370] width 1256 height 741
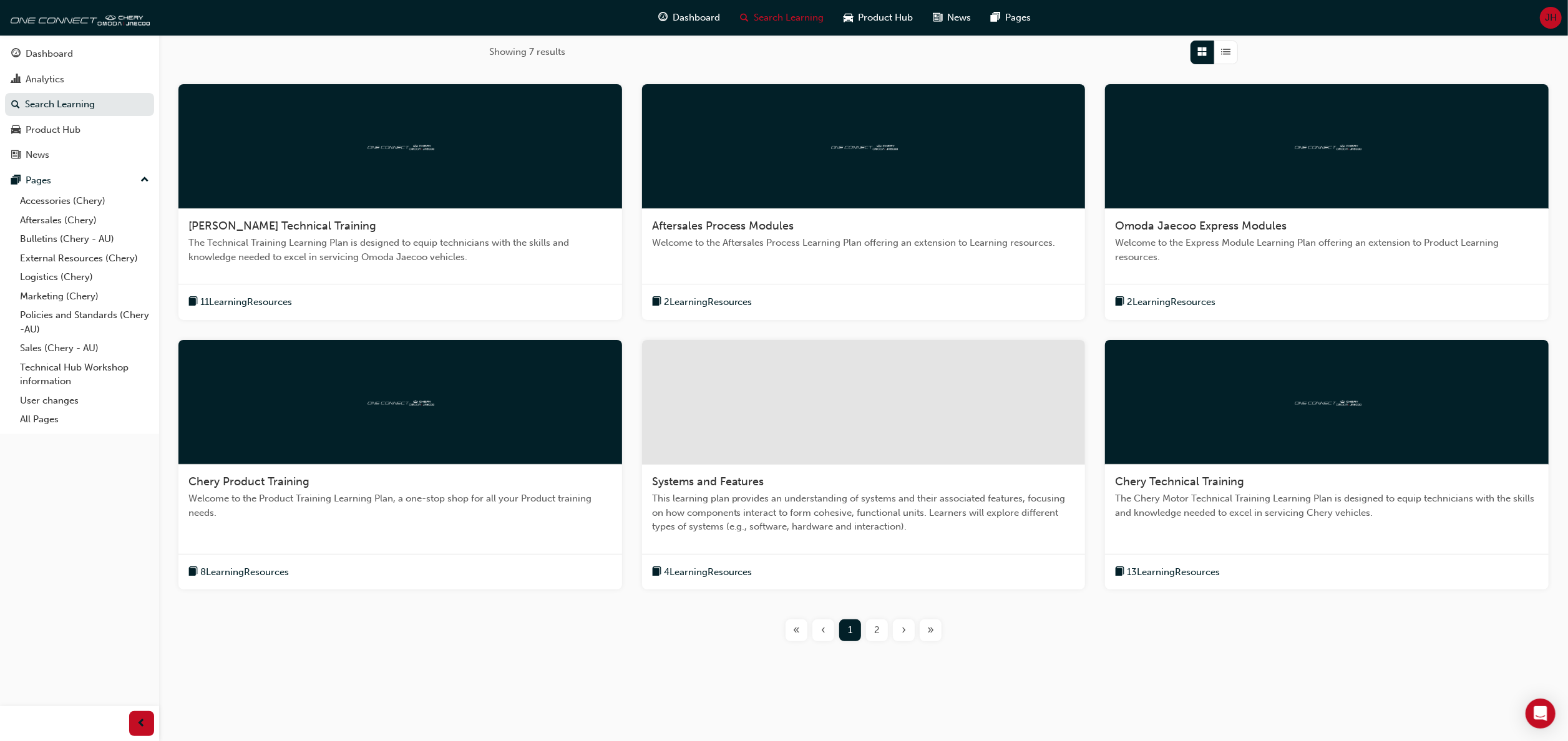
click at [734, 483] on span "Systems and Features" at bounding box center [708, 481] width 113 height 14
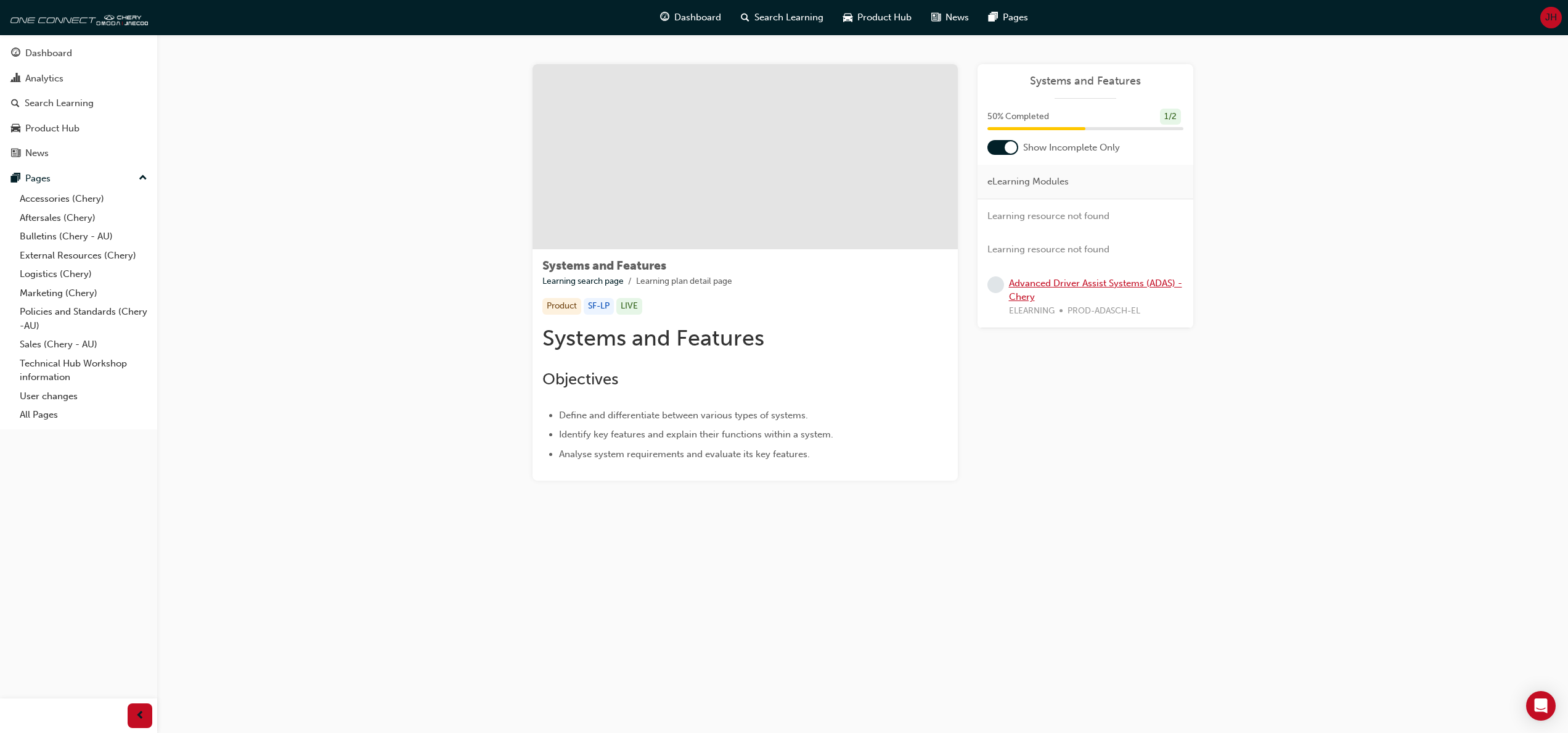
click at [1076, 283] on link "Advanced Driver Assist Systems (ADAS) - Chery" at bounding box center [1096, 290] width 173 height 25
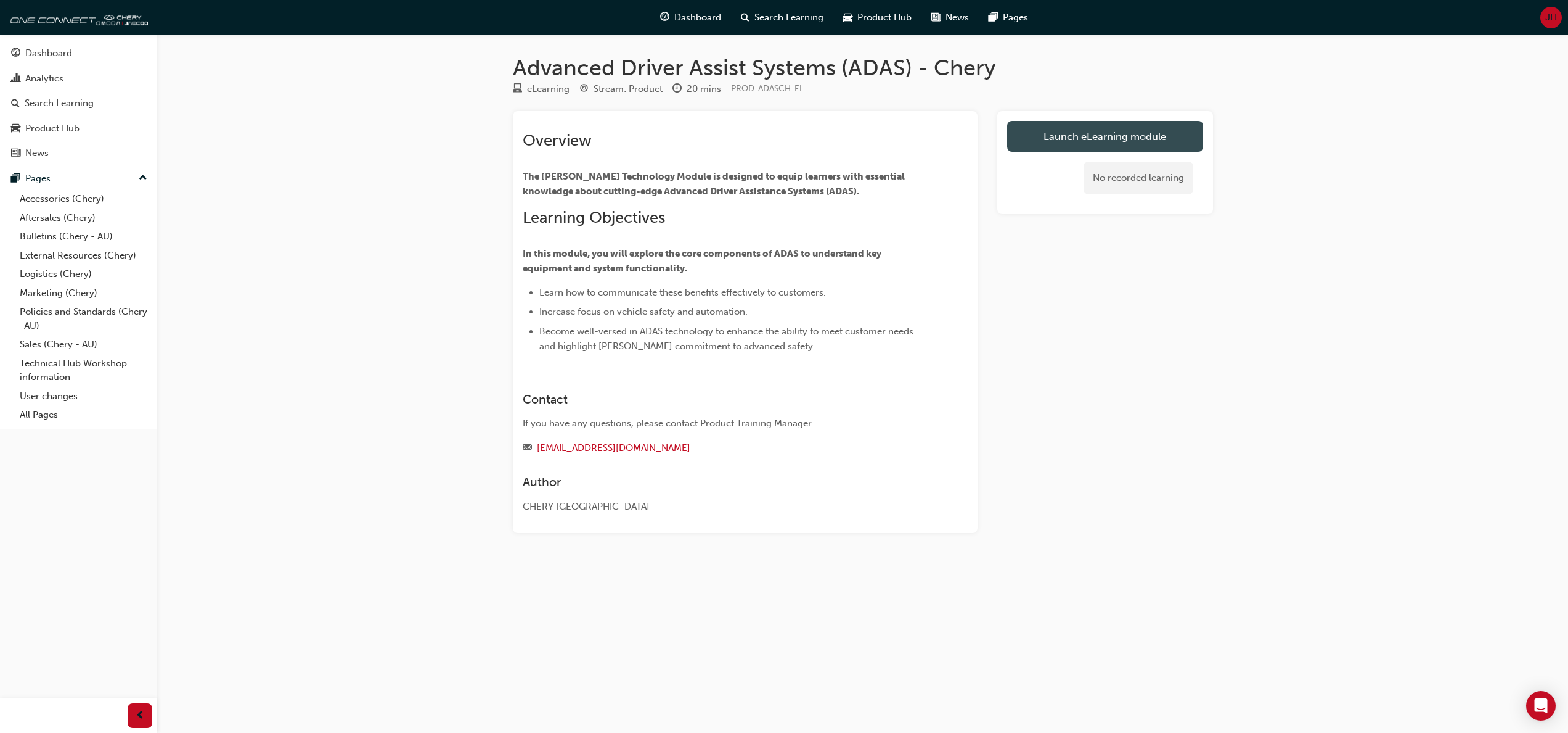
click at [1104, 132] on link "Launch eLearning module" at bounding box center [1105, 136] width 196 height 31
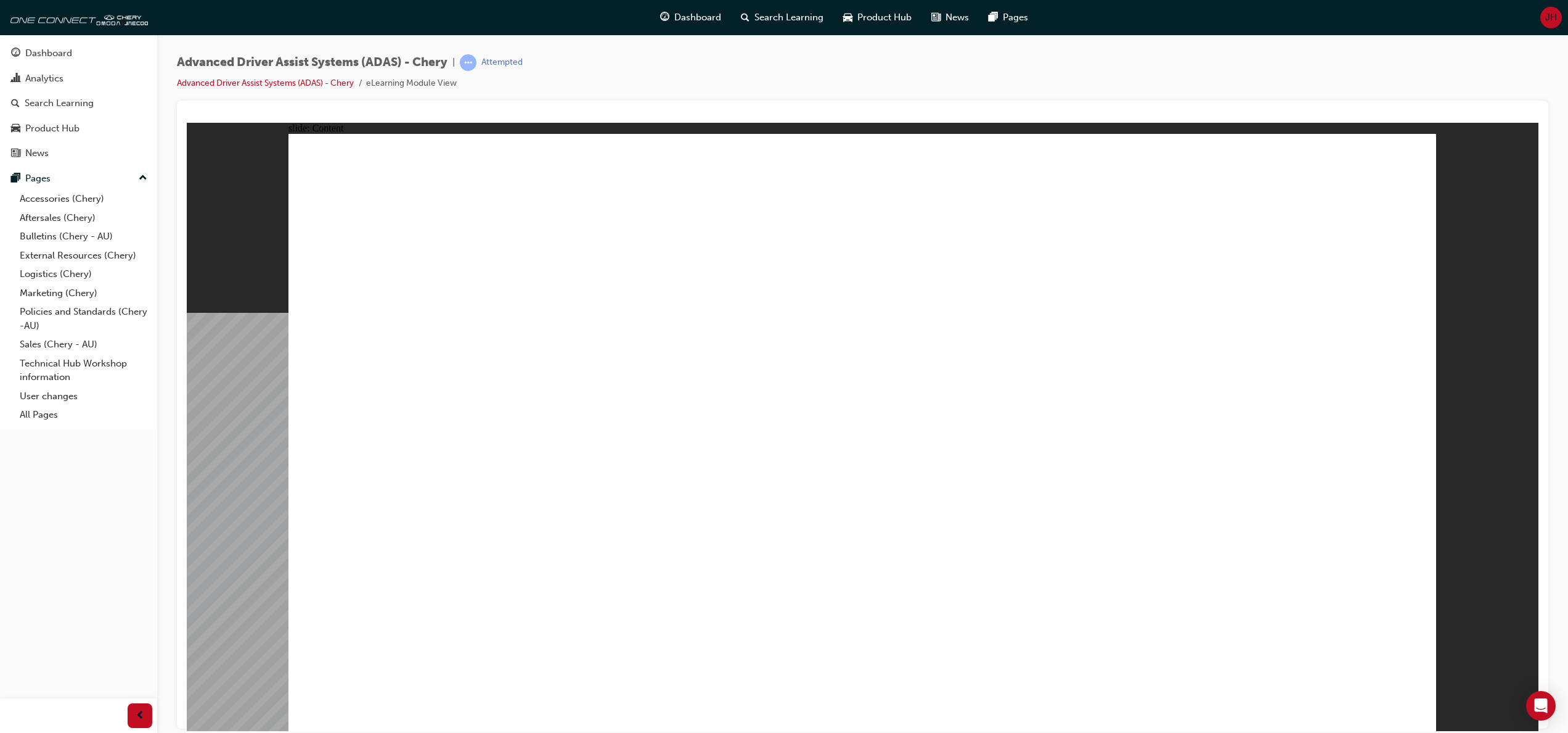
drag, startPoint x: 425, startPoint y: 277, endPoint x: 422, endPoint y: 264, distance: 13.3
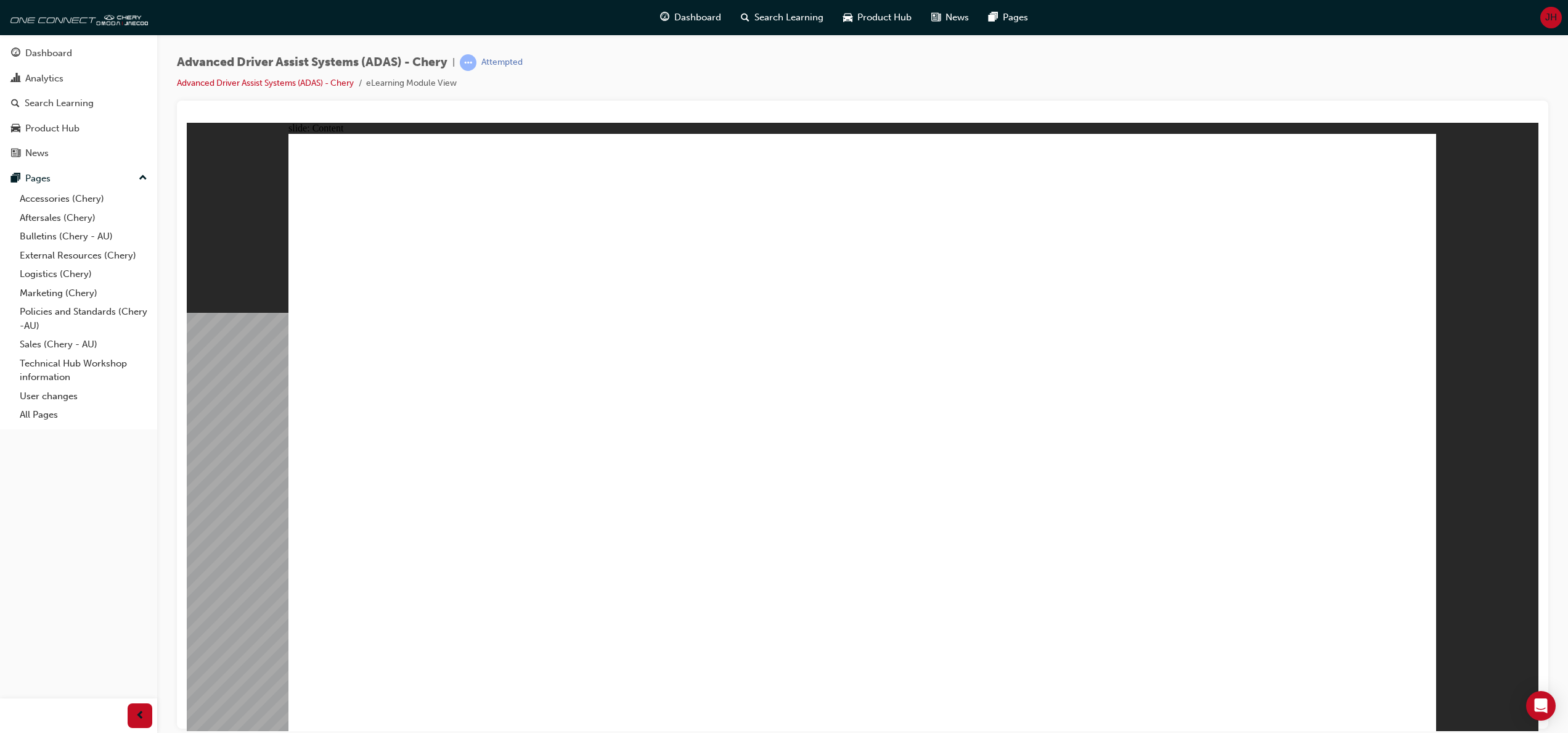
drag, startPoint x: 633, startPoint y: 302, endPoint x: 855, endPoint y: 309, distance: 222.1
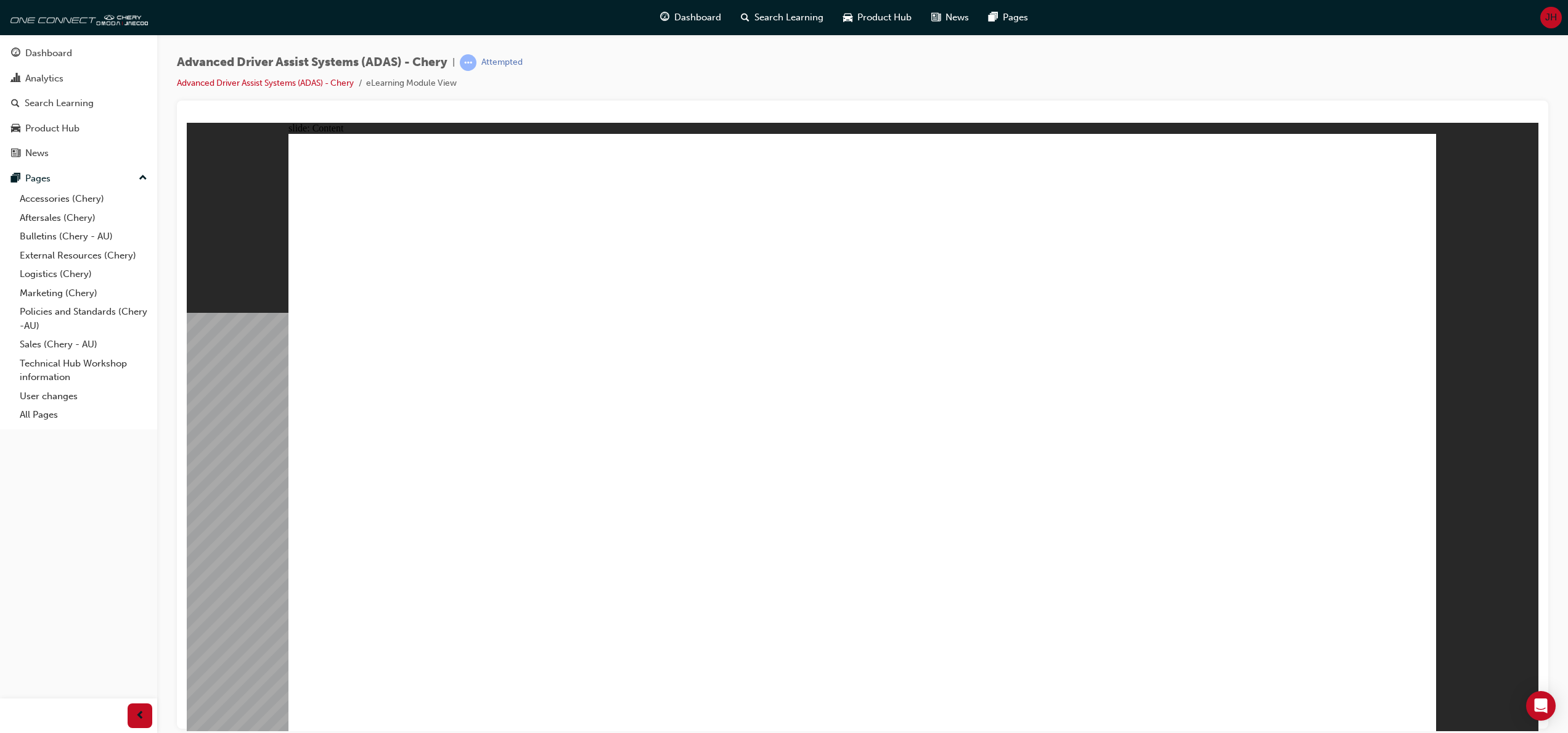
drag, startPoint x: 1021, startPoint y: 450, endPoint x: 1041, endPoint y: 445, distance: 20.6
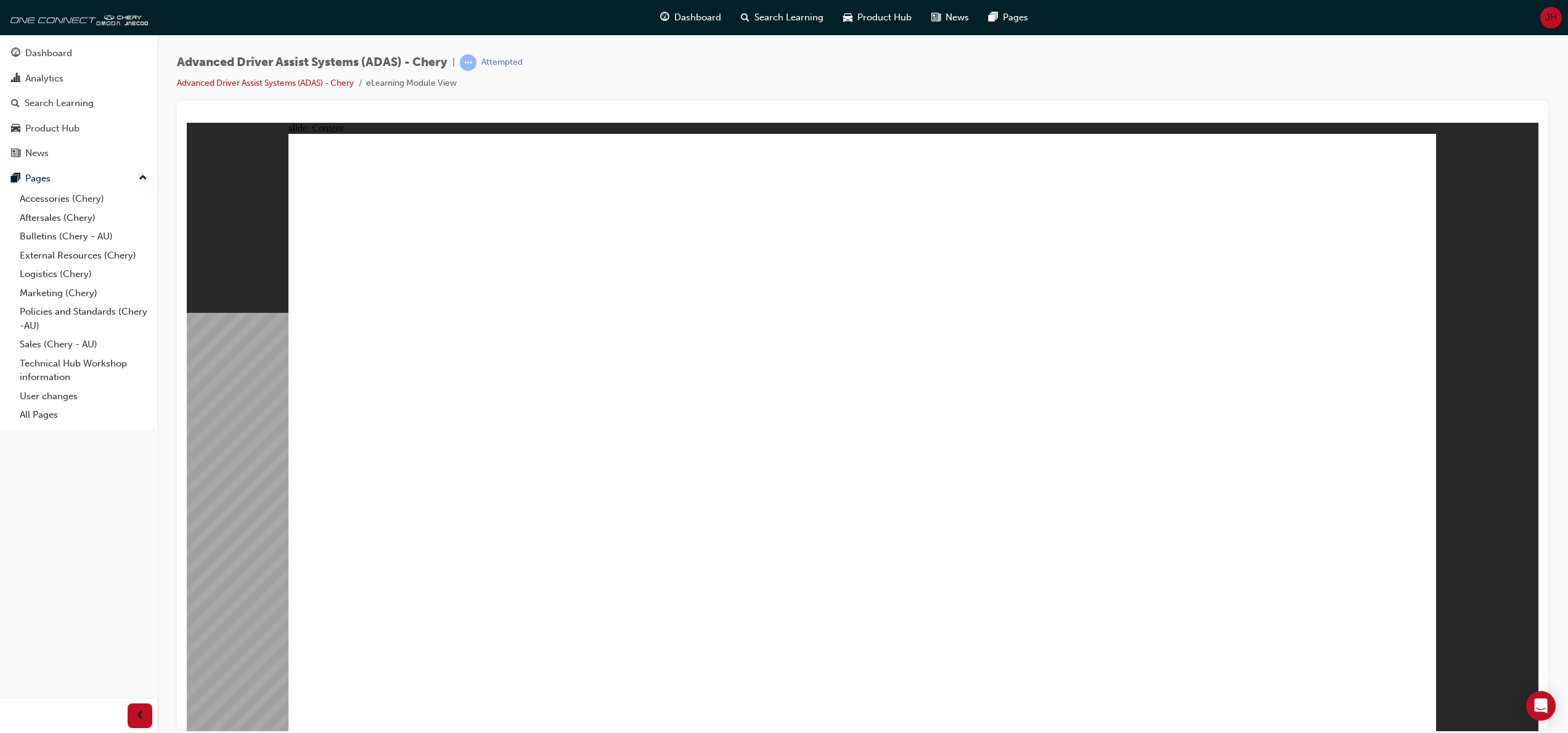
drag, startPoint x: 980, startPoint y: 403, endPoint x: 1029, endPoint y: 392, distance: 50.2
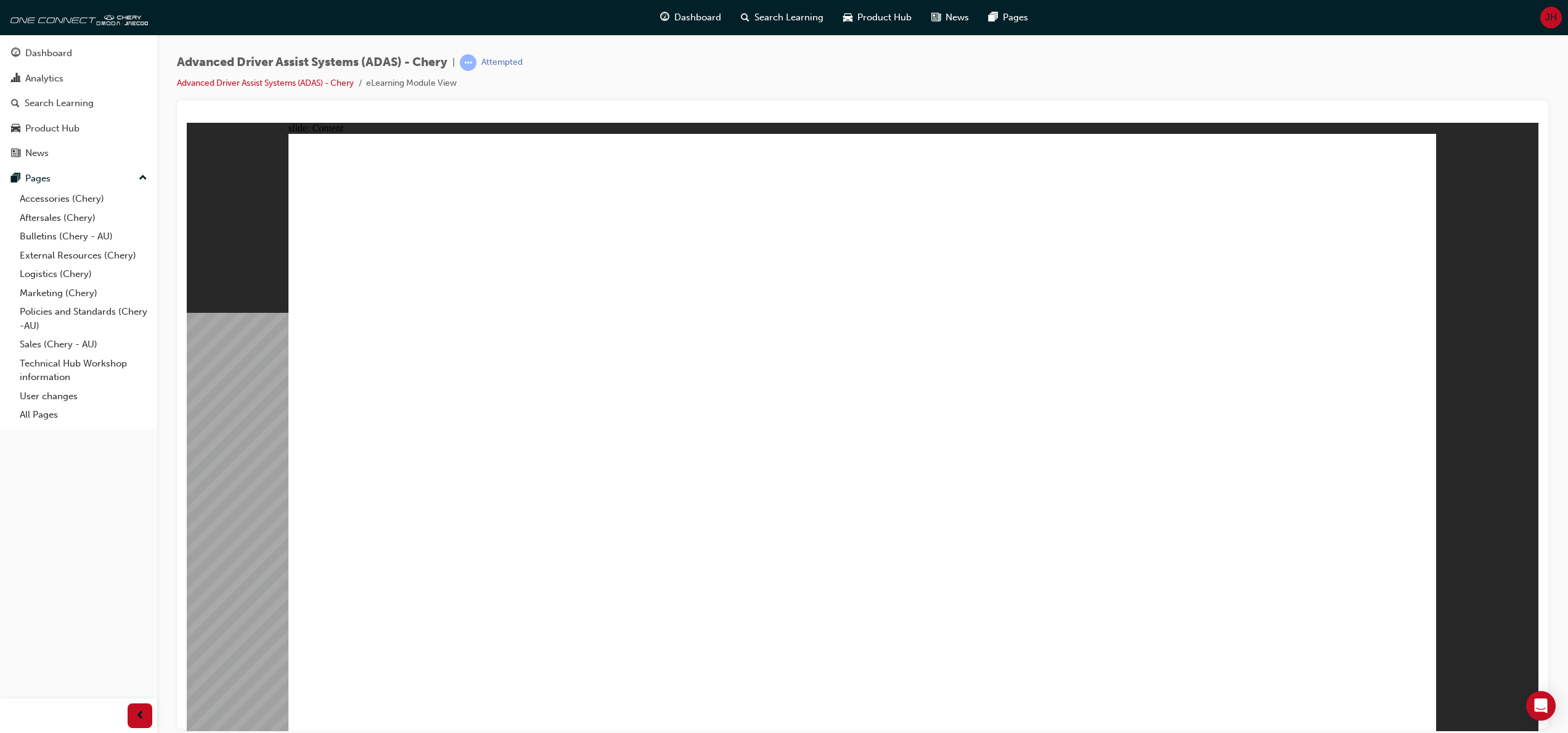
drag, startPoint x: 1088, startPoint y: 311, endPoint x: 1100, endPoint y: 277, distance: 36.1
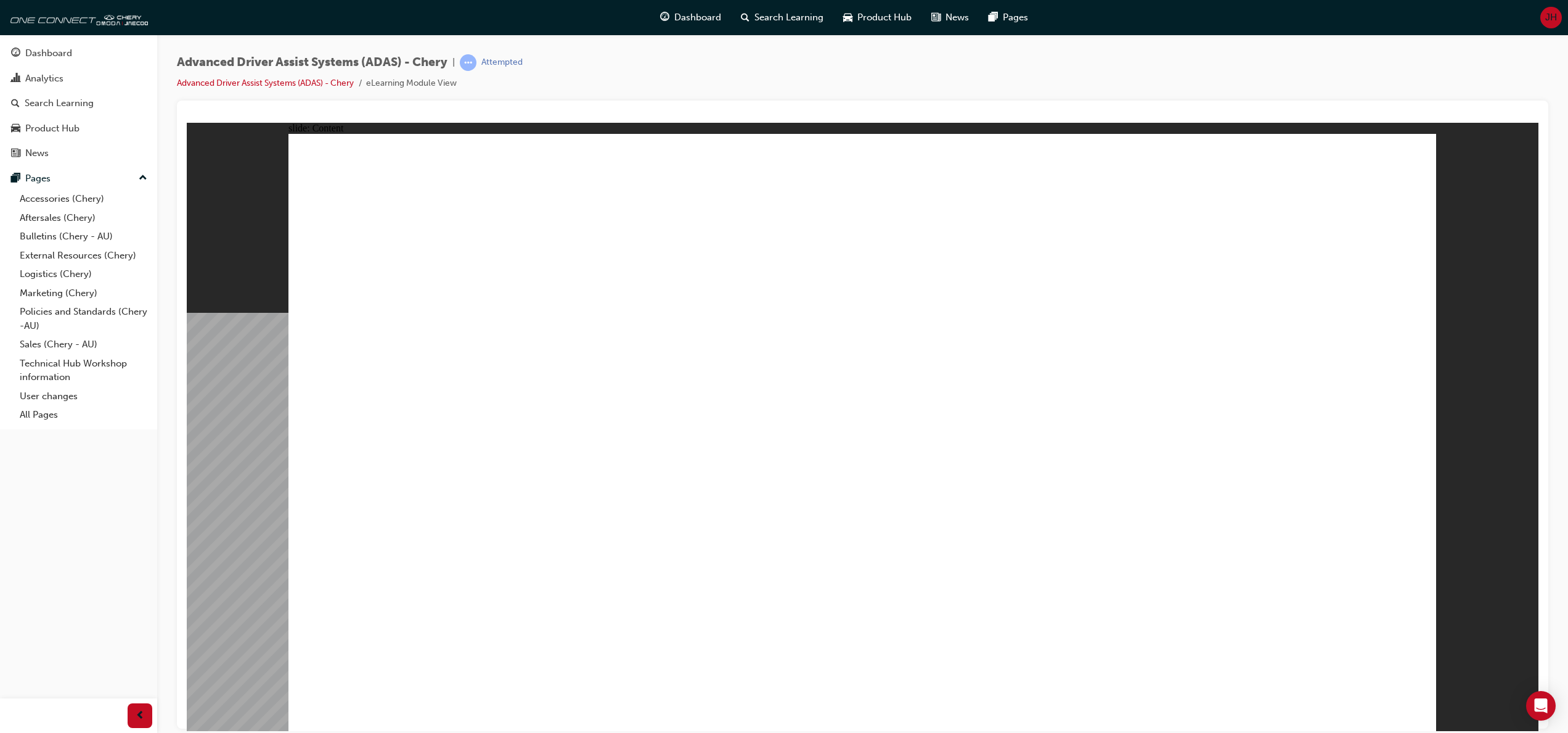
click at [52, 370] on link "Technical Hub Workshop information" at bounding box center [83, 370] width 138 height 33
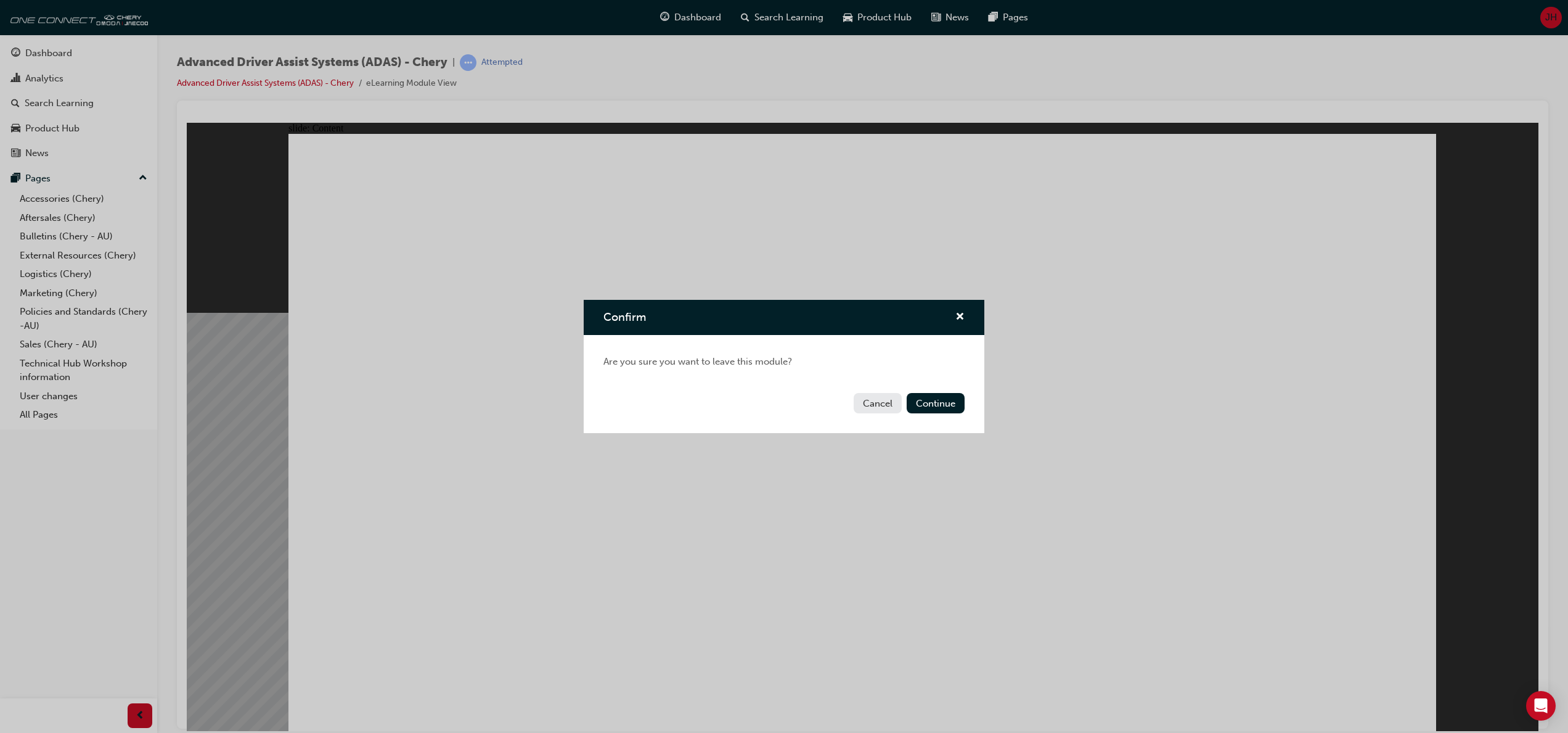
click at [865, 398] on button "Cancel" at bounding box center [877, 403] width 48 height 21
